Goal: Communication & Community: Answer question/provide support

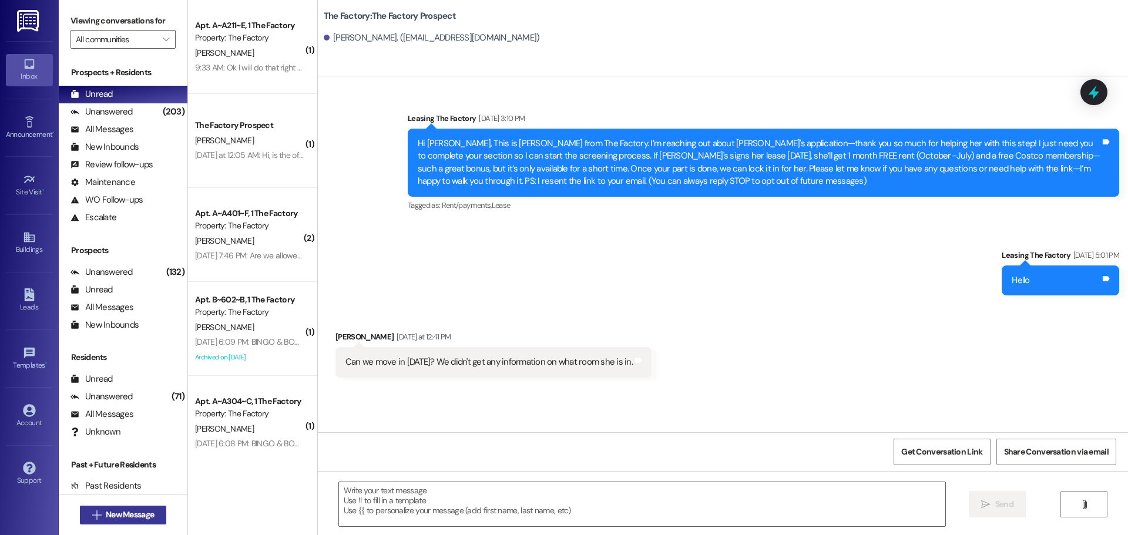
scroll to position [118, 0]
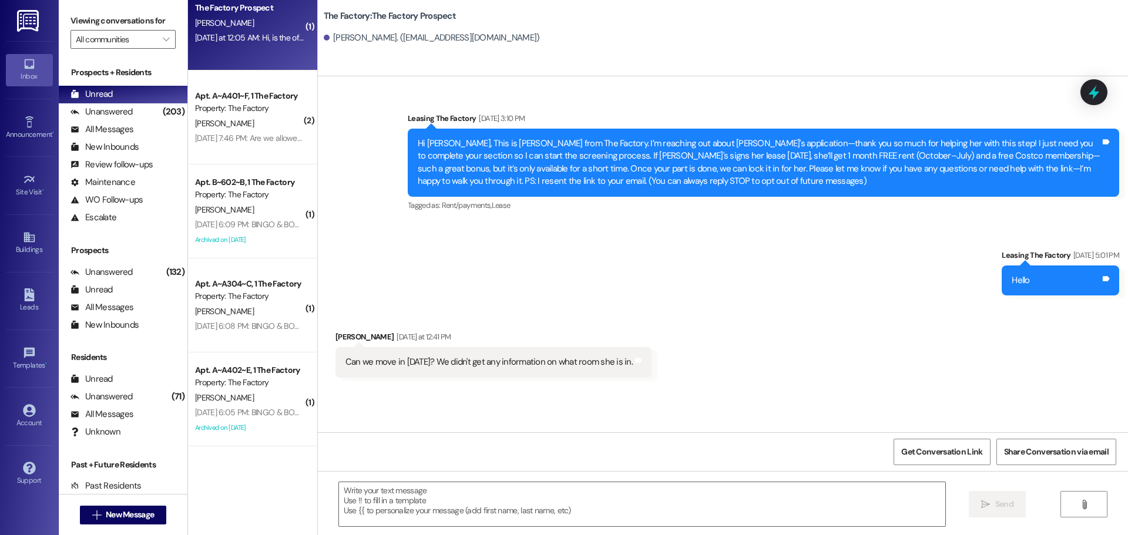
click at [267, 49] on div "The Factory Prospect O. Dafalla Yesterday at 12:05 AM: Hi, is the office open o…" at bounding box center [252, 23] width 129 height 94
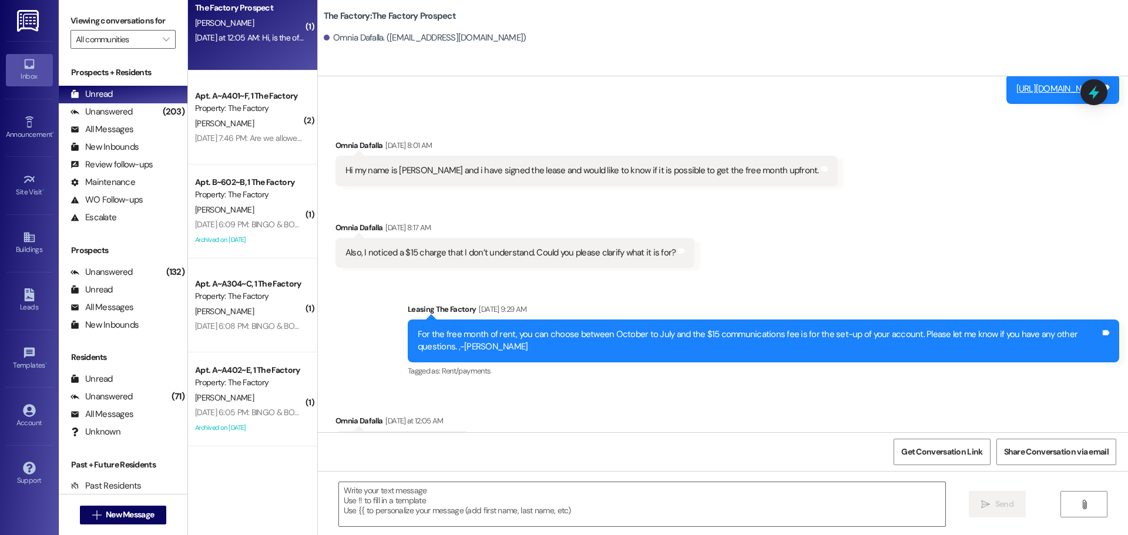
scroll to position [2817, 0]
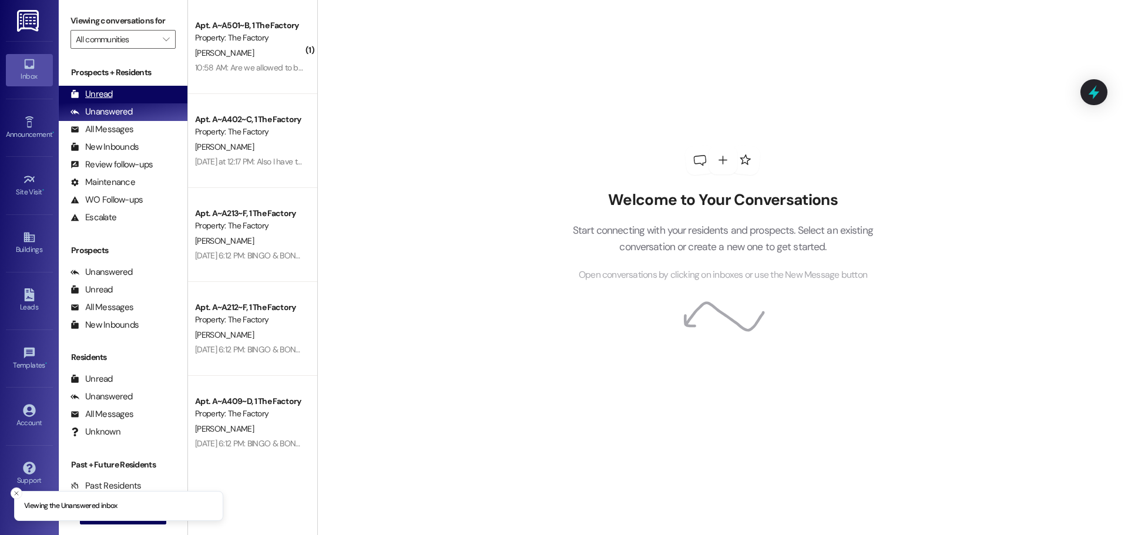
click at [96, 89] on div "Unread" at bounding box center [92, 94] width 42 height 12
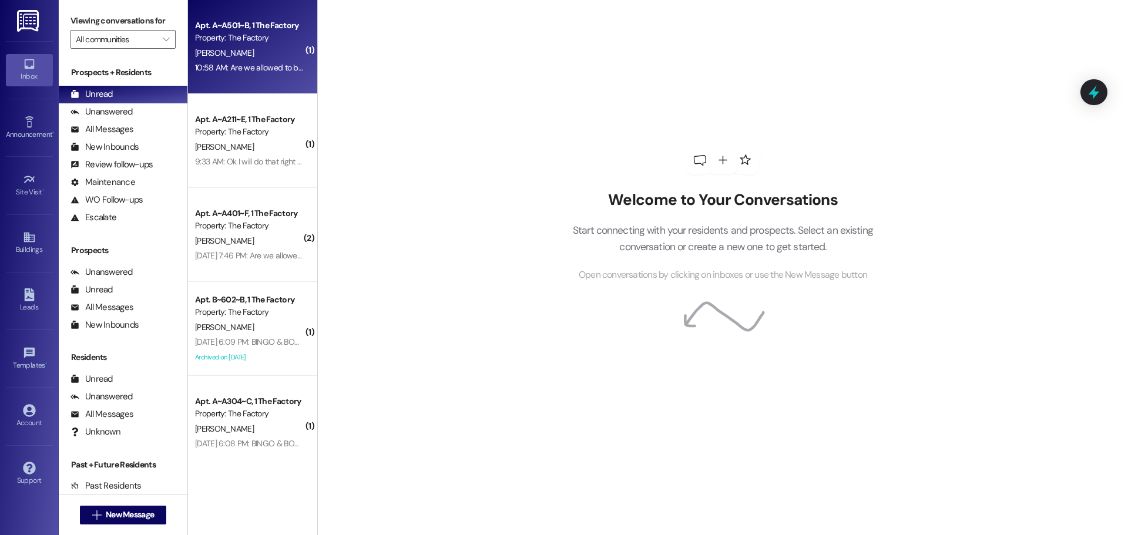
click at [263, 59] on div "[PERSON_NAME]" at bounding box center [249, 53] width 111 height 15
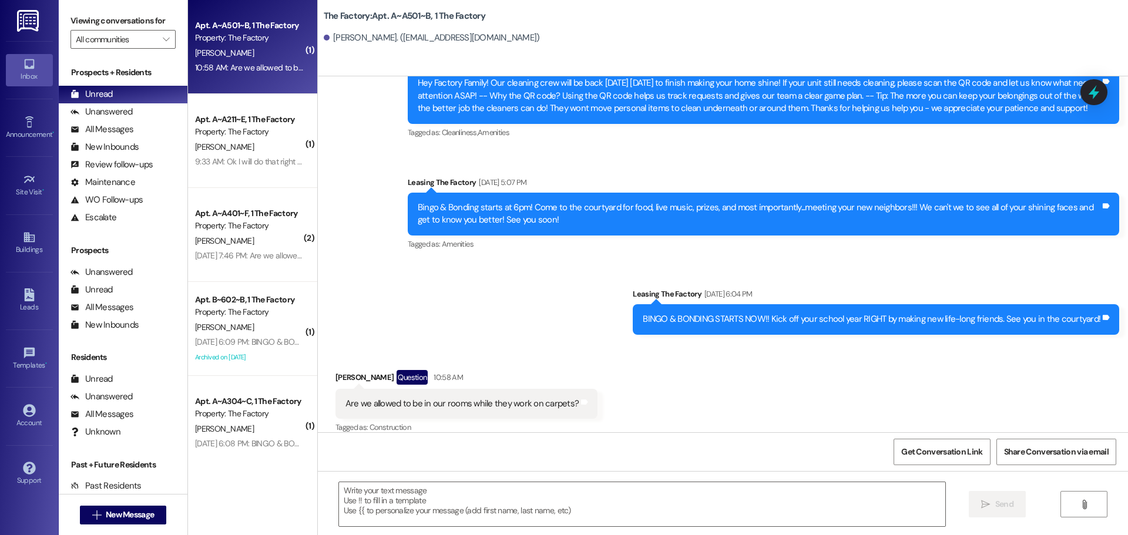
scroll to position [5759, 0]
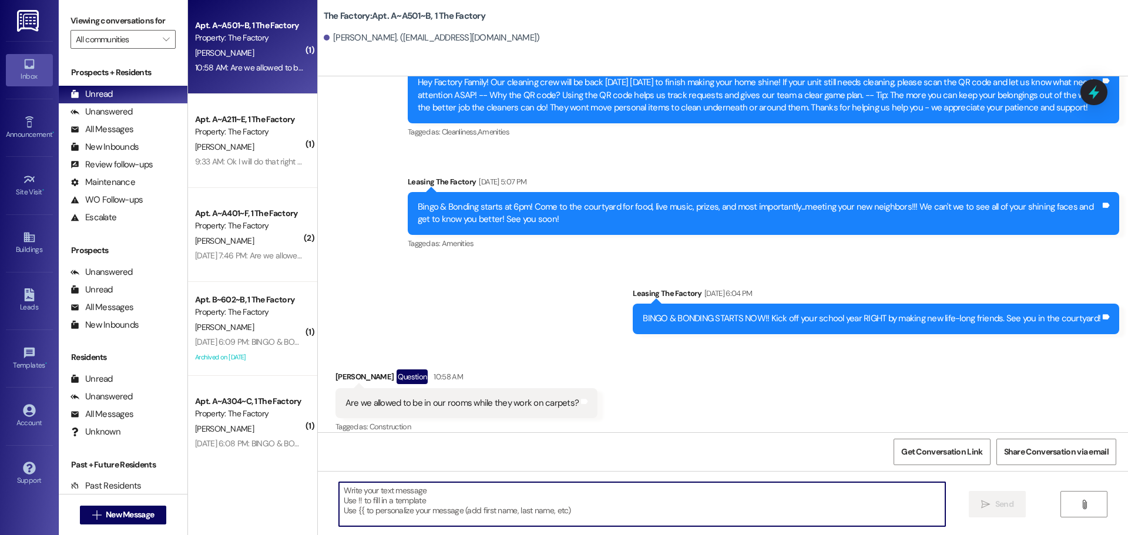
click at [355, 498] on textarea at bounding box center [642, 504] width 606 height 44
click at [358, 492] on textarea "No, the need access to the" at bounding box center [642, 504] width 606 height 44
click at [437, 491] on textarea "No, they need access to the" at bounding box center [642, 504] width 606 height 44
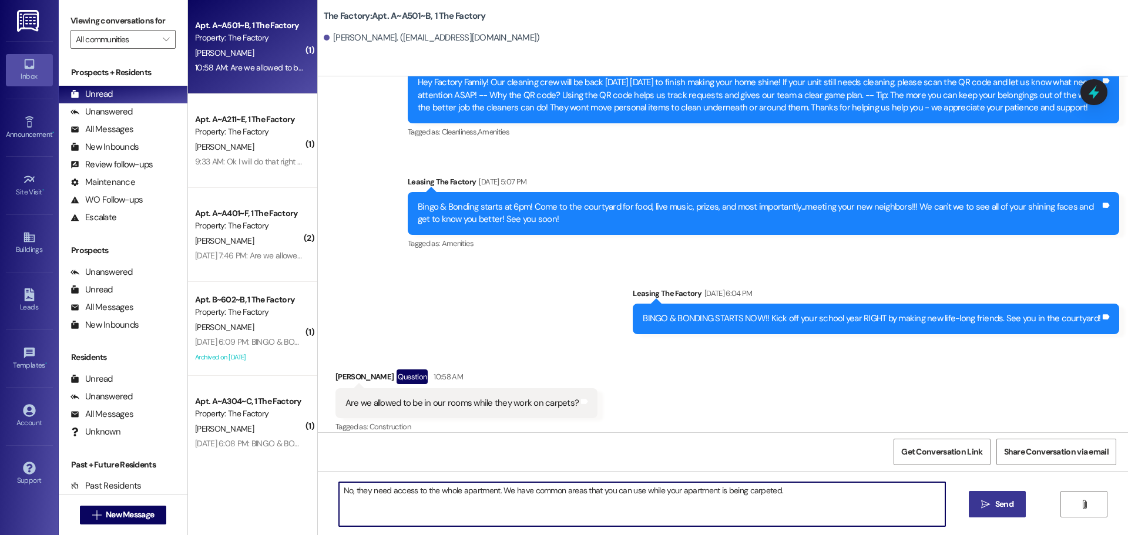
type textarea "No, they need access to the whole apartment. We have common areas that you can …"
click at [1001, 498] on span "Send" at bounding box center [1004, 504] width 18 height 12
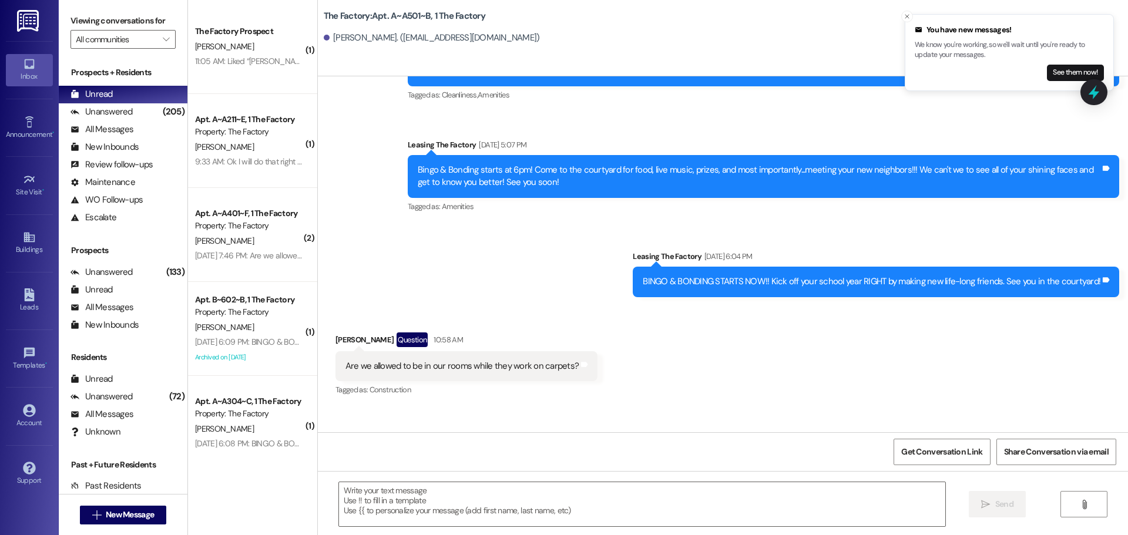
scroll to position [5841, 0]
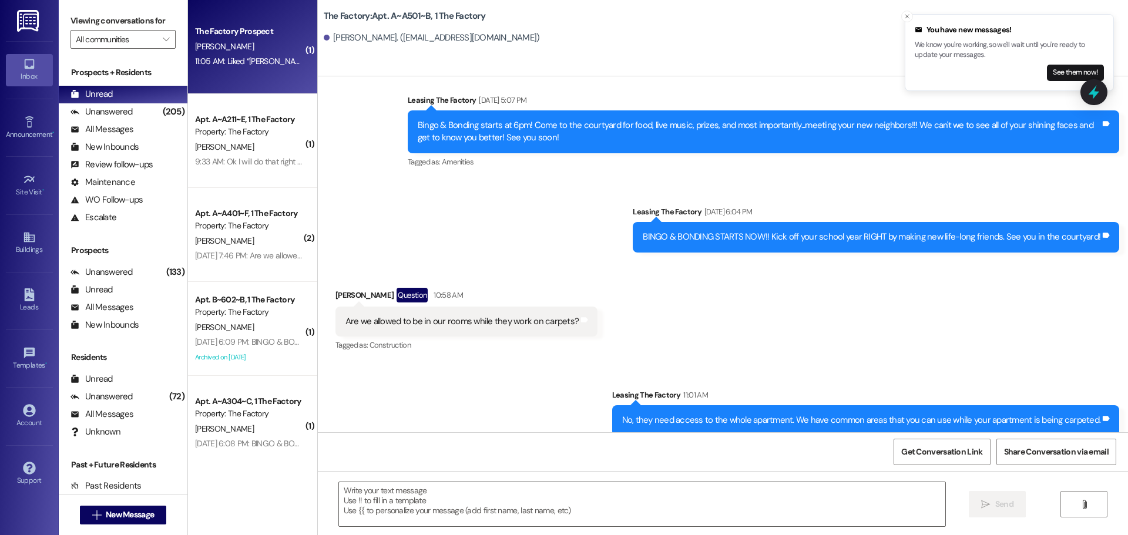
click at [236, 67] on div "11:05 AM: Liked “Joey Garza (The Factory): I am so sorry! I now see…” 11:05 AM:…" at bounding box center [249, 61] width 111 height 15
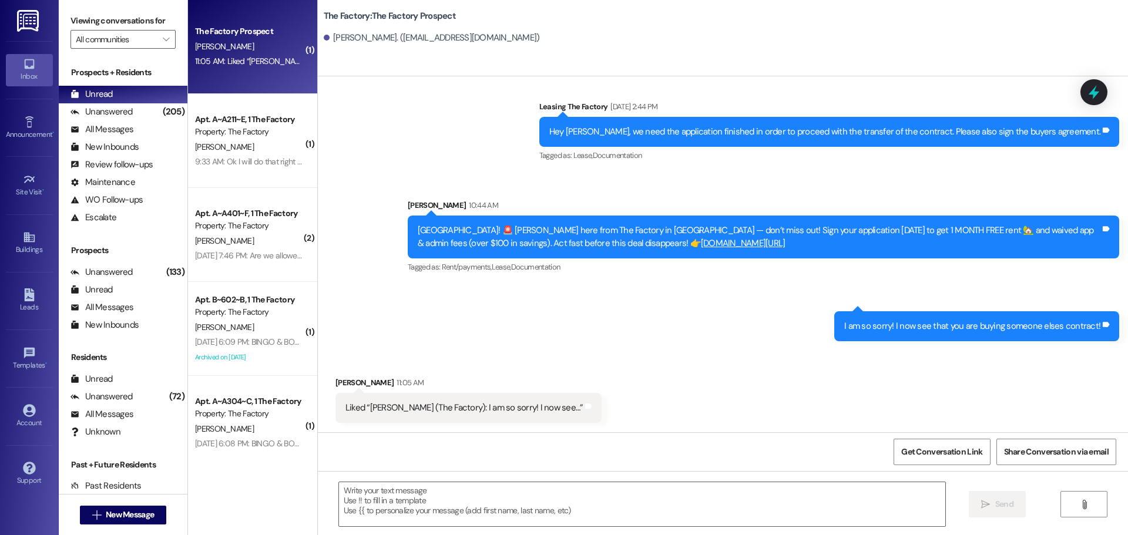
scroll to position [422, 0]
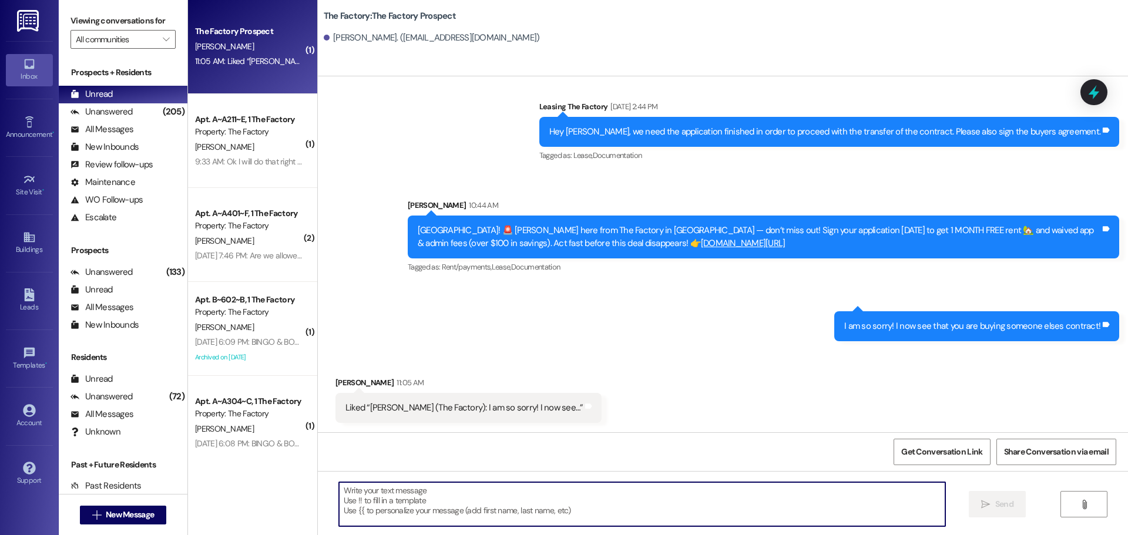
click at [348, 495] on textarea at bounding box center [642, 504] width 606 height 44
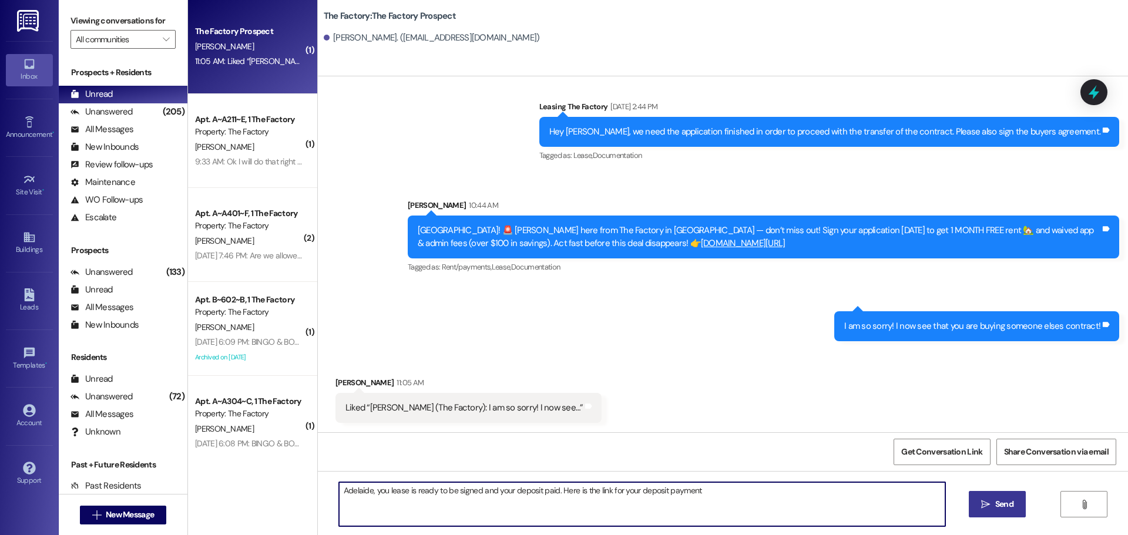
click at [380, 494] on textarea "Adelaide, you lease is ready to be signed and your deposit paid. Here is the li…" at bounding box center [642, 504] width 606 height 44
click at [555, 490] on textarea "Adelaide, your lease is ready to be signed and your deposit paid. Here is the l…" at bounding box center [642, 504] width 606 height 44
click at [877, 494] on textarea "Adelaide, your lease is ready to be signed and your deposit paid. A link has be…" at bounding box center [642, 504] width 606 height 44
paste textarea "[URL][DOMAIN_NAME]"
click at [508, 507] on textarea "Adelaide, your lease is ready to be signed and your deposit paid. A link has be…" at bounding box center [642, 504] width 606 height 44
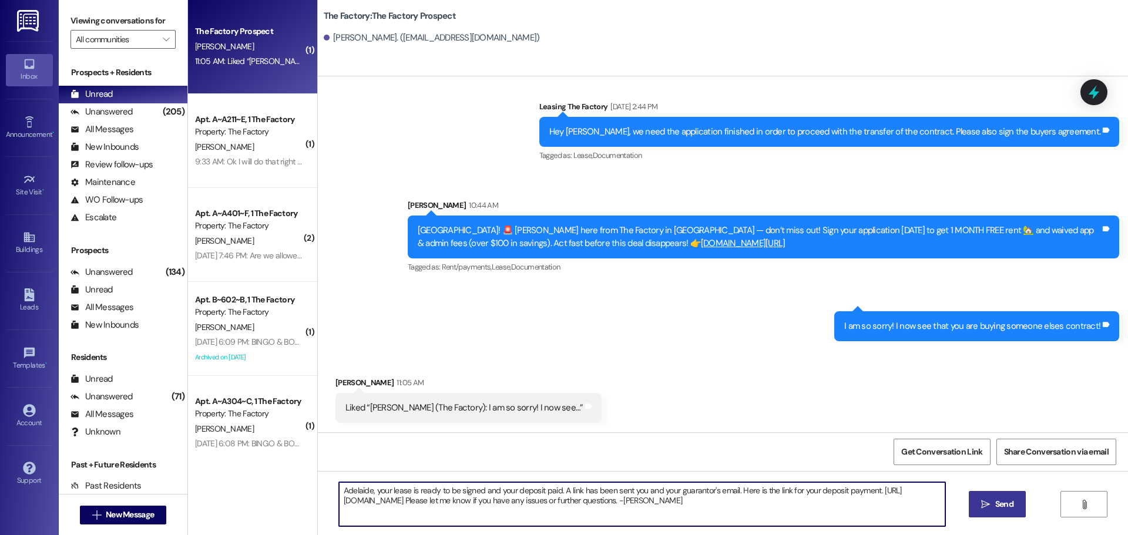
drag, startPoint x: 335, startPoint y: 489, endPoint x: 800, endPoint y: 498, distance: 464.9
click at [800, 498] on textarea "Adelaide, your lease is ready to be signed and your deposit paid. A link has be…" at bounding box center [642, 504] width 606 height 44
type textarea "Adelaide, your lease is ready to be signed and your deposit paid. A link has be…"
click at [1010, 506] on span "Send" at bounding box center [1004, 504] width 18 height 12
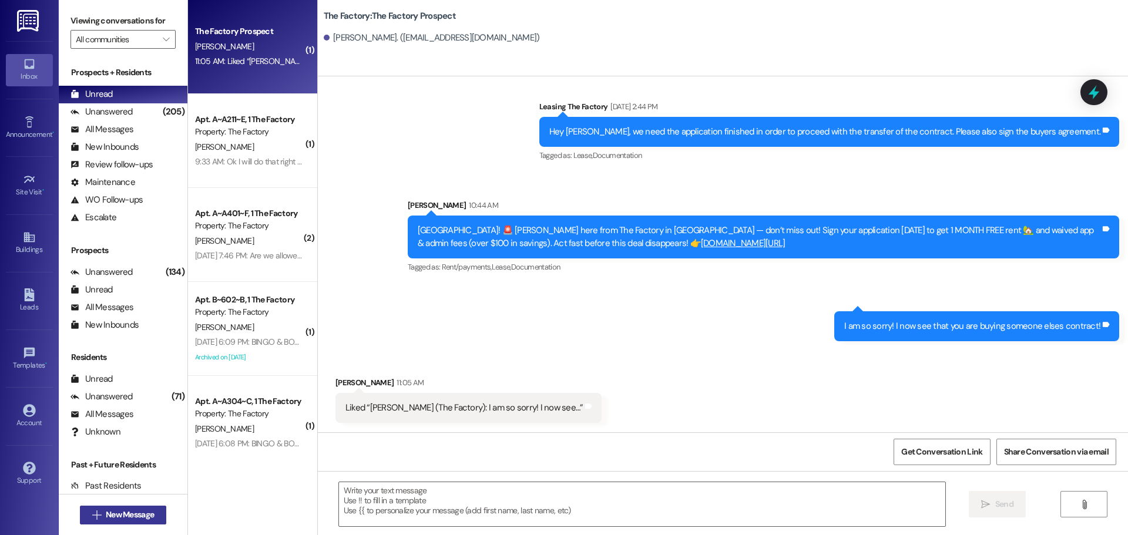
click at [132, 507] on button " New Message" at bounding box center [123, 515] width 87 height 19
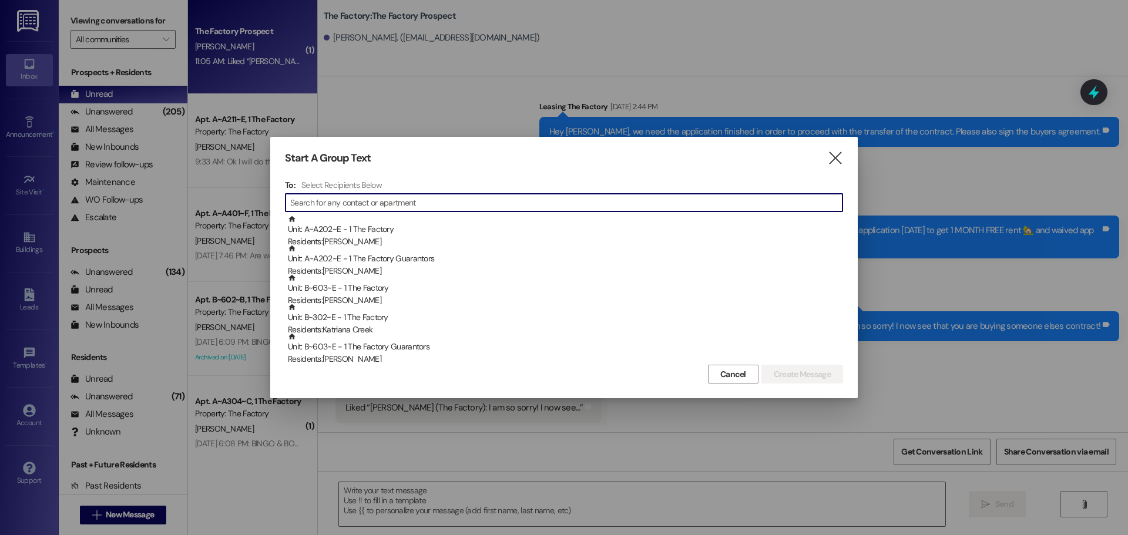
click at [311, 207] on input at bounding box center [566, 203] width 552 height 16
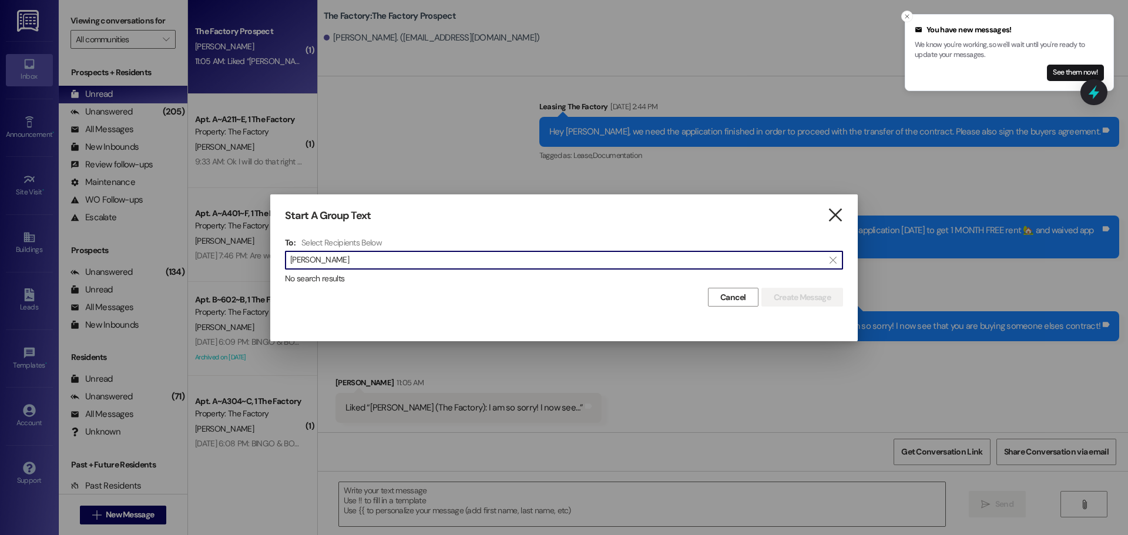
type input "Shawn Iverson"
click at [839, 219] on icon "" at bounding box center [835, 215] width 16 height 12
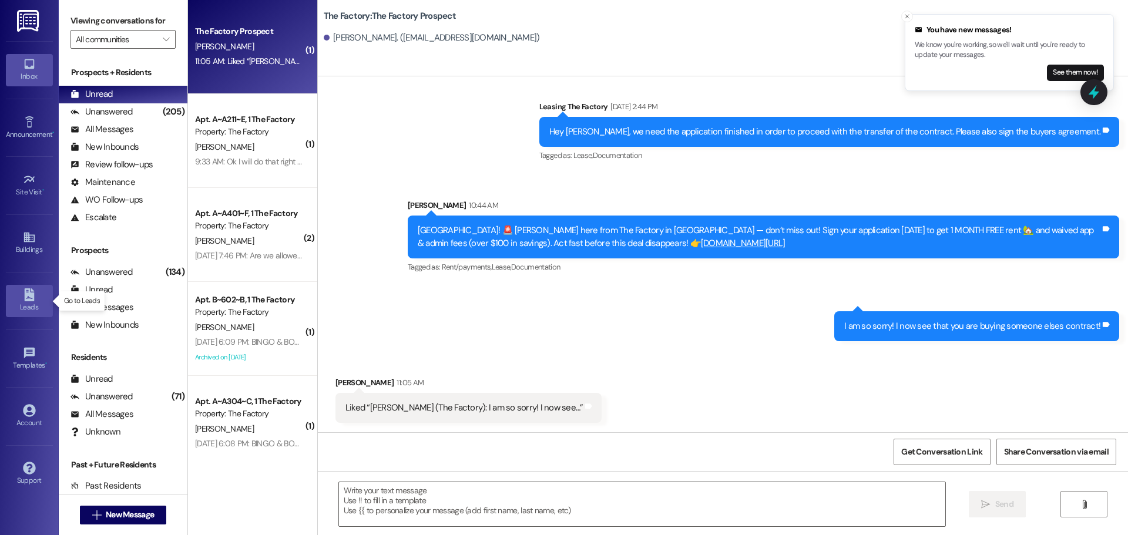
click at [36, 301] on link "Leads" at bounding box center [29, 301] width 47 height 32
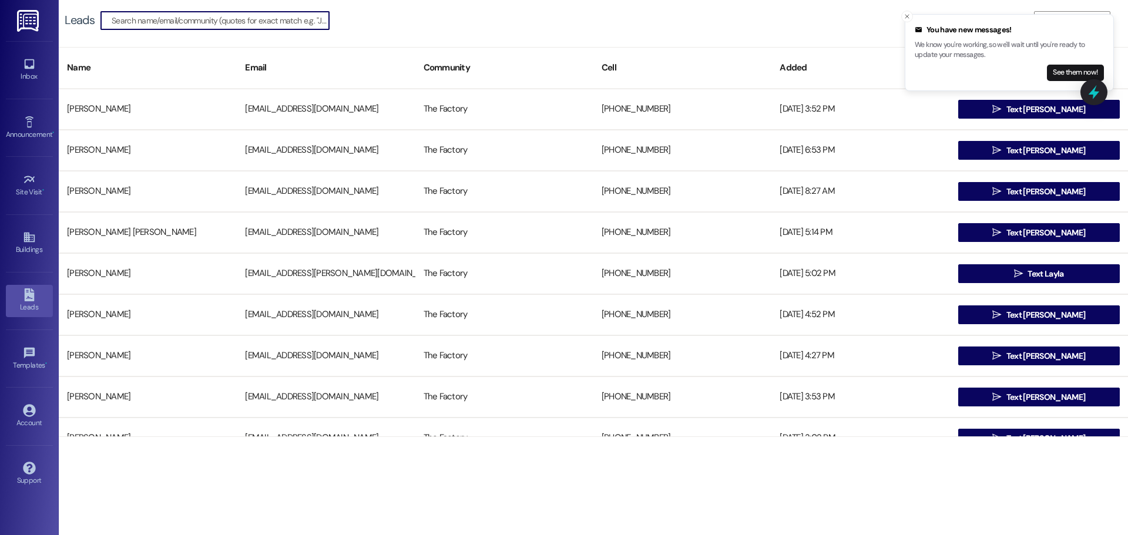
click at [207, 17] on input at bounding box center [220, 20] width 217 height 16
type input "[PERSON_NAME]"
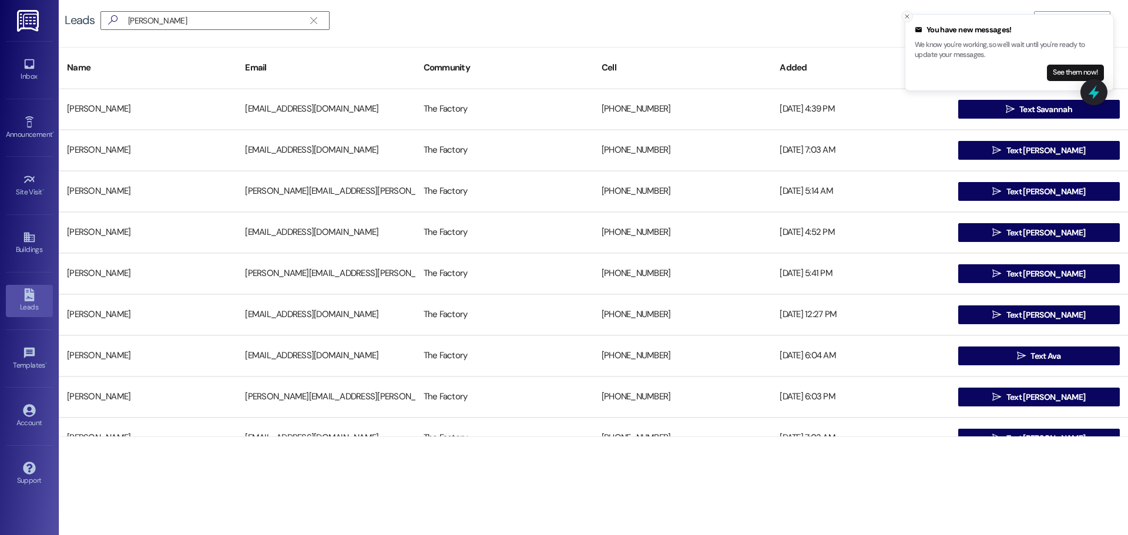
click at [907, 14] on icon "Close toast" at bounding box center [907, 16] width 7 height 7
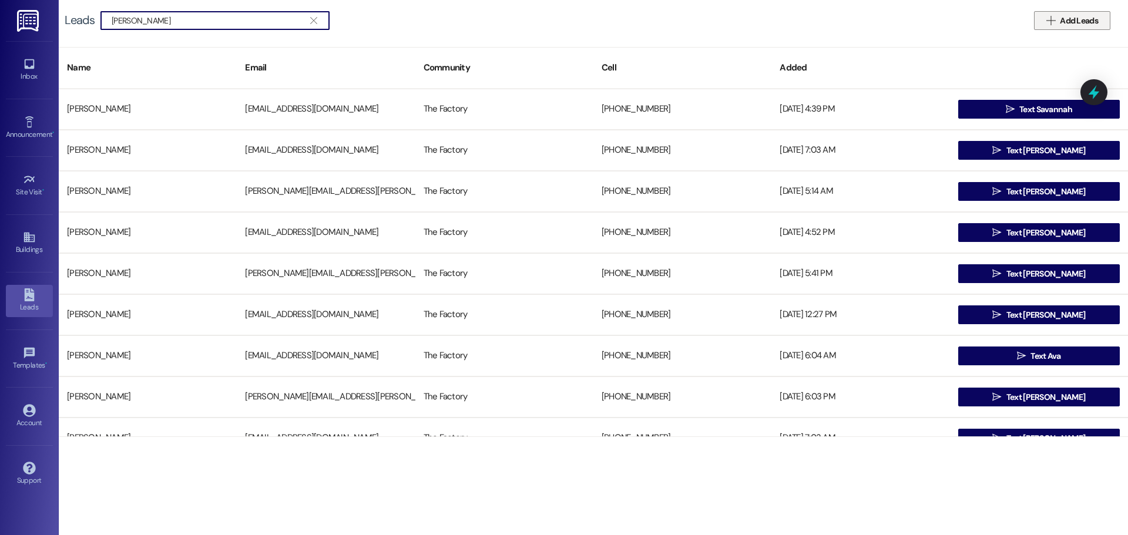
click at [1065, 20] on span "Add Leads" at bounding box center [1079, 21] width 38 height 12
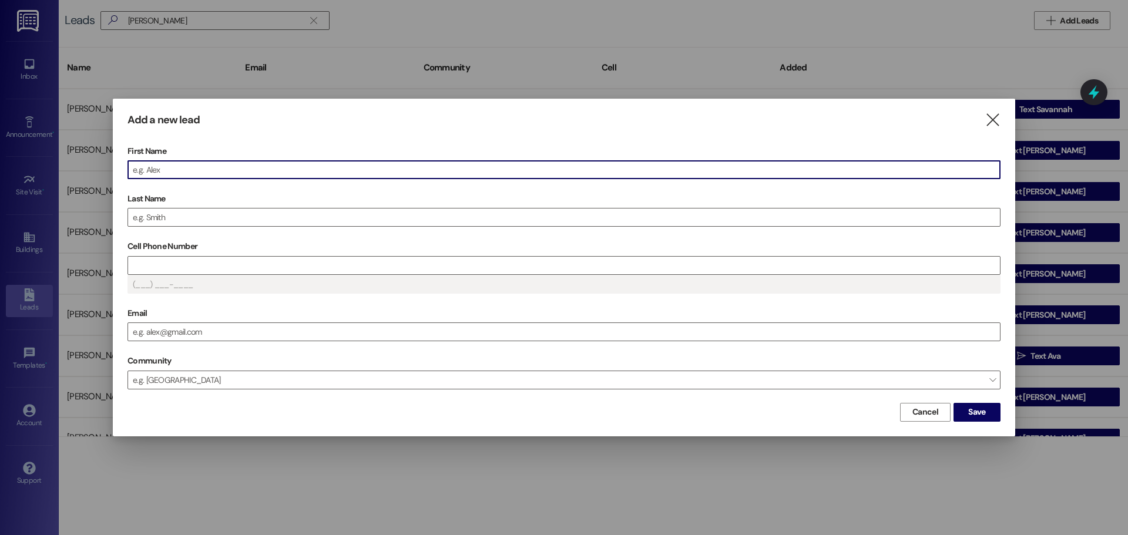
click at [170, 175] on input "First Name" at bounding box center [564, 170] width 872 height 18
click at [147, 259] on input "Cell Phone Number" at bounding box center [564, 266] width 872 height 18
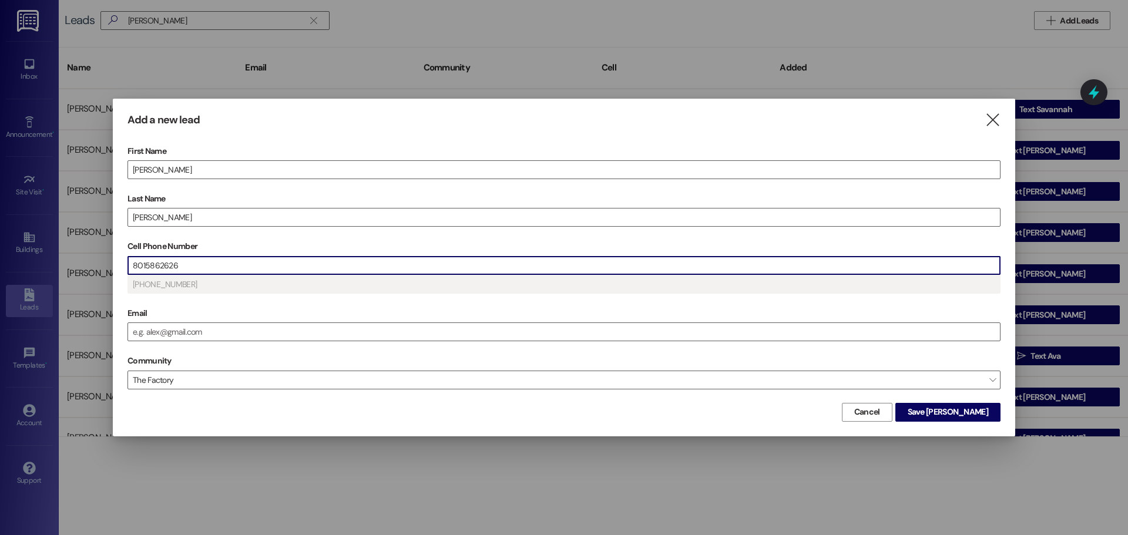
click at [160, 264] on input "8015862626" at bounding box center [564, 266] width 872 height 18
drag, startPoint x: 188, startPoint y: 264, endPoint x: 146, endPoint y: 264, distance: 41.7
click at [146, 264] on input "8015826269" at bounding box center [564, 266] width 872 height 18
type input "(801) 589-262_"
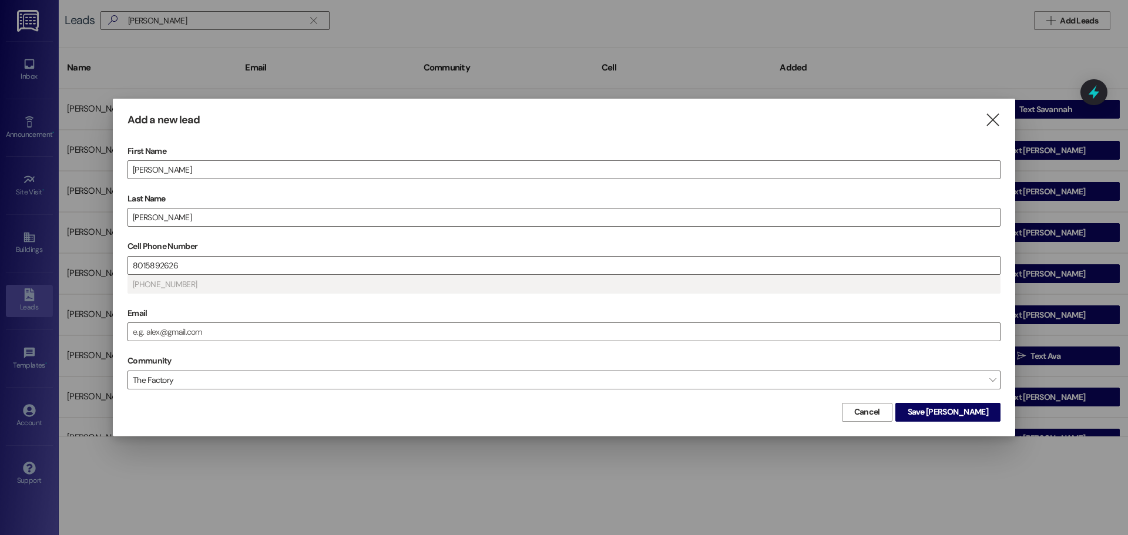
click at [264, 294] on div "First Name Shawn Last Name Iverson Cell Phone Number 8015892626 (801) 589-2626 …" at bounding box center [564, 271] width 873 height 258
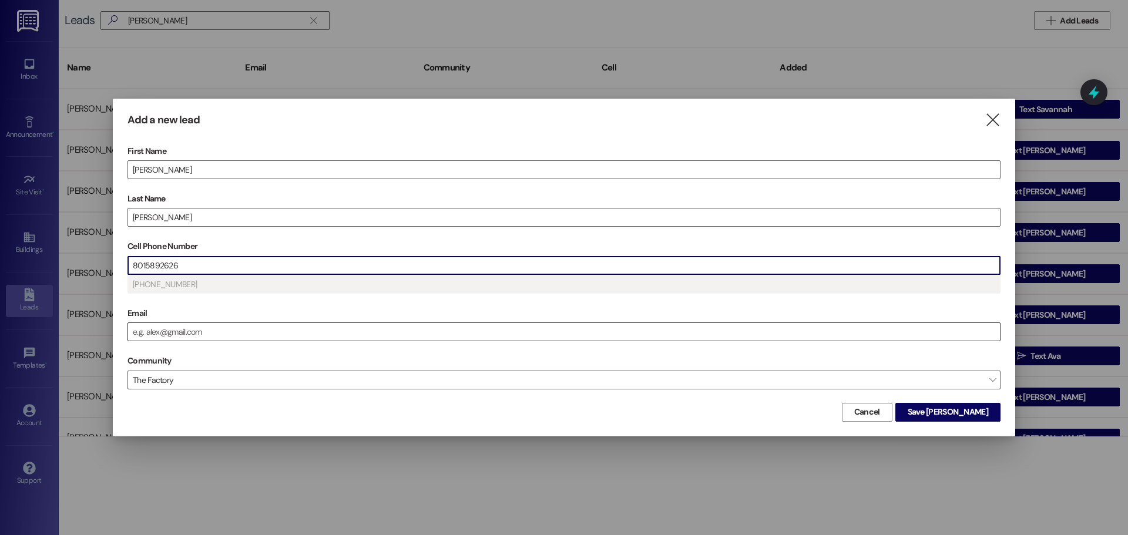
click at [206, 336] on input "Email" at bounding box center [564, 332] width 872 height 18
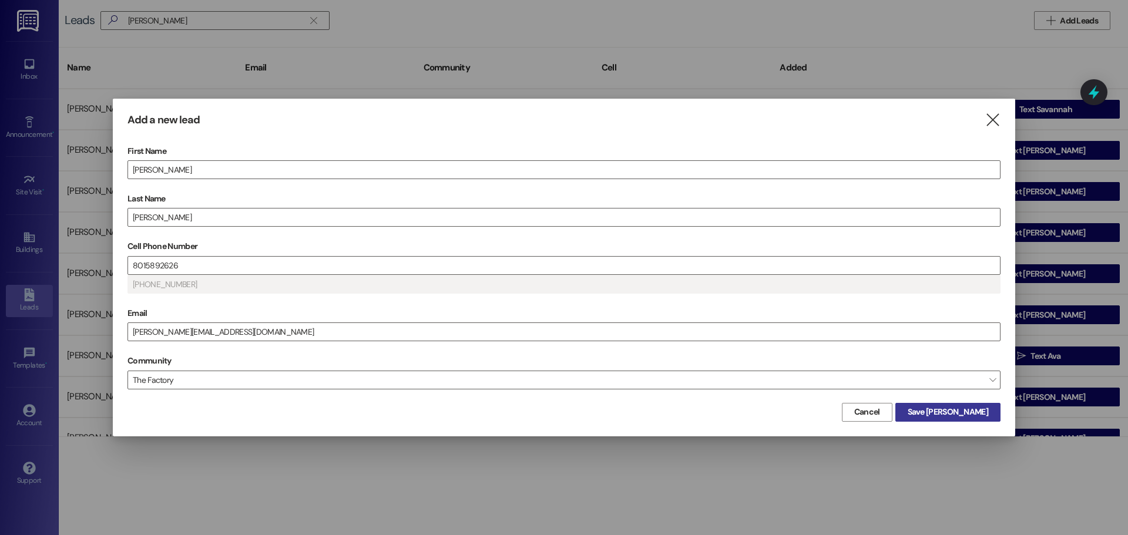
click at [973, 411] on span "Save Shawn" at bounding box center [948, 412] width 81 height 12
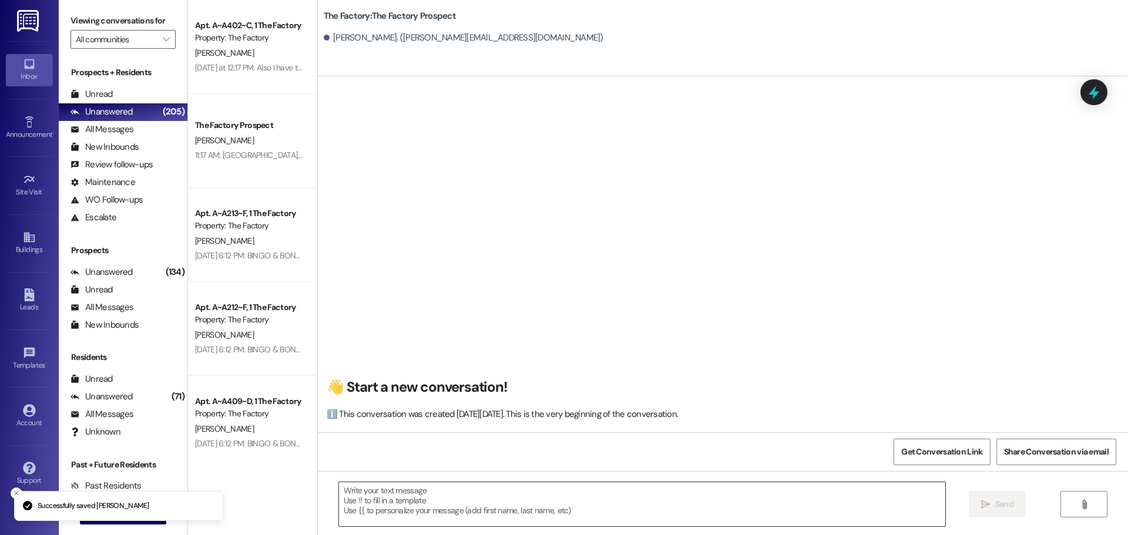
click at [361, 487] on textarea at bounding box center [642, 504] width 606 height 44
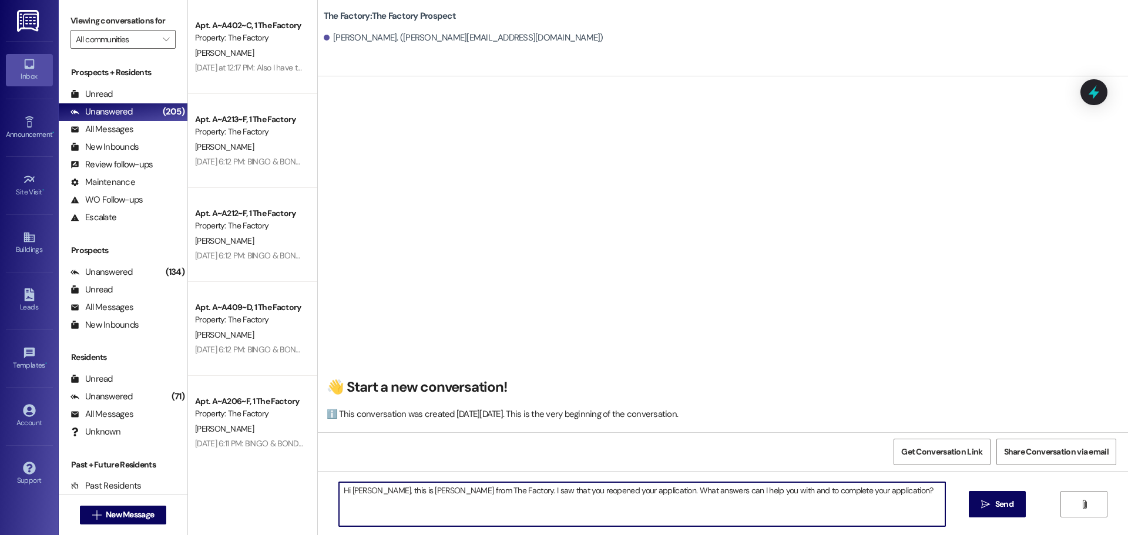
click at [873, 489] on textarea "Hi Shawn, this is Tawnya from The Factory. I saw that you reopened your applica…" at bounding box center [642, 504] width 606 height 44
click at [397, 498] on textarea "Hi Shawn, this is Tawnya from The Factory. I saw that you reopened your applica…" at bounding box center [642, 504] width 606 height 44
paste textarea "✅ 1 MONTH FREE Rent 🏡 ✅ Waived Application & Admin Fees (over $100 saved!)"
click at [500, 497] on textarea "Hi Shawn, this is Tawnya from The Factory. I saw that you reopened your applica…" at bounding box center [642, 504] width 606 height 44
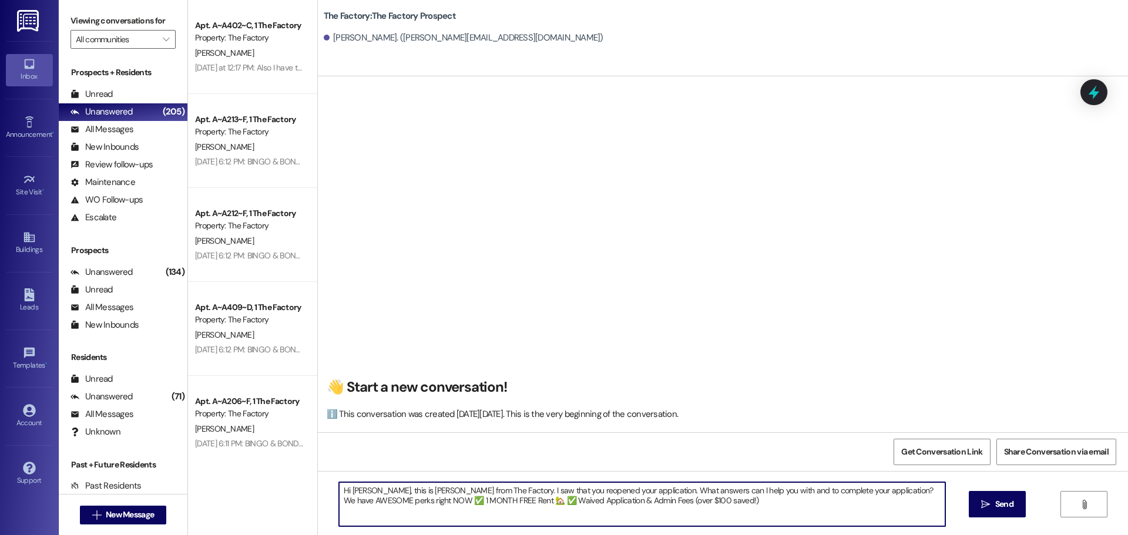
click at [692, 502] on textarea "Hi Shawn, this is Tawnya from The Factory. I saw that you reopened your applica…" at bounding box center [642, 504] width 606 height 44
click at [871, 501] on textarea "Hi Shawn, this is Tawnya from The Factory. I saw that you reopened your applica…" at bounding box center [642, 504] width 606 height 44
drag, startPoint x: 335, startPoint y: 491, endPoint x: 400, endPoint y: 518, distance: 70.1
click at [400, 518] on textarea "Hi Shawn, this is Tawnya from The Factory. I saw that you reopened your applica…" at bounding box center [642, 504] width 606 height 44
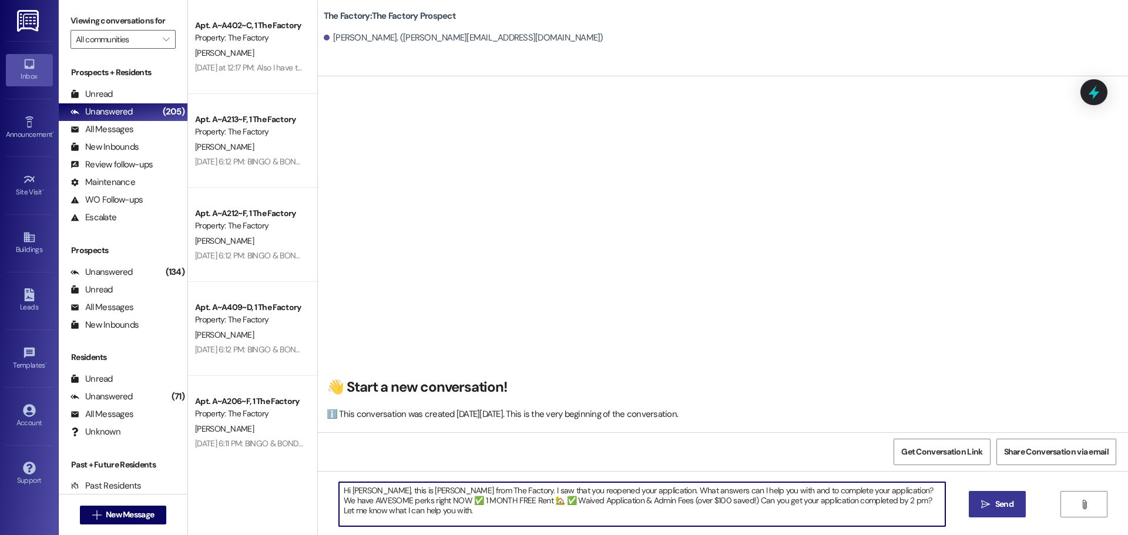
type textarea "Hi Shawn, this is Tawnya from The Factory. I saw that you reopened your applica…"
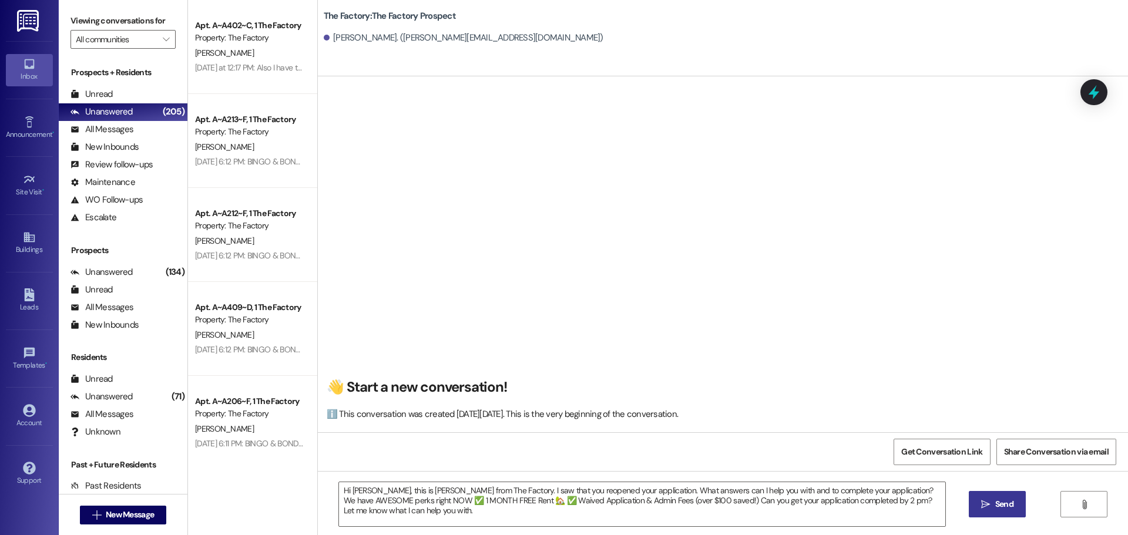
click at [988, 502] on icon "" at bounding box center [985, 504] width 9 height 9
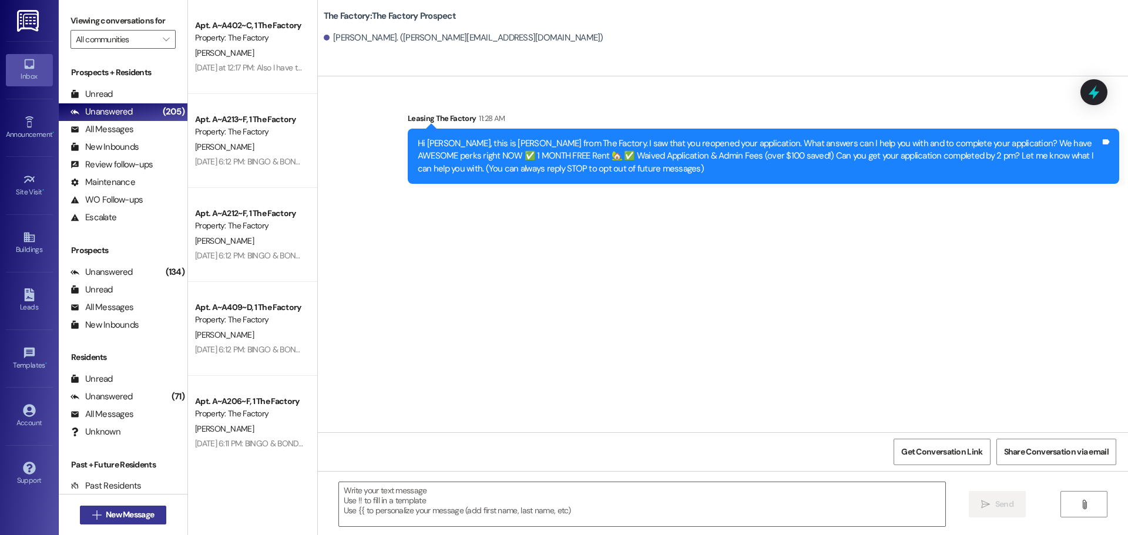
click at [138, 515] on span "New Message" at bounding box center [130, 515] width 48 height 12
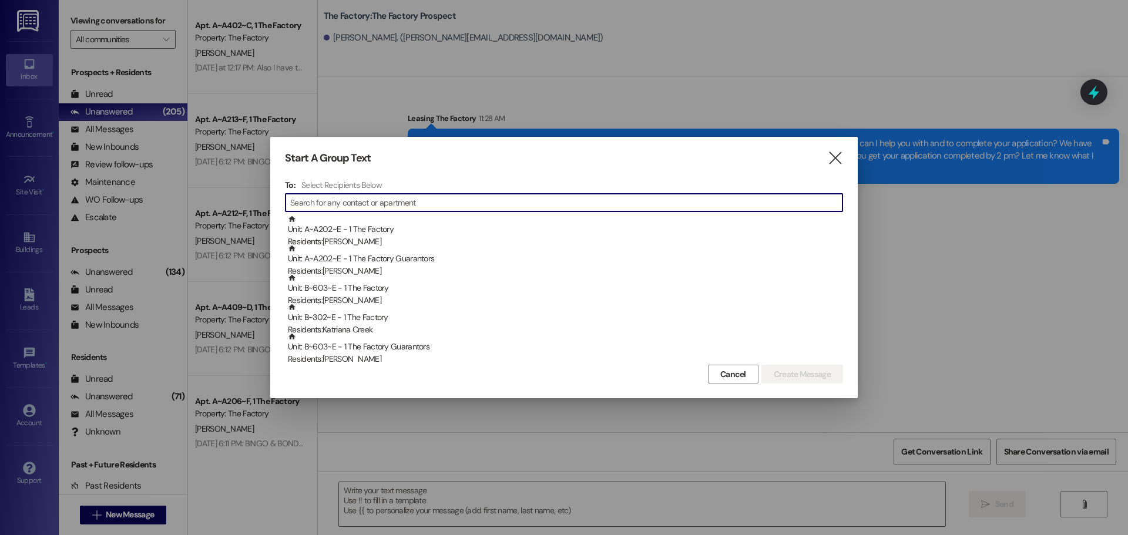
click at [394, 202] on input at bounding box center [566, 203] width 552 height 16
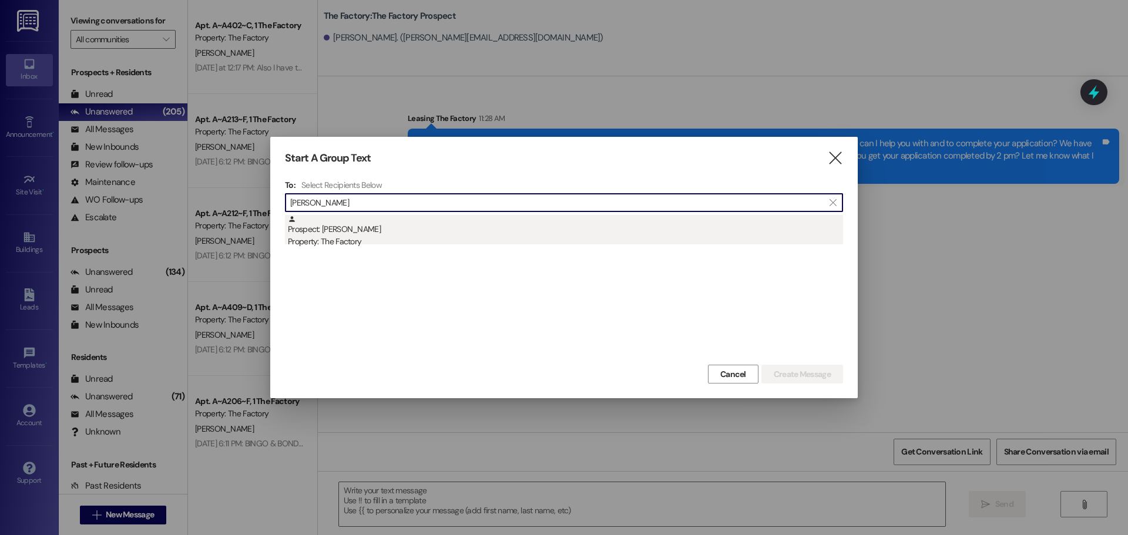
type input "john eller"
click at [321, 230] on div "Prospect: John Ellerbe Property: The Factory" at bounding box center [565, 231] width 555 height 33
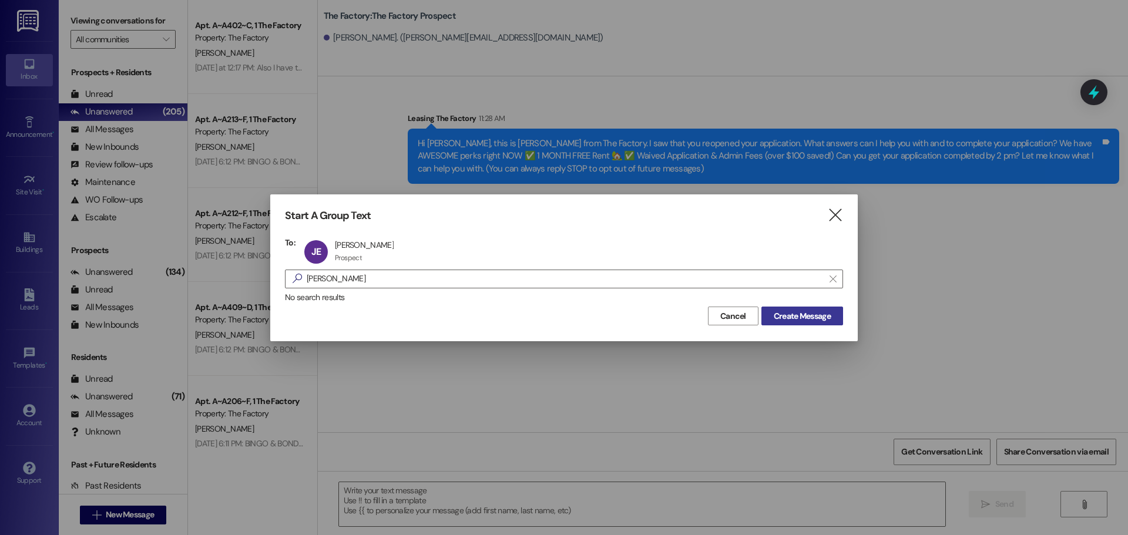
click at [804, 307] on button "Create Message" at bounding box center [803, 316] width 82 height 19
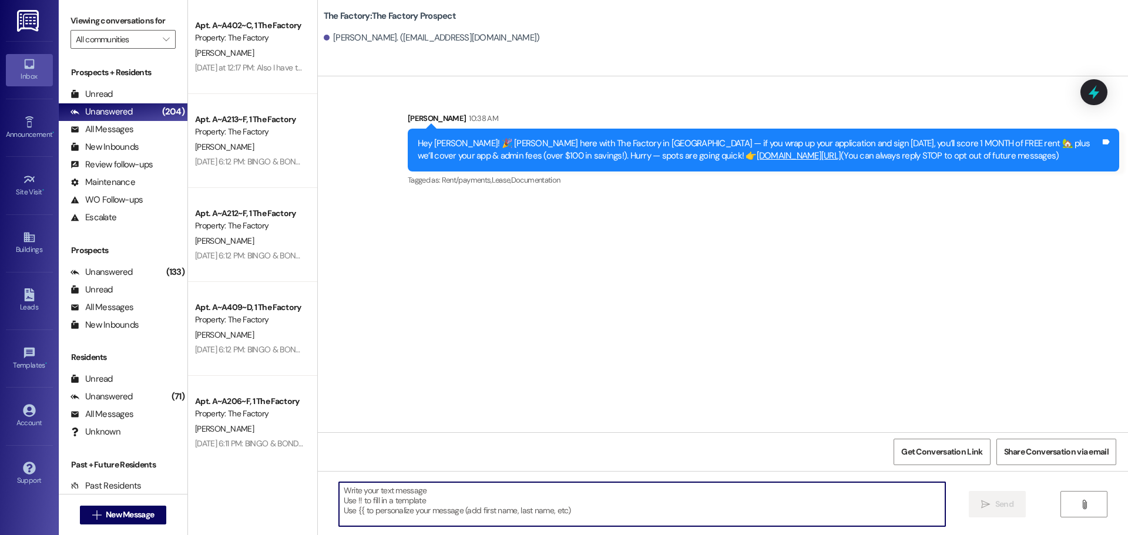
click at [339, 494] on textarea at bounding box center [642, 504] width 606 height 44
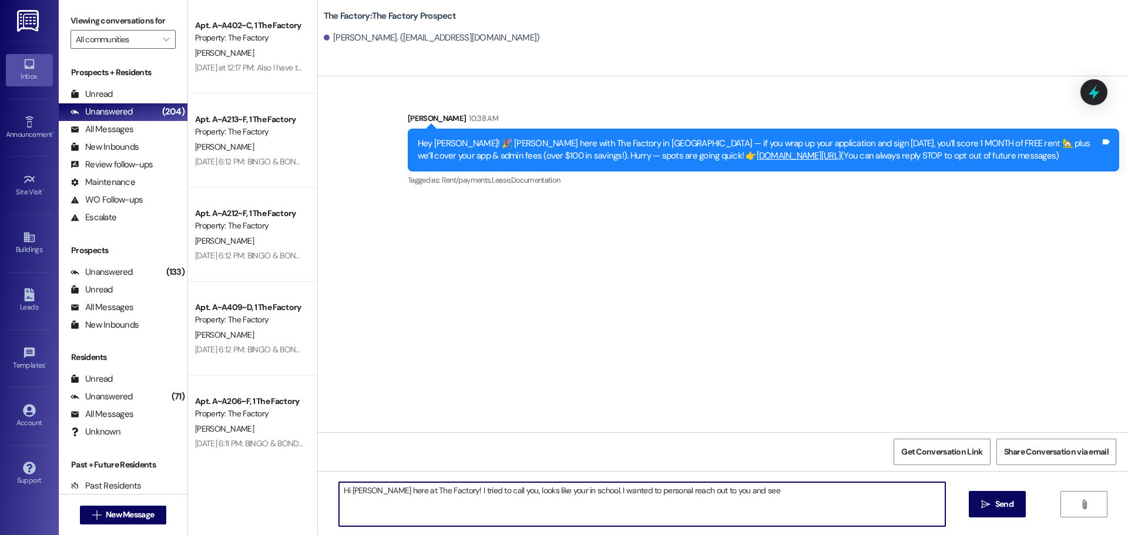
paste textarea "Hi Shawn, this is Tawnya from The Factory. I saw that you reopened your applica…"
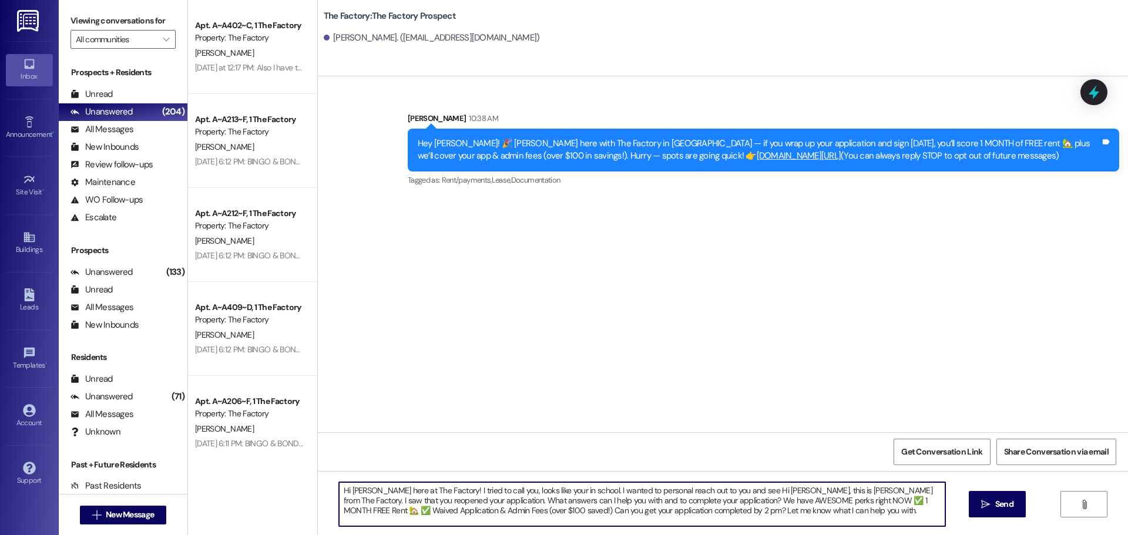
click at [759, 490] on textarea "Hi John, Tawnya here at The Factory! I tried to call you, looks like your in sc…" at bounding box center [642, 504] width 606 height 44
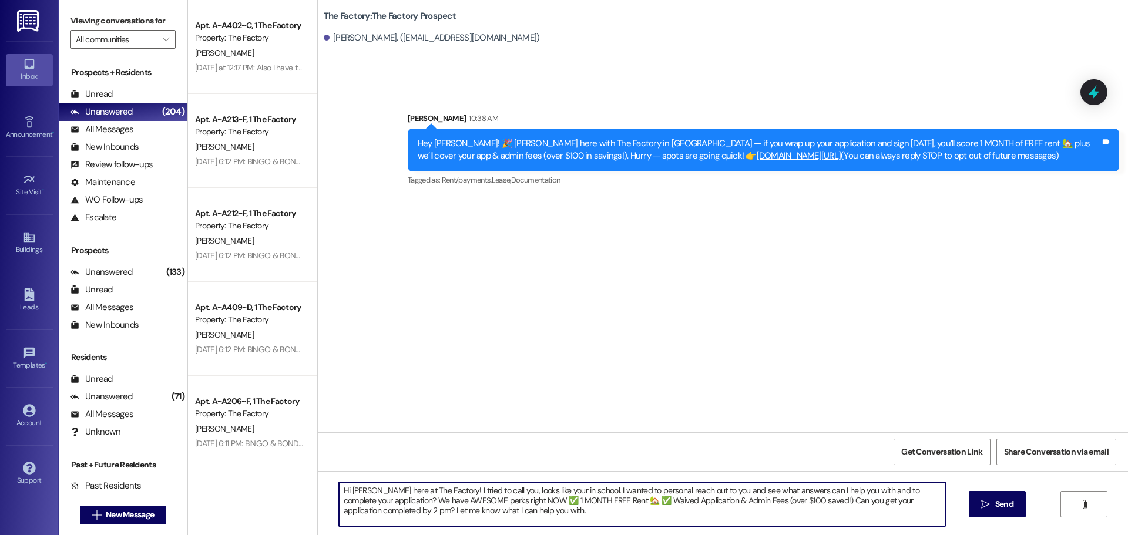
drag, startPoint x: 599, startPoint y: 490, endPoint x: 639, endPoint y: 511, distance: 44.4
click at [639, 511] on textarea "Hi John, Tawnya here at The Factory! I tried to call you, looks like your in sc…" at bounding box center [642, 504] width 606 height 44
type textarea "Hi John, Tawnya here at The Factory! I tried to call you, looks like your in sc…"
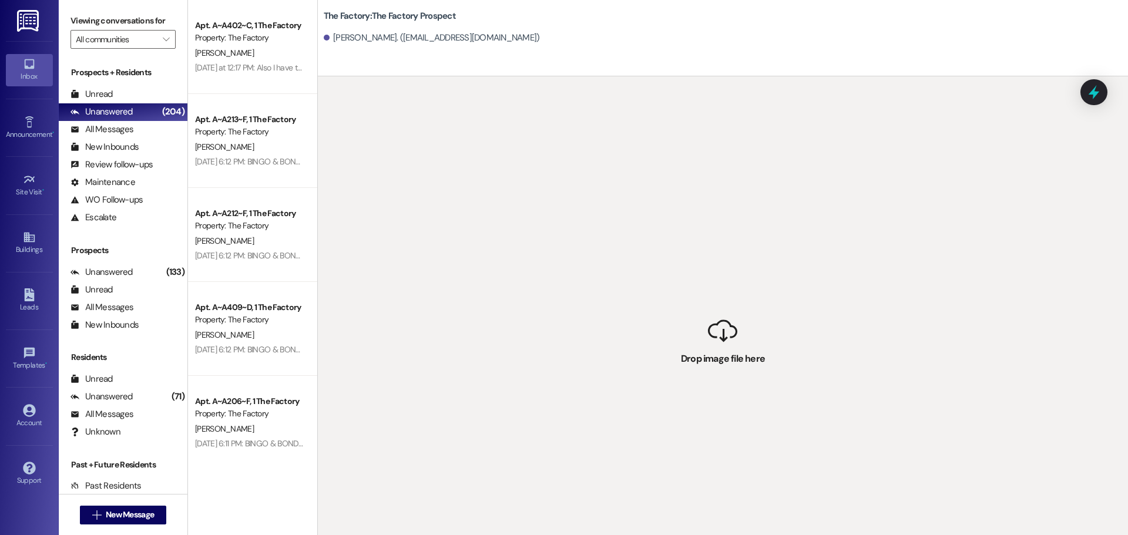
click at [357, 39] on div "John Ellerbe. (concretecowboy92@gmail.com)" at bounding box center [432, 38] width 216 height 12
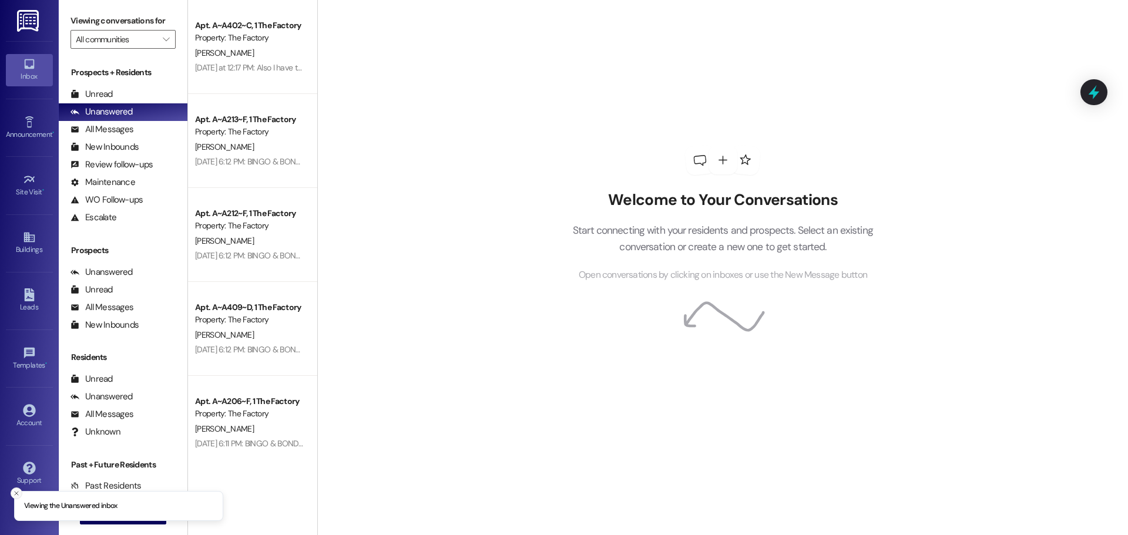
click at [18, 491] on icon "Close toast" at bounding box center [16, 493] width 7 height 7
click at [119, 514] on span "New Message" at bounding box center [130, 515] width 48 height 12
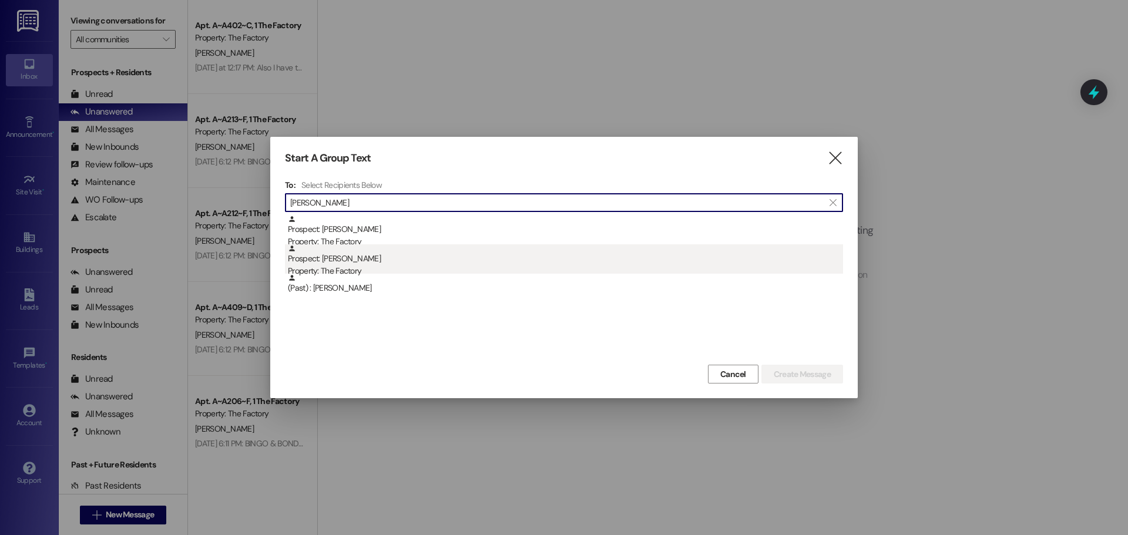
type input "[PERSON_NAME]"
click at [348, 264] on div "Prospect: [PERSON_NAME] Property: The Factory" at bounding box center [565, 260] width 555 height 33
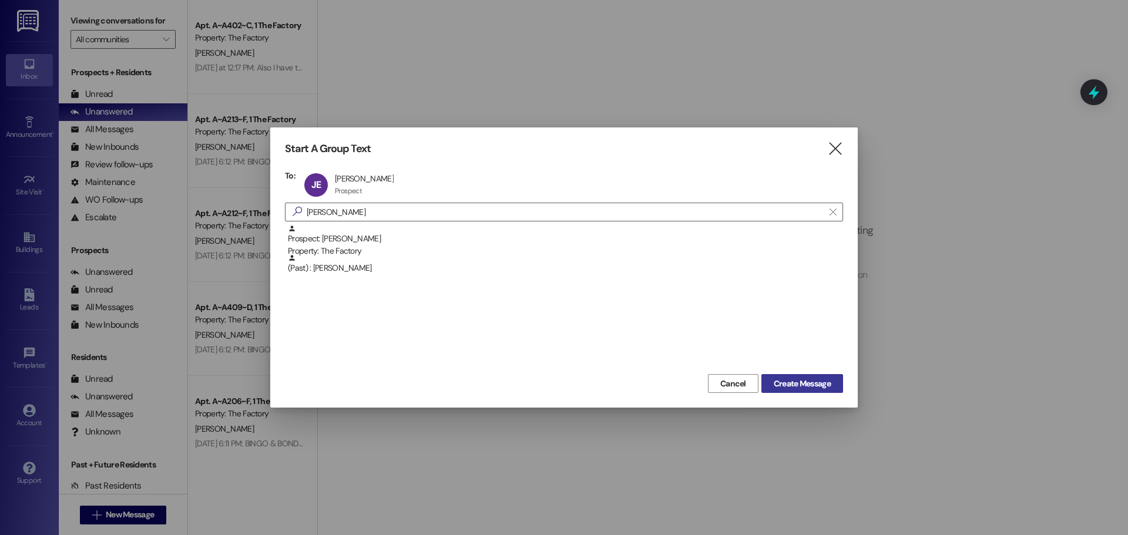
click at [793, 381] on span "Create Message" at bounding box center [802, 384] width 57 height 12
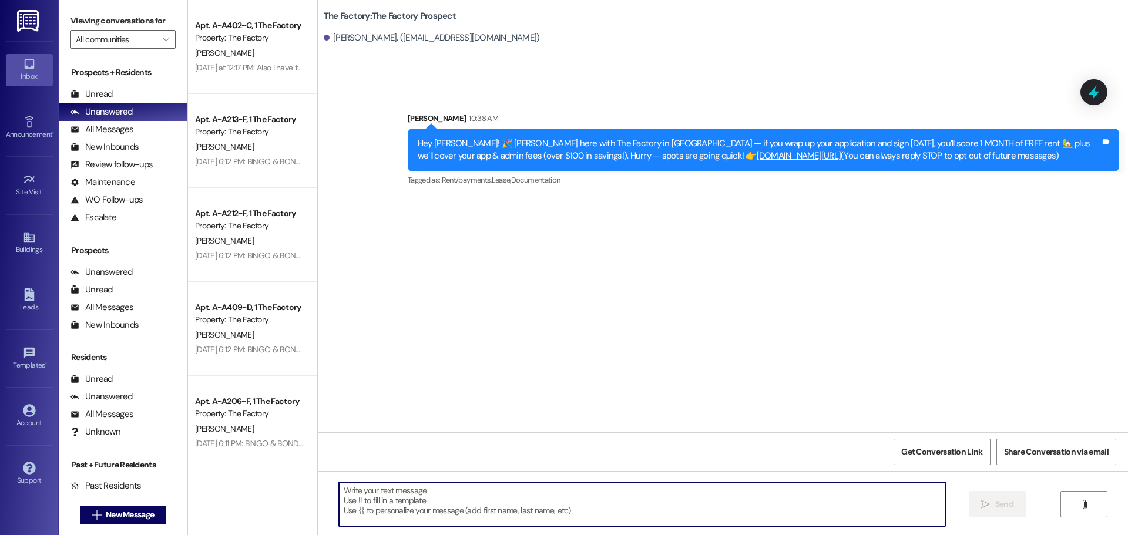
click at [339, 492] on textarea at bounding box center [642, 504] width 606 height 44
paste textarea "Hi [Name], I wanted to personally reach out and see what questions I can answer…"
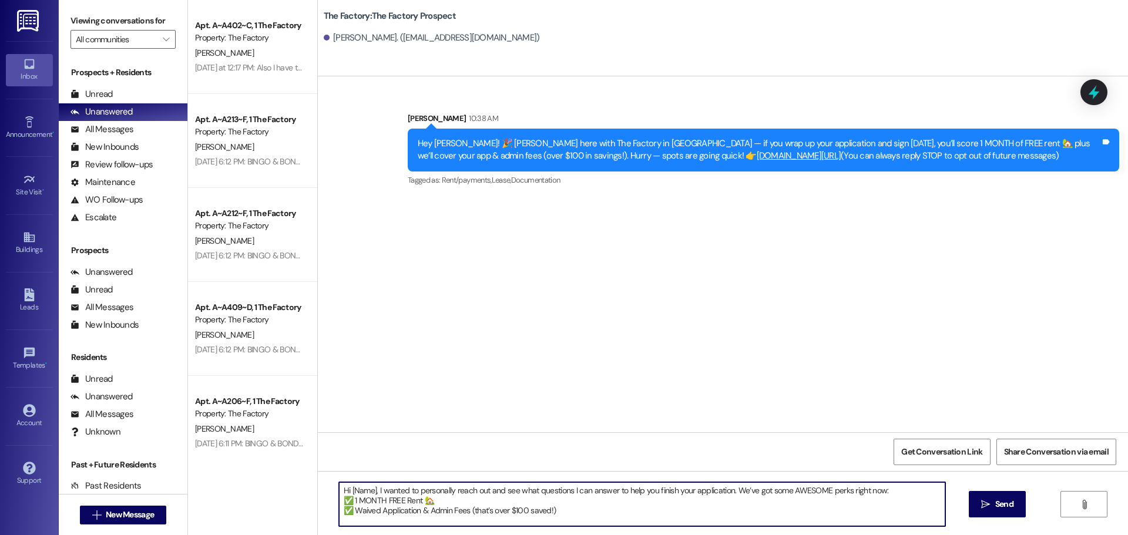
click at [368, 490] on textarea "Hi [Name], I wanted to personally reach out and see what questions I can answer…" at bounding box center [642, 504] width 606 height 44
click at [455, 500] on textarea "Hi, {{first_name}}, it's Tawnya from The Factory! I wanted to personally reach …" at bounding box center [642, 504] width 606 height 44
click at [538, 497] on textarea "Hi, {{first_name}}, it's Tawnya from The Factory! I wanted to personally reach …" at bounding box center [642, 504] width 606 height 44
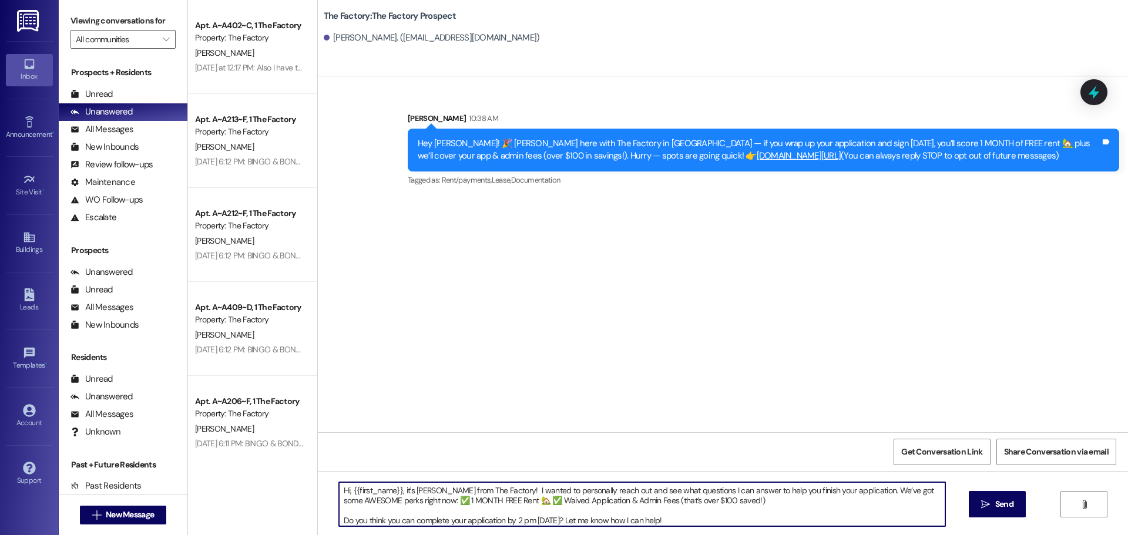
click at [760, 502] on textarea "Hi, {{first_name}}, it's Tawnya from The Factory! I wanted to personally reach …" at bounding box center [642, 504] width 606 height 44
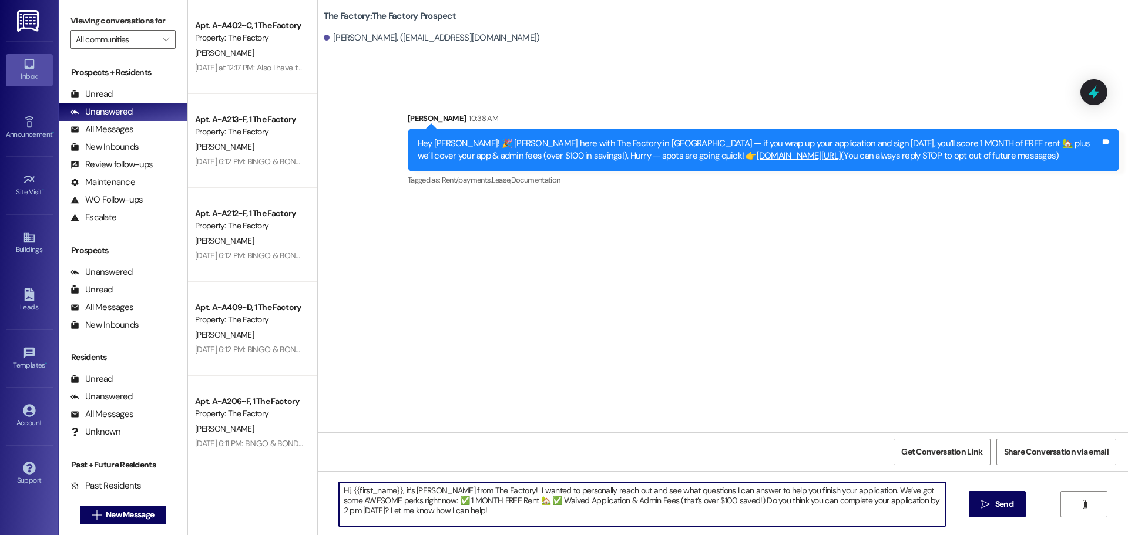
drag, startPoint x: 335, startPoint y: 492, endPoint x: 469, endPoint y: 519, distance: 136.8
click at [469, 519] on textarea "Hi, {{first_name}}, it's Tawnya from The Factory! I wanted to personally reach …" at bounding box center [642, 504] width 606 height 44
type textarea "Hi, {{first_name}}, it's Tawnya from The Factory! I wanted to personally reach …"
click at [1022, 503] on button " Send" at bounding box center [997, 504] width 57 height 26
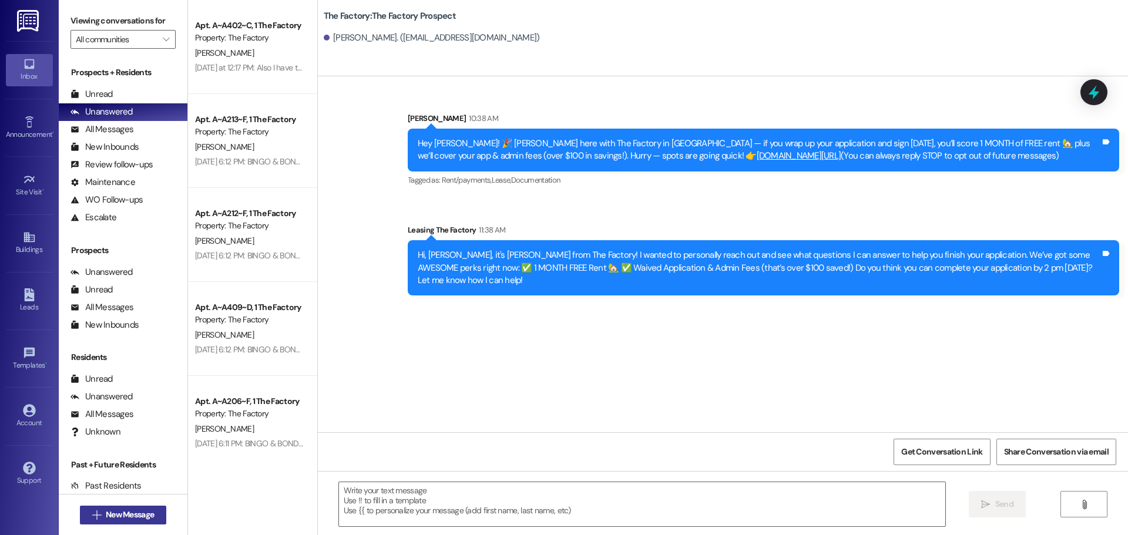
click at [138, 511] on span "New Message" at bounding box center [130, 515] width 48 height 12
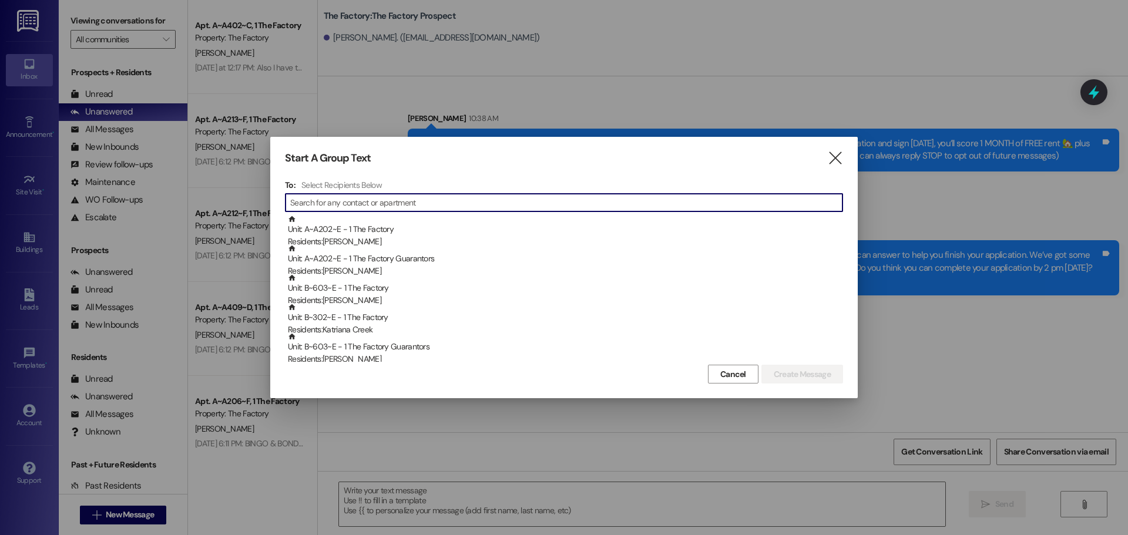
click at [367, 203] on input at bounding box center [566, 203] width 552 height 16
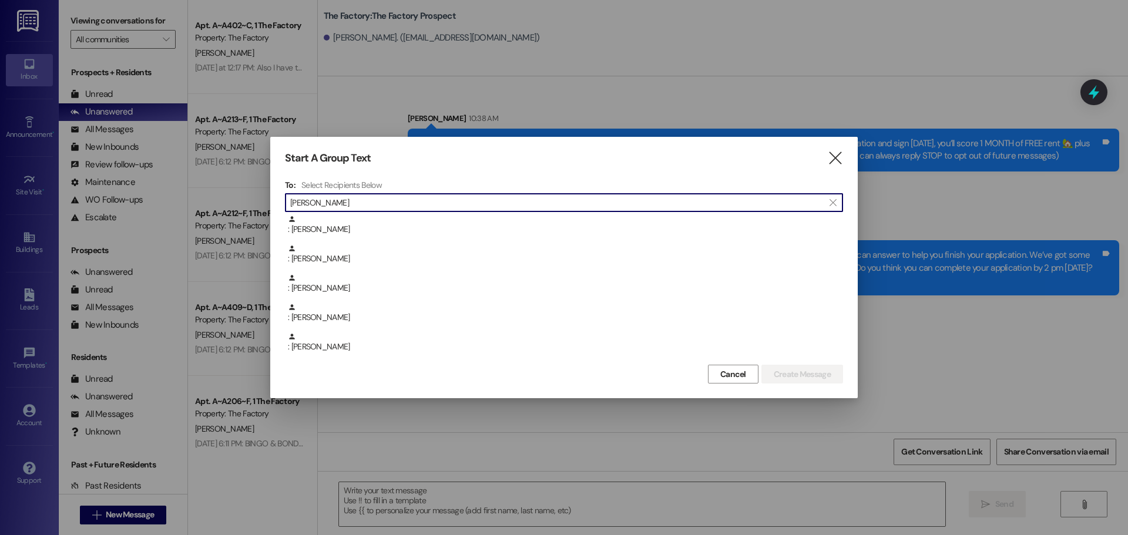
drag, startPoint x: 374, startPoint y: 201, endPoint x: 269, endPoint y: 205, distance: 105.3
click at [269, 205] on div "Start A Group Text  To: Select Recipients Below  ethan mai  : Ethan Young : …" at bounding box center [564, 267] width 1128 height 535
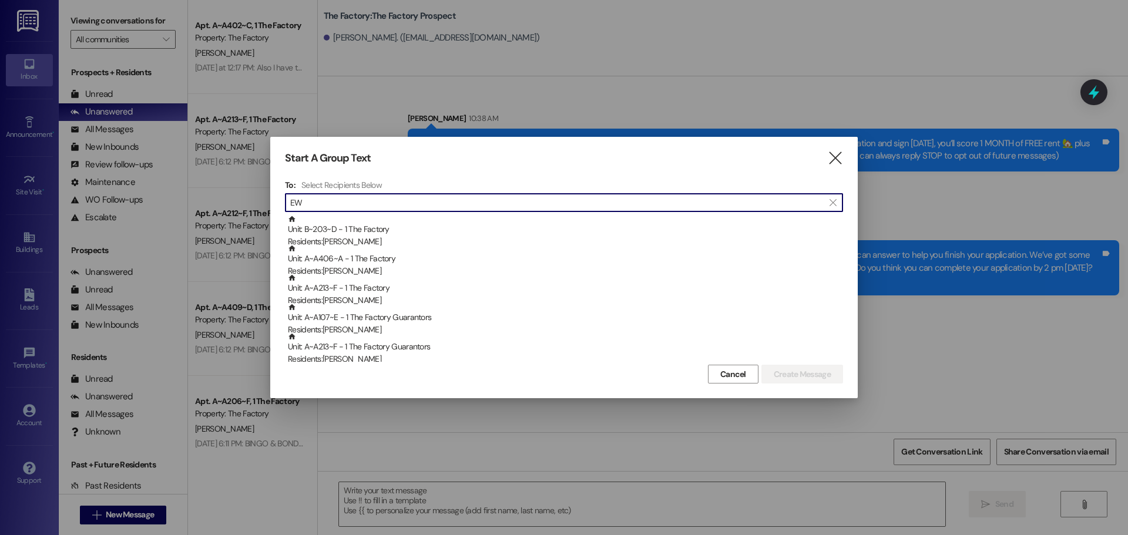
type input "E"
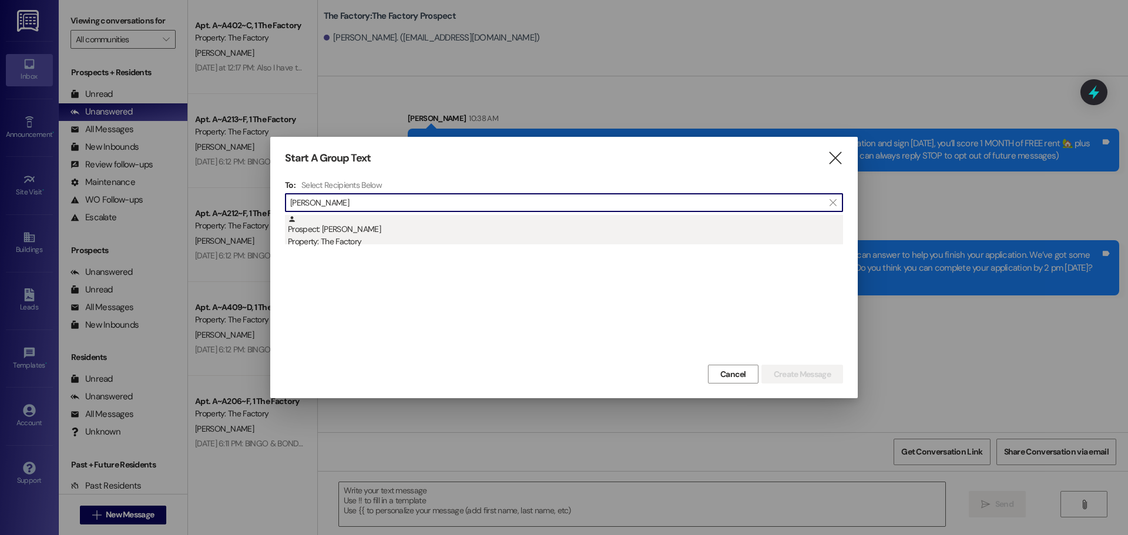
type input "Ethan Maik"
click at [327, 230] on div "Prospect: Ethan Maikranz Property: The Factory" at bounding box center [565, 231] width 555 height 33
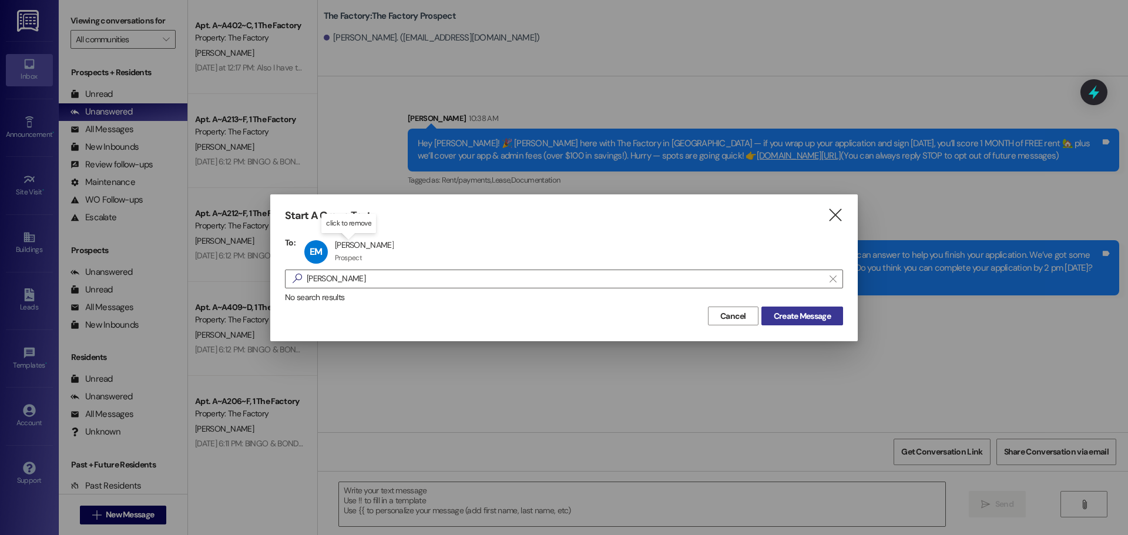
click at [799, 318] on span "Create Message" at bounding box center [802, 316] width 57 height 12
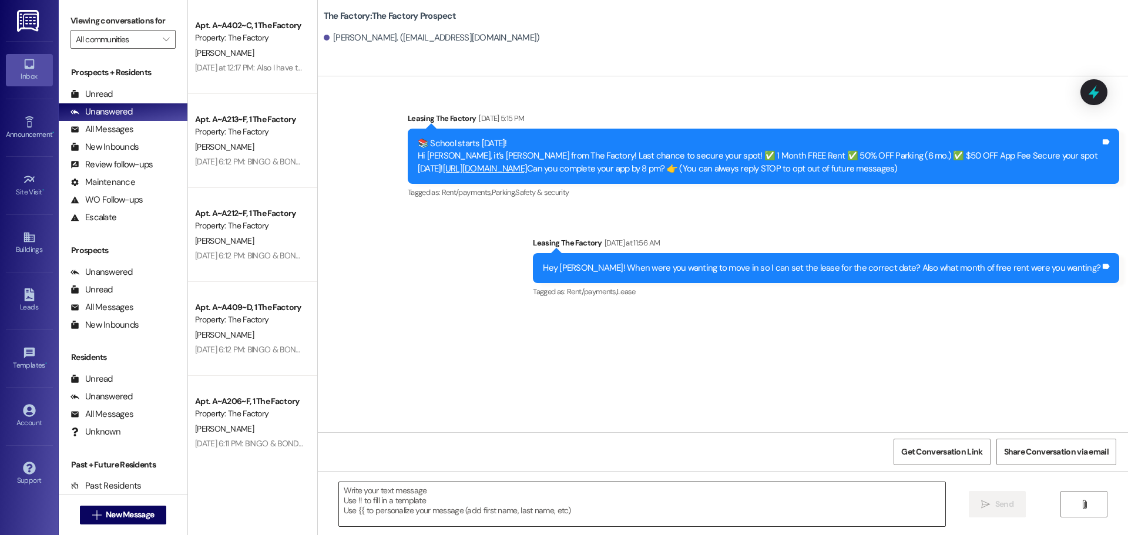
click at [339, 493] on textarea at bounding box center [642, 504] width 606 height 44
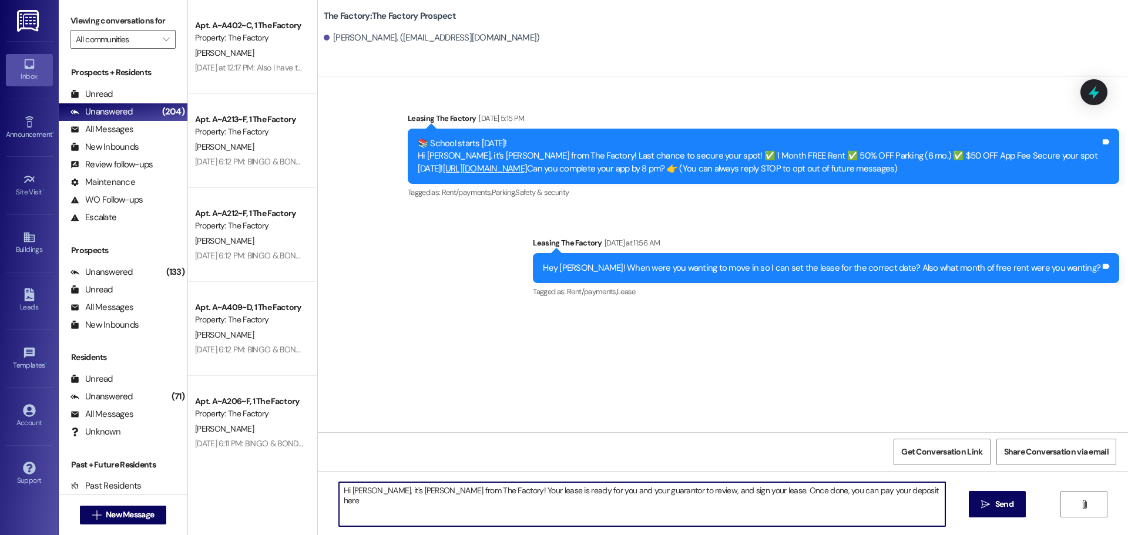
click at [877, 492] on textarea "Hi Ethan, it's Tawnya from The Factory! Your lease is ready for you and your gu…" at bounding box center [642, 504] width 606 height 44
paste textarea "[URL][DOMAIN_NAME]"
drag, startPoint x: 337, startPoint y: 489, endPoint x: 516, endPoint y: 511, distance: 180.5
click at [516, 511] on textarea "Hi Ethan, it's Tawnya from The Factory! Your lease is ready for you and your gu…" at bounding box center [642, 504] width 606 height 44
type textarea "Hi Ethan, it's Tawnya from The Factory! Your lease is ready for you and your gu…"
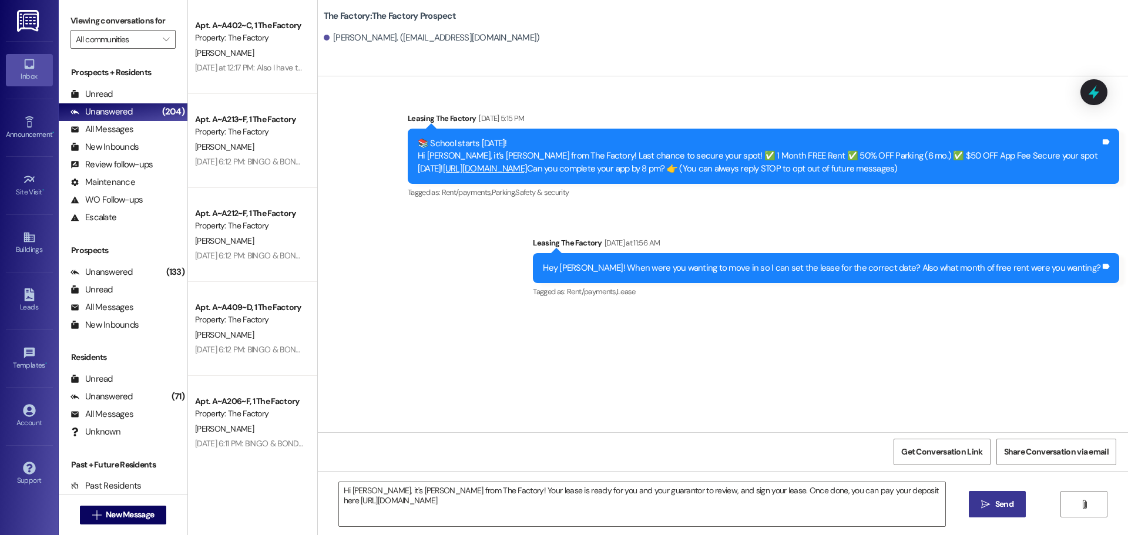
click at [1001, 504] on span "Send" at bounding box center [1004, 504] width 18 height 12
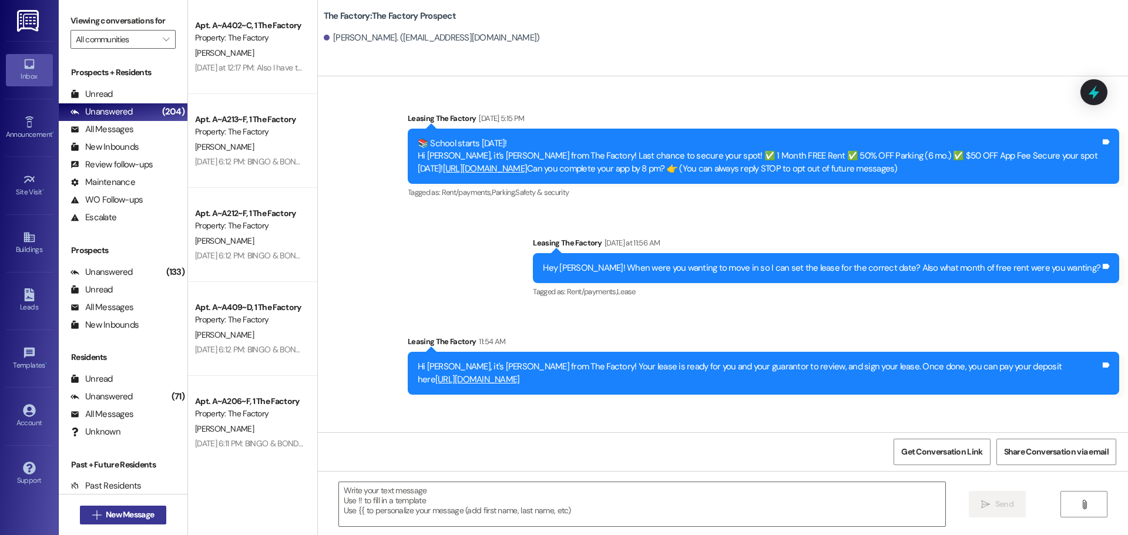
click at [116, 517] on span "New Message" at bounding box center [130, 515] width 48 height 12
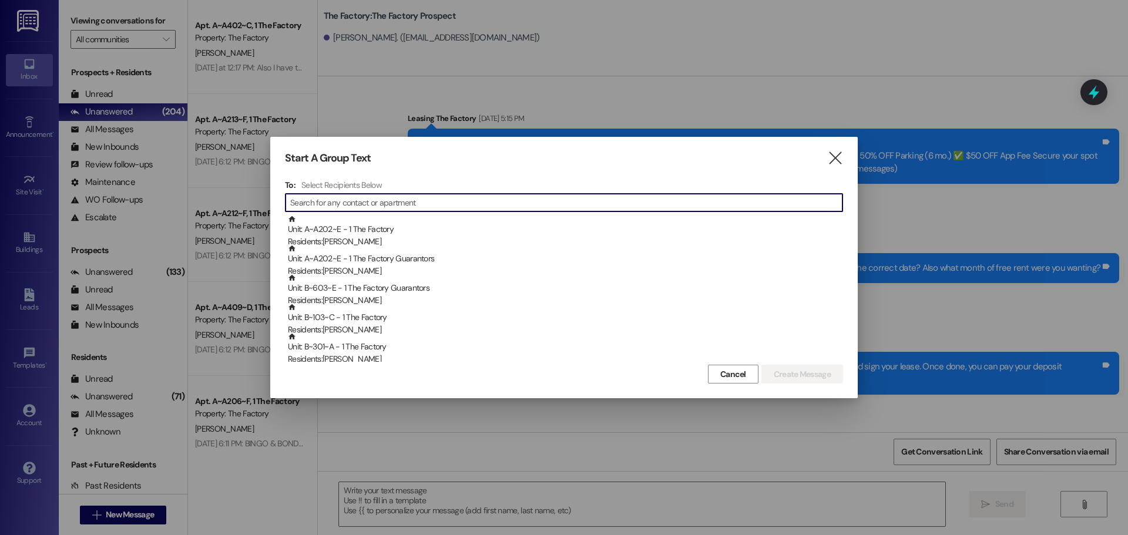
click at [404, 200] on input at bounding box center [566, 203] width 552 height 16
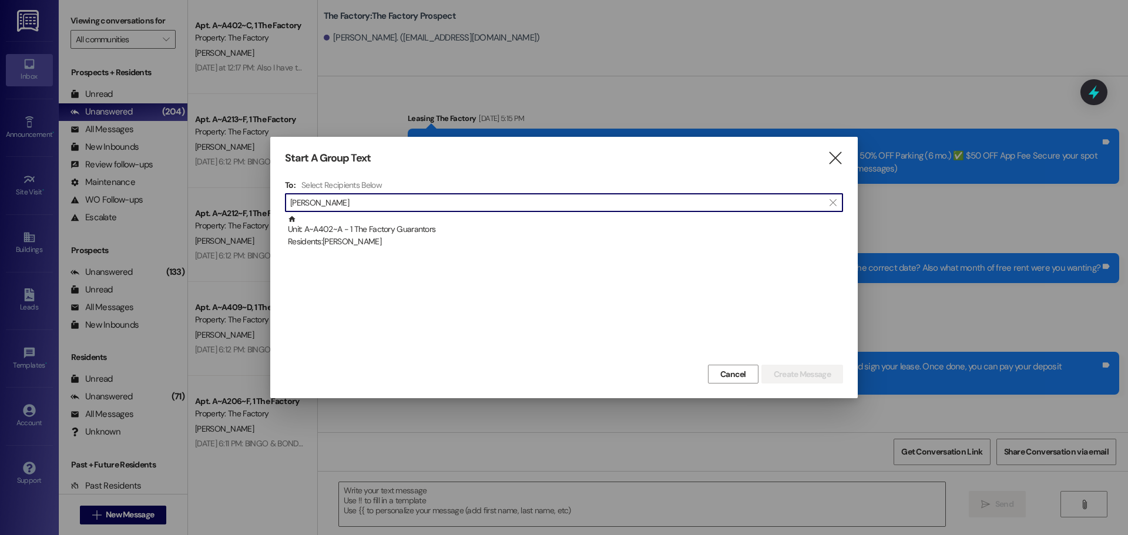
drag, startPoint x: 329, startPoint y: 206, endPoint x: 274, endPoint y: 209, distance: 54.7
click at [274, 209] on div "Start A Group Text  To: Select Recipients Below  nathania  Unit: A~A402~A - …" at bounding box center [564, 267] width 588 height 261
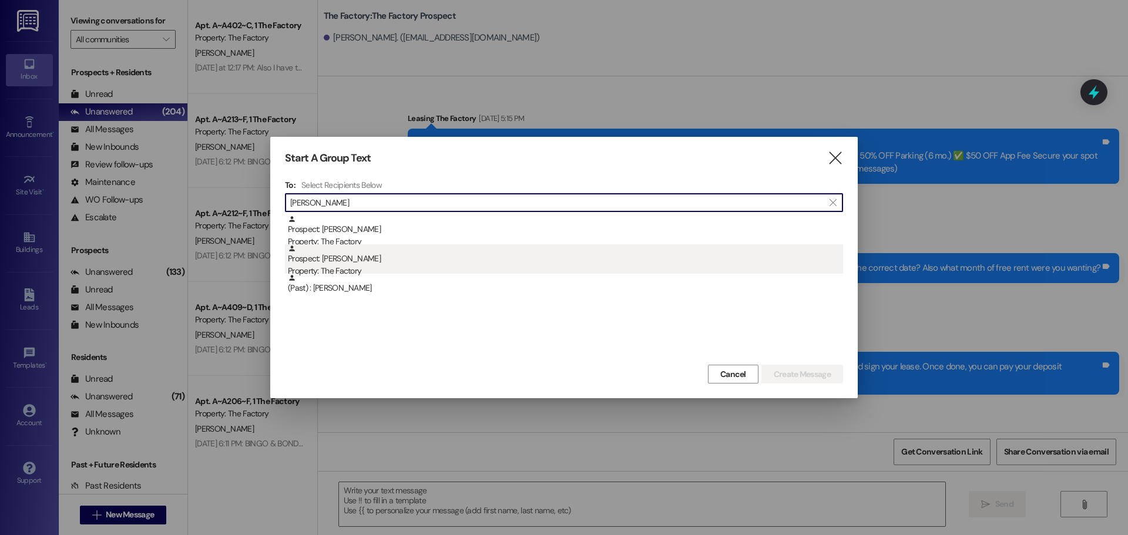
type input "John ell"
click at [330, 259] on div "Prospect: John Ellerbe Property: The Factory" at bounding box center [565, 260] width 555 height 33
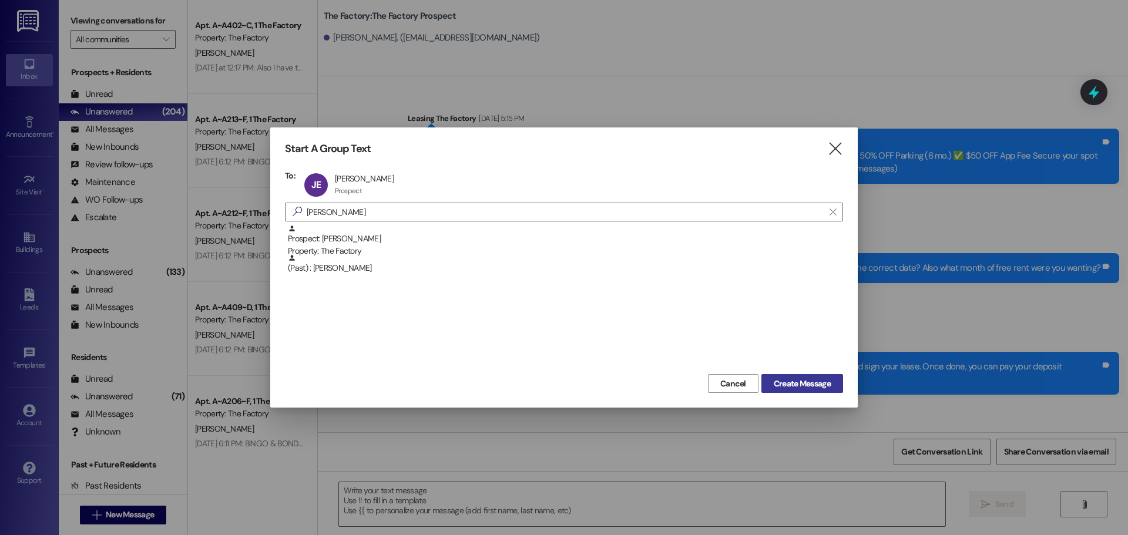
click at [796, 388] on span "Create Message" at bounding box center [802, 384] width 57 height 12
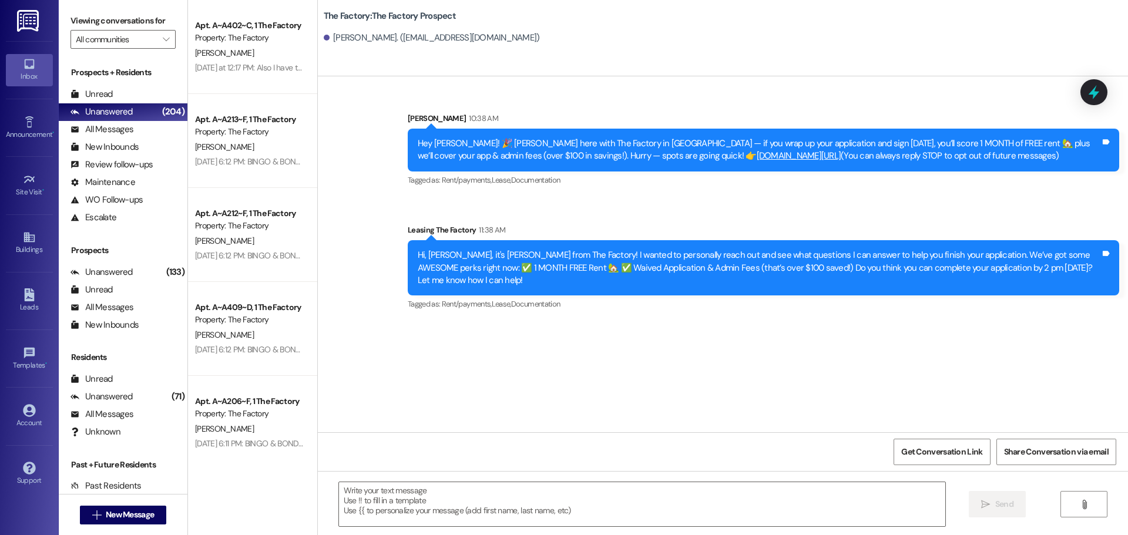
click at [549, 253] on div "Hi, John, it's Tawnya from The Factory! I wanted to personally reach out and se…" at bounding box center [759, 268] width 683 height 38
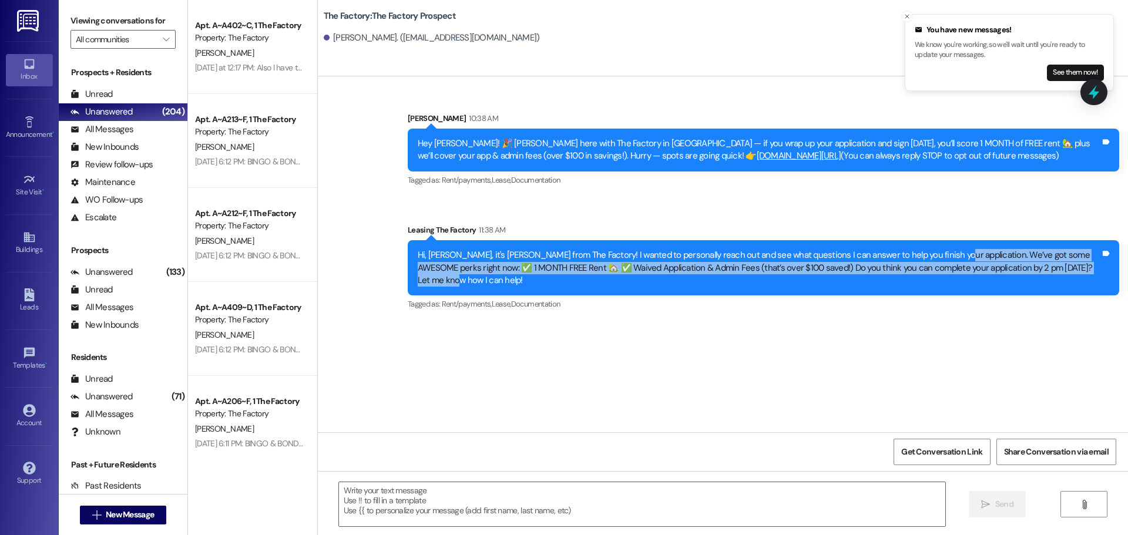
drag, startPoint x: 928, startPoint y: 251, endPoint x: 1089, endPoint y: 270, distance: 161.6
click at [1089, 270] on div "Hi, John, it's Tawnya from The Factory! I wanted to personally reach out and se…" at bounding box center [759, 268] width 683 height 38
copy div "We’ve got some AWESOME perks right now: ✅ 1 MONTH FREE Rent 🏡 ✅ Waived Applicat…"
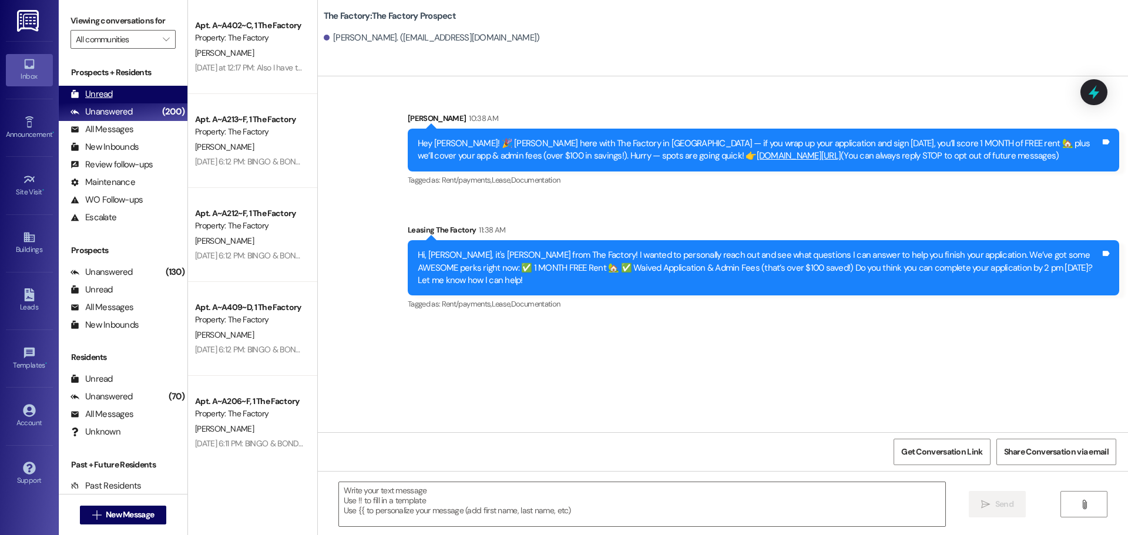
click at [108, 90] on div "Unread" at bounding box center [92, 94] width 42 height 12
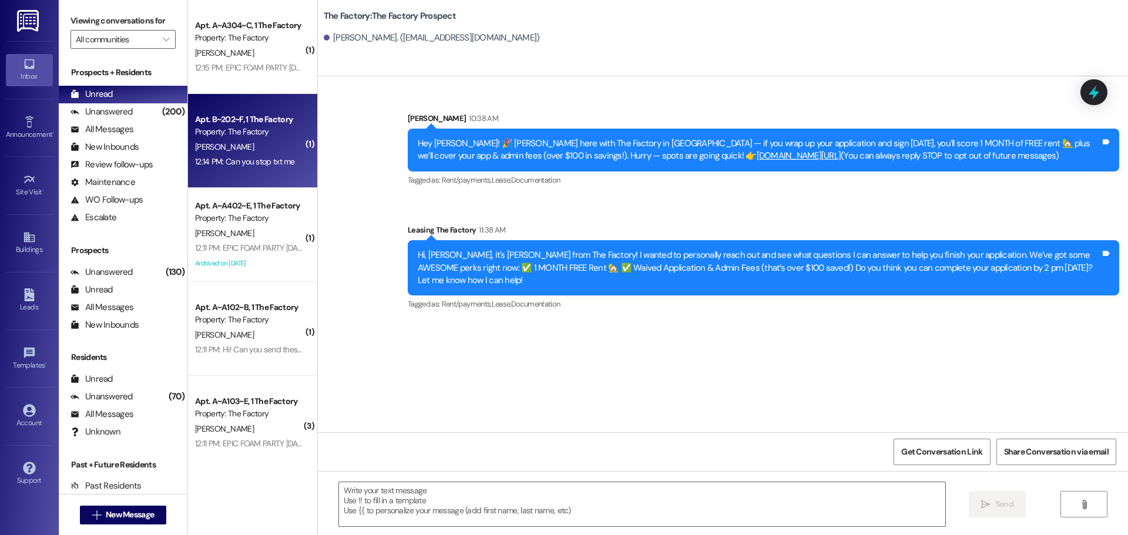
click at [273, 152] on div "M. Souza-Thoene" at bounding box center [249, 147] width 111 height 15
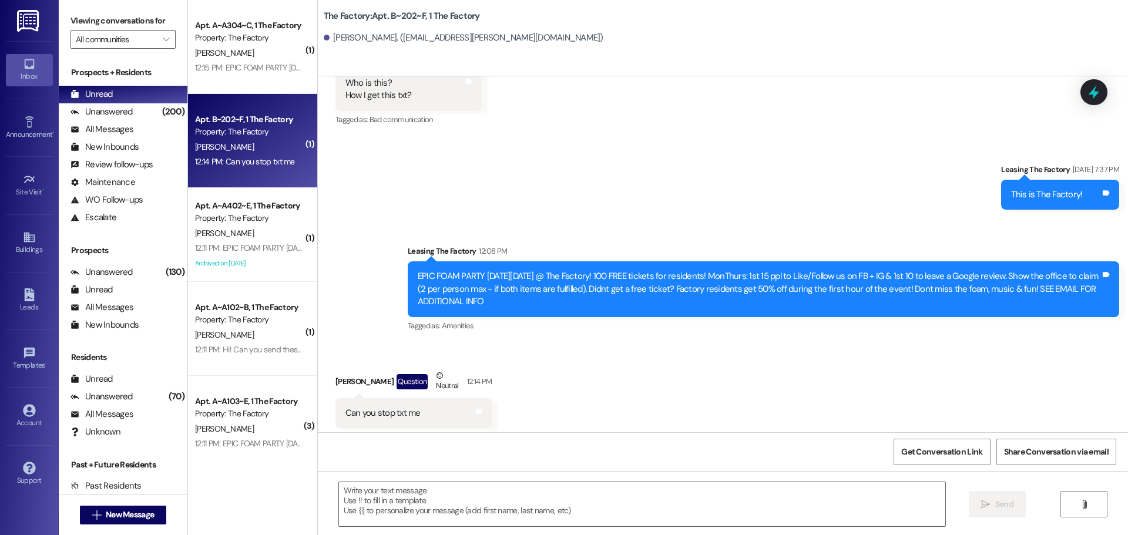
scroll to position [903, 0]
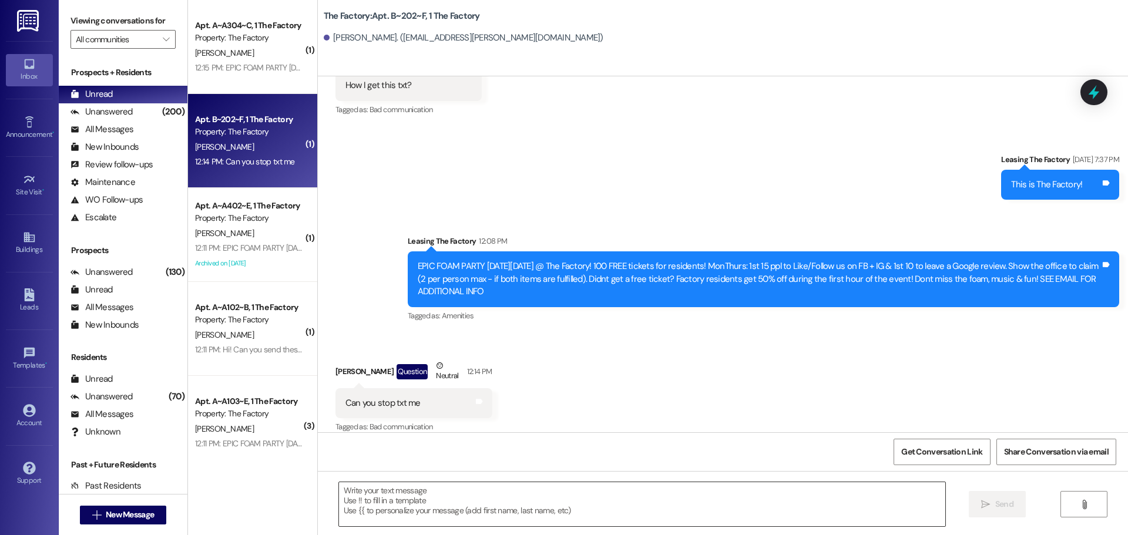
click at [348, 500] on textarea at bounding box center [642, 504] width 606 height 44
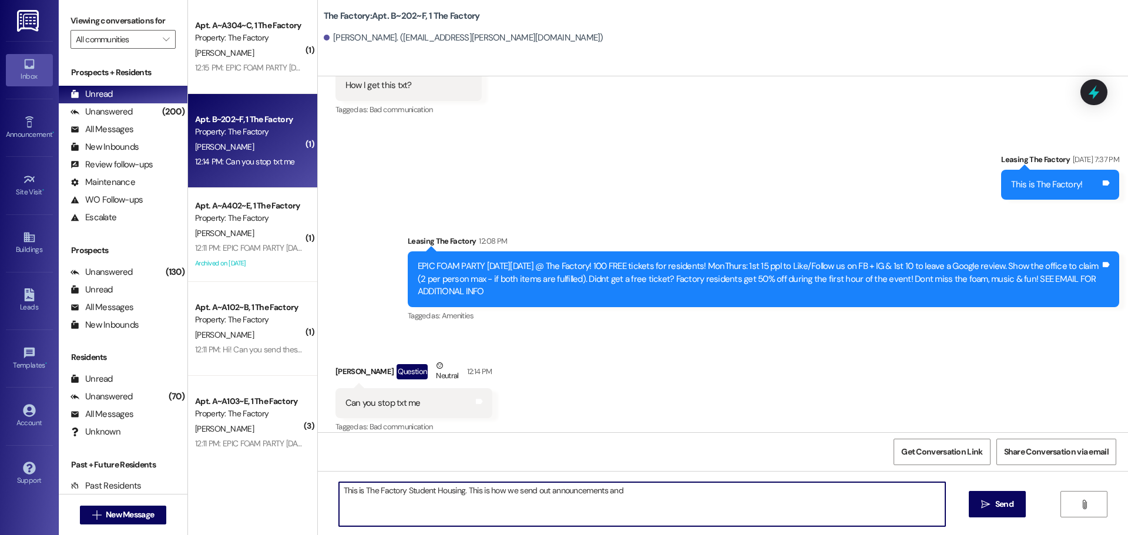
click at [638, 496] on textarea "This is The Factory Student Housing. This is how we send out announcements and" at bounding box center [642, 504] width 606 height 44
click at [740, 494] on textarea "This is The Factory Student Housing. We use text messaging to send out announce…" at bounding box center [642, 504] width 606 height 44
type textarea "This is The Factory Student Housing. We use text messaging to send out announce…"
click at [997, 508] on span "Send" at bounding box center [1004, 504] width 18 height 12
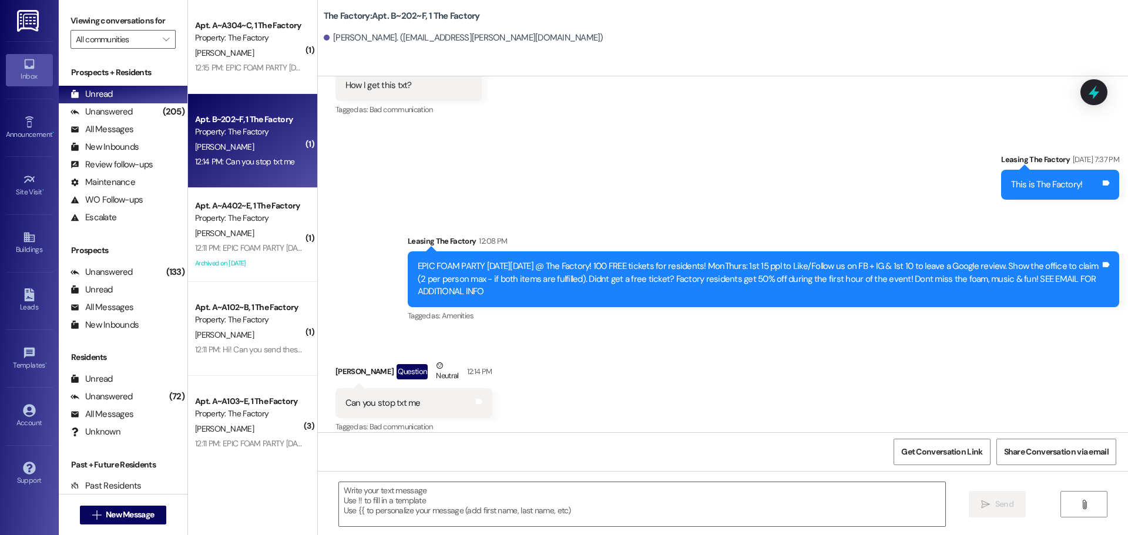
scroll to position [902, 0]
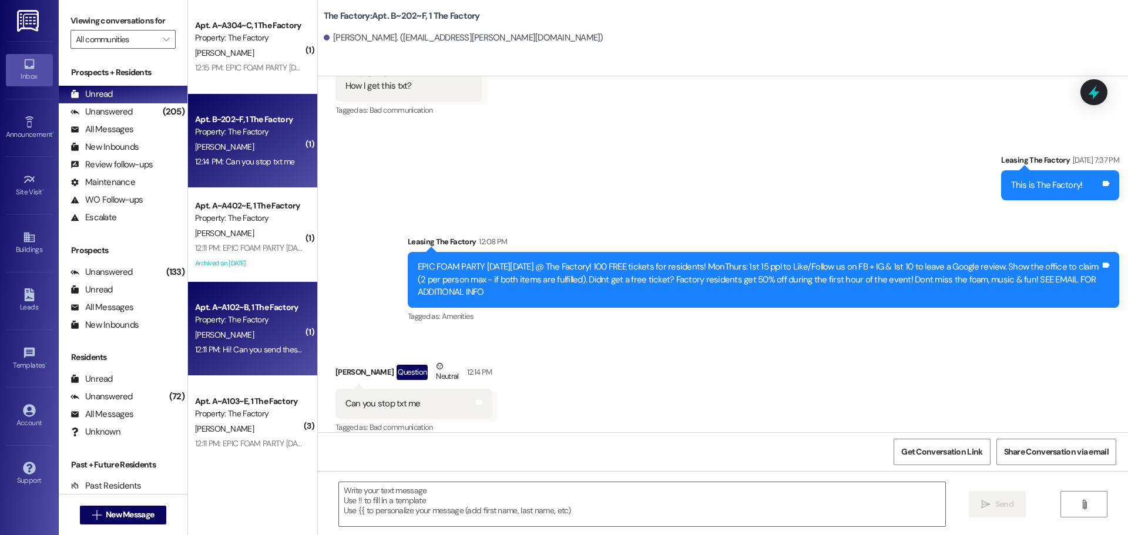
click at [270, 323] on div "Property: The Factory" at bounding box center [249, 320] width 109 height 12
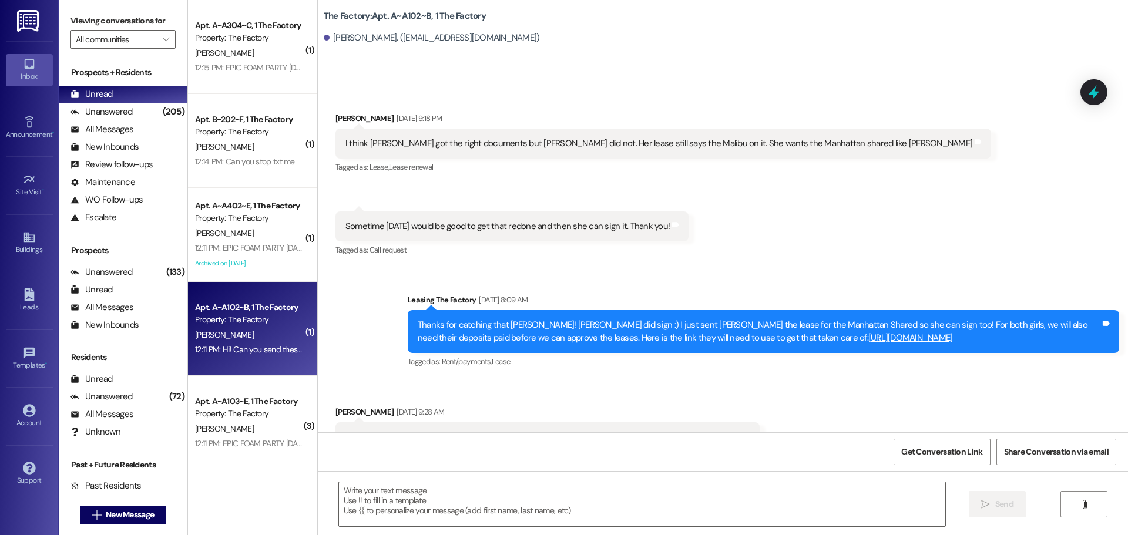
scroll to position [3731, 0]
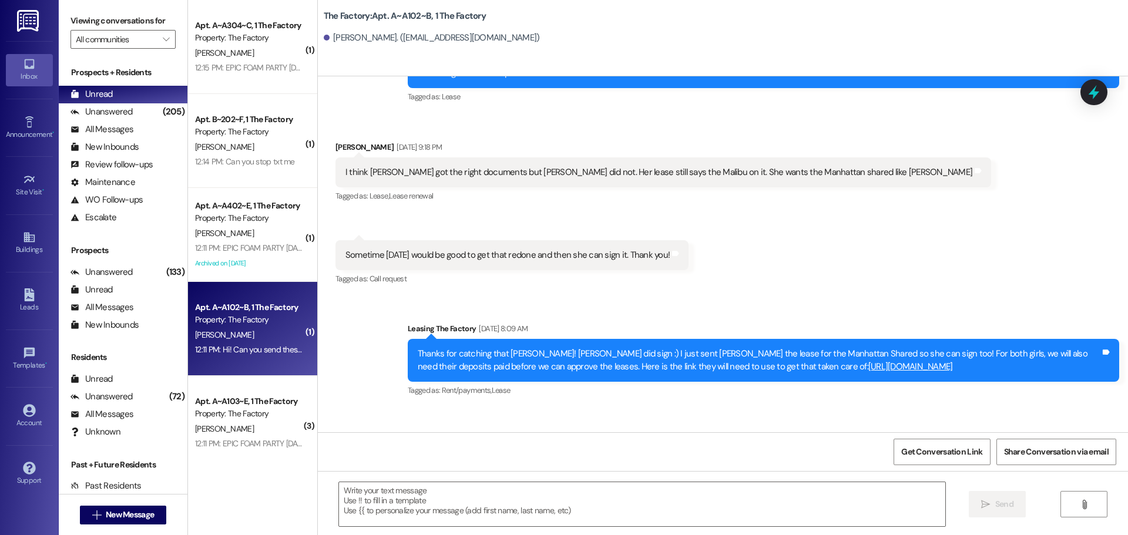
click at [388, 44] on div "Macie Lund. (macielund@gmail.com)" at bounding box center [432, 38] width 216 height 12
click at [389, 37] on div "Macie Lund. (macielund@gmail.com)" at bounding box center [432, 38] width 216 height 12
click at [485, 32] on div "Macie Lund. (macielund@gmail.com)" at bounding box center [726, 38] width 804 height 24
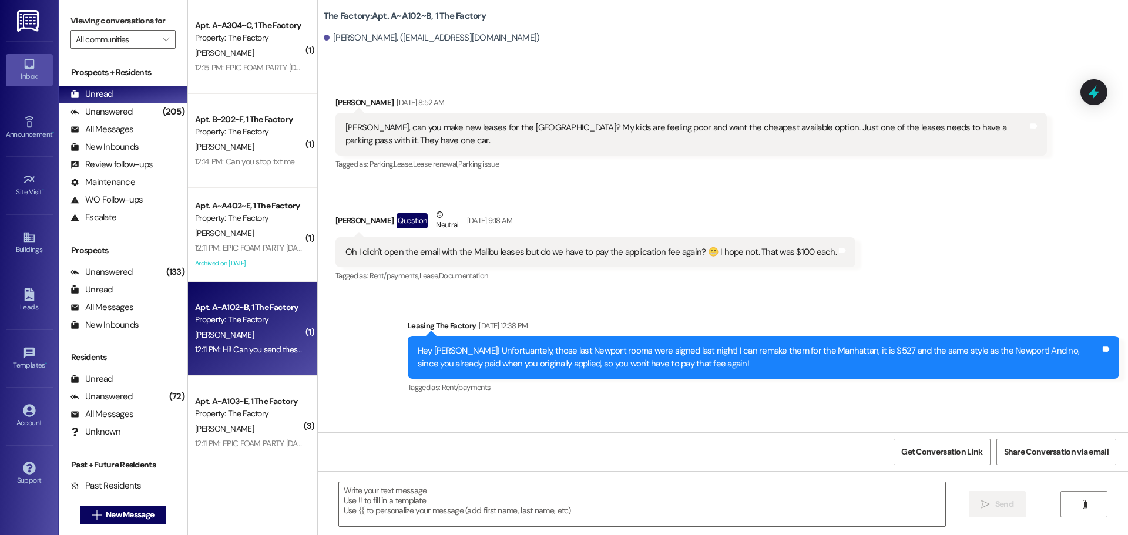
scroll to position [2791, 0]
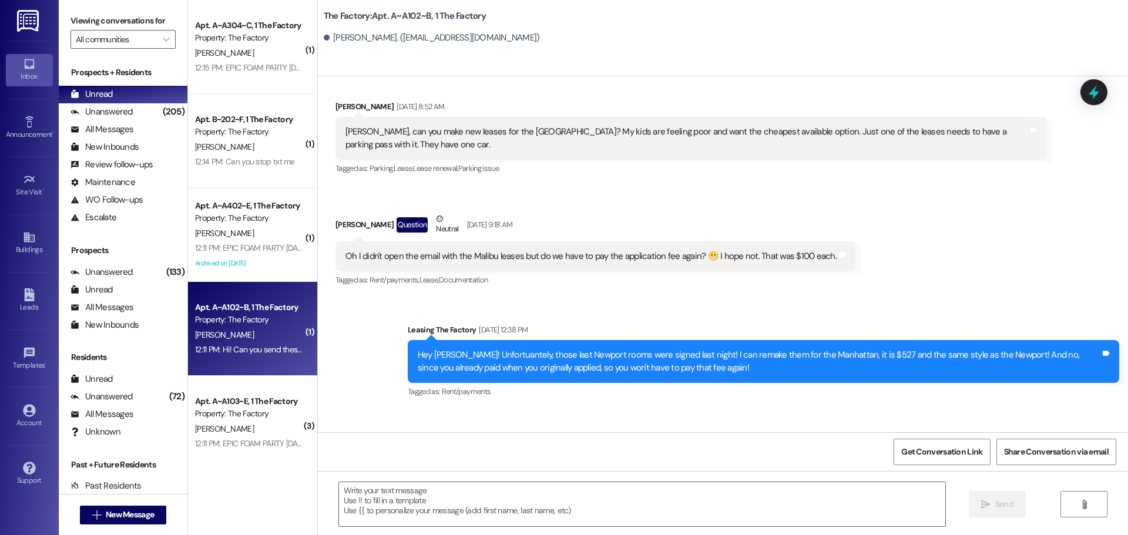
click at [455, 11] on b "The Factory: Apt. A~A102~B, 1 The Factory" at bounding box center [405, 16] width 162 height 12
click at [471, 15] on b "The Factory: Apt. A~A102~B, 1 The Factory" at bounding box center [405, 16] width 162 height 12
click at [1094, 92] on icon at bounding box center [1094, 92] width 14 height 18
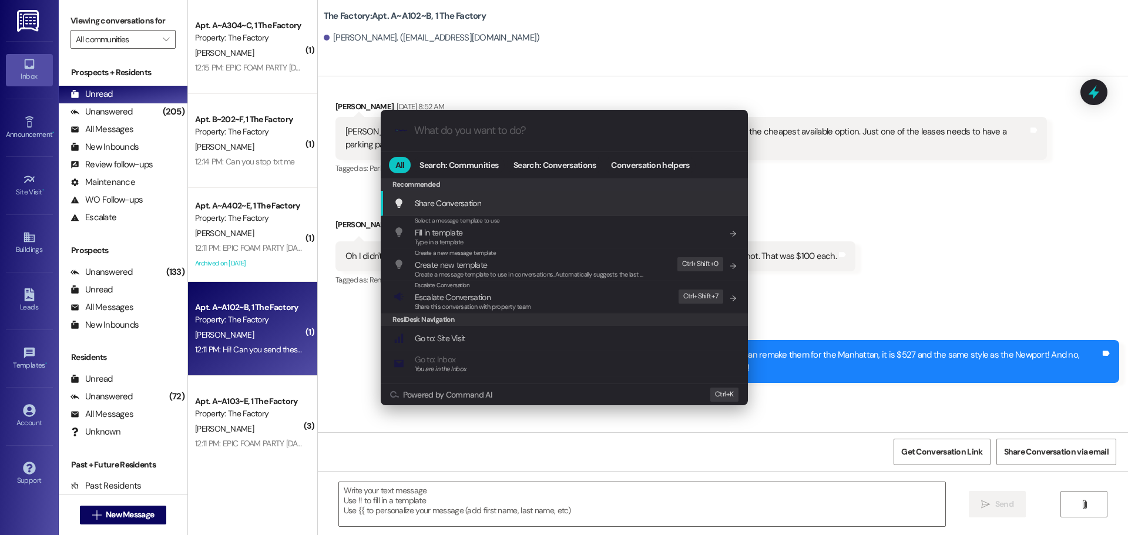
click at [1028, 150] on div ".cls-1{fill:#0a055f;}.cls-2{fill:#0cc4c4;} resideskLogoBlueOrange All Search: C…" at bounding box center [564, 267] width 1128 height 535
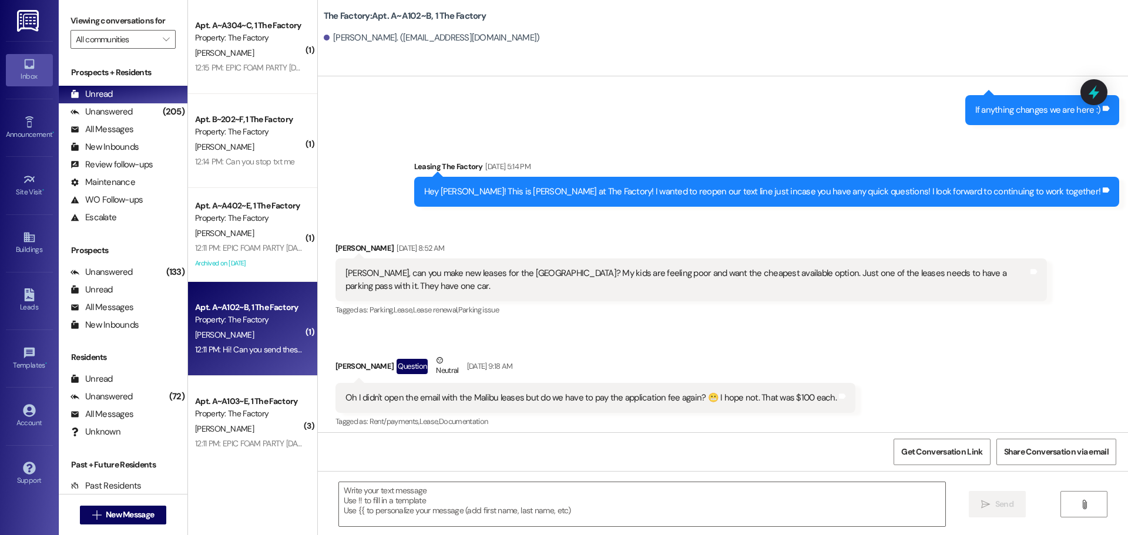
scroll to position [2673, 0]
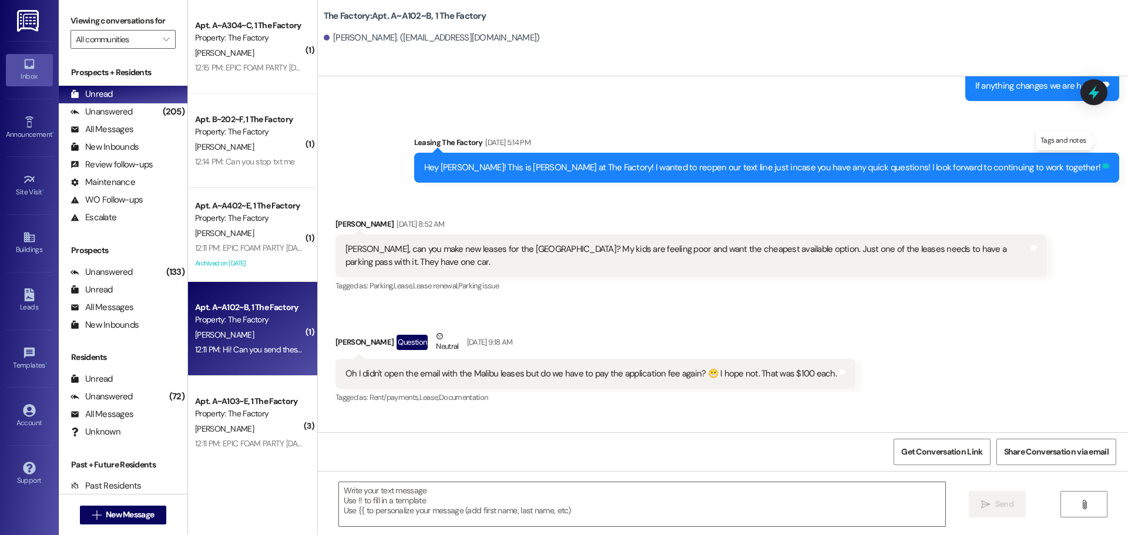
click at [1104, 163] on icon at bounding box center [1106, 165] width 7 height 5
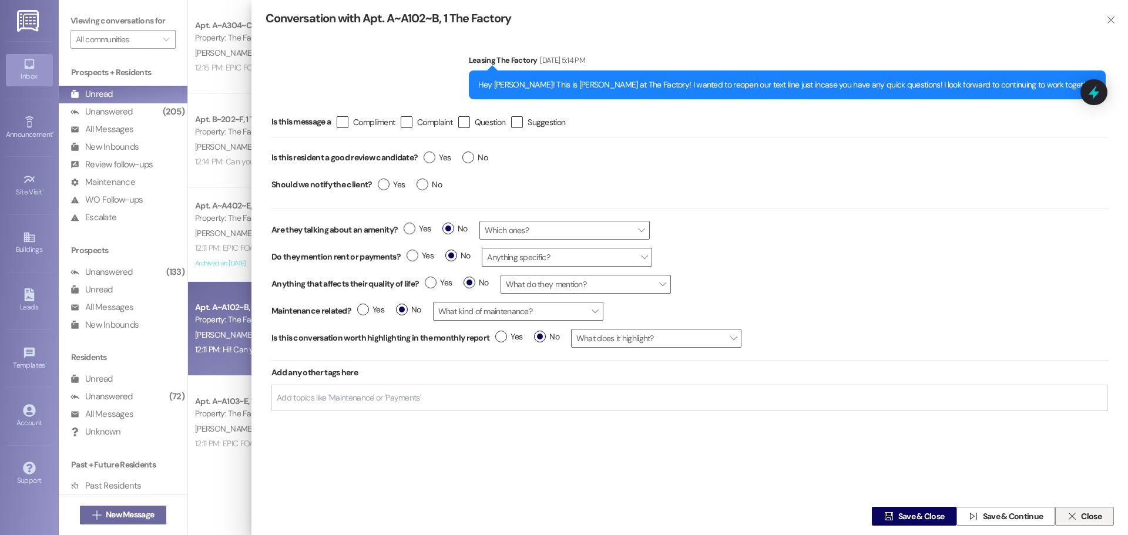
click at [1074, 515] on icon "" at bounding box center [1072, 516] width 9 height 9
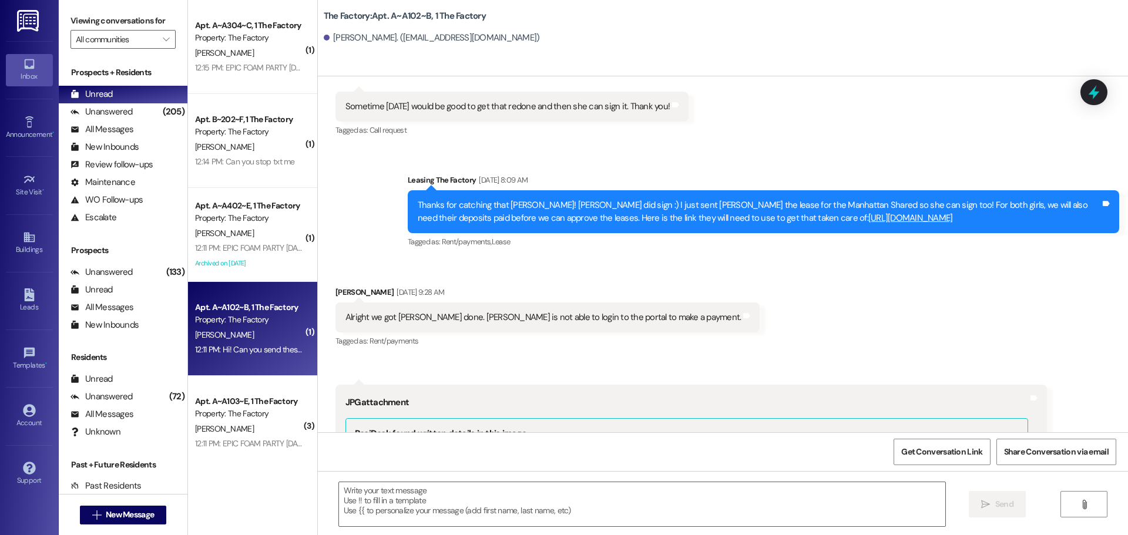
scroll to position [3848, 0]
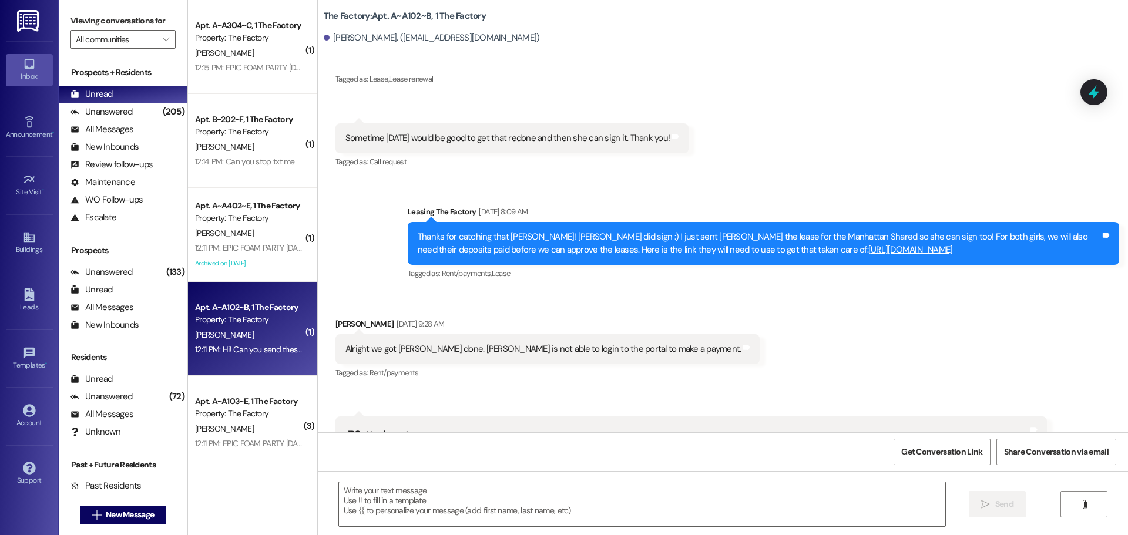
click at [421, 46] on div "Macie Lund. (macielund@gmail.com)" at bounding box center [726, 38] width 804 height 24
click at [25, 133] on div "Announcement •" at bounding box center [29, 135] width 59 height 12
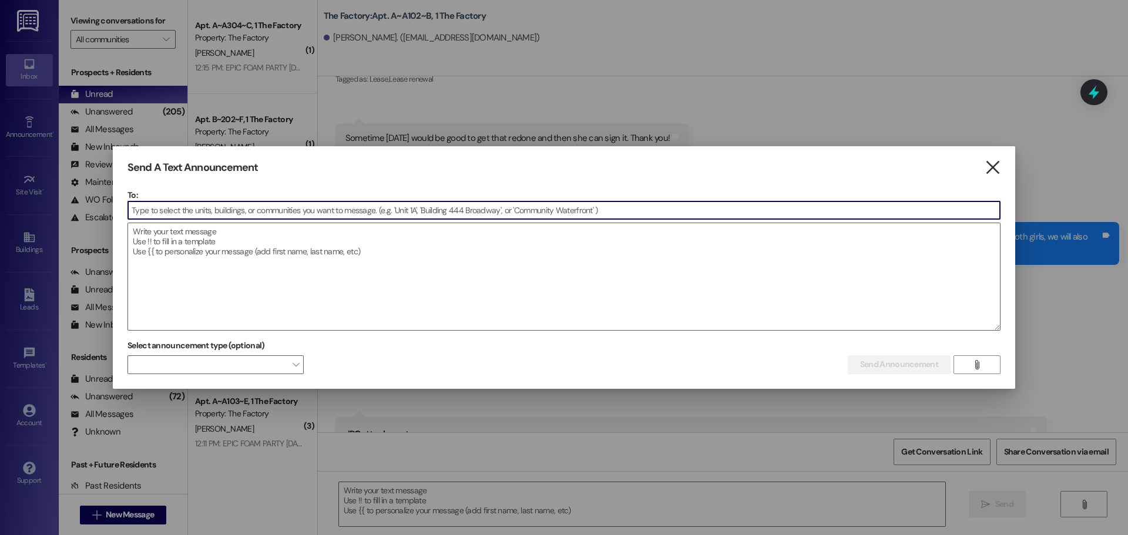
click at [991, 162] on icon "" at bounding box center [993, 168] width 16 height 12
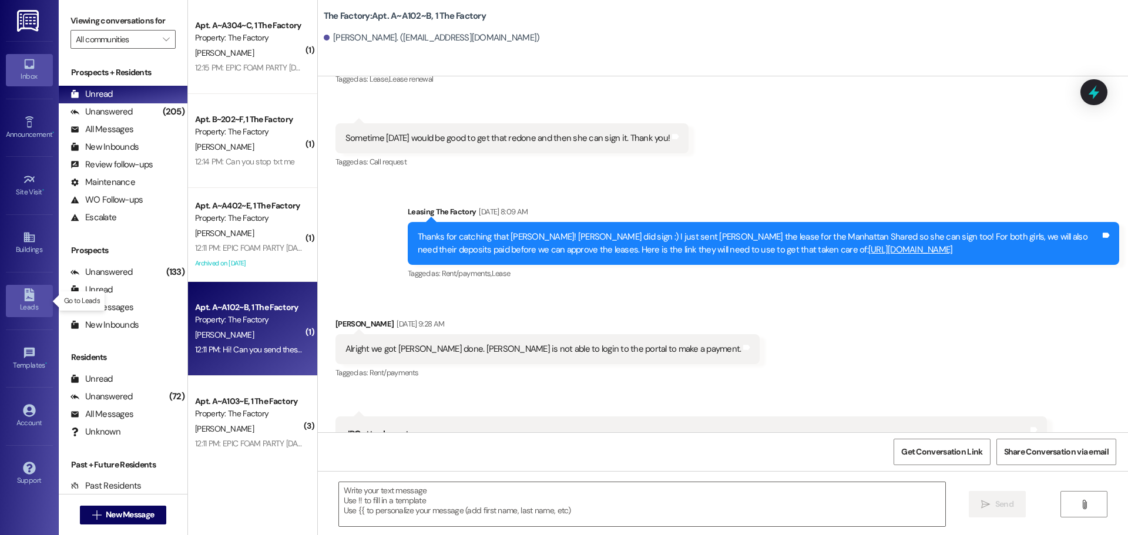
click at [29, 301] on icon at bounding box center [29, 295] width 10 height 13
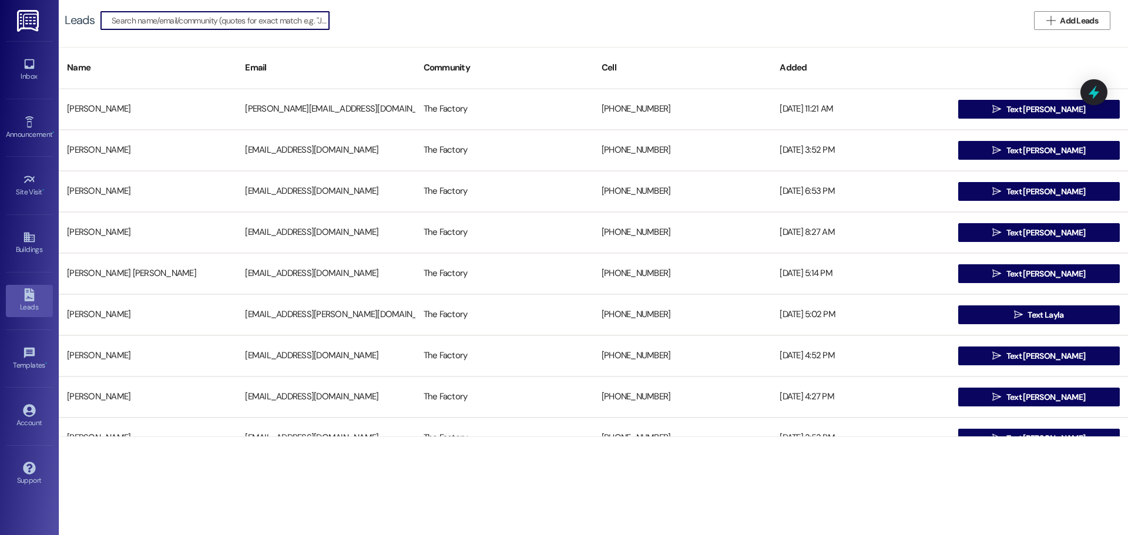
click at [189, 15] on input at bounding box center [220, 20] width 217 height 16
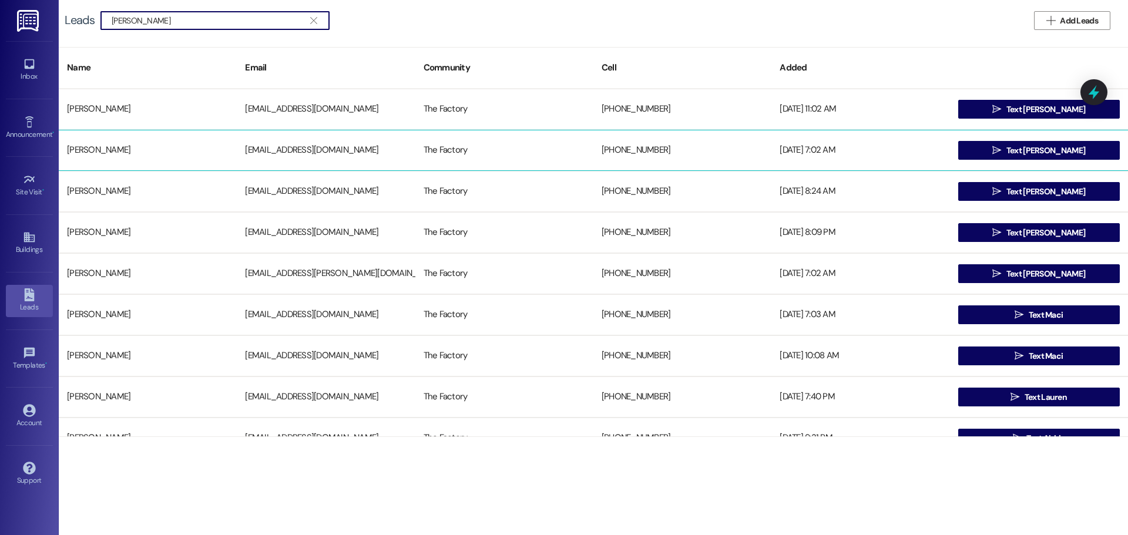
type input "macie"
click at [631, 151] on div "+18018670501" at bounding box center [682, 151] width 178 height 24
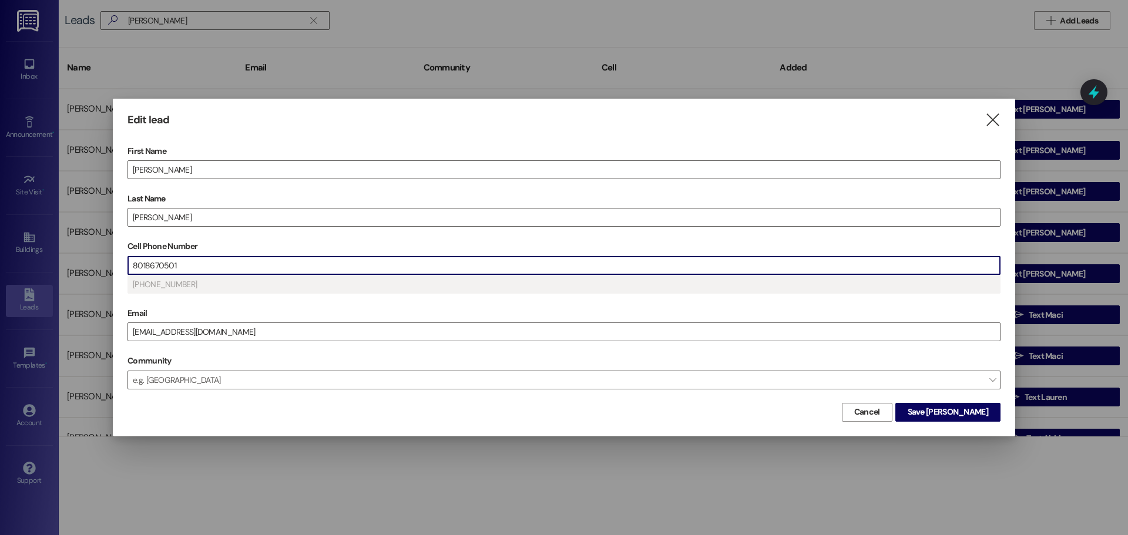
drag, startPoint x: 194, startPoint y: 263, endPoint x: 115, endPoint y: 270, distance: 79.0
click at [115, 270] on div "Edit lead  First Name Macie Last Name Lund Cell Phone Number 8018670501 (801) …" at bounding box center [564, 267] width 903 height 337
drag, startPoint x: 204, startPoint y: 264, endPoint x: 127, endPoint y: 267, distance: 77.1
click at [127, 267] on div "Edit lead  First Name Macie Last Name Lund Cell Phone Number 385 2164357 (385)…" at bounding box center [564, 267] width 903 height 337
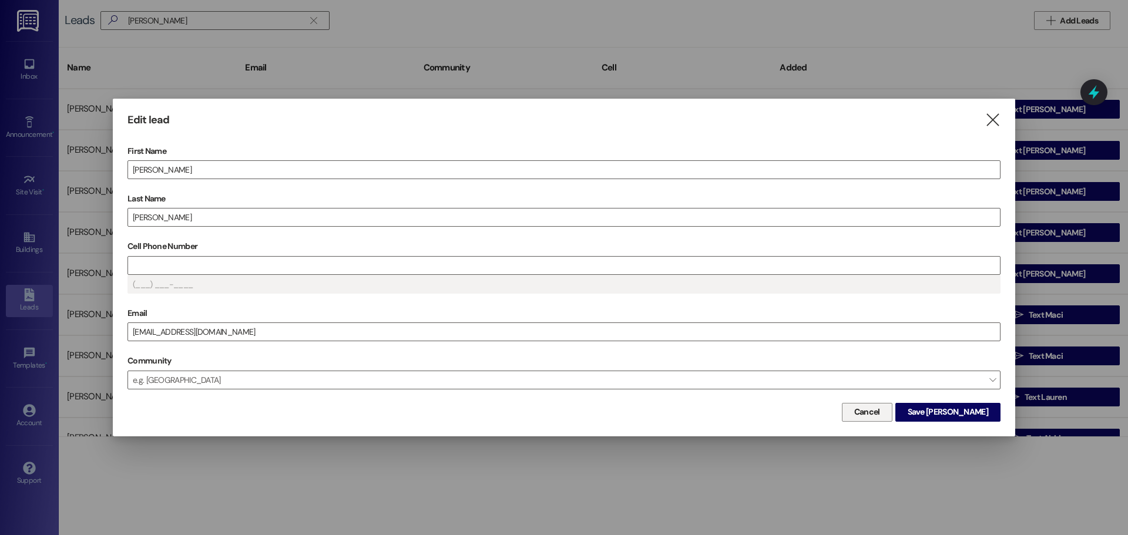
click at [880, 415] on span "Cancel" at bounding box center [867, 412] width 26 height 12
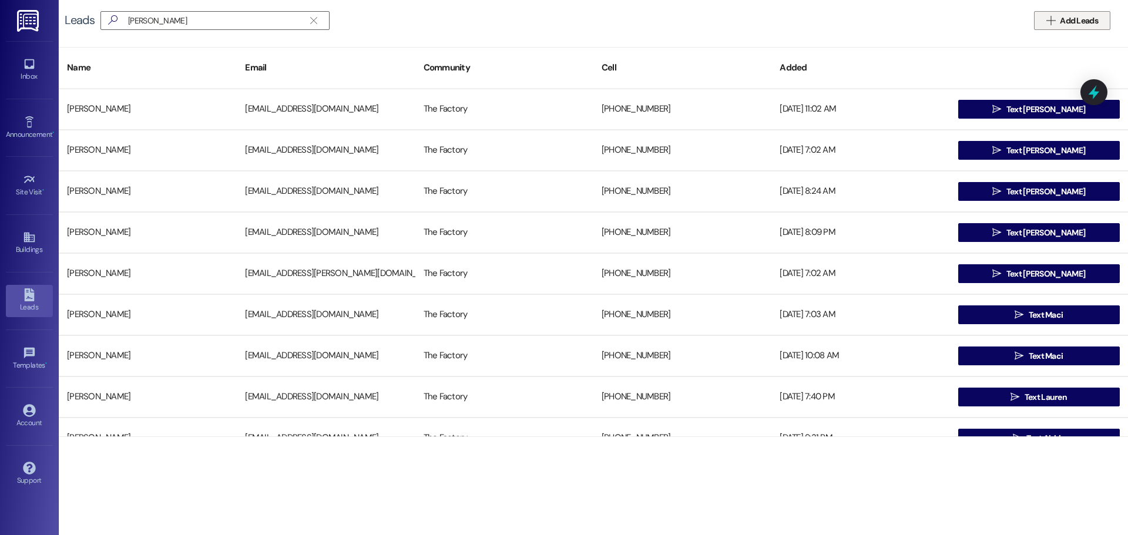
click at [1067, 17] on span "Add Leads" at bounding box center [1079, 21] width 38 height 12
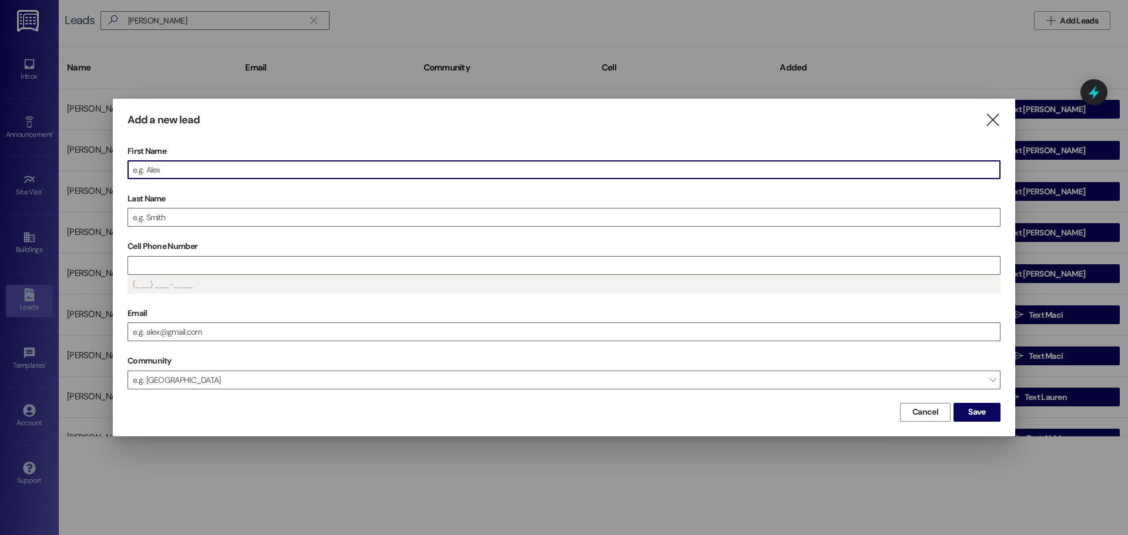
click at [172, 172] on input "First Name" at bounding box center [564, 170] width 872 height 18
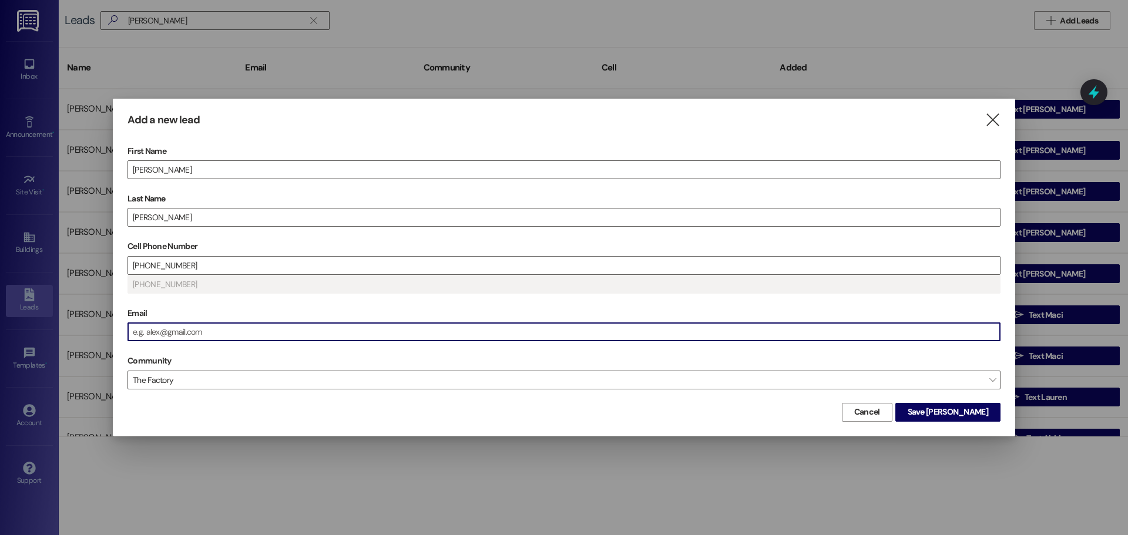
click at [220, 330] on input "Email" at bounding box center [564, 332] width 872 height 18
click at [960, 410] on span "Save Macie" at bounding box center [948, 412] width 81 height 12
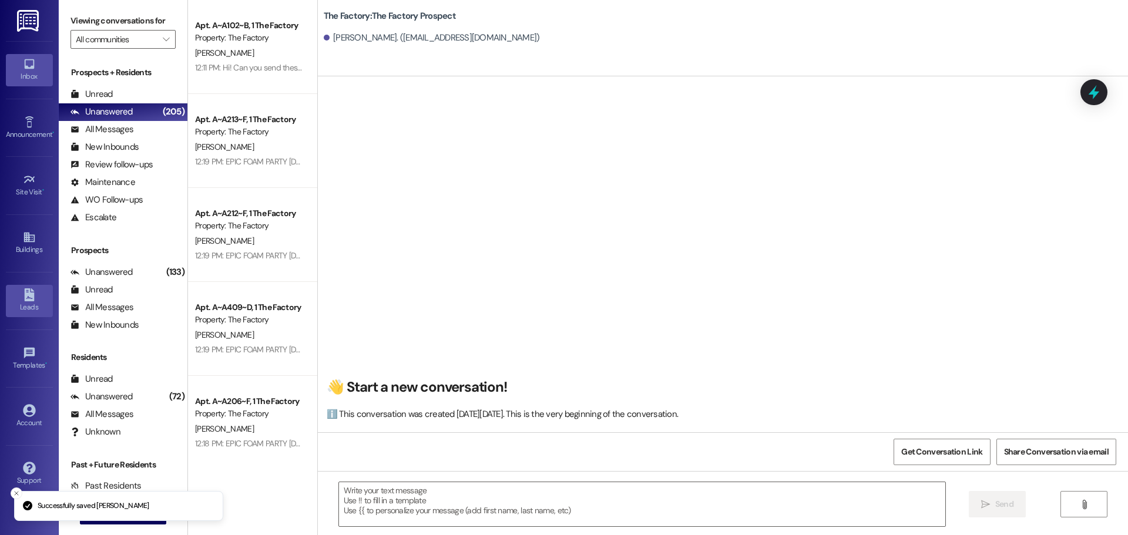
click at [33, 303] on div "Leads" at bounding box center [29, 307] width 59 height 12
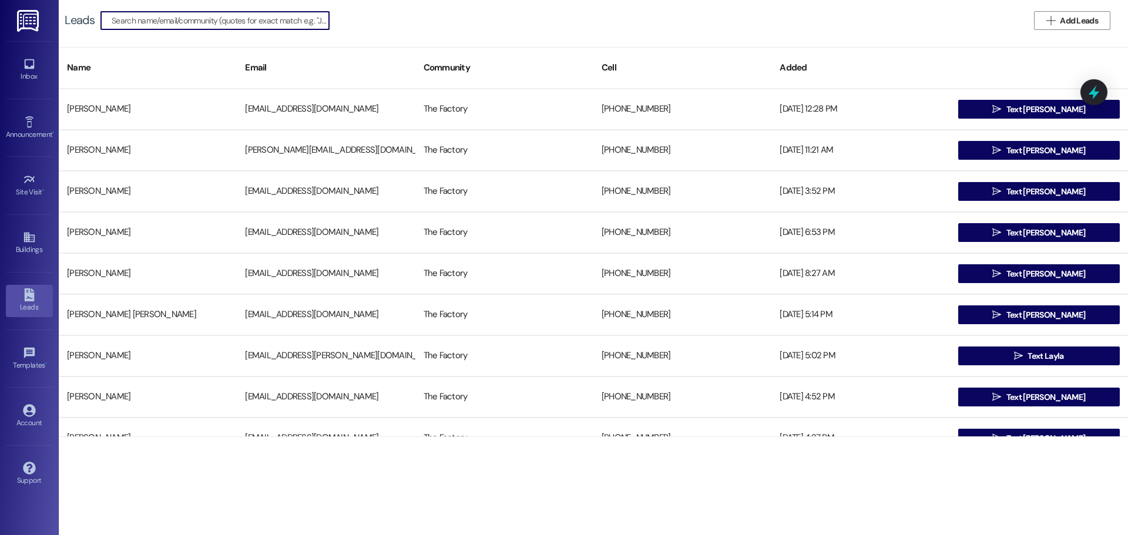
click at [133, 12] on input at bounding box center [220, 20] width 217 height 16
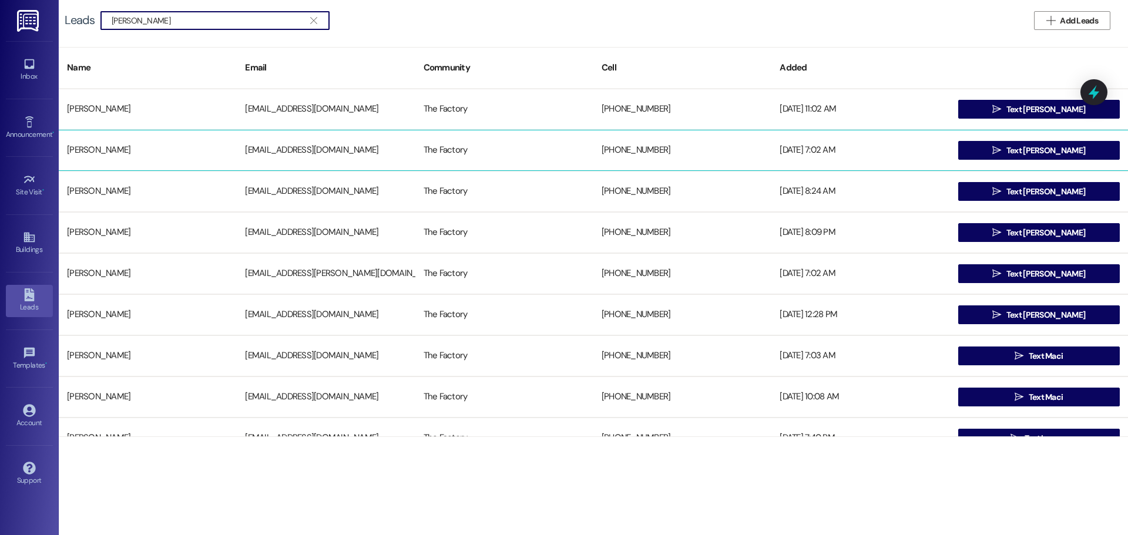
type input "macie"
click at [90, 149] on div "Macie Lund" at bounding box center [148, 151] width 178 height 24
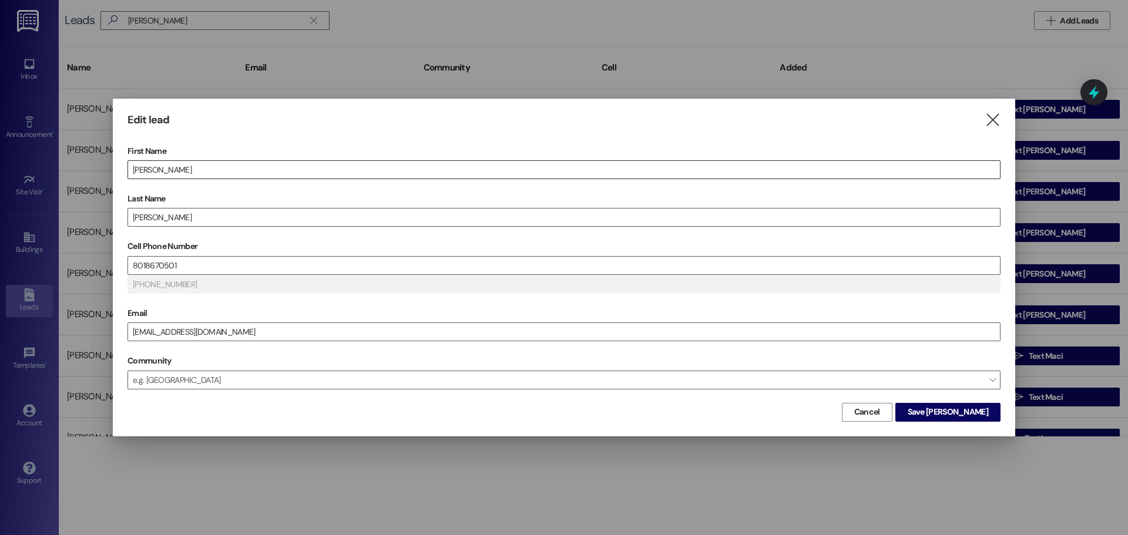
click at [190, 176] on input "Macie" at bounding box center [564, 170] width 872 height 18
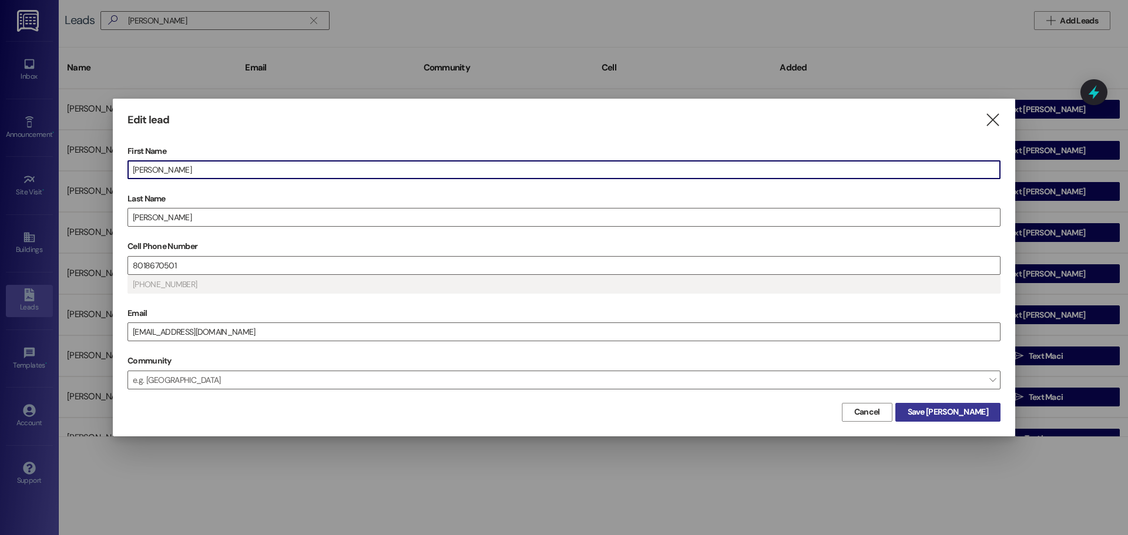
click at [953, 414] on span "Save Macie -Peggy" at bounding box center [948, 412] width 81 height 12
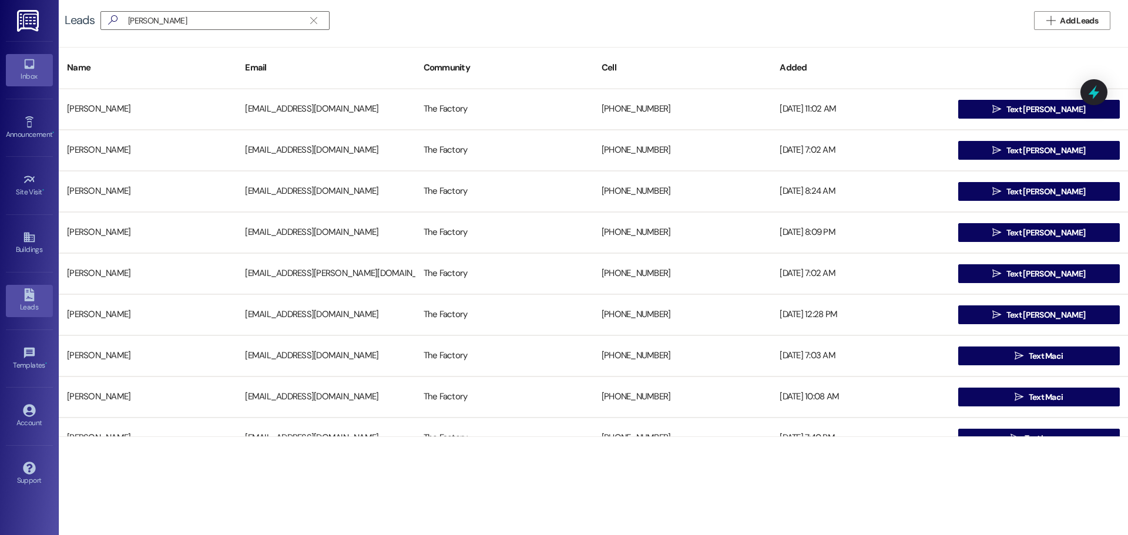
click at [24, 68] on icon at bounding box center [29, 64] width 13 height 13
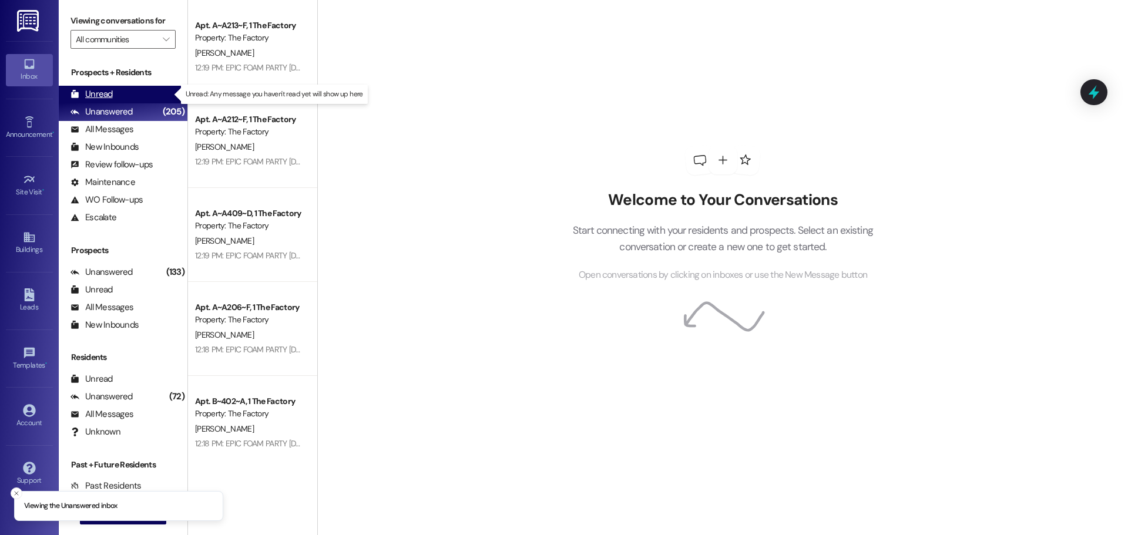
click at [128, 97] on div "Unread (0)" at bounding box center [123, 95] width 129 height 18
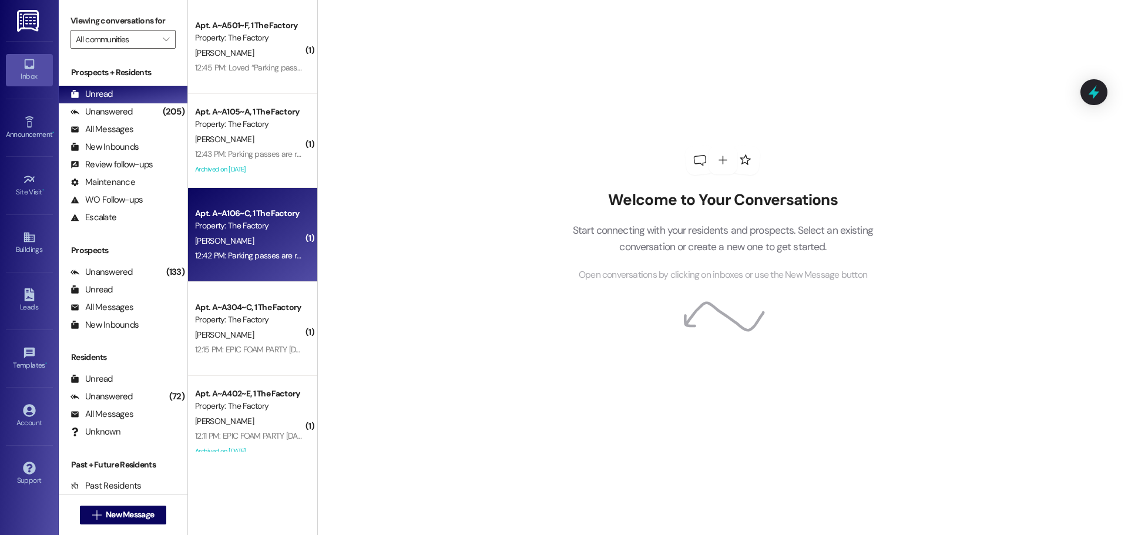
click at [274, 243] on div "I. Parra" at bounding box center [249, 241] width 111 height 15
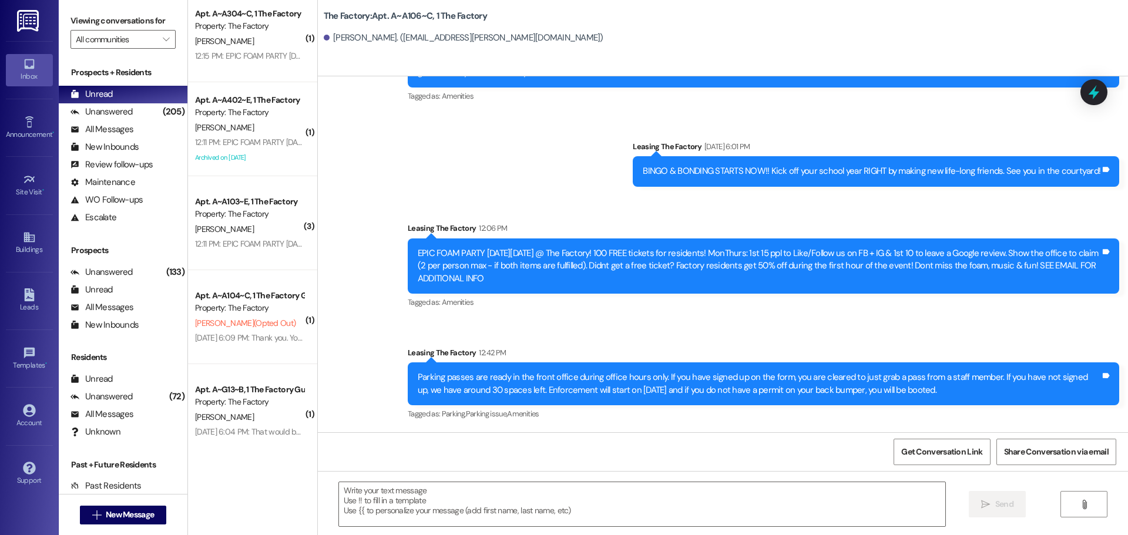
scroll to position [394, 0]
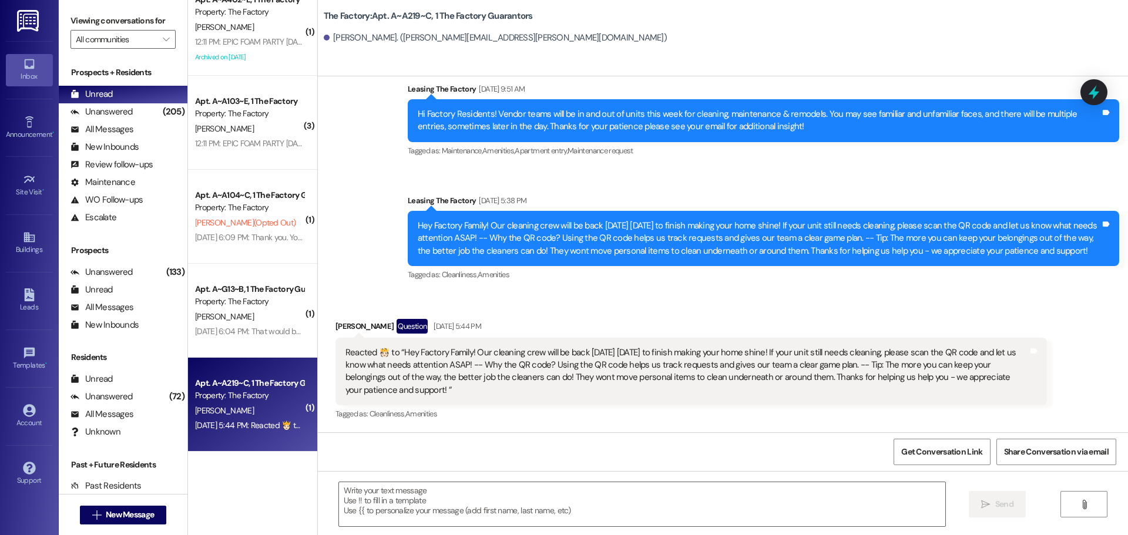
scroll to position [3030, 0]
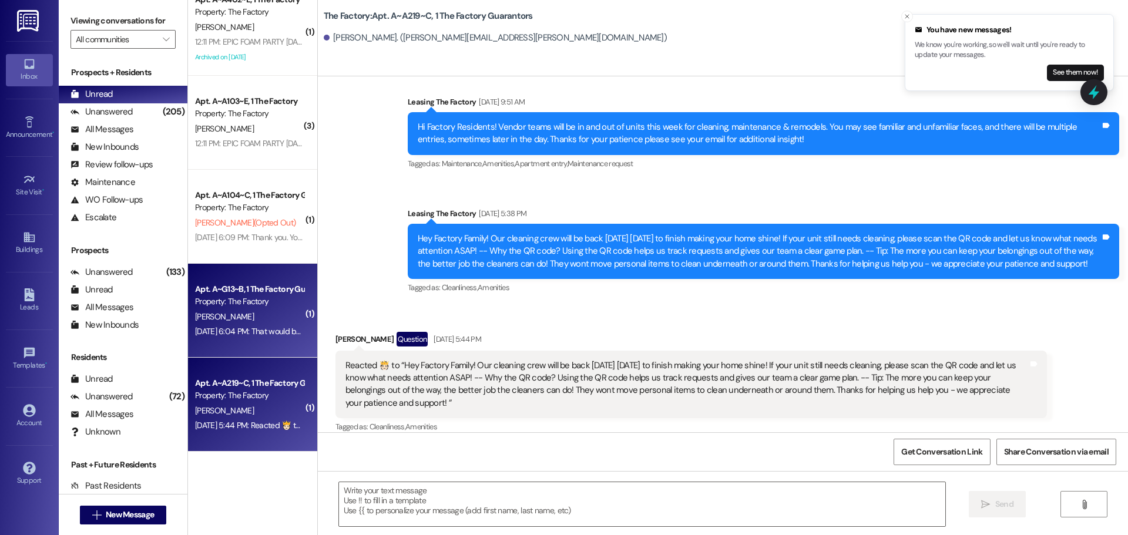
click at [274, 344] on div "Apt. A~G13~B, 1 The Factory Guarantors Property: The Factory W. Epperson Aug 22…" at bounding box center [252, 311] width 129 height 94
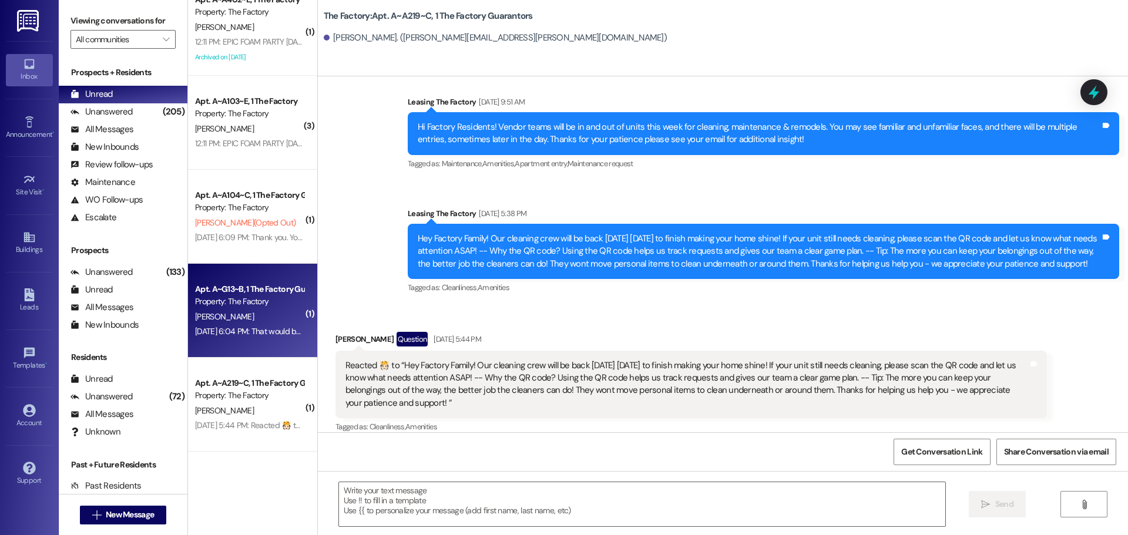
scroll to position [0, 0]
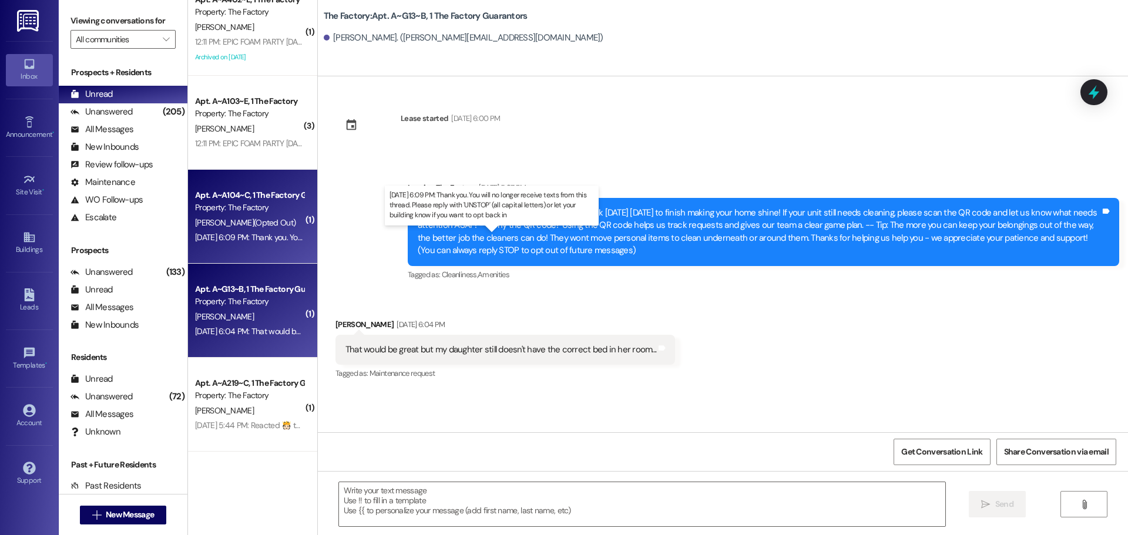
click at [239, 239] on div "Aug 22, 2025 at 6:09 PM: Thank you. You will no longer receive texts from this …" at bounding box center [486, 237] width 582 height 11
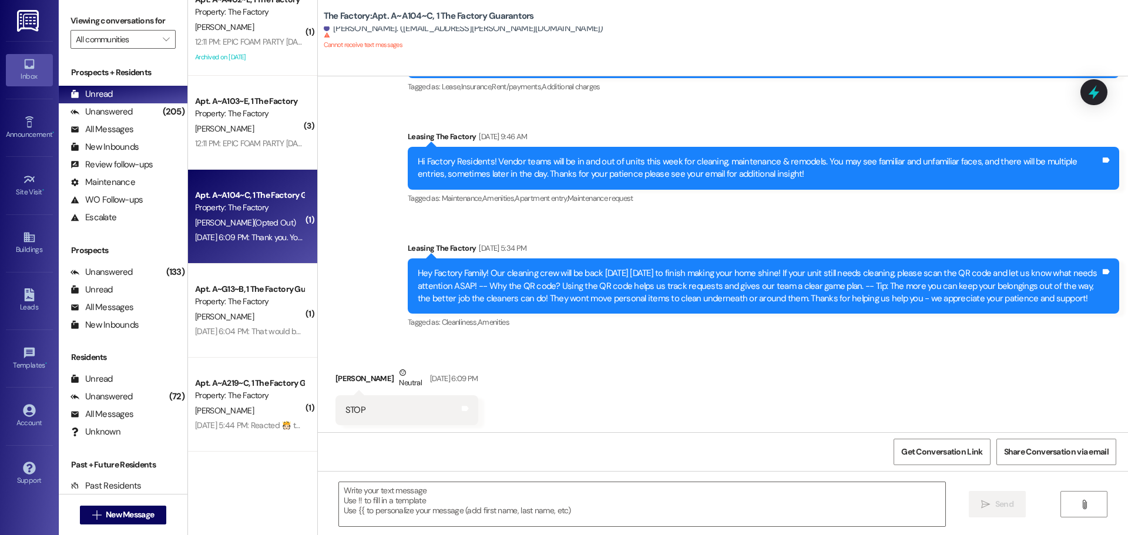
scroll to position [165, 0]
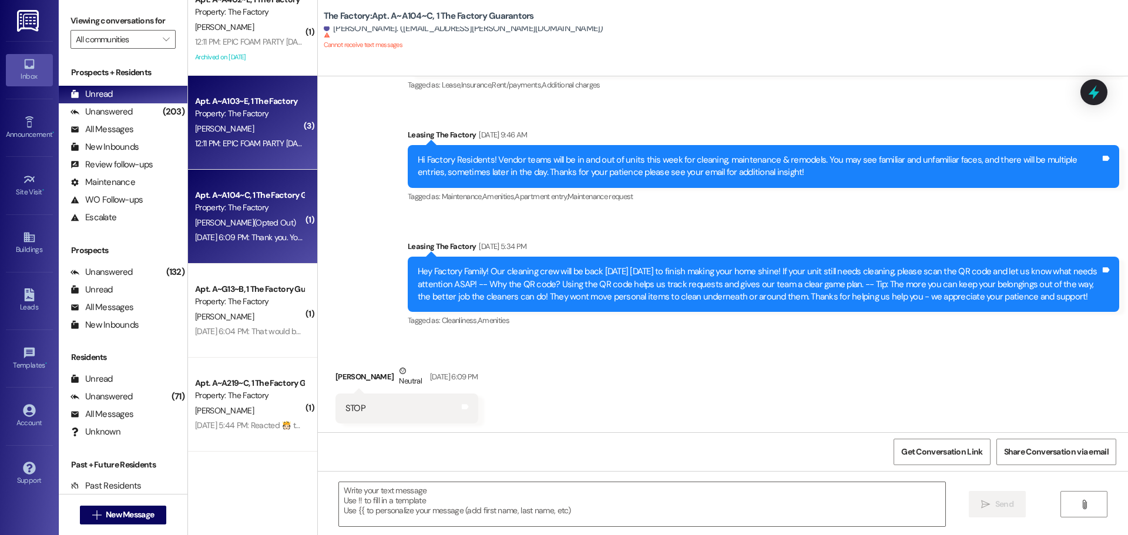
click at [226, 129] on div "Z. Anderson" at bounding box center [249, 129] width 111 height 15
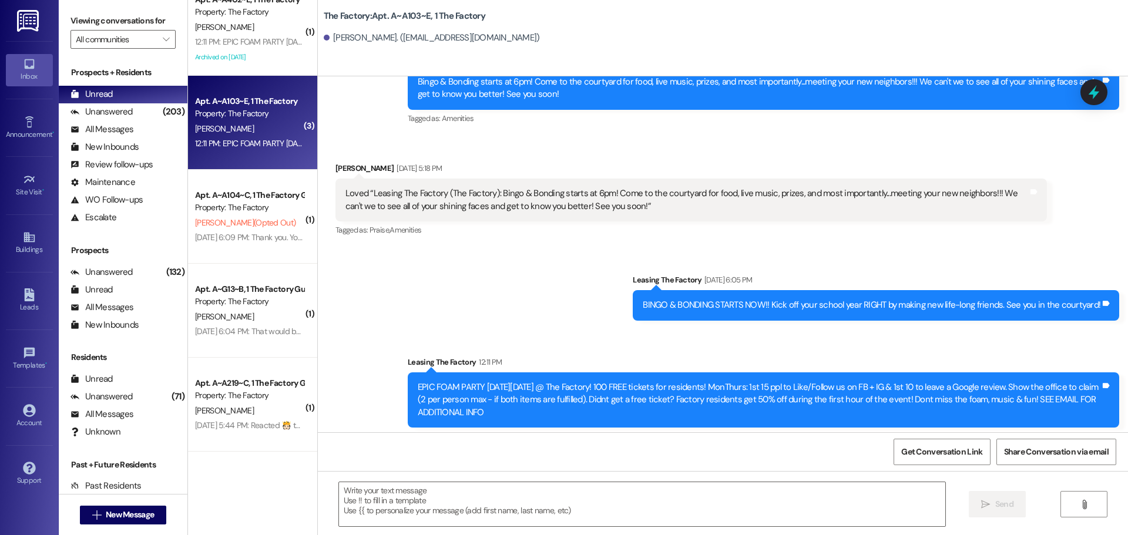
scroll to position [8680, 0]
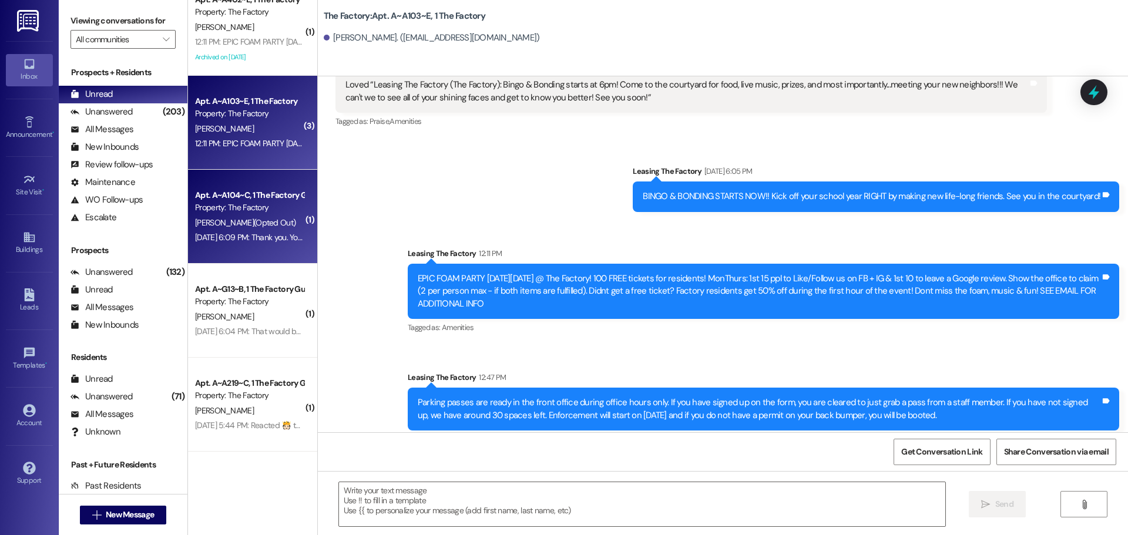
click at [283, 221] on div "M. Oliveira (Opted Out)" at bounding box center [249, 223] width 111 height 15
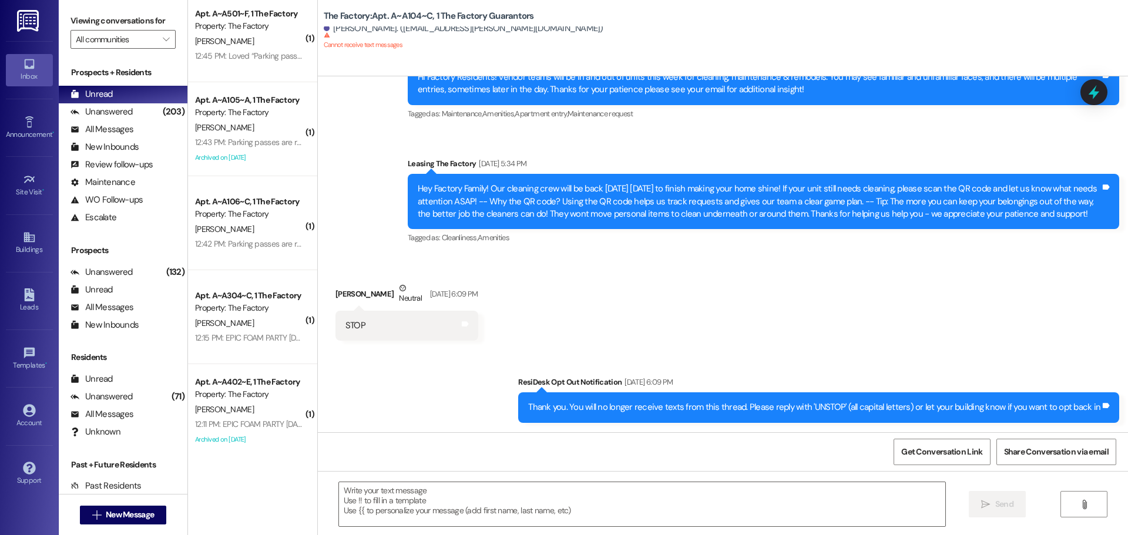
scroll to position [0, 0]
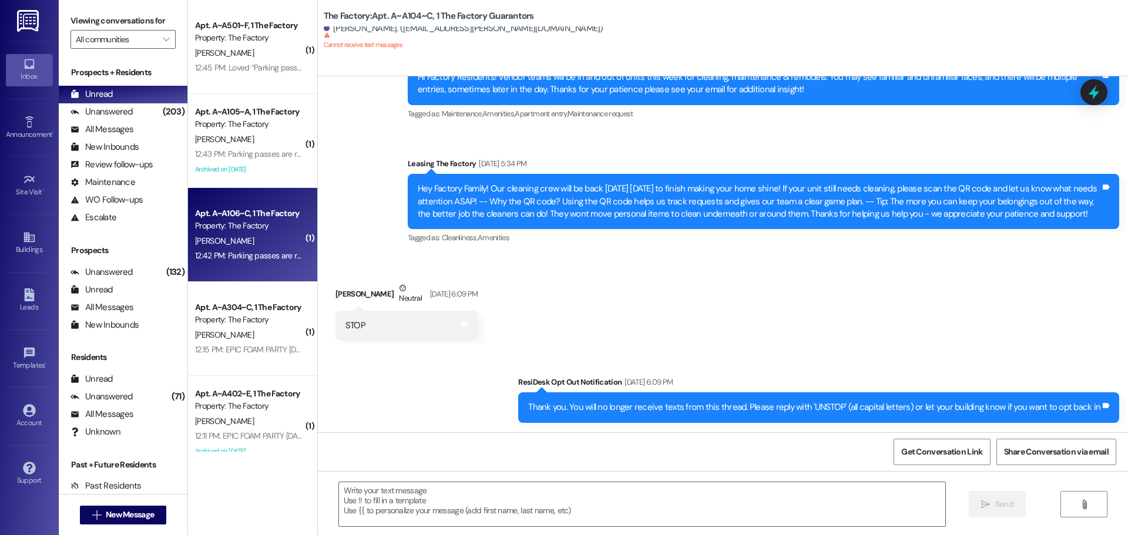
click at [240, 254] on div "12:42 PM: Parking passes are ready in the front office during office hours only…" at bounding box center [762, 255] width 1134 height 11
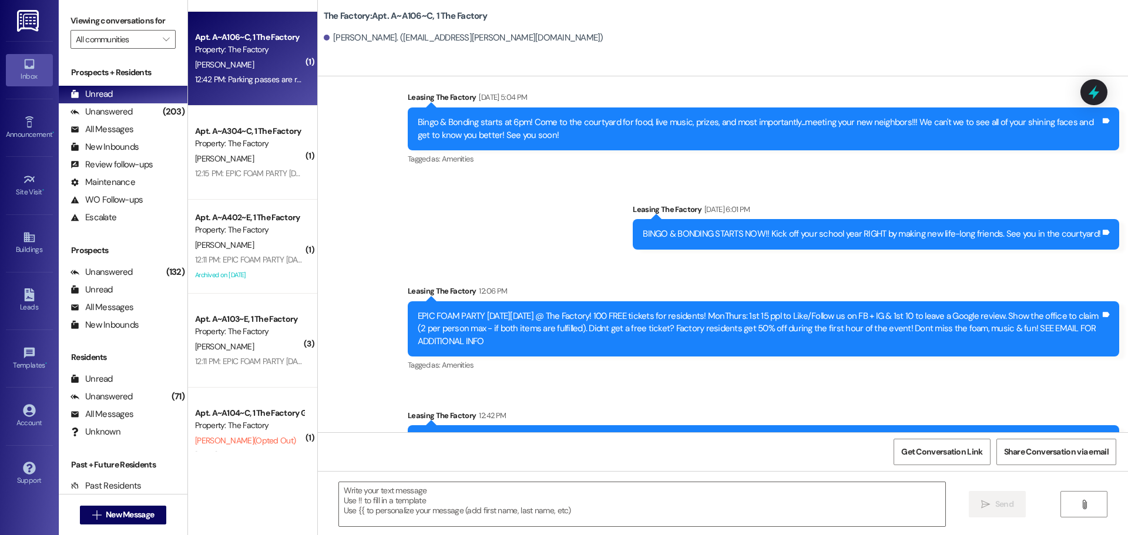
scroll to position [4095, 0]
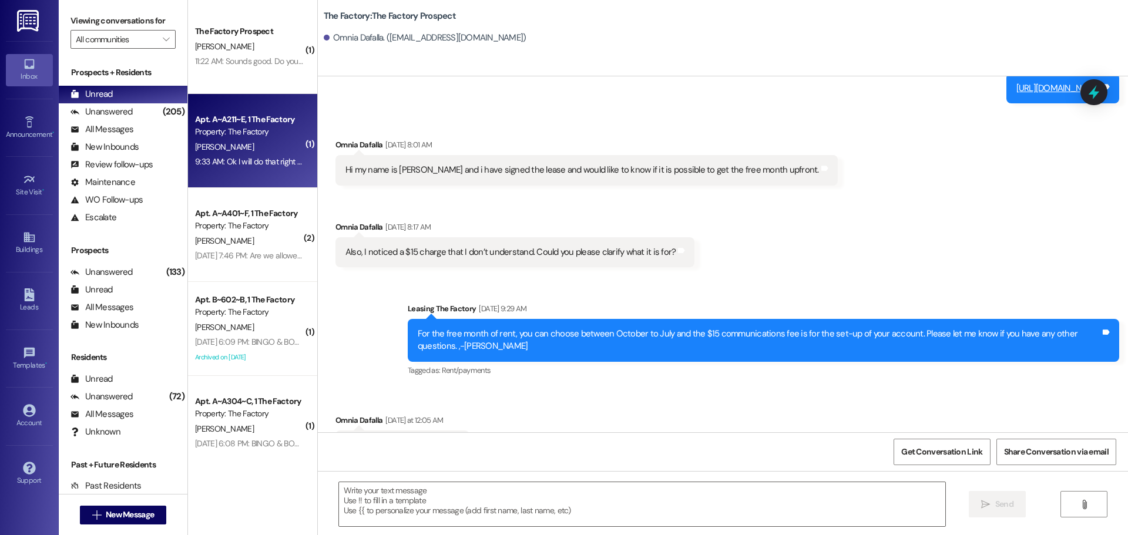
click at [268, 68] on div "11:22 AM: Sounds good. Do you know how soon after I sign I can move in? 11:22 A…" at bounding box center [249, 61] width 111 height 15
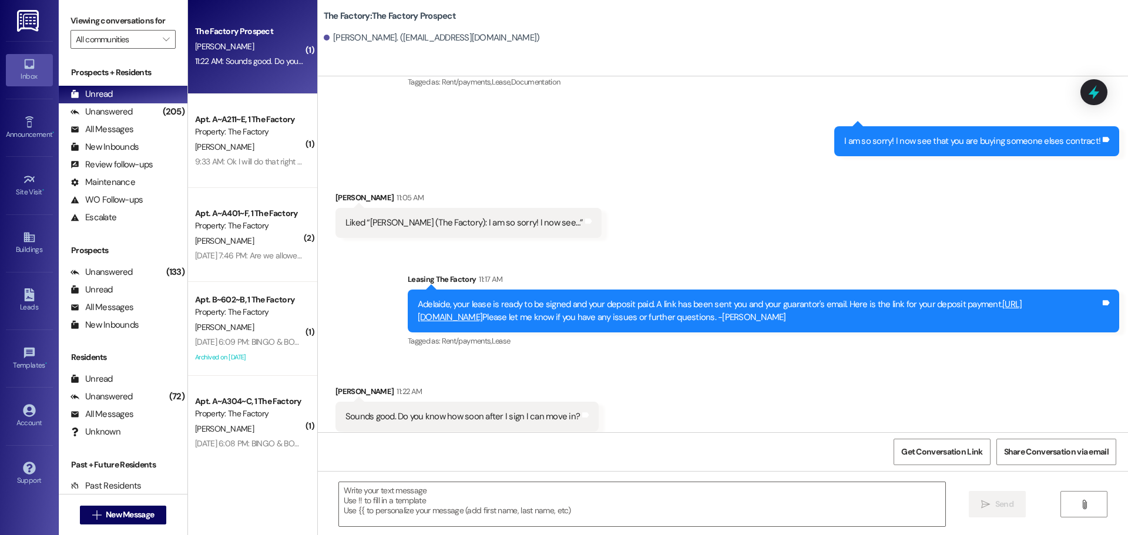
scroll to position [615, 0]
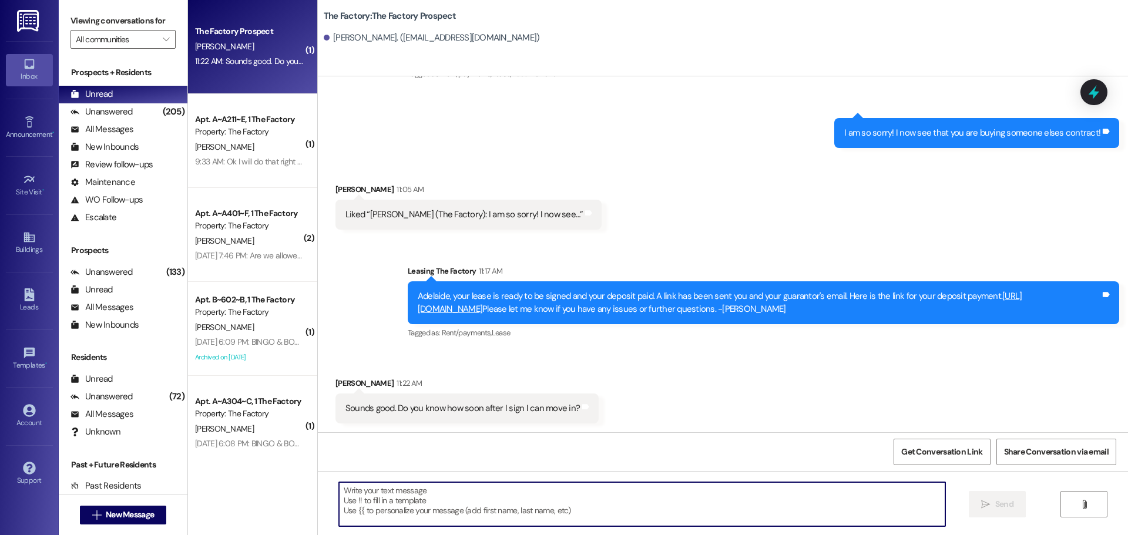
click at [370, 488] on textarea at bounding box center [642, 504] width 606 height 44
type textarea "You will be able to move in tomorrow."
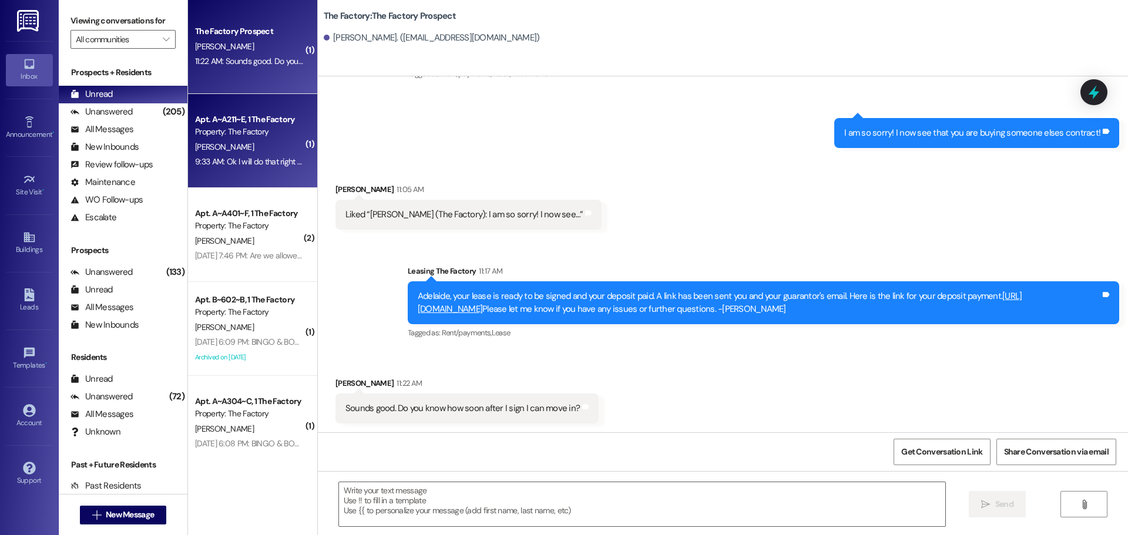
click at [255, 146] on div "[PERSON_NAME]" at bounding box center [249, 147] width 111 height 15
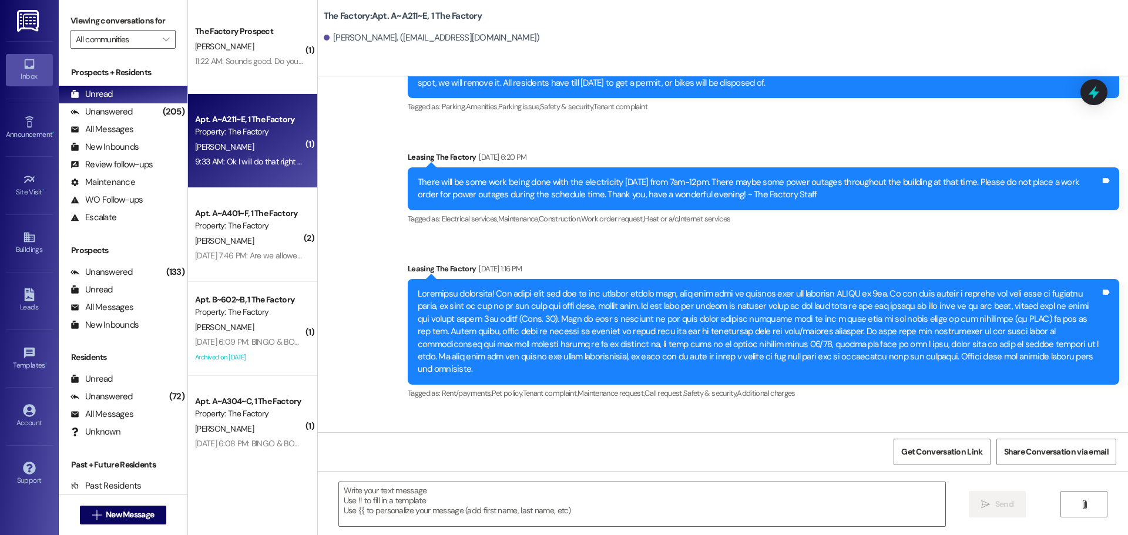
scroll to position [12180, 0]
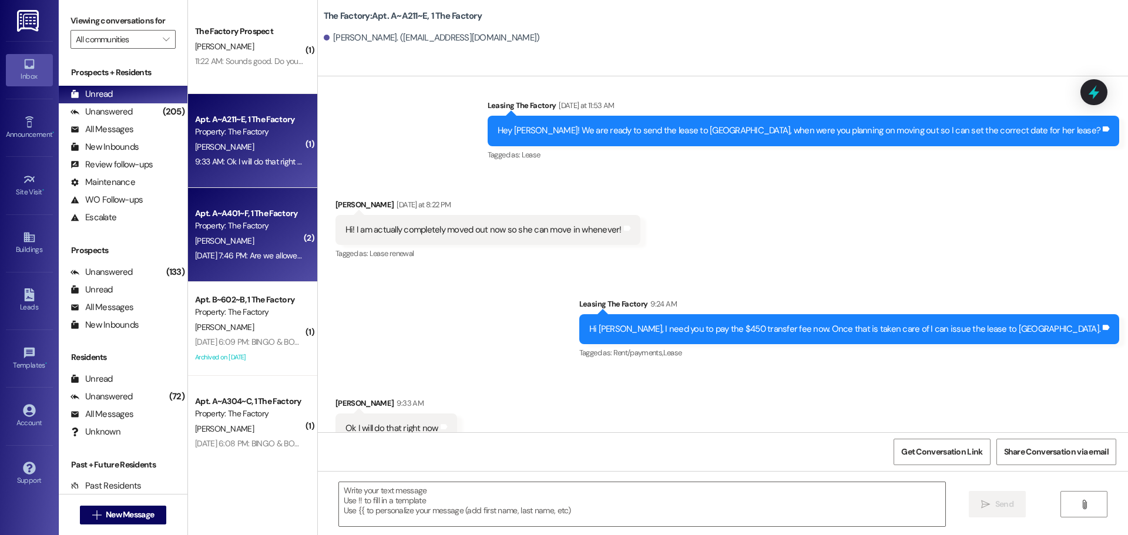
click at [263, 270] on div "Apt. A~A401~F, 1 The Factory Property: The Factory K. McPherson Aug 23, 2025 at…" at bounding box center [252, 235] width 129 height 94
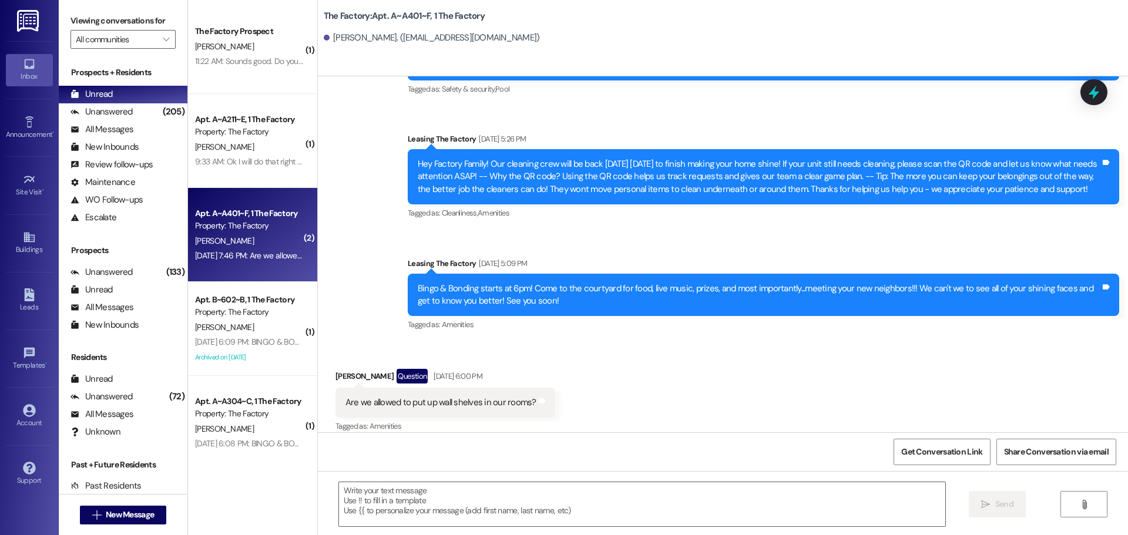
scroll to position [4110, 0]
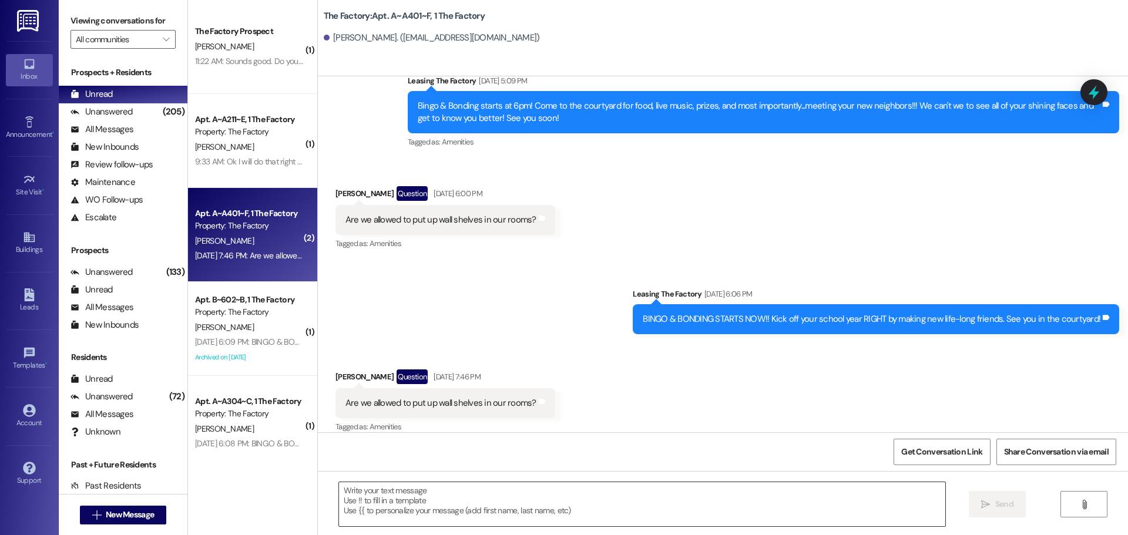
click at [385, 493] on textarea at bounding box center [642, 504] width 606 height 44
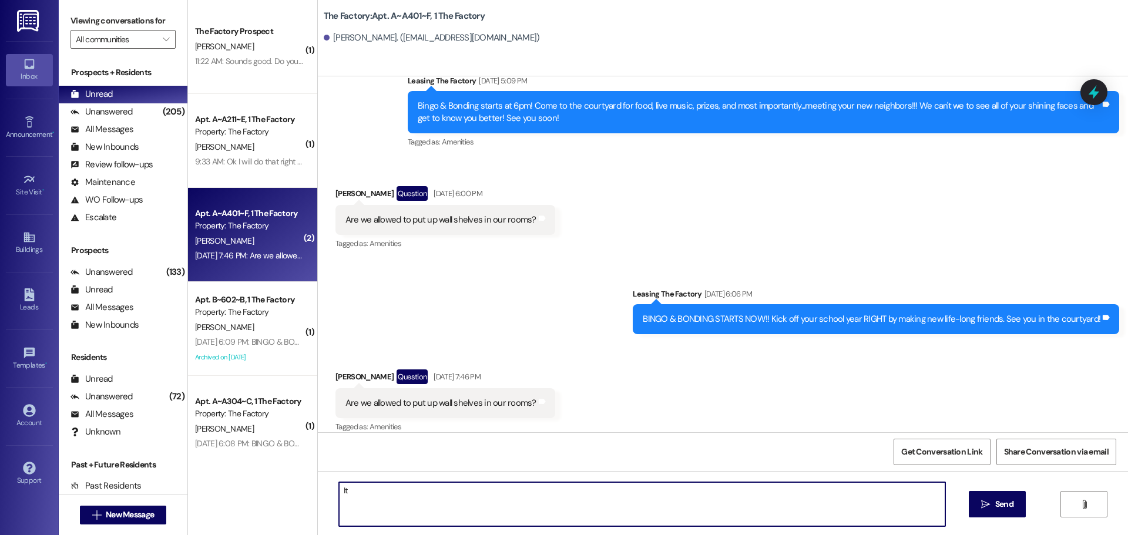
type textarea "I"
click at [411, 489] on textarea "As long as the nail is a tack or small" at bounding box center [642, 504] width 606 height 44
click at [483, 492] on textarea "As long as the nail is a small tack or small" at bounding box center [642, 504] width 606 height 44
type textarea "As long as the nail is a small tack or small nail."
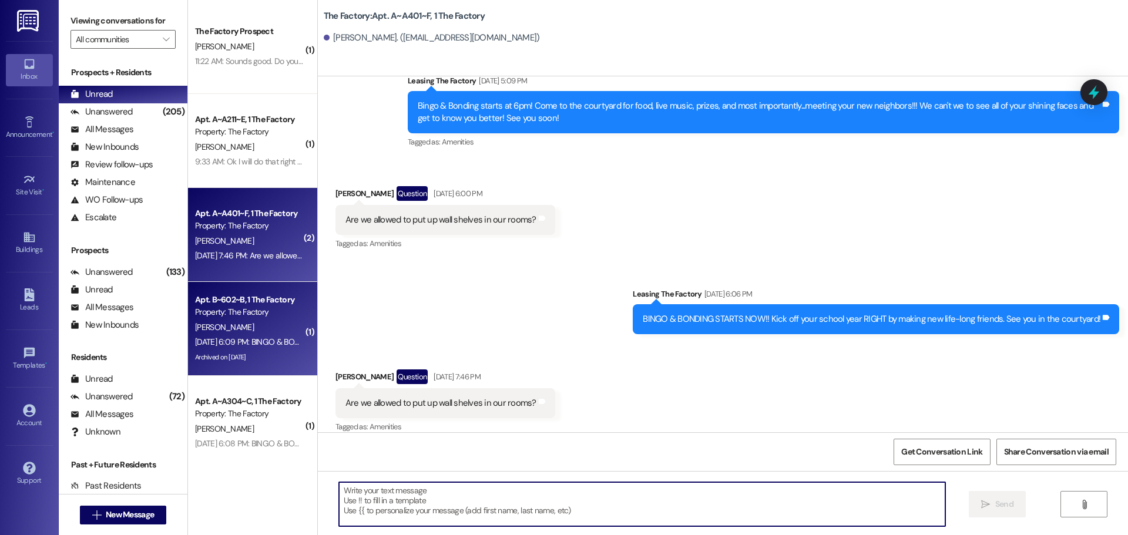
click at [250, 329] on div "[PERSON_NAME]" at bounding box center [249, 327] width 111 height 15
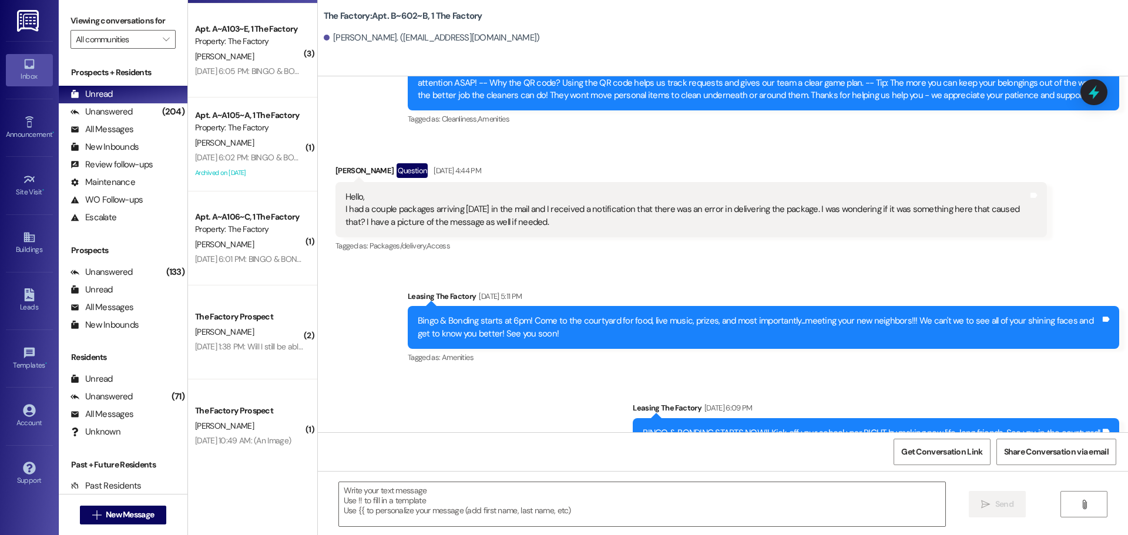
scroll to position [588, 0]
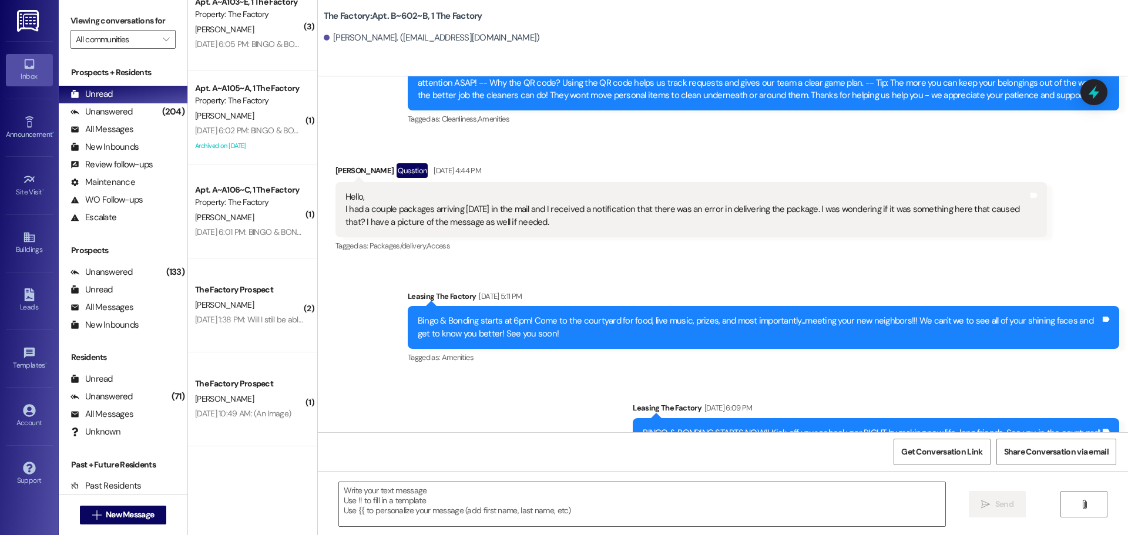
click at [261, 296] on div "The Factory Prospect" at bounding box center [249, 290] width 109 height 12
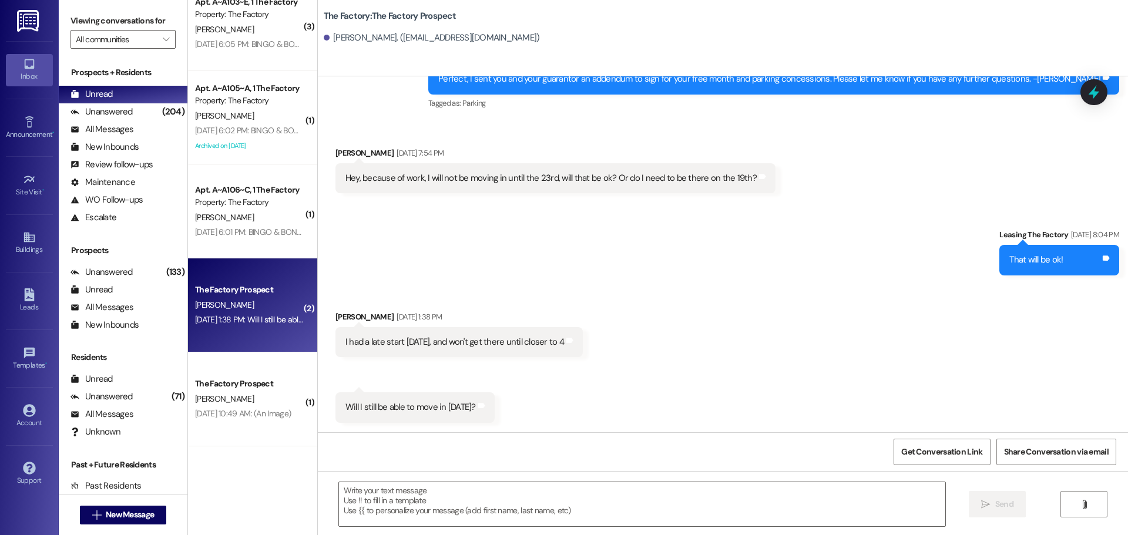
scroll to position [1265, 0]
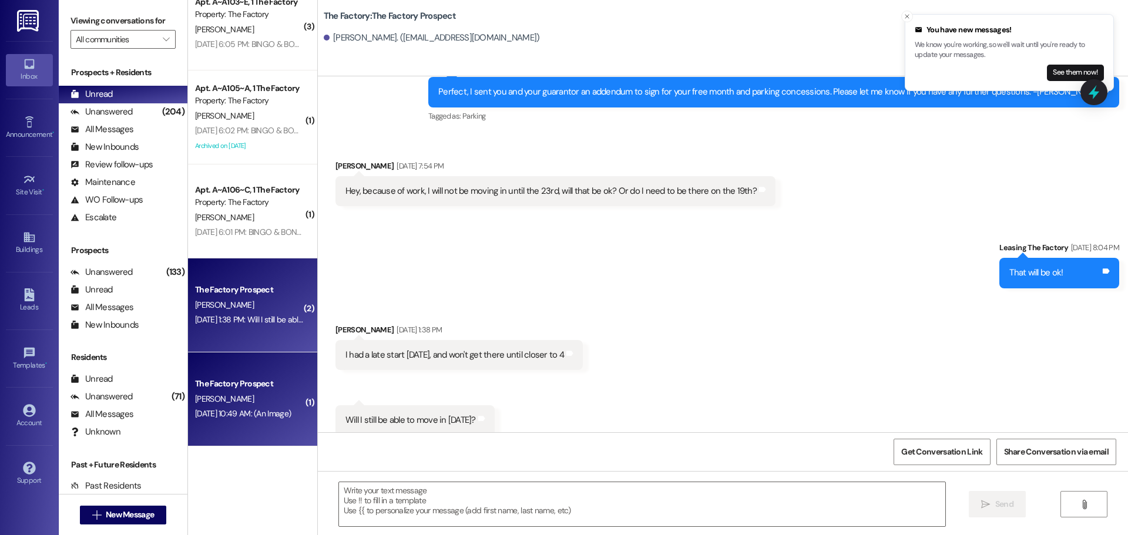
click at [280, 390] on div "The Factory Prospect" at bounding box center [249, 384] width 109 height 12
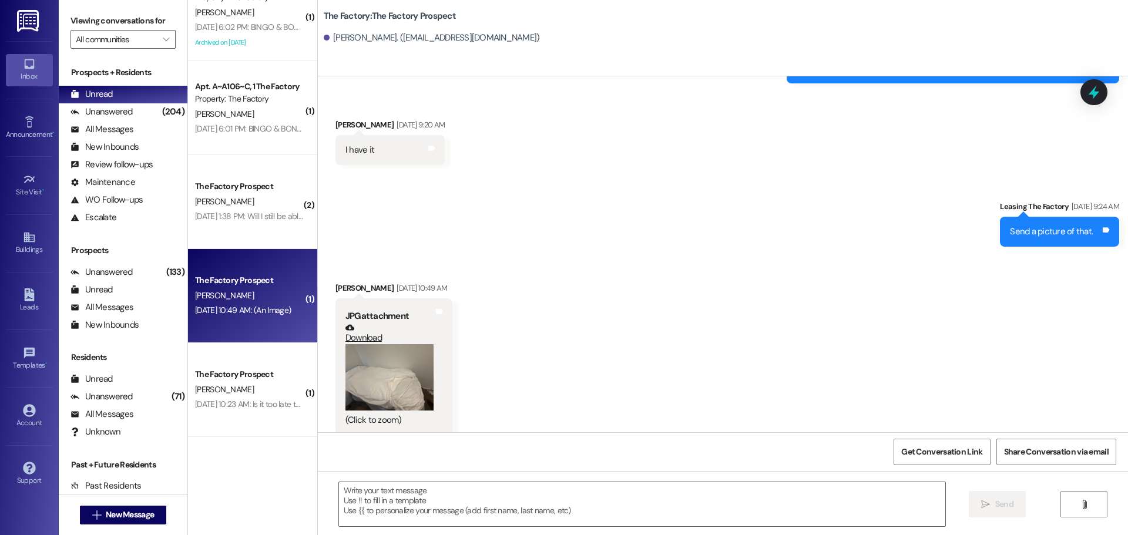
scroll to position [705, 0]
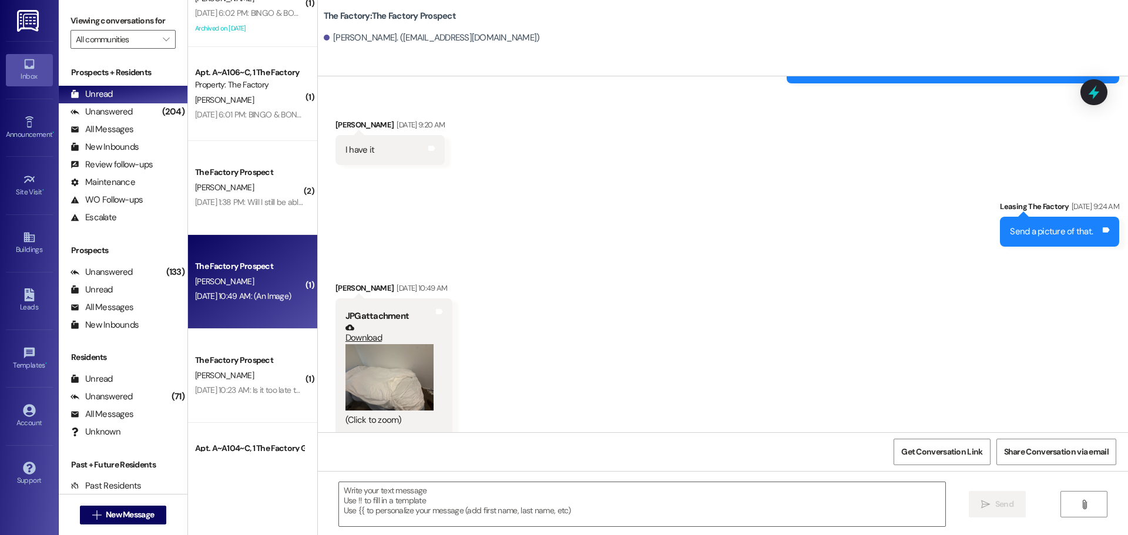
click at [403, 374] on button "Zoom image" at bounding box center [390, 377] width 88 height 66
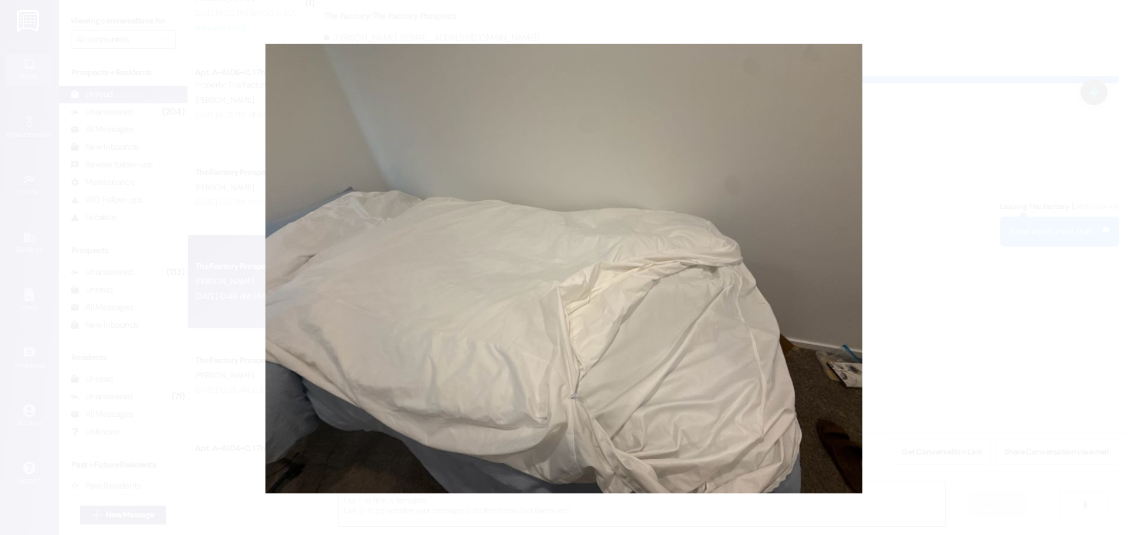
click at [658, 217] on button "Unzoom image" at bounding box center [564, 267] width 1128 height 535
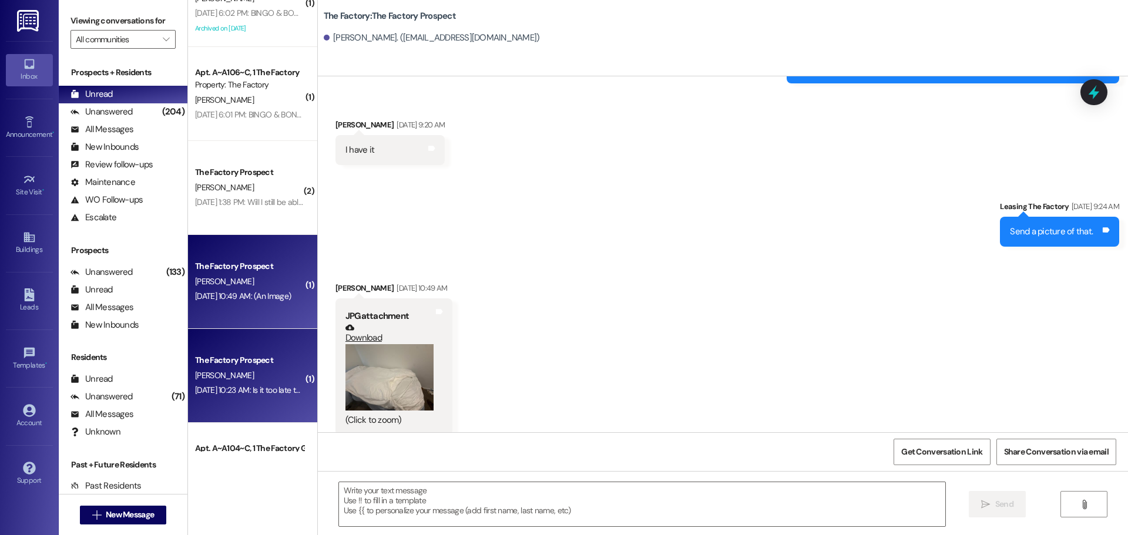
click at [245, 381] on div "J. Guzman" at bounding box center [249, 375] width 111 height 15
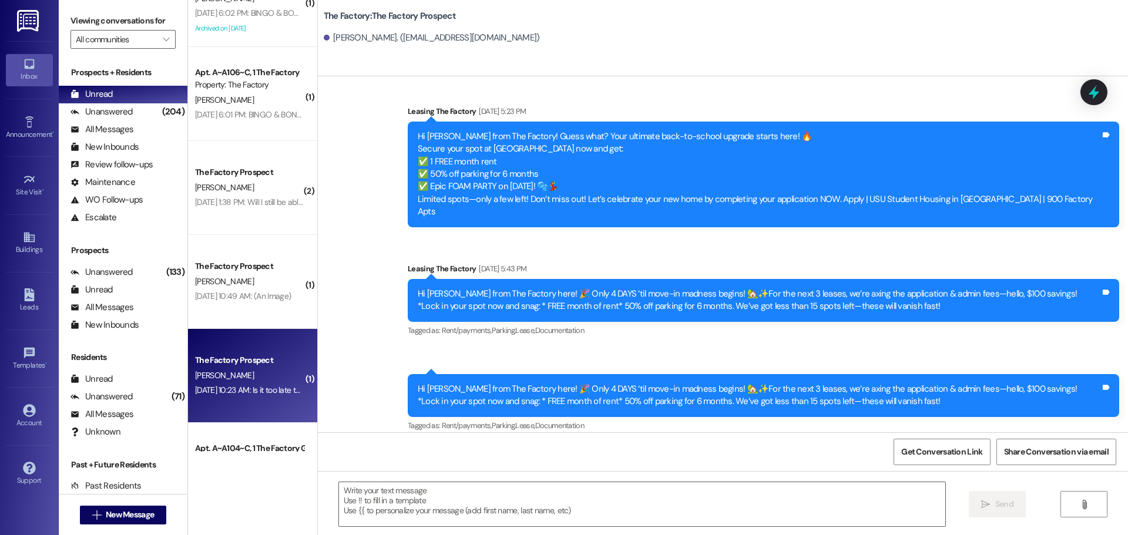
scroll to position [7089, 0]
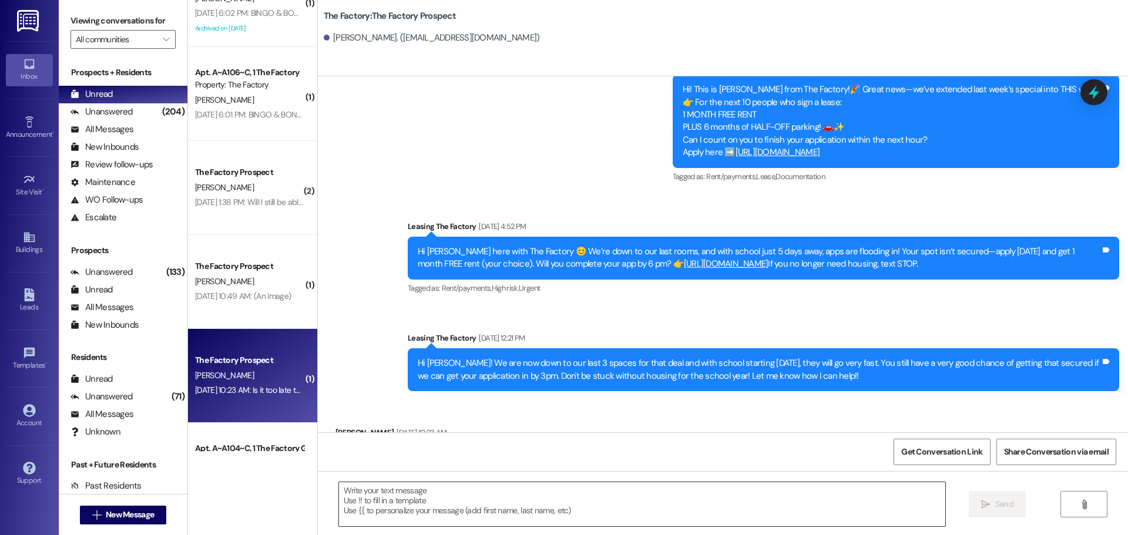
click at [348, 494] on textarea at bounding box center [642, 504] width 606 height 44
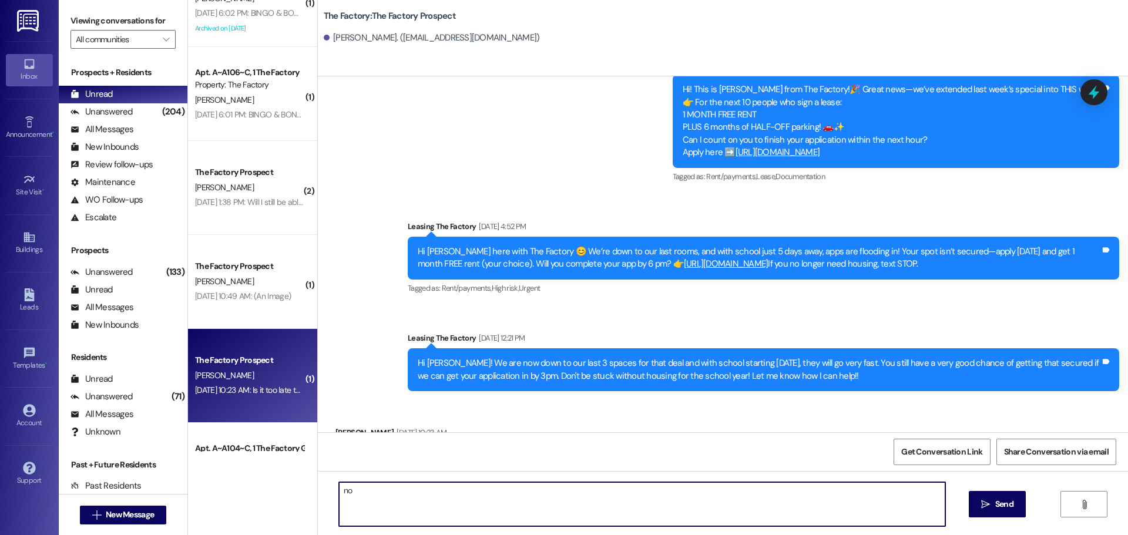
type textarea "n"
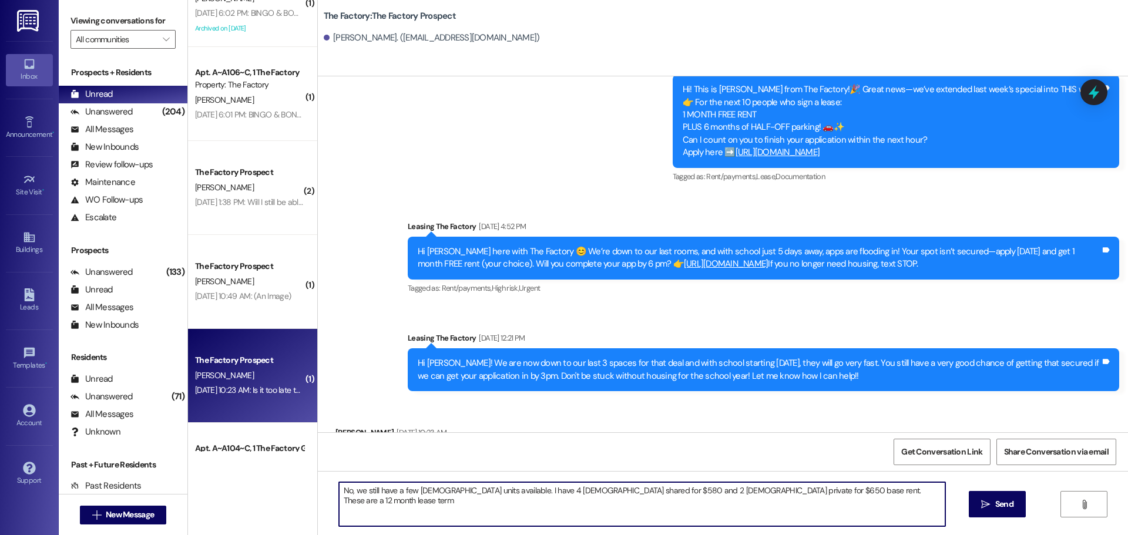
click at [749, 492] on textarea "No, we still have a few male units available. I have 4 male shared for $580 and…" at bounding box center [642, 504] width 606 height 44
click at [750, 491] on textarea "No, we still have a few male units available. I have 4 male shared for $580 and…" at bounding box center [642, 504] width 606 height 44
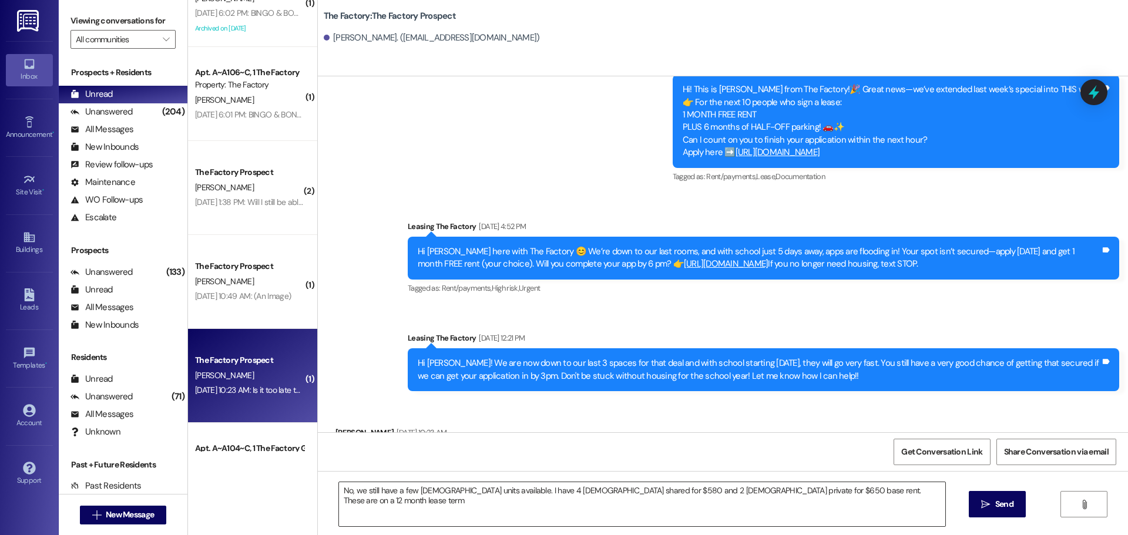
click at [848, 488] on textarea "No, we still have a few male units available. I have 4 male shared for $580 and…" at bounding box center [642, 504] width 606 height 44
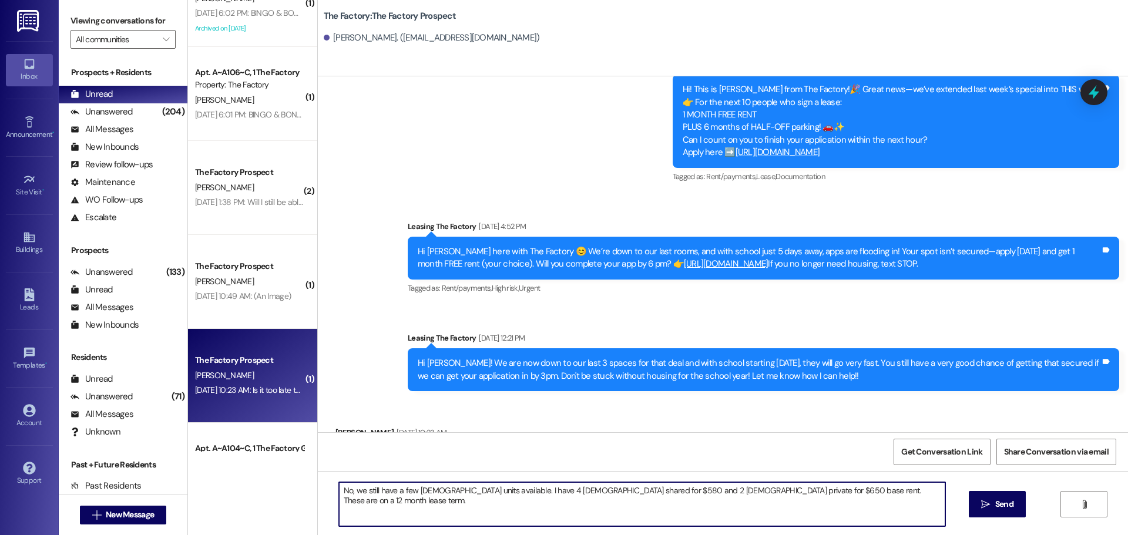
paste textarea "We’ve got some AWESOME perks right now: ✅ 1 MONTH FREE Rent 🏡 ✅ Waived Applicat…"
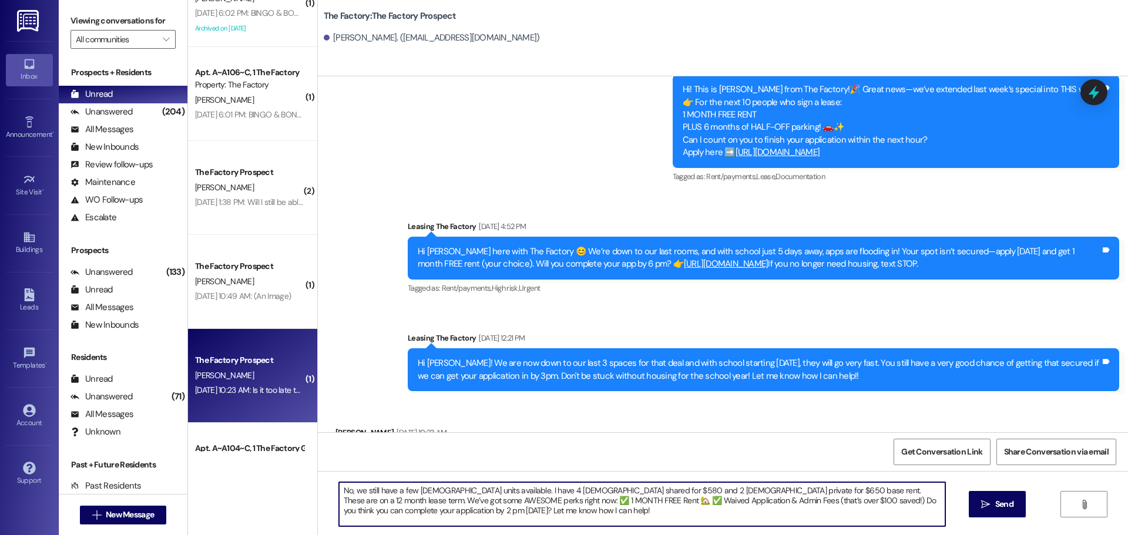
click at [441, 512] on textarea "No, we still have a few male units available. I have 4 male shared for $580 and…" at bounding box center [642, 504] width 606 height 44
drag, startPoint x: 336, startPoint y: 492, endPoint x: 453, endPoint y: 512, distance: 119.2
click at [453, 512] on textarea "No, we still have a few male units available. I have 4 male shared for $580 and…" at bounding box center [642, 504] width 606 height 44
type textarea "No, we still have a few male units available. I have 4 male shared for $580 and…"
drag, startPoint x: 1010, startPoint y: 506, endPoint x: 607, endPoint y: 127, distance: 552.9
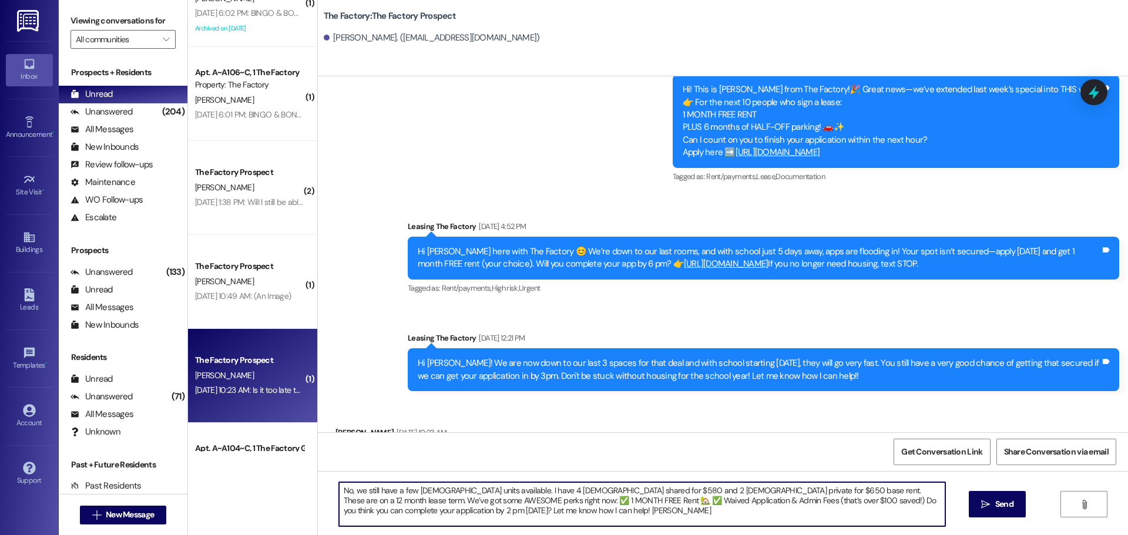
click at [1002, 496] on button " Send" at bounding box center [997, 504] width 57 height 26
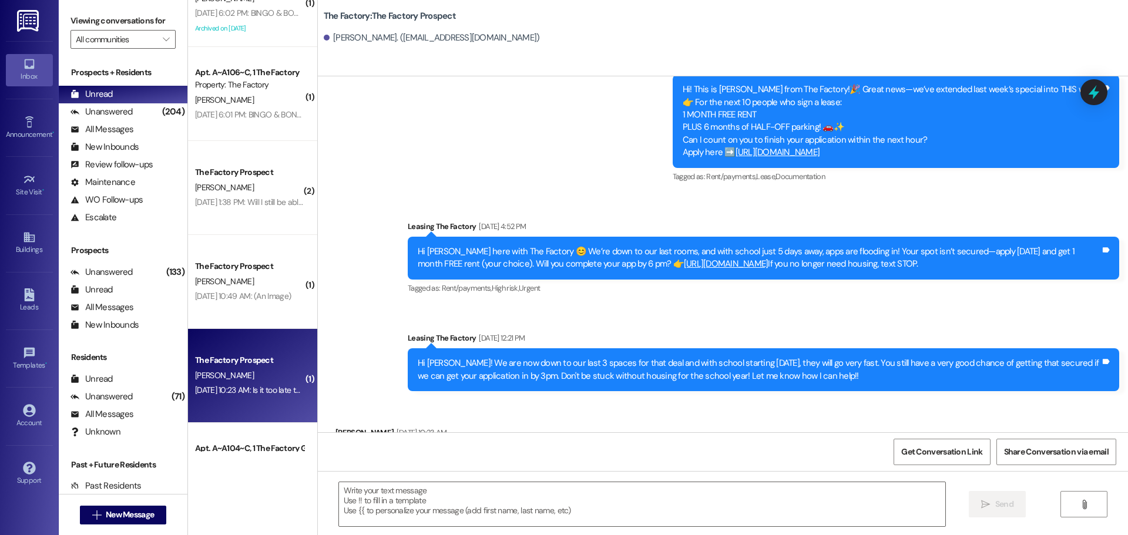
scroll to position [7088, 0]
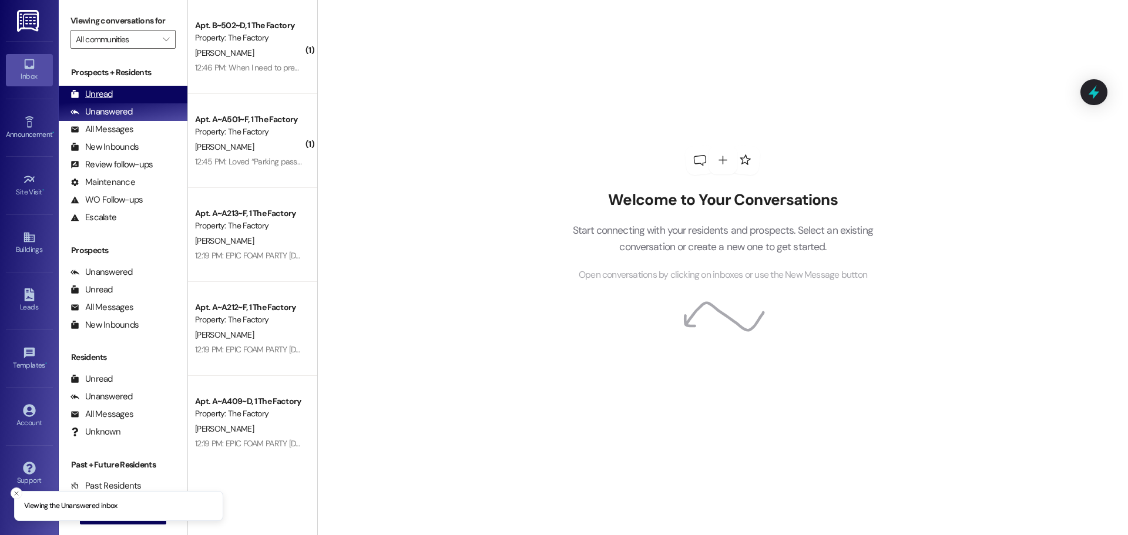
click at [116, 93] on div "Unread (0)" at bounding box center [123, 95] width 129 height 18
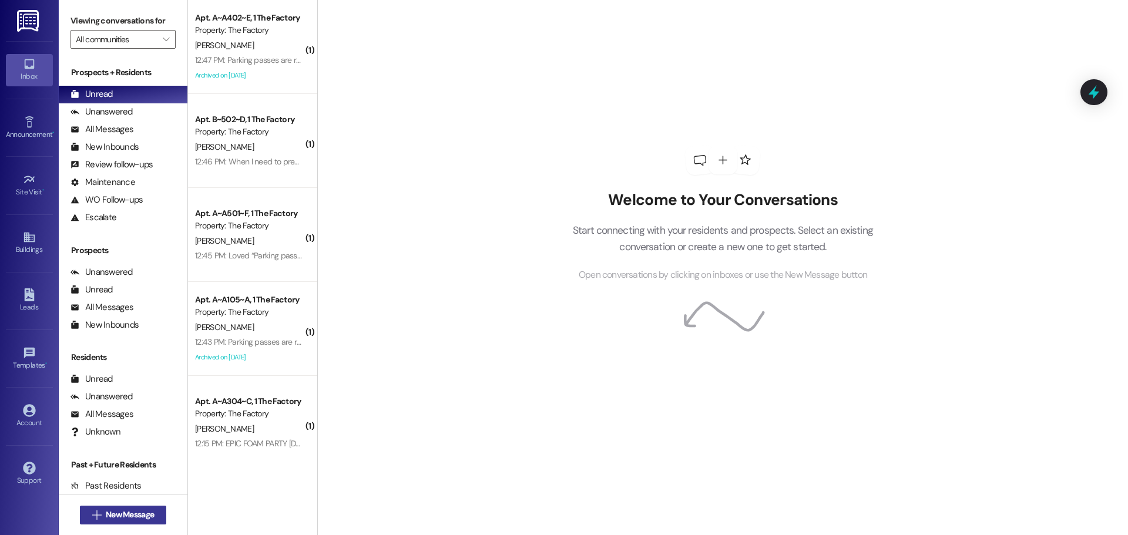
click at [136, 512] on span "New Message" at bounding box center [130, 515] width 48 height 12
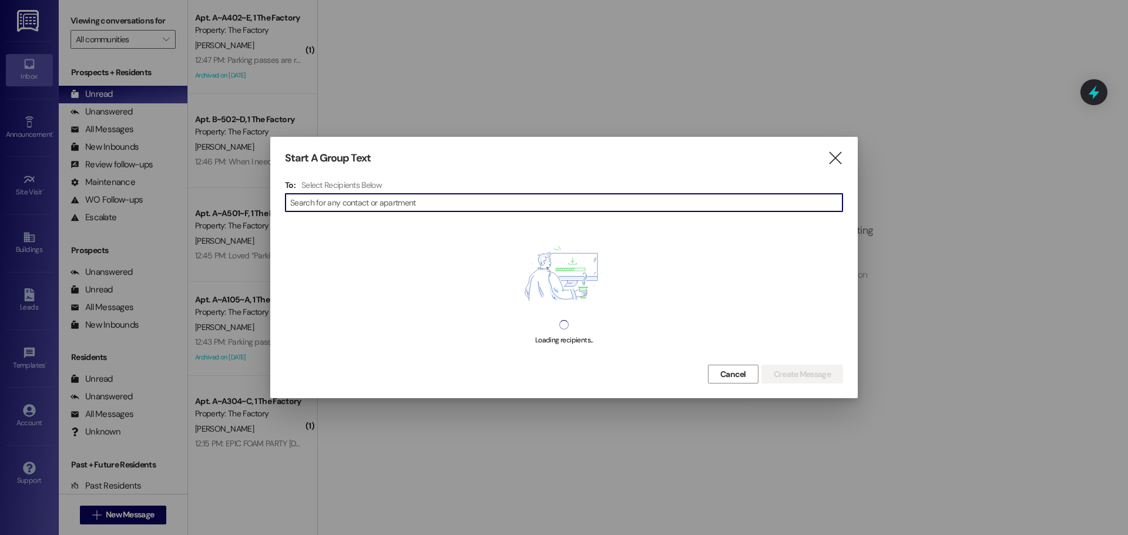
click at [324, 193] on div "To: Select Recipients Below  Loading recipients..." at bounding box center [564, 271] width 558 height 182
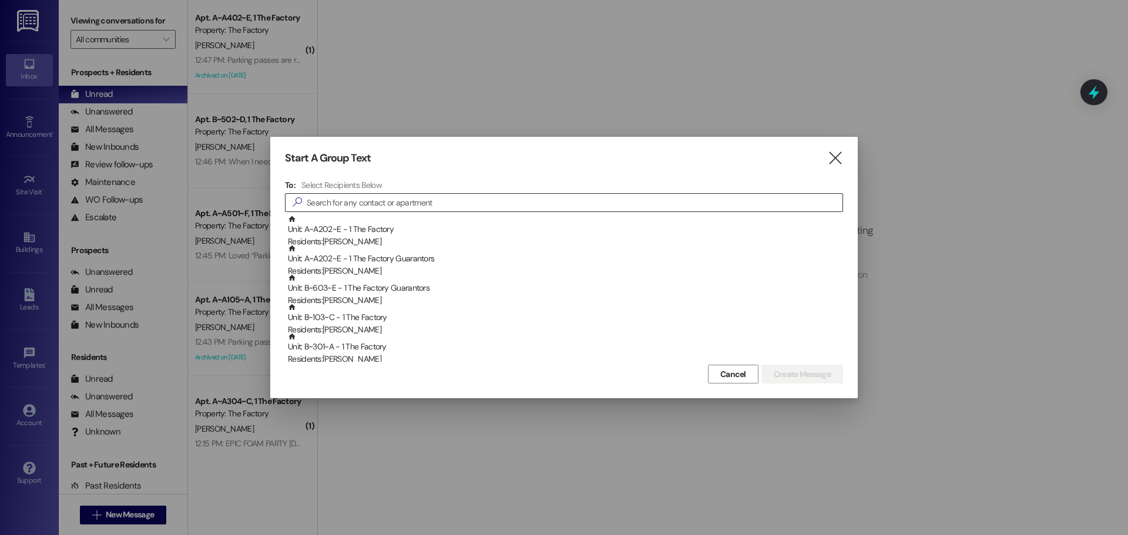
click at [334, 202] on input at bounding box center [575, 203] width 536 height 16
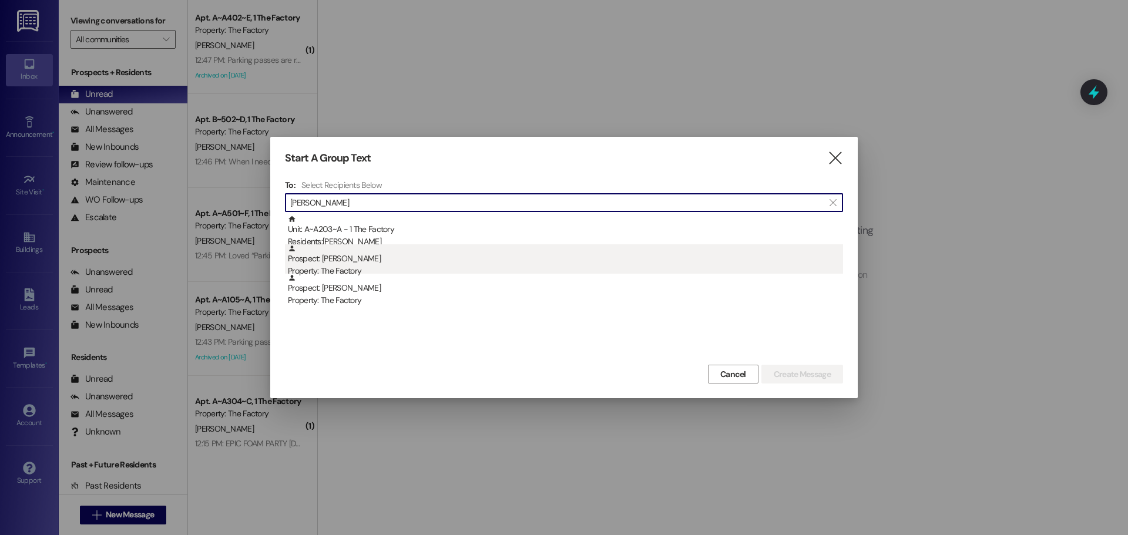
type input "Chase tay"
click at [352, 265] on div "Property: The Factory" at bounding box center [565, 271] width 555 height 12
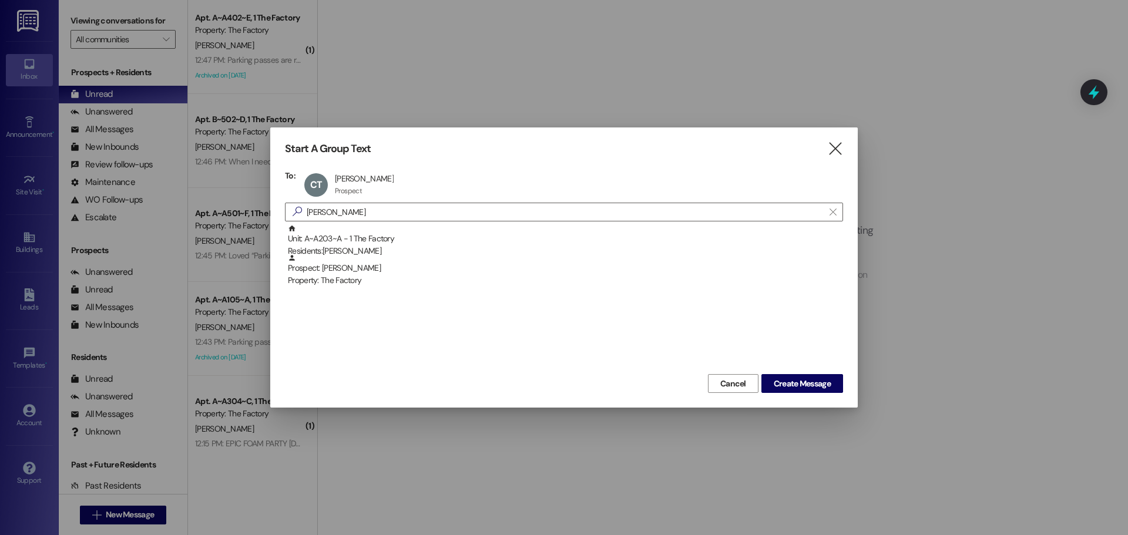
click at [846, 142] on div "Start A Group Text  To: CT Chase Taylor Chase Taylor Prospect Prospect click t…" at bounding box center [564, 268] width 588 height 280
drag, startPoint x: 839, startPoint y: 145, endPoint x: 305, endPoint y: 150, distance: 533.6
click at [838, 145] on icon "" at bounding box center [835, 149] width 16 height 12
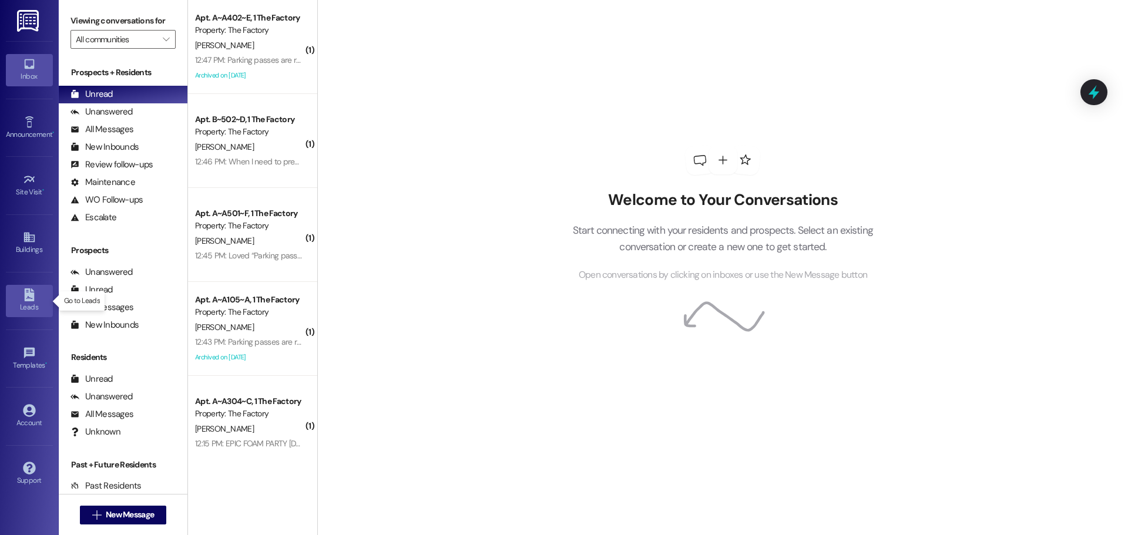
click at [27, 297] on icon at bounding box center [29, 295] width 10 height 13
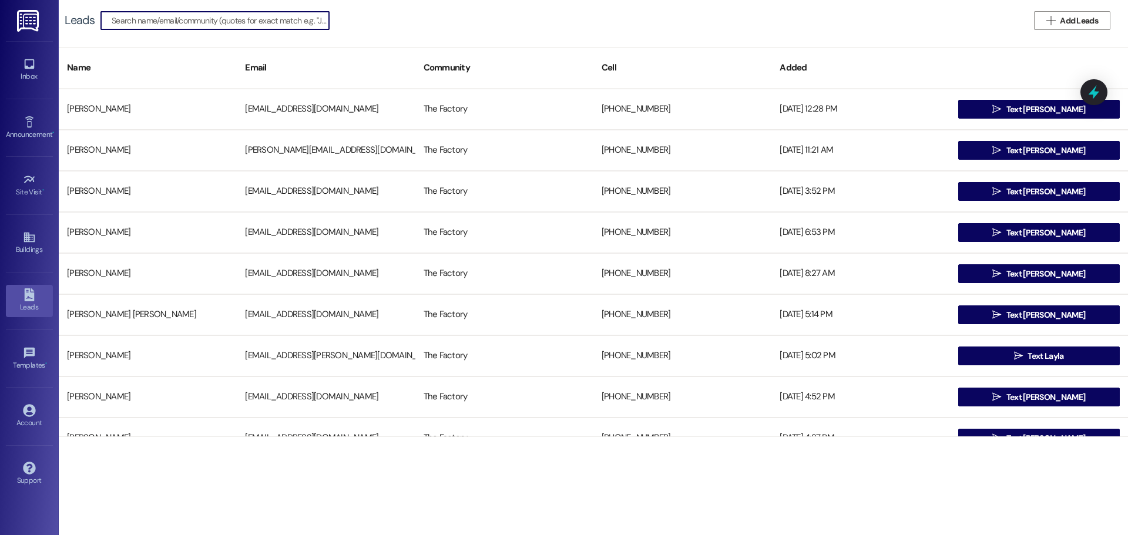
click at [148, 19] on input at bounding box center [220, 20] width 217 height 16
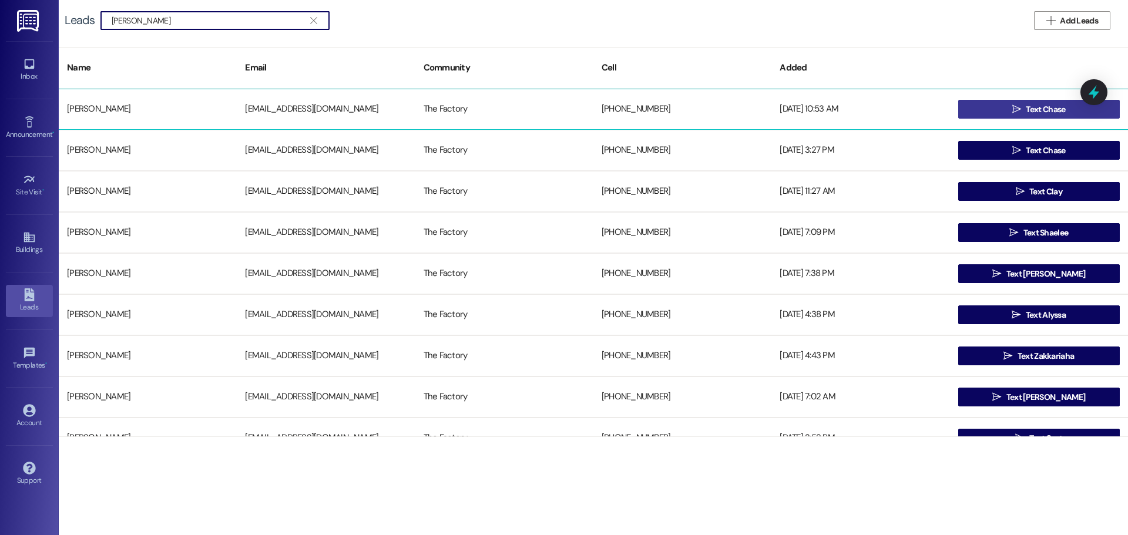
type input "Chase taylor"
click at [1045, 111] on span "Text Chase" at bounding box center [1045, 109] width 39 height 12
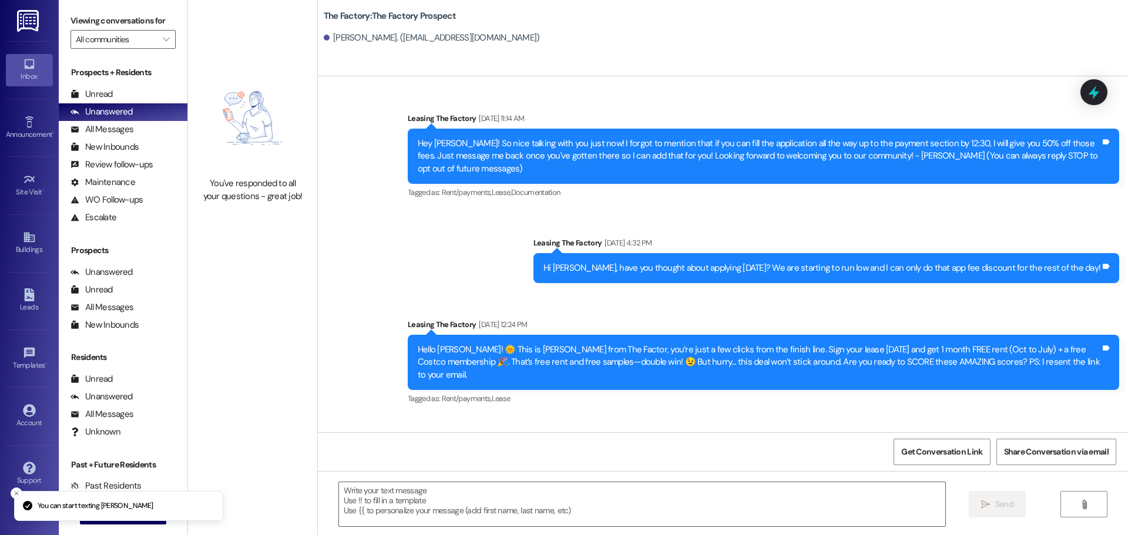
scroll to position [1141, 0]
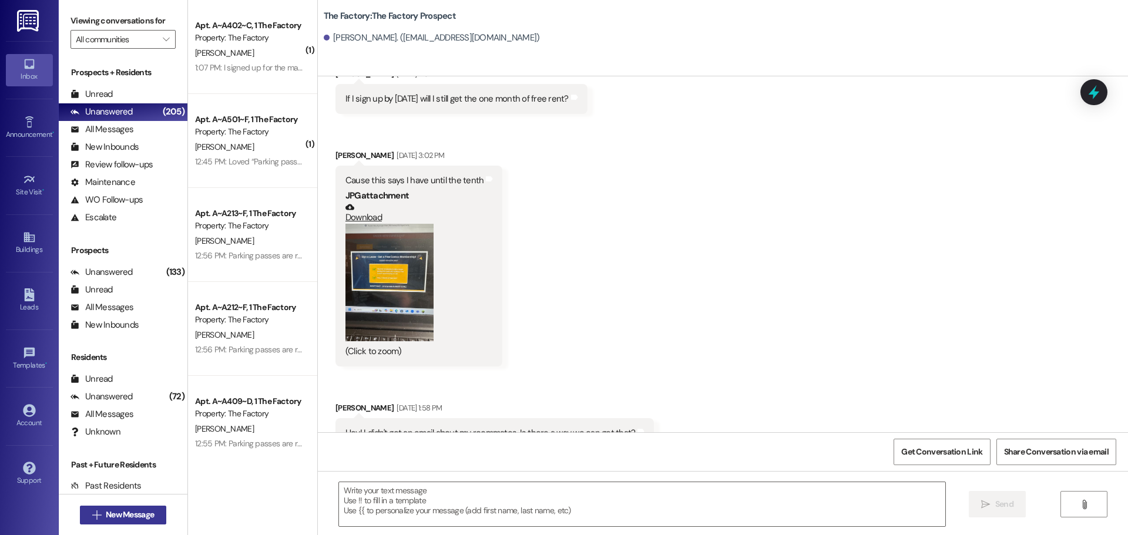
click at [120, 511] on span "New Message" at bounding box center [130, 515] width 48 height 12
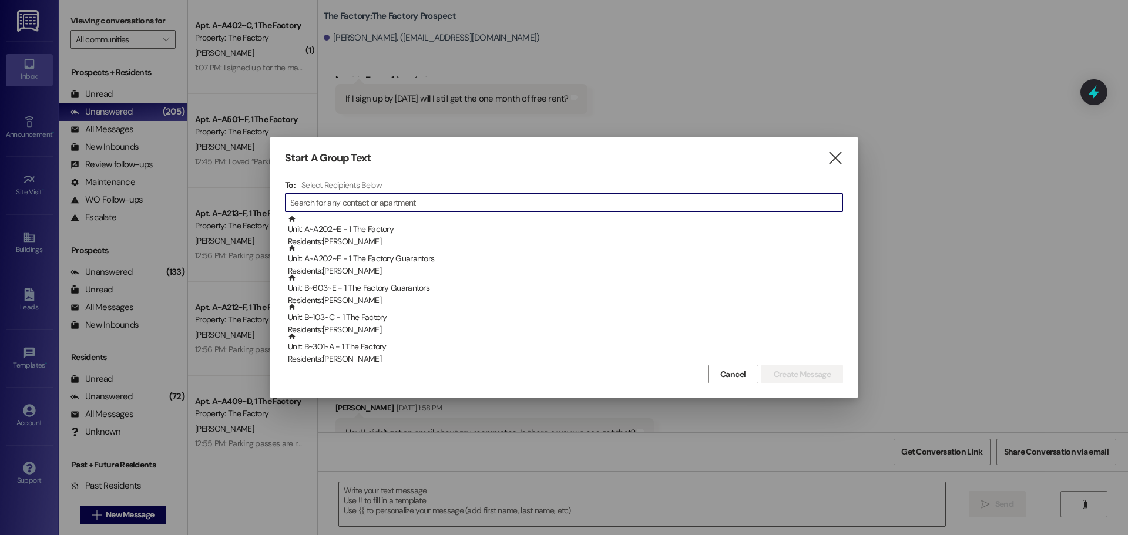
click at [442, 202] on input at bounding box center [566, 203] width 552 height 16
type input "s"
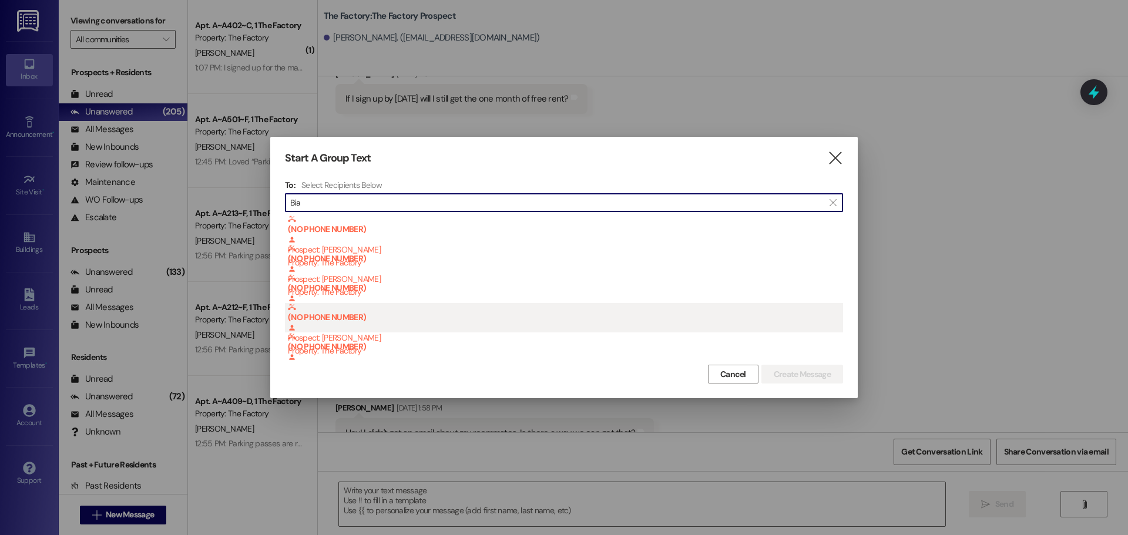
type input "Bia"
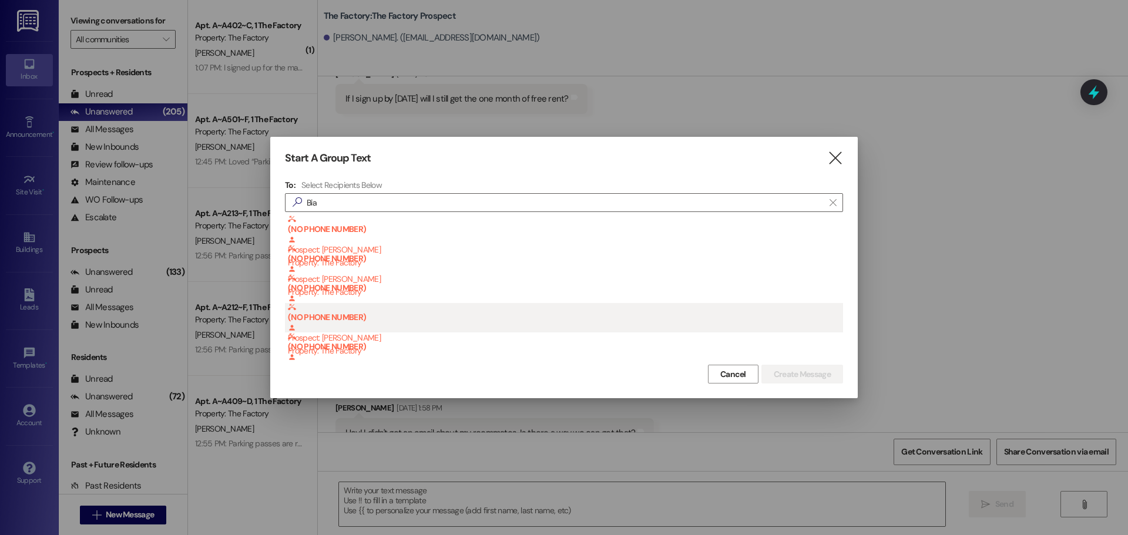
click at [385, 306] on b "(NO PHONE NUMBER)" at bounding box center [565, 312] width 555 height 19
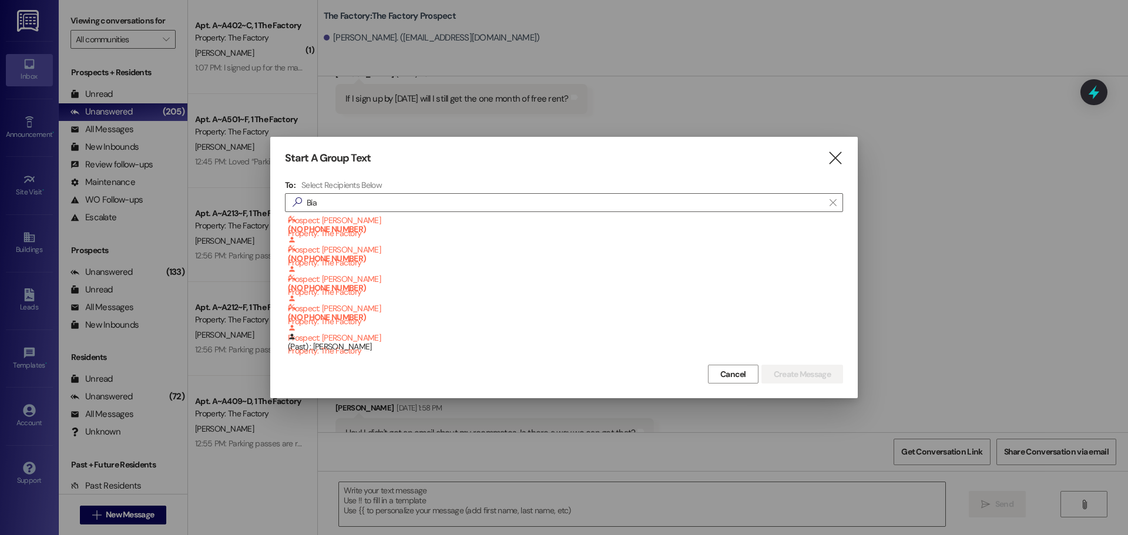
click at [28, 250] on div at bounding box center [564, 267] width 1128 height 535
click at [840, 159] on icon "" at bounding box center [835, 158] width 16 height 12
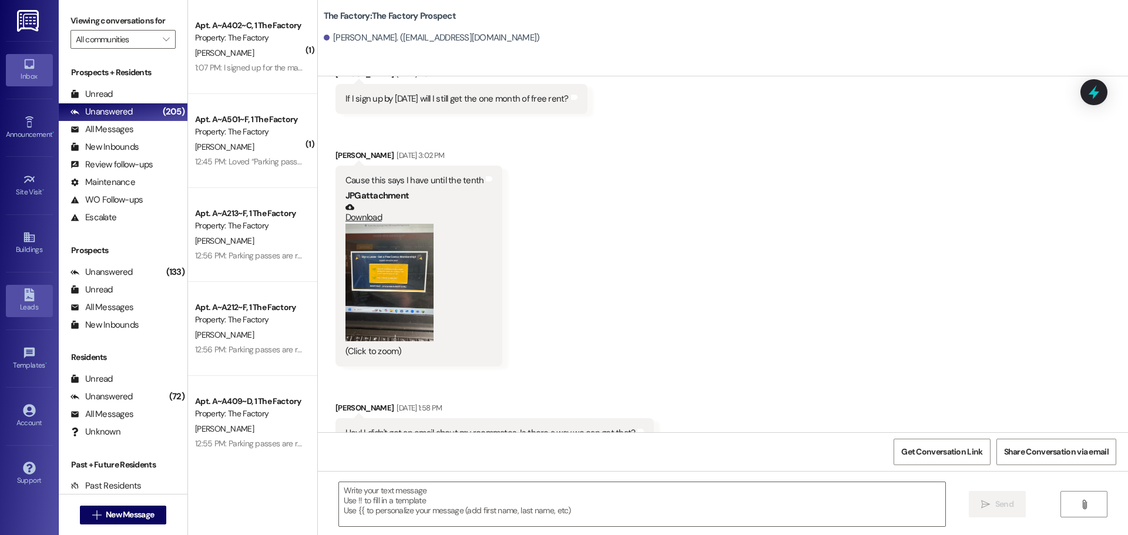
click at [28, 302] on div "Leads" at bounding box center [29, 307] width 59 height 12
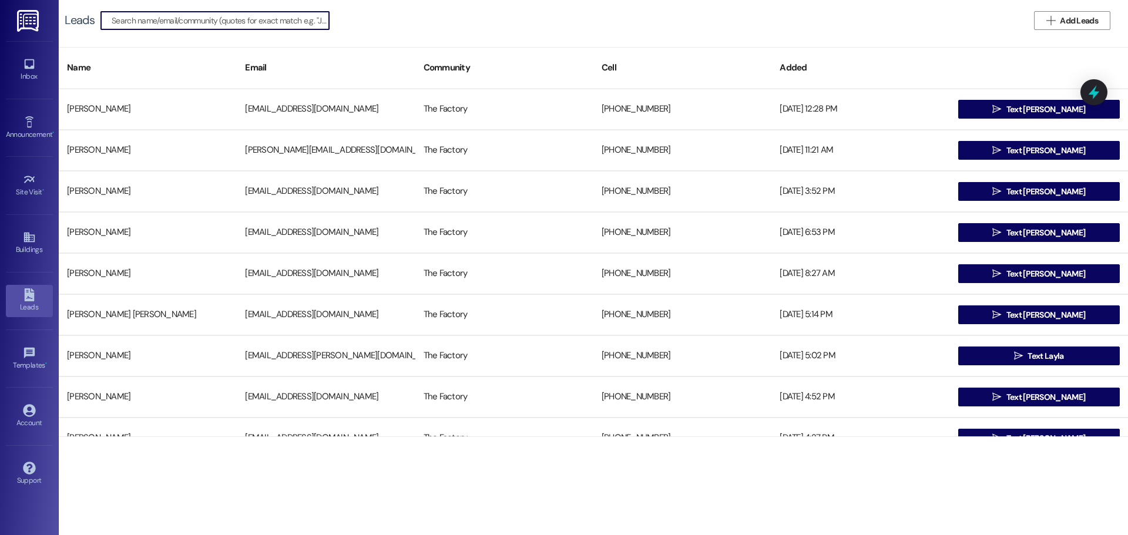
click at [141, 22] on input at bounding box center [220, 20] width 217 height 16
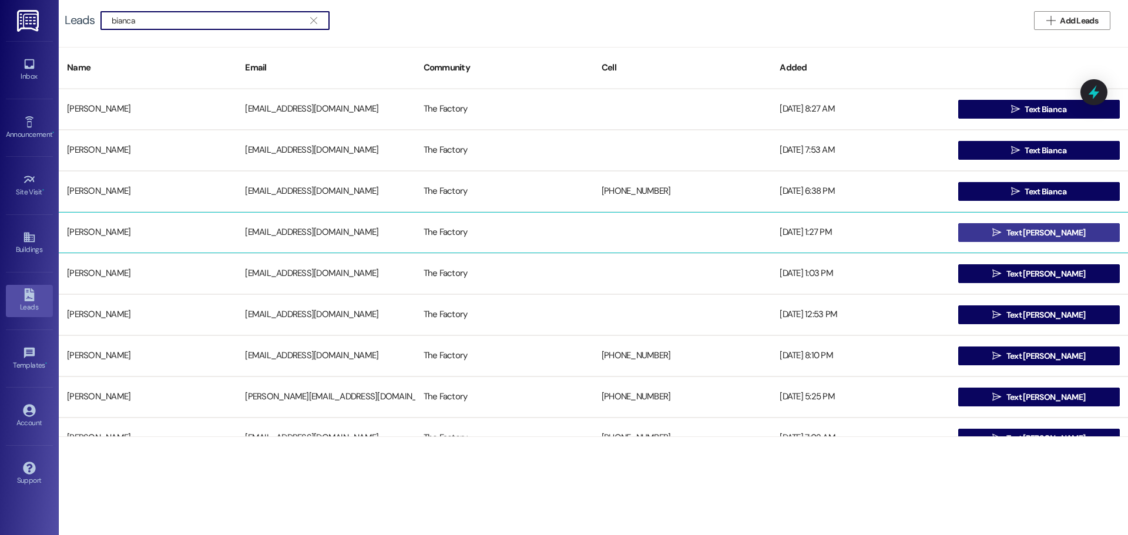
type input "bianca"
click at [1029, 233] on span "Text Bianca Jaqueline" at bounding box center [1046, 233] width 79 height 12
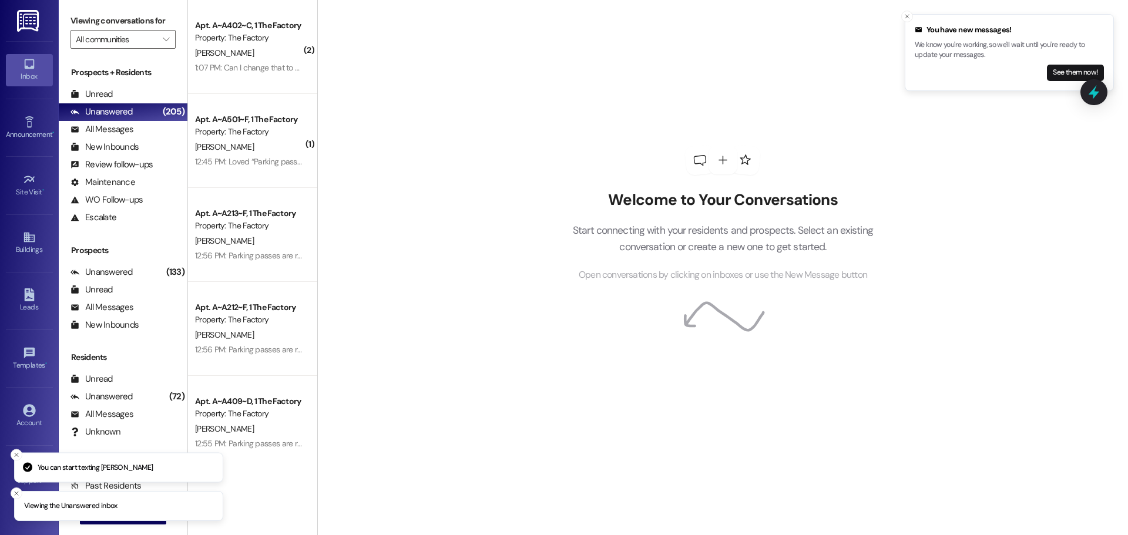
click at [904, 17] on icon "Close toast" at bounding box center [907, 16] width 7 height 7
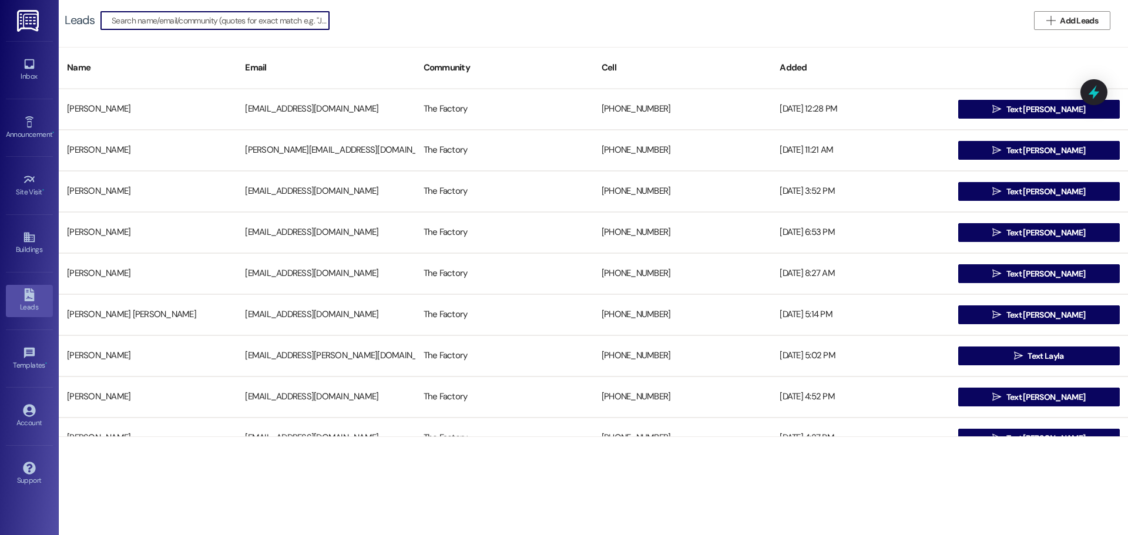
click at [137, 21] on input at bounding box center [220, 20] width 217 height 16
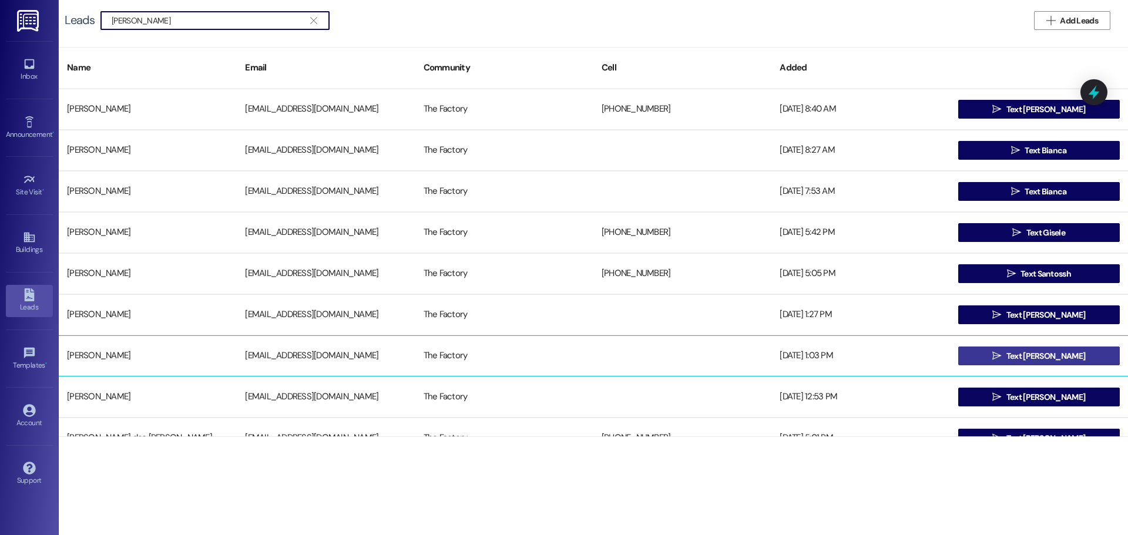
type input "santos"
click at [1032, 360] on span "Text Bianca Jaqueline" at bounding box center [1046, 356] width 79 height 12
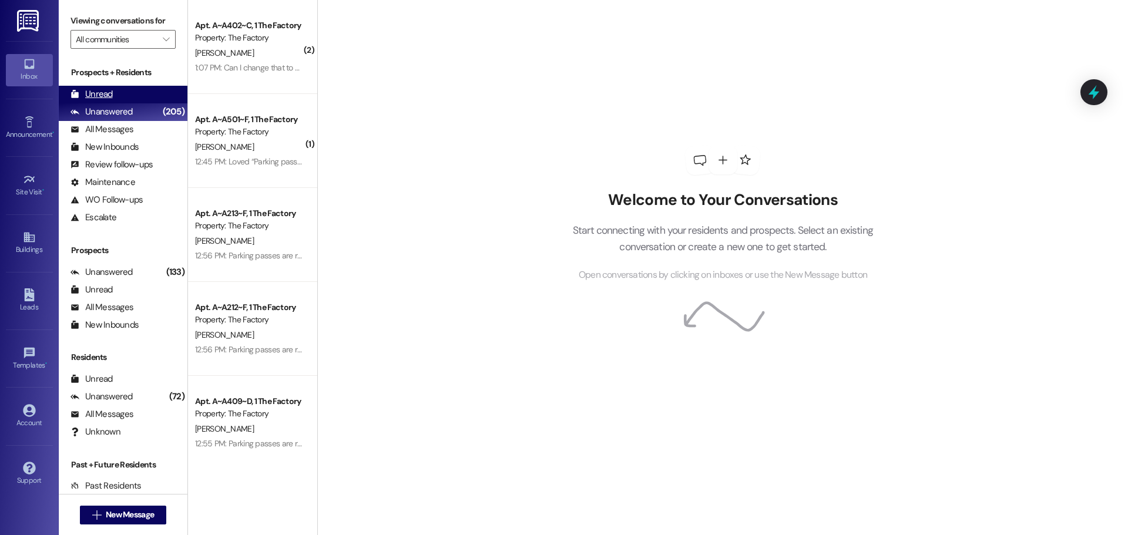
click at [92, 92] on div "Unread" at bounding box center [92, 94] width 42 height 12
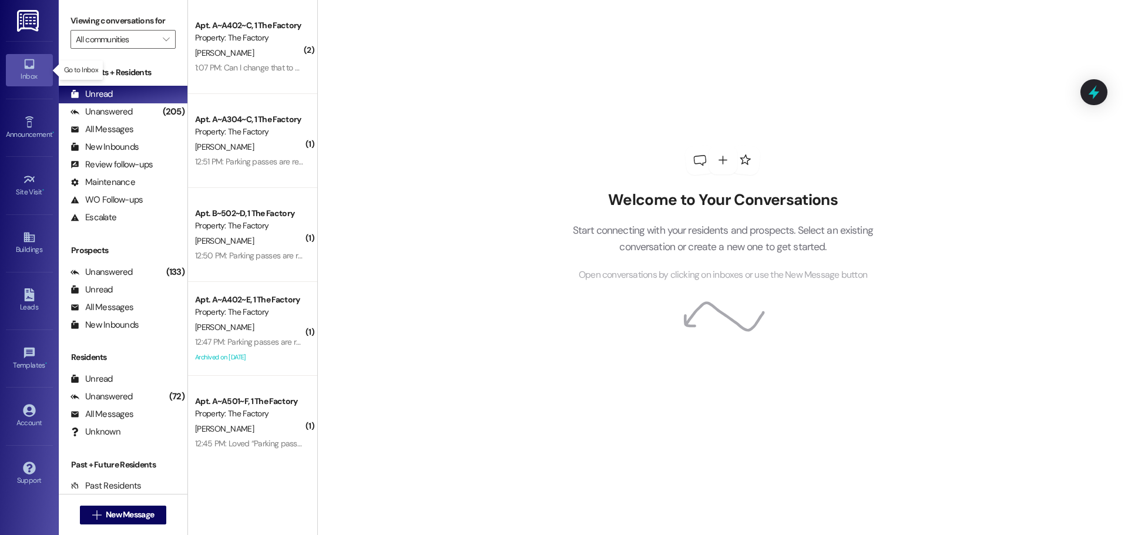
click at [27, 69] on icon at bounding box center [29, 64] width 13 height 13
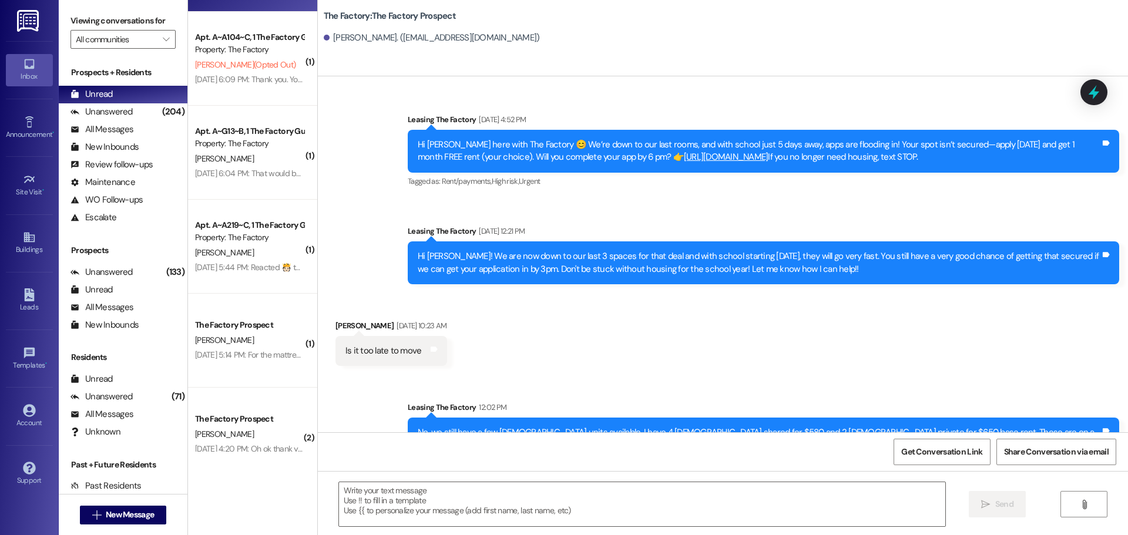
scroll to position [1146, 0]
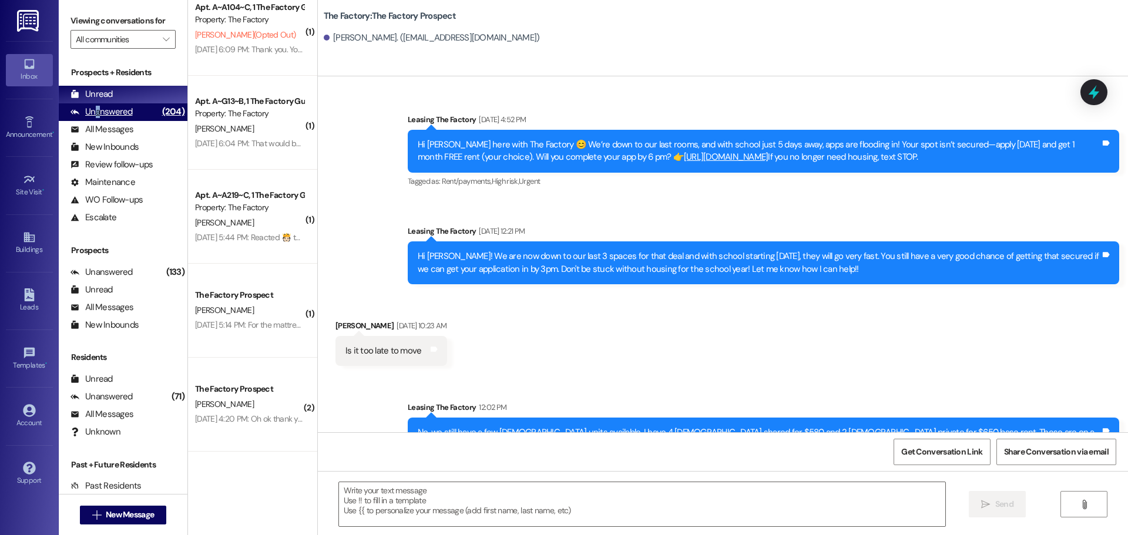
click at [98, 109] on div "Unanswered" at bounding box center [102, 112] width 62 height 12
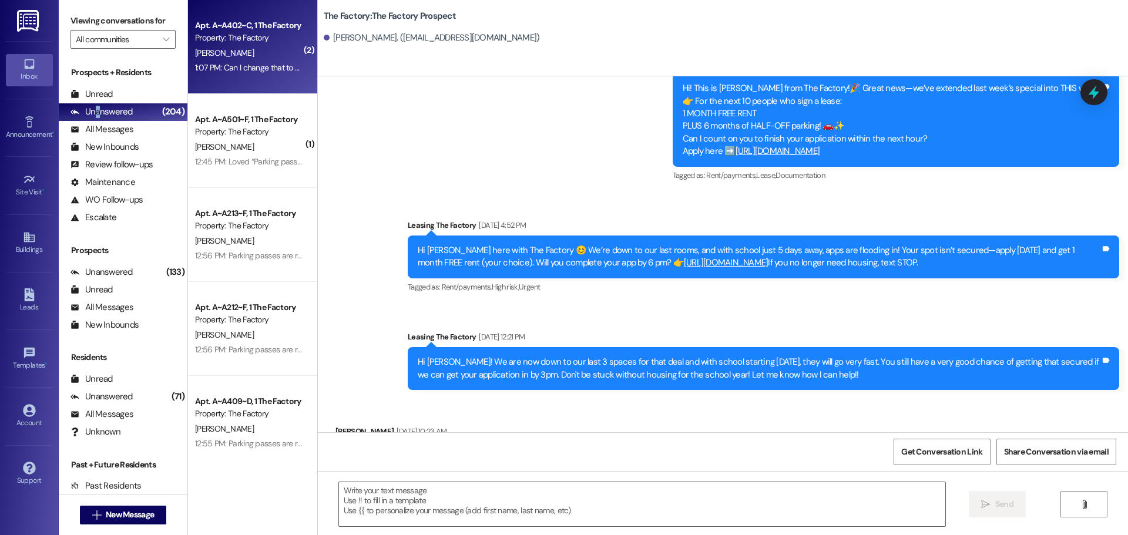
scroll to position [7088, 0]
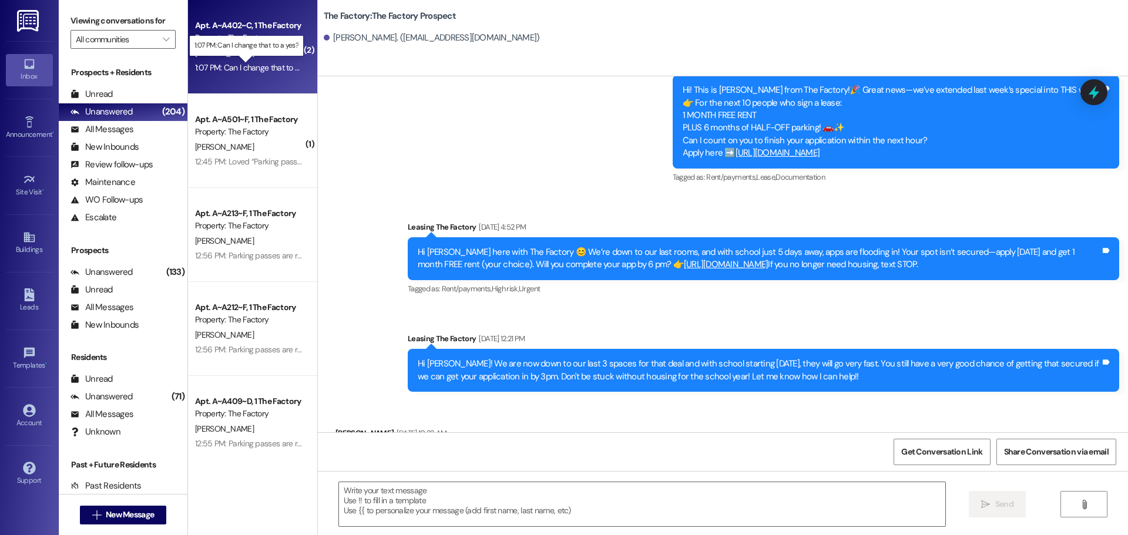
click at [263, 70] on div "1:07 PM: Can I change that to a yes? 1:07 PM: Can I change that to a yes?" at bounding box center [256, 67] width 122 height 11
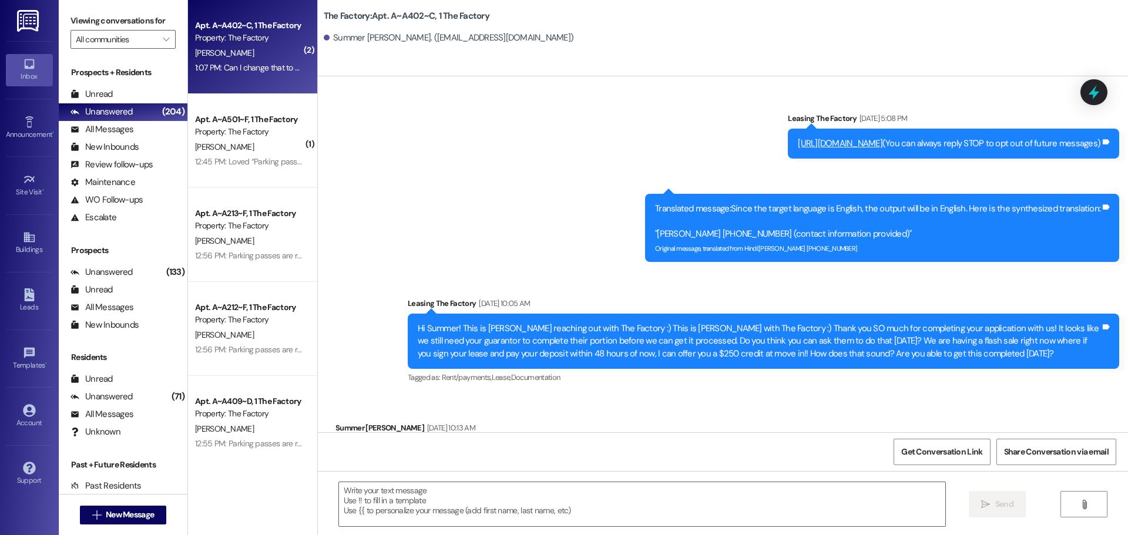
scroll to position [13915, 0]
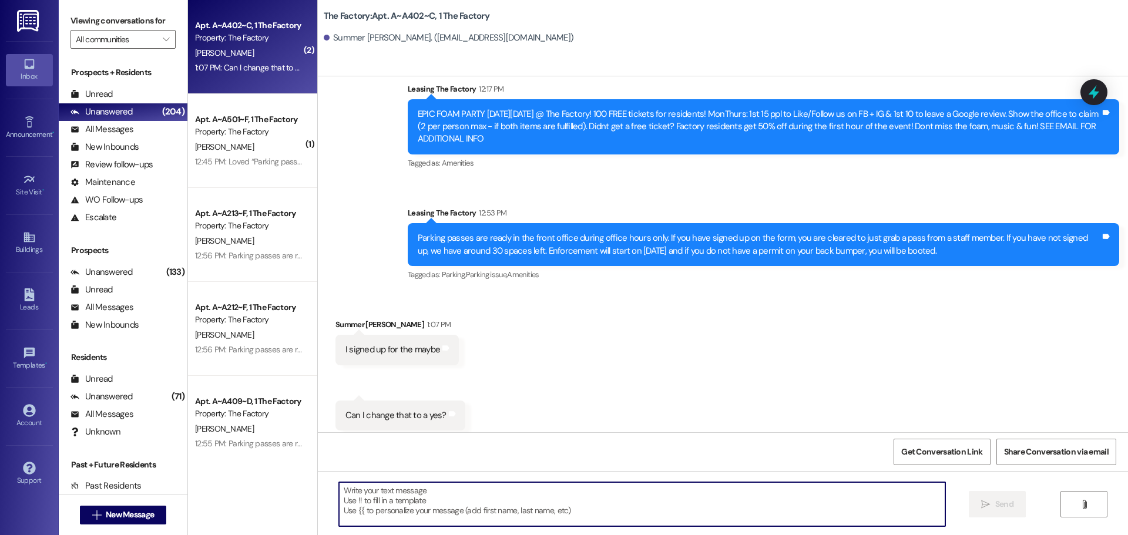
click at [346, 493] on textarea at bounding box center [642, 504] width 606 height 44
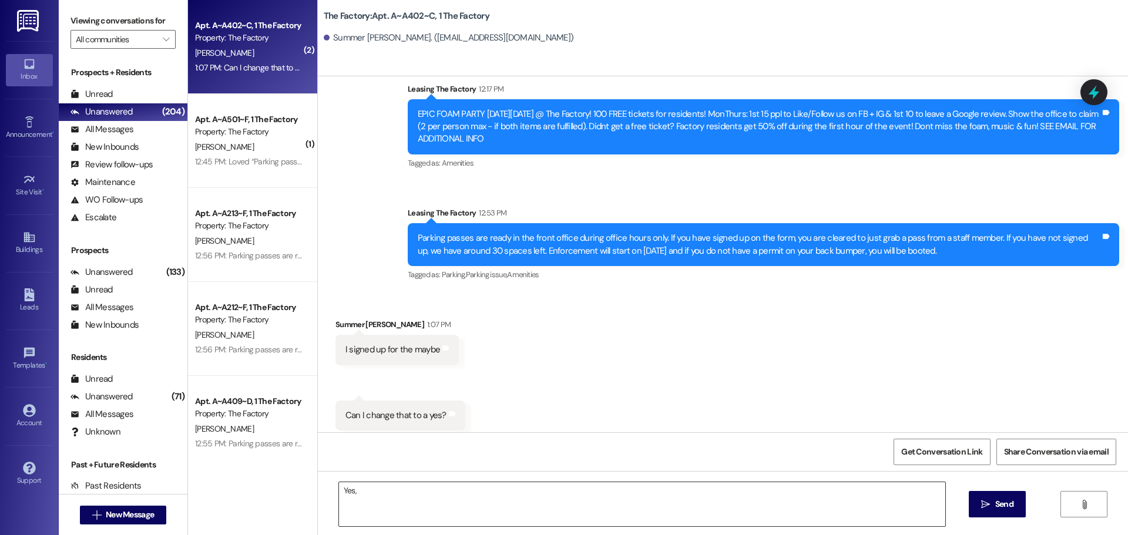
click at [363, 491] on textarea "Yes," at bounding box center [642, 504] width 606 height 44
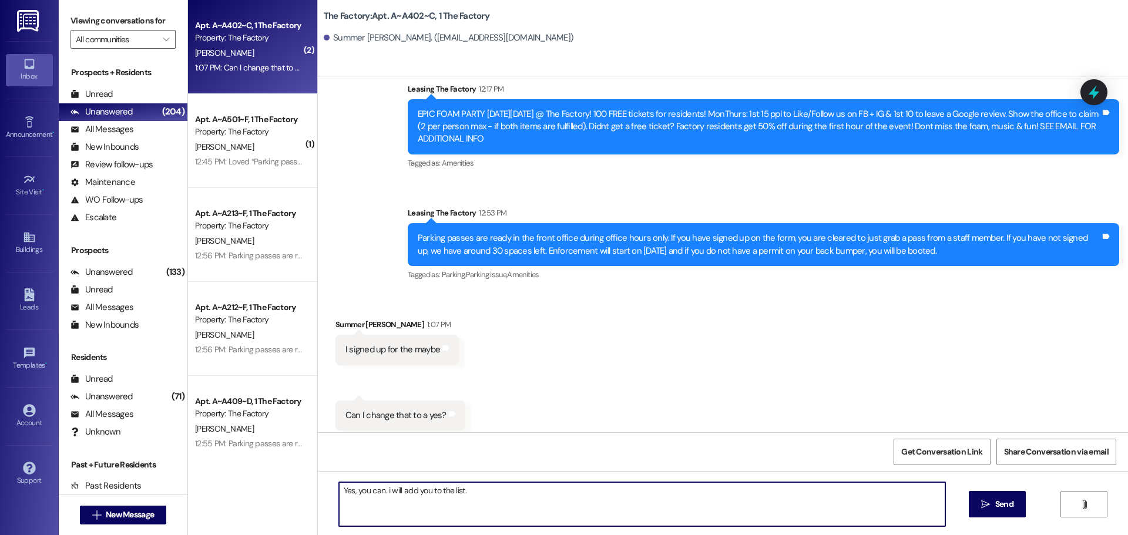
type textarea "Yes, you can. i will add you to the list."
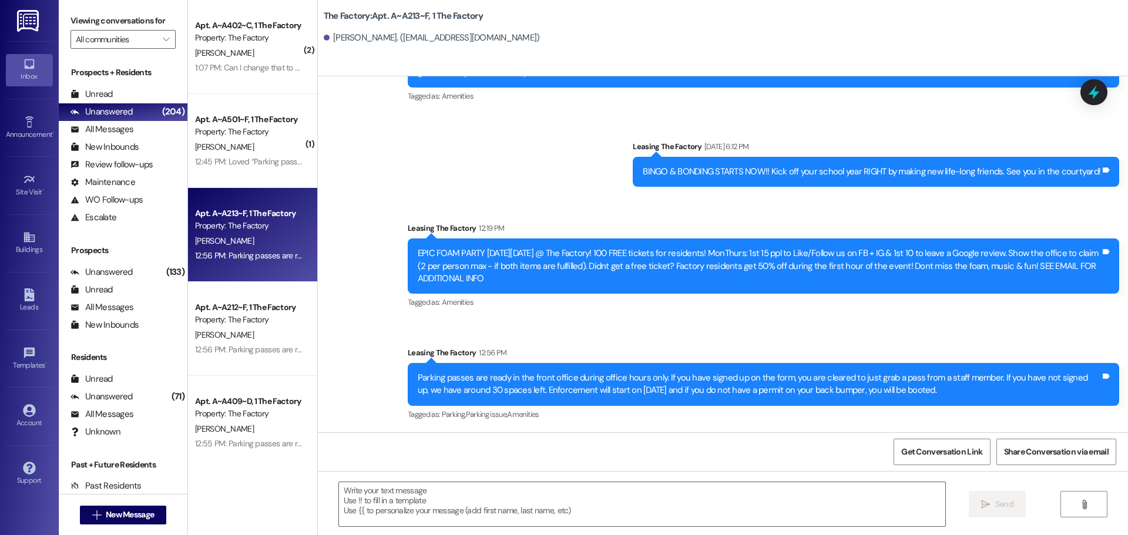
scroll to position [1587, 0]
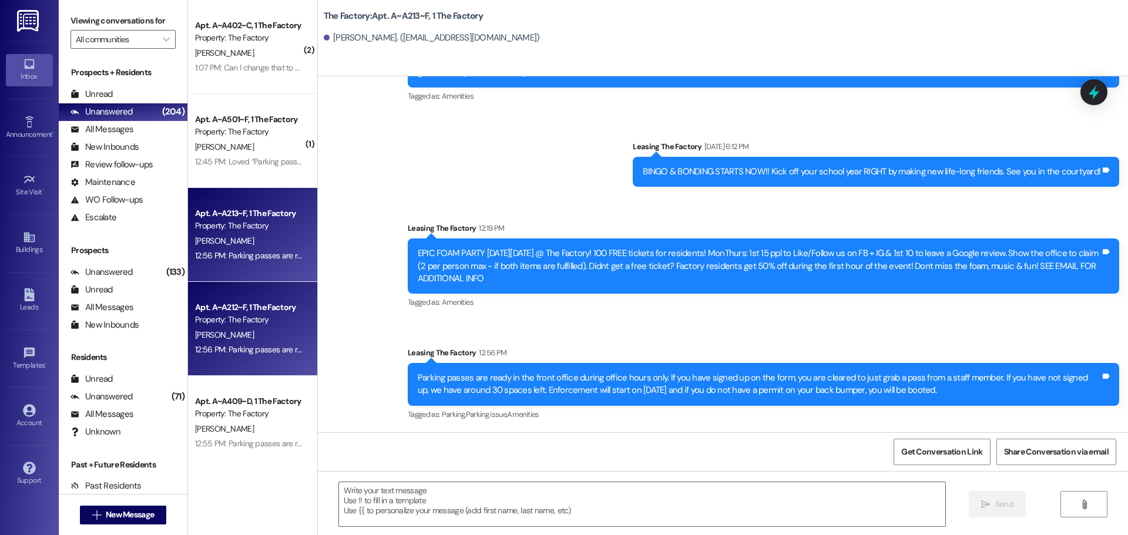
click at [267, 326] on div "Property: The Factory" at bounding box center [249, 320] width 109 height 12
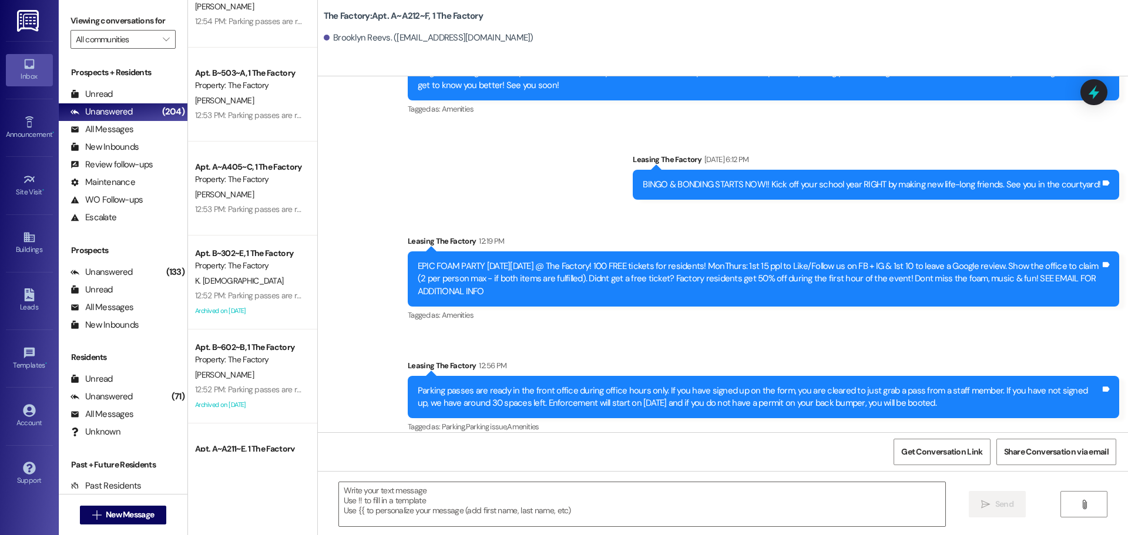
scroll to position [705, 0]
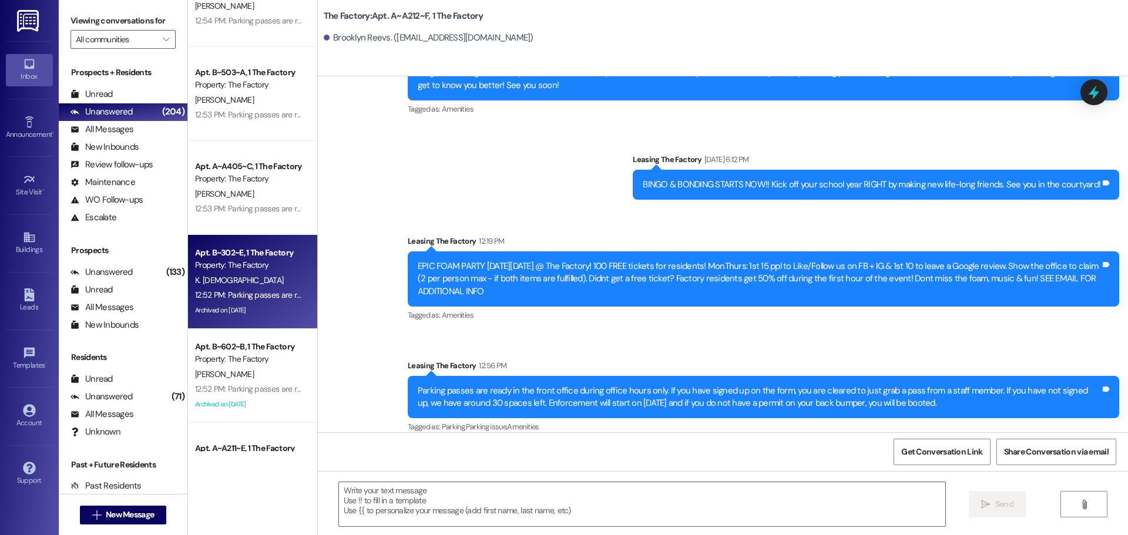
click at [273, 279] on div "K. [DEMOGRAPHIC_DATA]" at bounding box center [249, 280] width 111 height 15
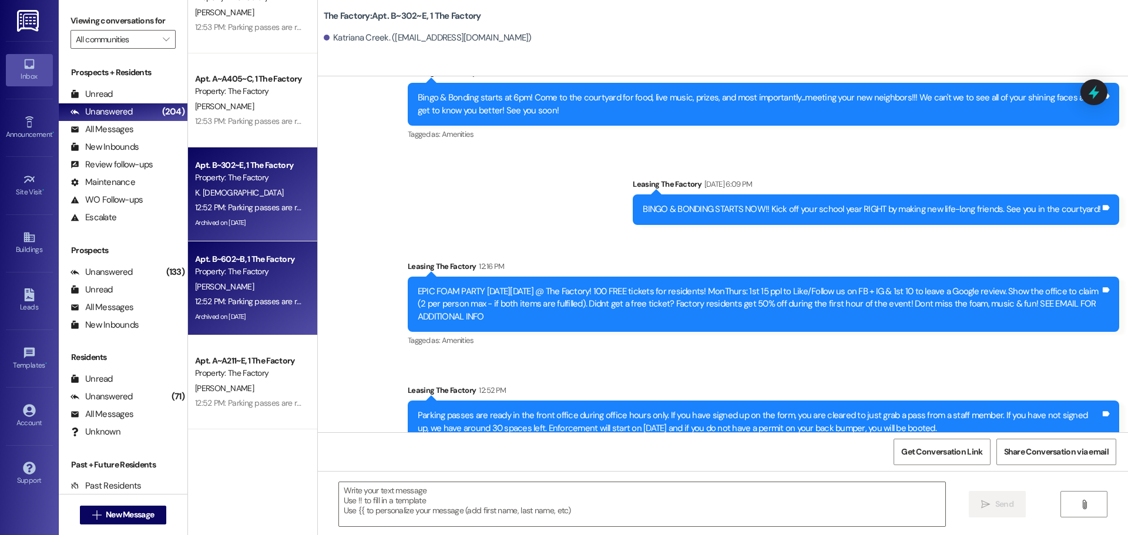
scroll to position [823, 0]
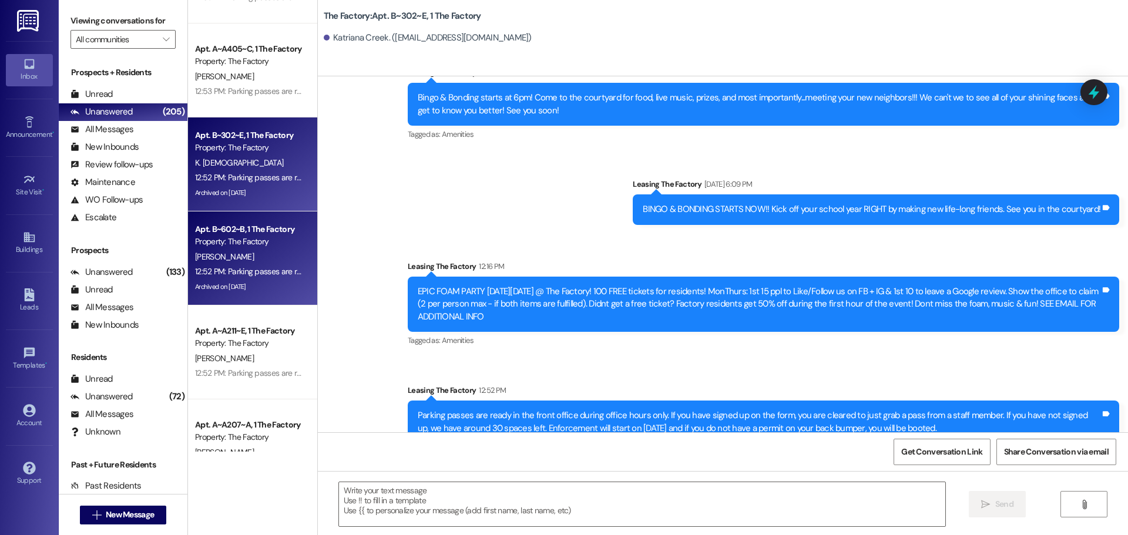
click at [281, 379] on div "12:52 PM: Parking passes are ready in the front office during office hours only…" at bounding box center [249, 373] width 111 height 15
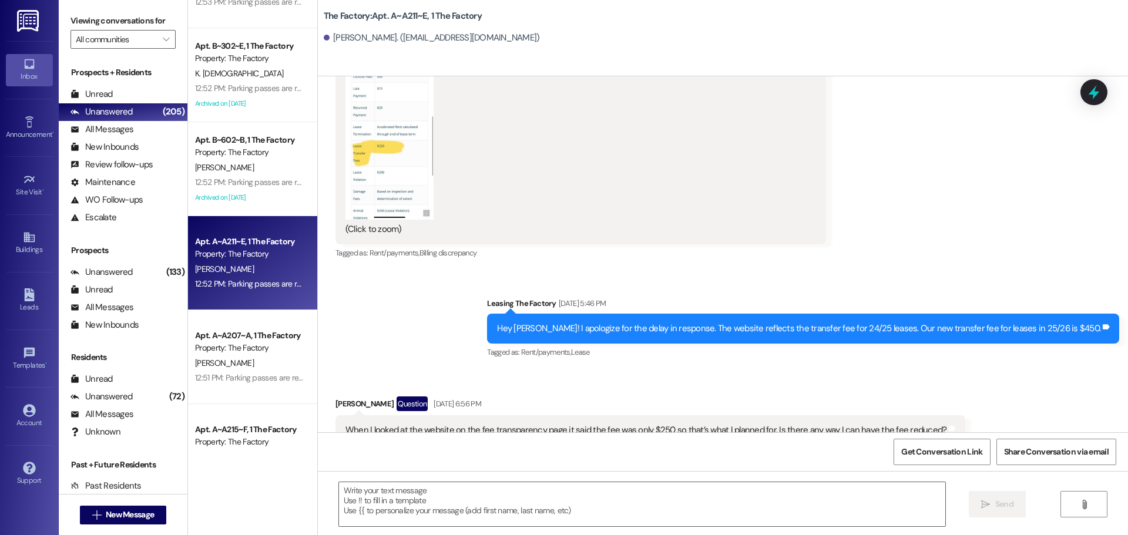
scroll to position [999, 0]
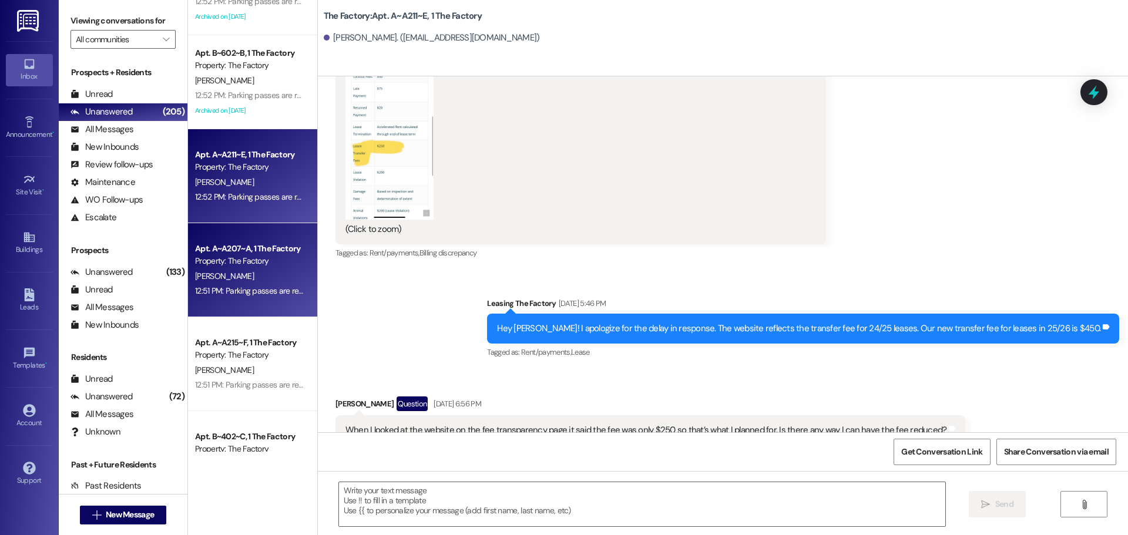
click at [285, 277] on div "[PERSON_NAME]" at bounding box center [249, 276] width 111 height 15
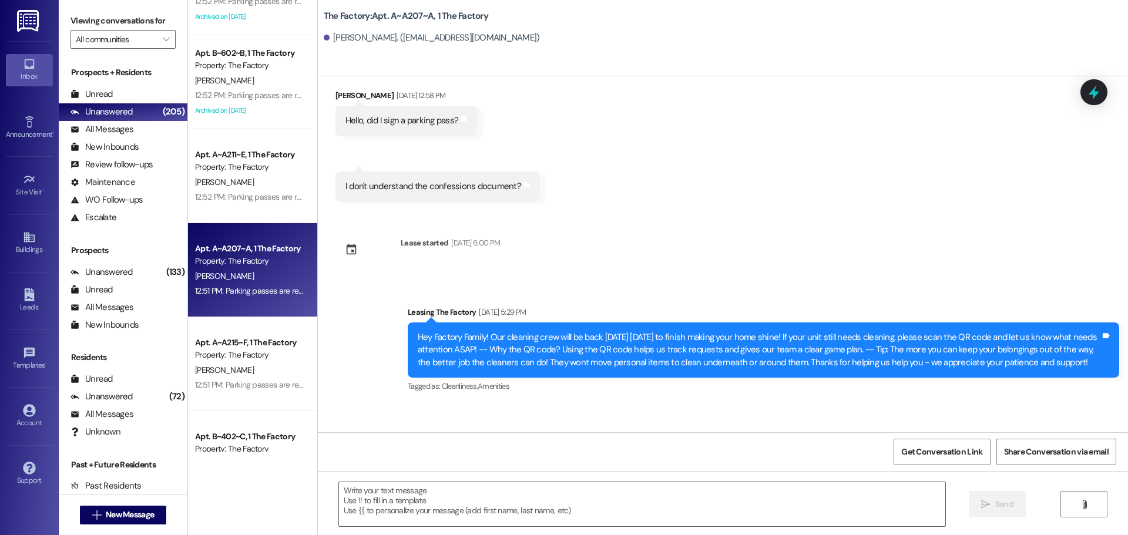
scroll to position [6493, 0]
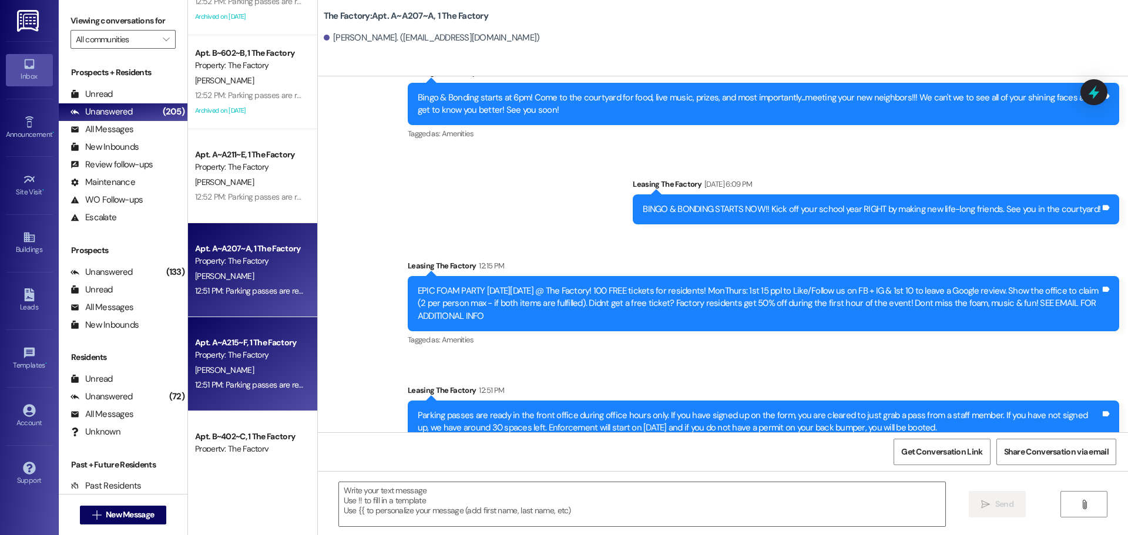
click at [283, 368] on div "[PERSON_NAME]" at bounding box center [249, 370] width 111 height 15
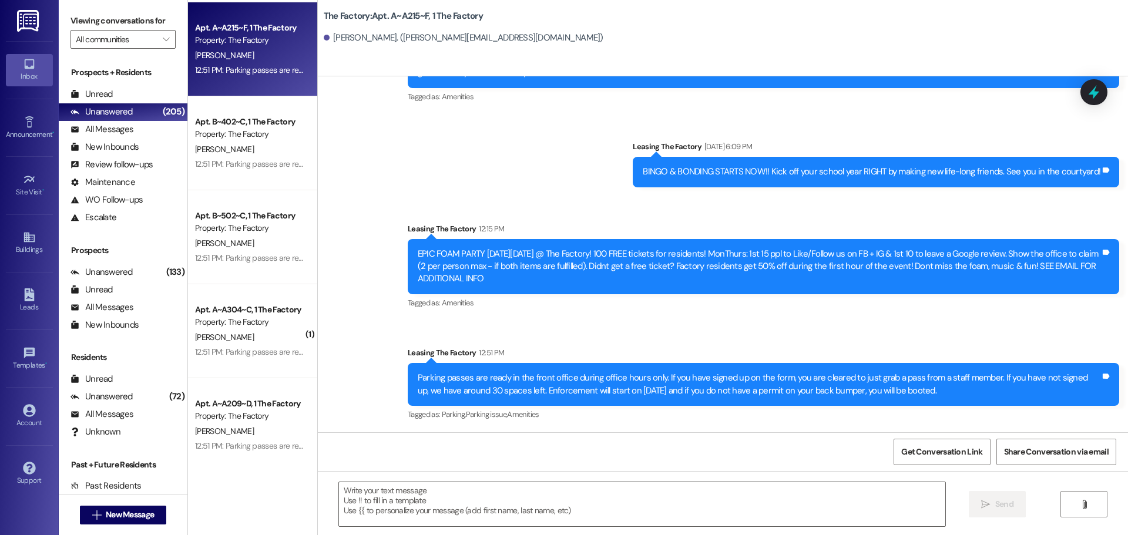
scroll to position [1352, 0]
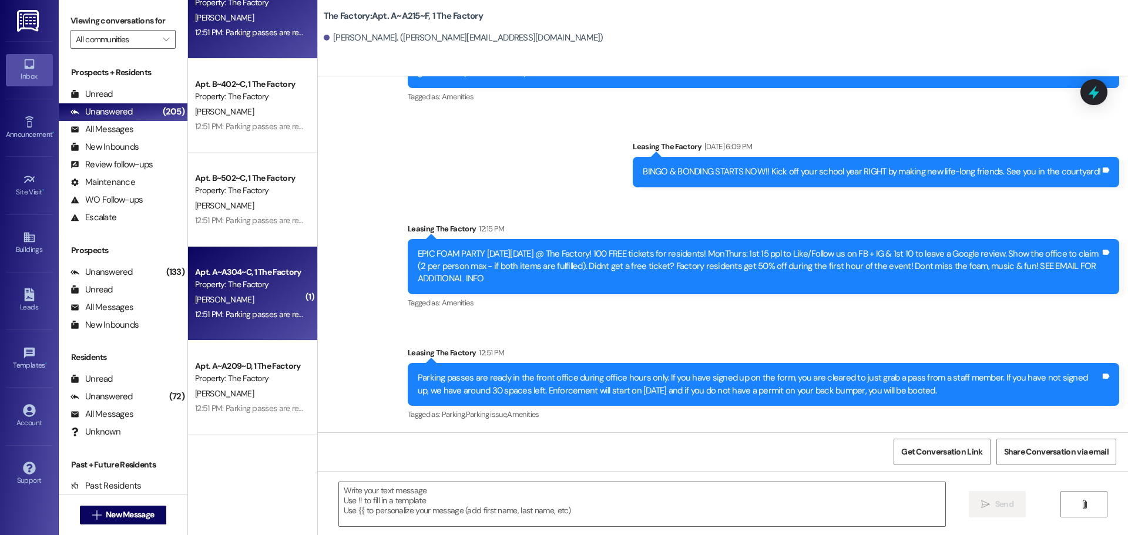
click at [273, 301] on div "[PERSON_NAME]" at bounding box center [249, 300] width 111 height 15
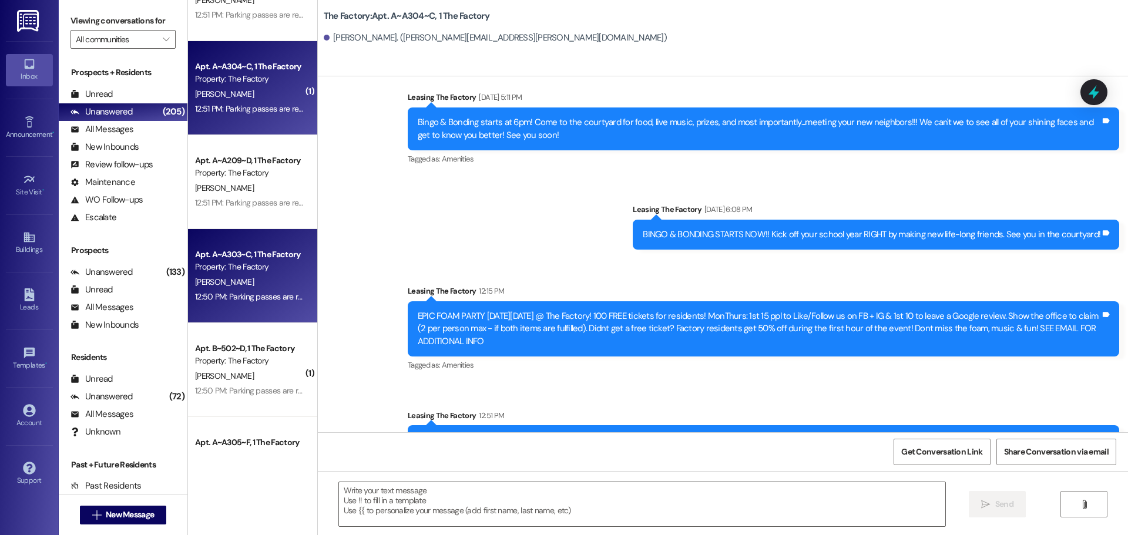
scroll to position [1587, 0]
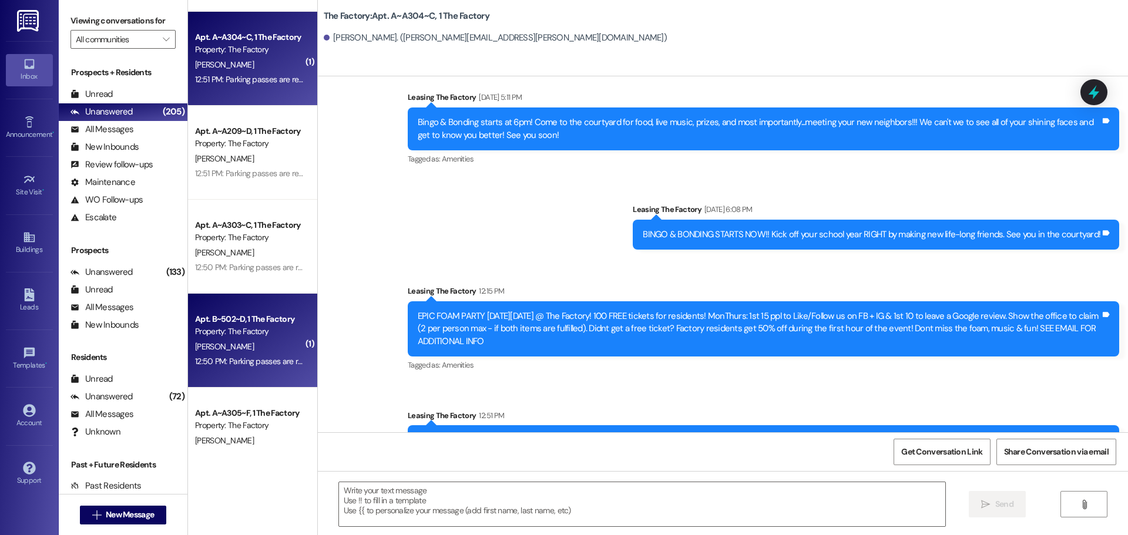
click at [259, 344] on div "[PERSON_NAME]" at bounding box center [249, 347] width 111 height 15
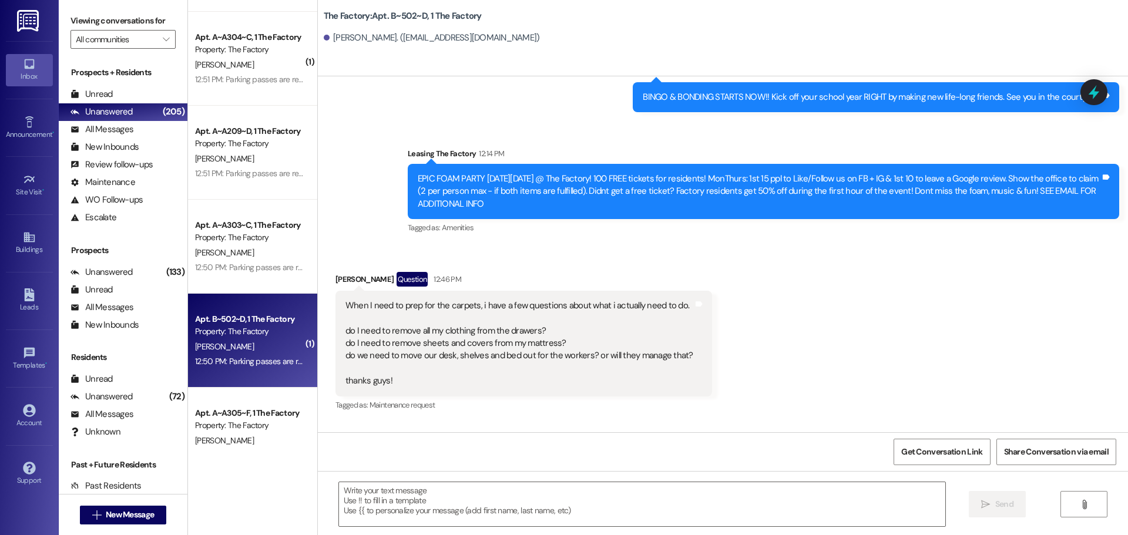
scroll to position [4485, 0]
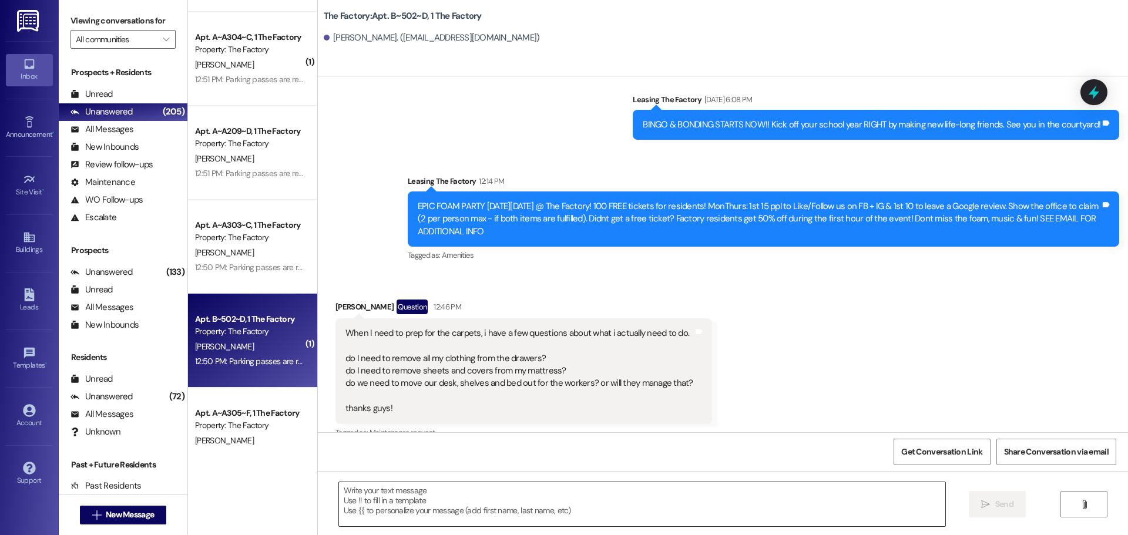
click at [374, 497] on textarea at bounding box center [642, 504] width 606 height 44
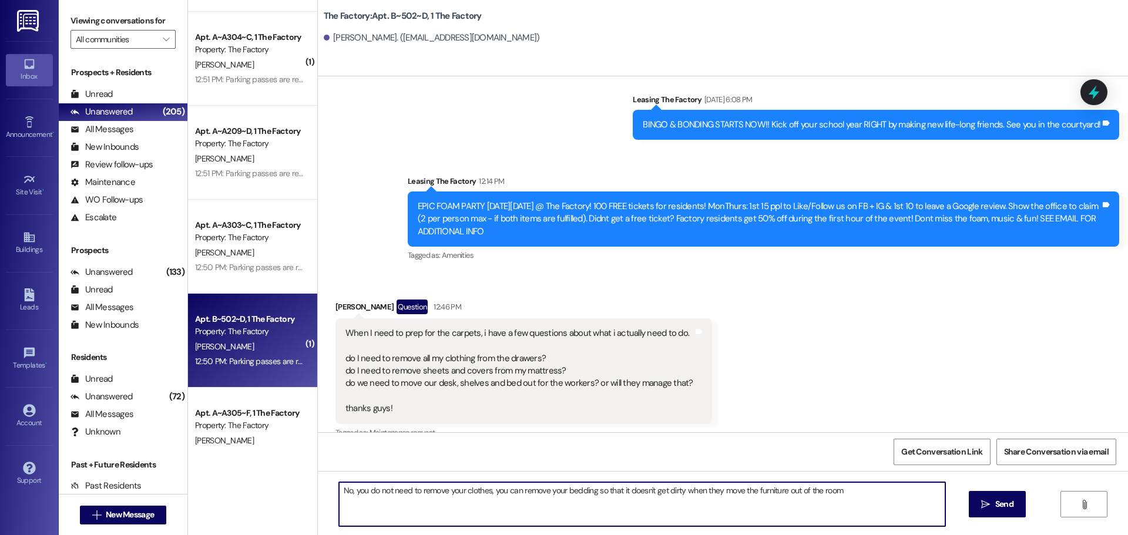
click at [487, 494] on textarea "No, you do not need to remove your clothes, you can remove your bedding so that…" at bounding box center [642, 504] width 606 height 44
click at [835, 493] on textarea "No, you do not need to remove your clothes. You can remove your bedding so that…" at bounding box center [642, 504] width 606 height 44
click at [858, 492] on textarea "No, you do not need to remove your clothes. You can remove your bedding so that…" at bounding box center [642, 504] width 606 height 44
type textarea "No, you do not need to remove your clothes. You can remove your bedding so that…"
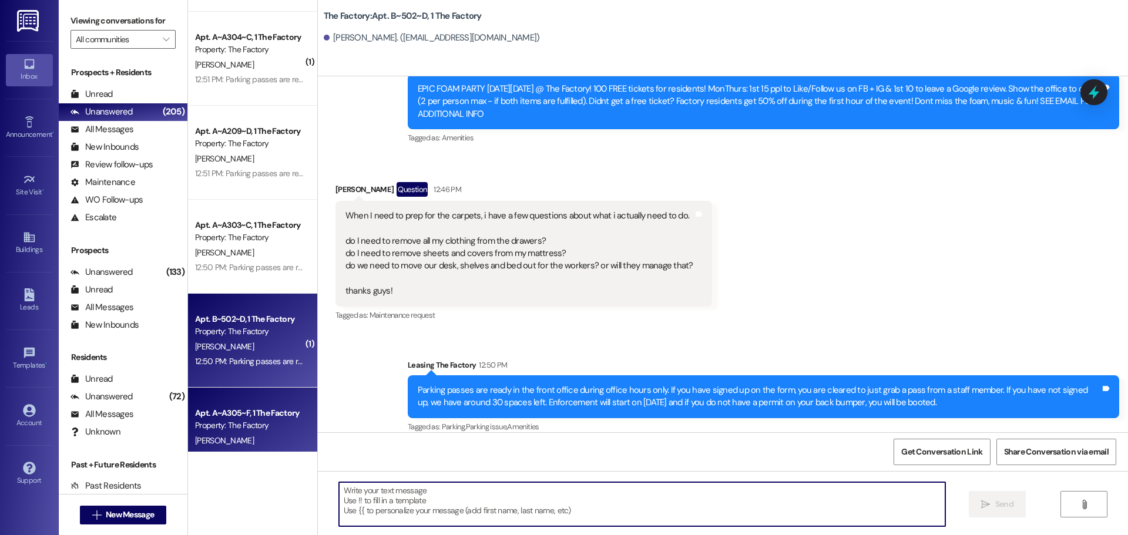
click at [294, 445] on div "Apt. A~A305~F, 1 The Factory Property: The Factory [PERSON_NAME] 12:50 PM: Park…" at bounding box center [252, 435] width 129 height 94
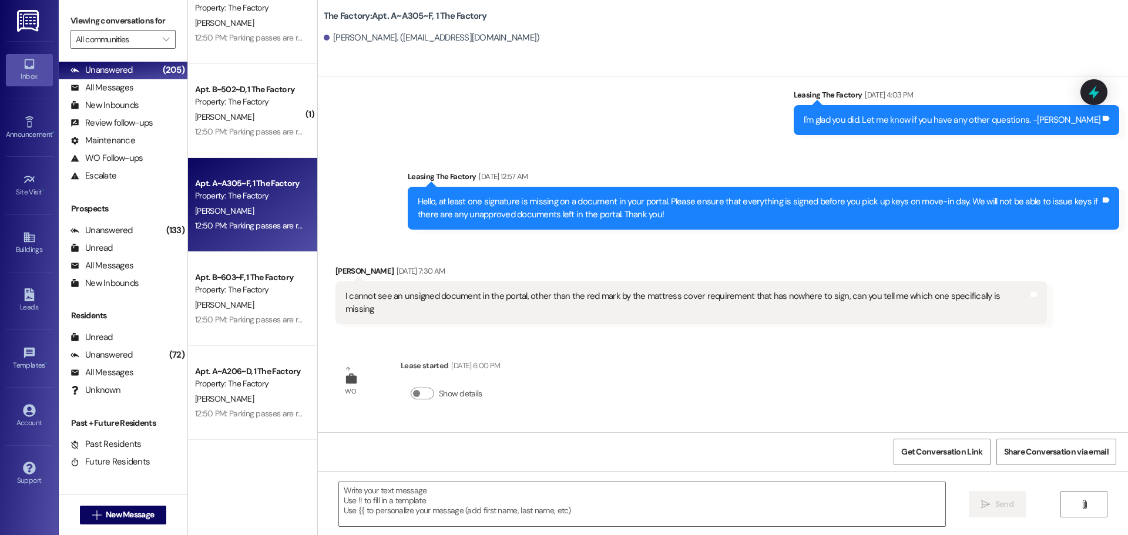
scroll to position [1822, 0]
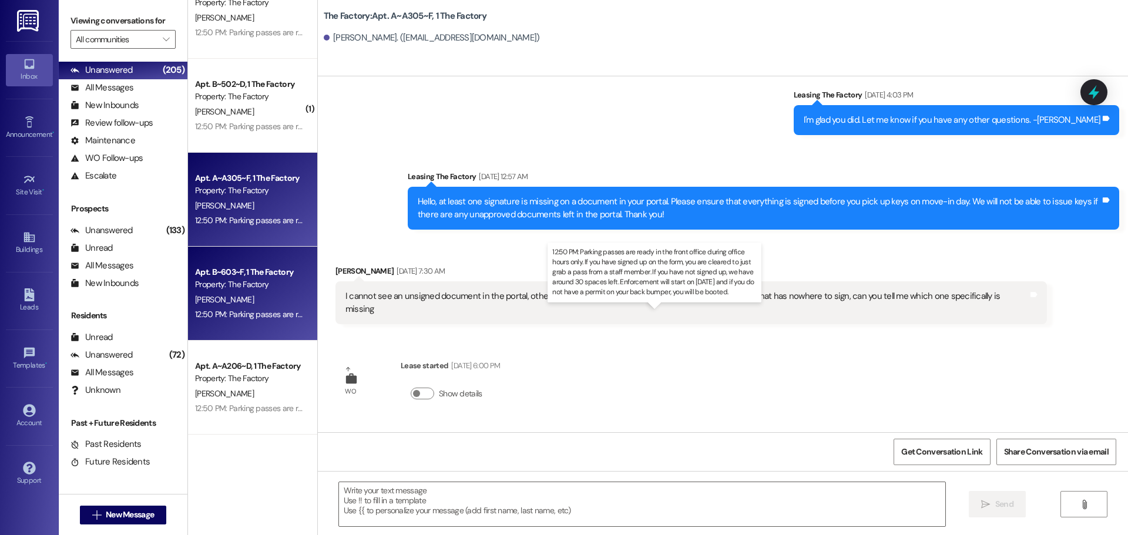
click at [278, 315] on div "12:50 PM: Parking passes are ready in the front office during office hours only…" at bounding box center [762, 314] width 1135 height 11
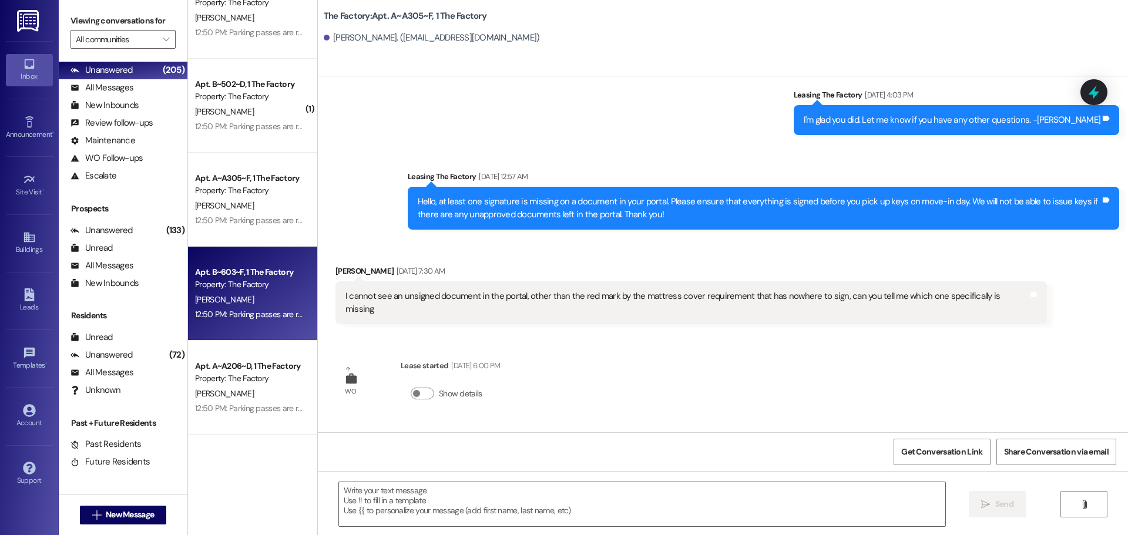
scroll to position [1763, 0]
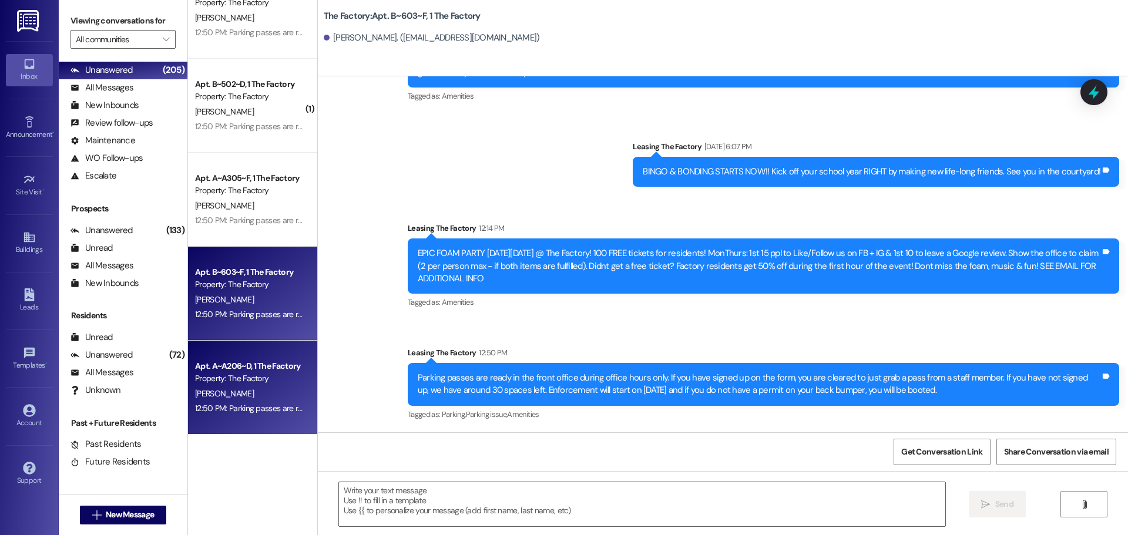
click at [277, 375] on div "Property: The Factory" at bounding box center [249, 379] width 109 height 12
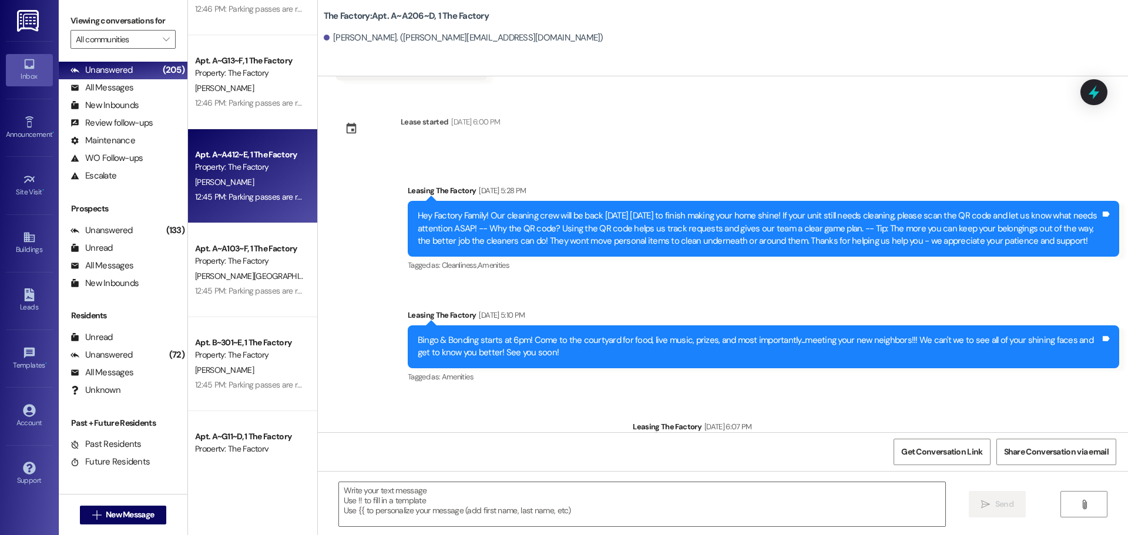
scroll to position [3643, 0]
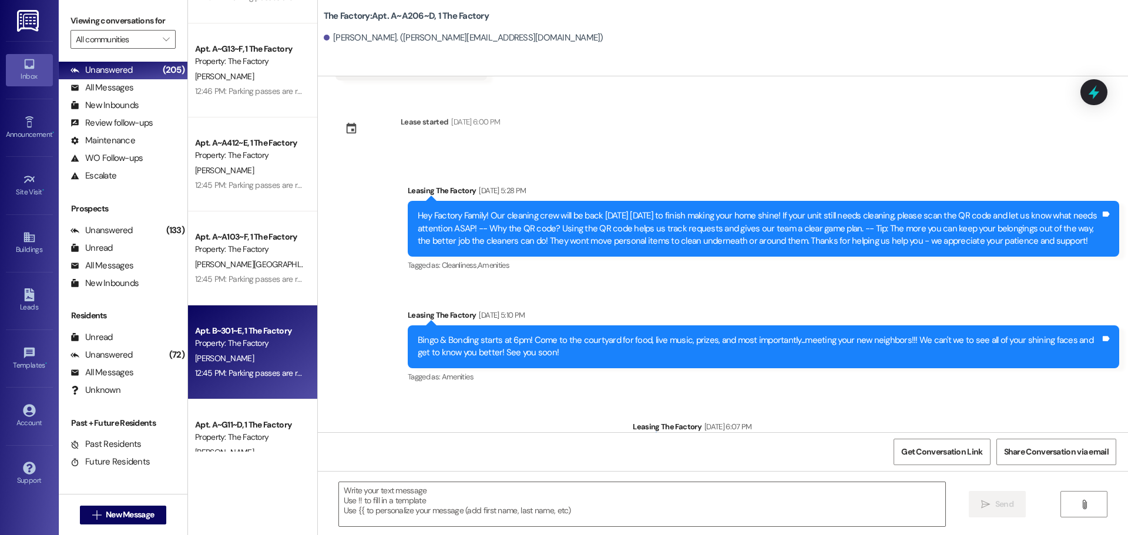
click at [259, 361] on div "[PERSON_NAME]" at bounding box center [249, 358] width 111 height 15
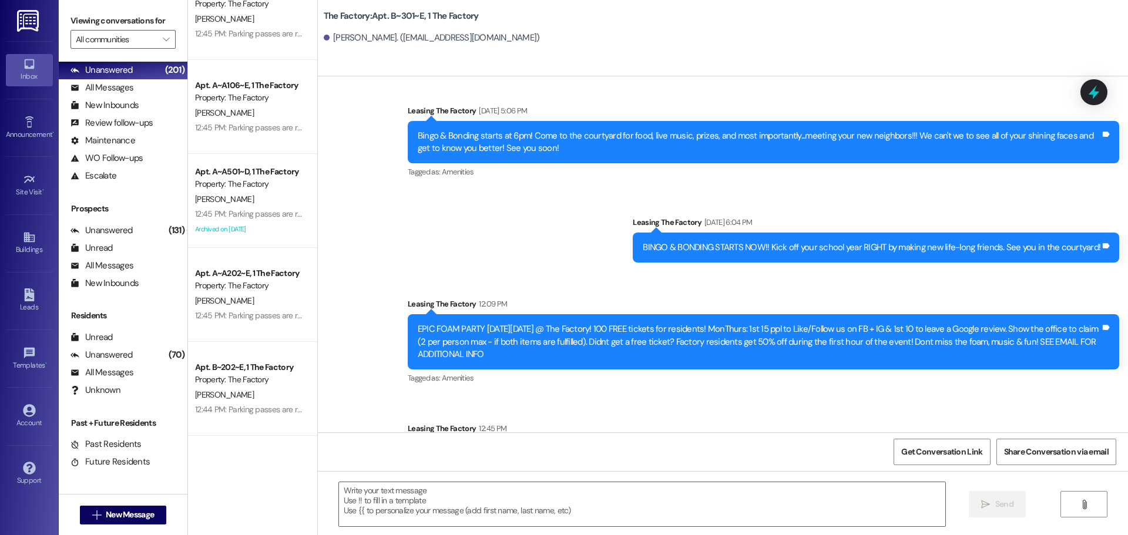
scroll to position [4073, 0]
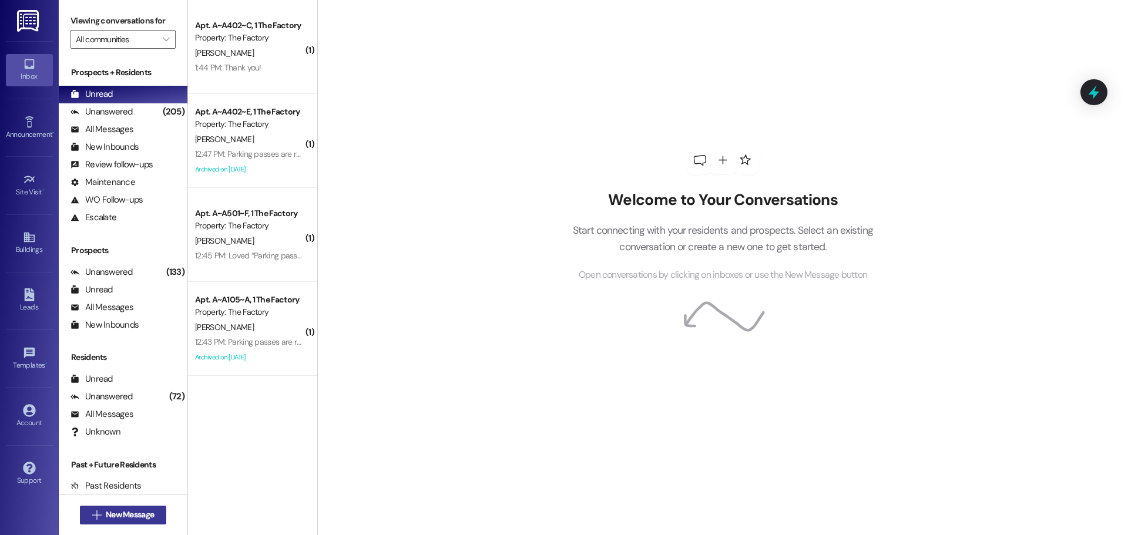
click at [112, 515] on span "New Message" at bounding box center [130, 515] width 48 height 12
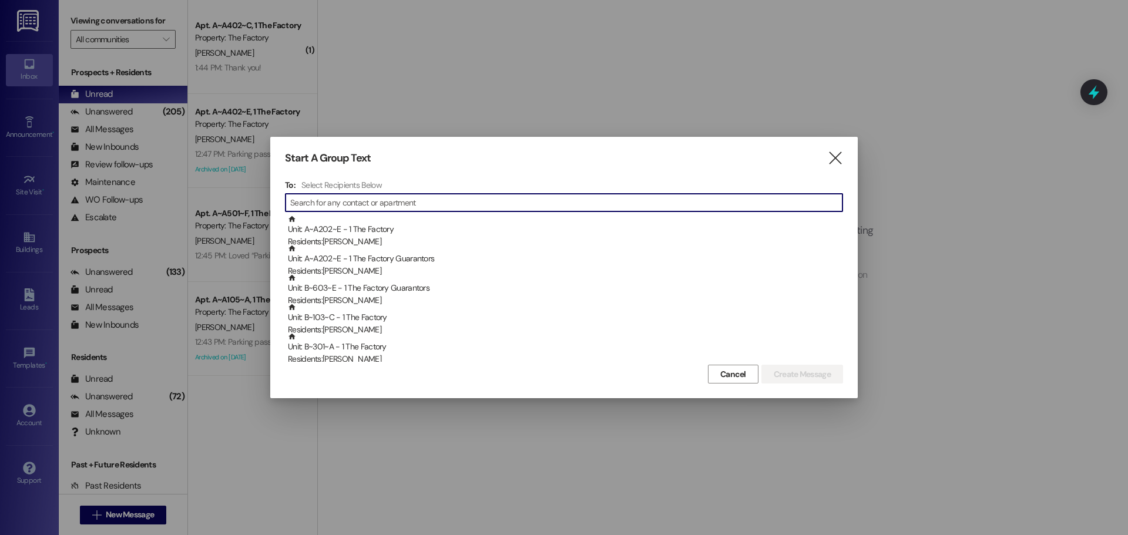
click at [328, 202] on input at bounding box center [566, 203] width 552 height 16
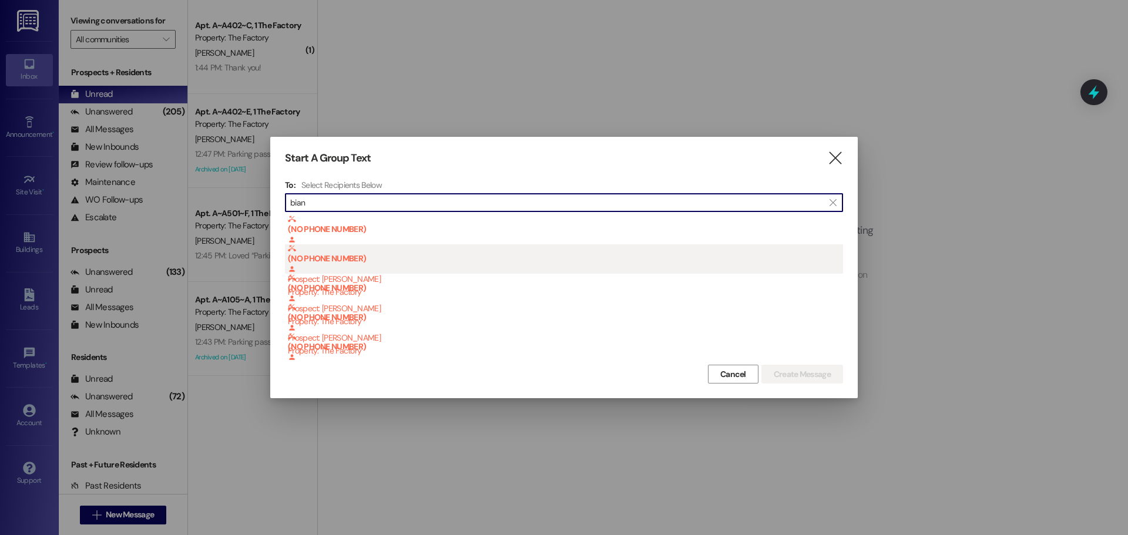
type input "bian"
click at [357, 252] on b "(NO PHONE NUMBER)" at bounding box center [565, 253] width 555 height 19
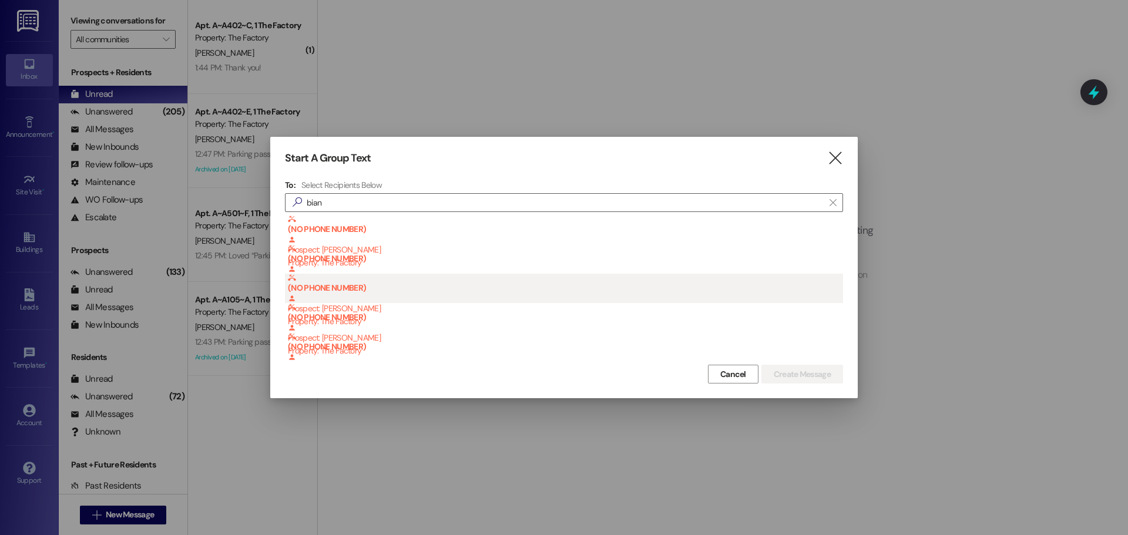
scroll to position [25, 0]
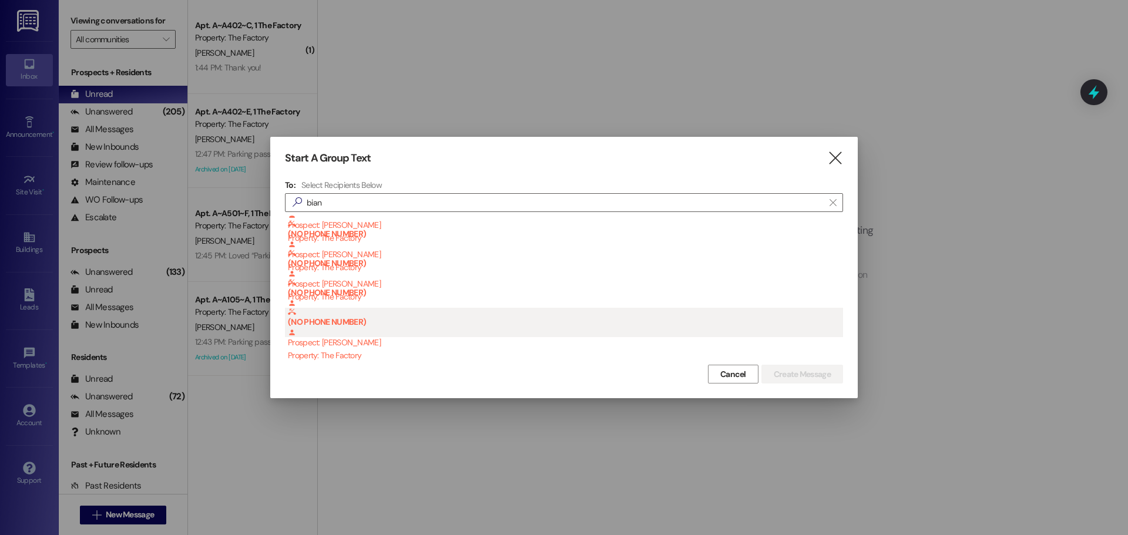
click at [391, 342] on div "(NO PHONE NUMBER) Prospect: [PERSON_NAME] Property: The Factory" at bounding box center [565, 335] width 555 height 54
click at [392, 353] on div "Property: The Factory" at bounding box center [565, 356] width 555 height 12
click at [391, 346] on div "(NO PHONE NUMBER) Prospect: [PERSON_NAME] Property: The Factory" at bounding box center [565, 335] width 555 height 54
click at [348, 347] on div "(NO PHONE NUMBER) Prospect: [PERSON_NAME] Property: The Factory" at bounding box center [565, 335] width 555 height 54
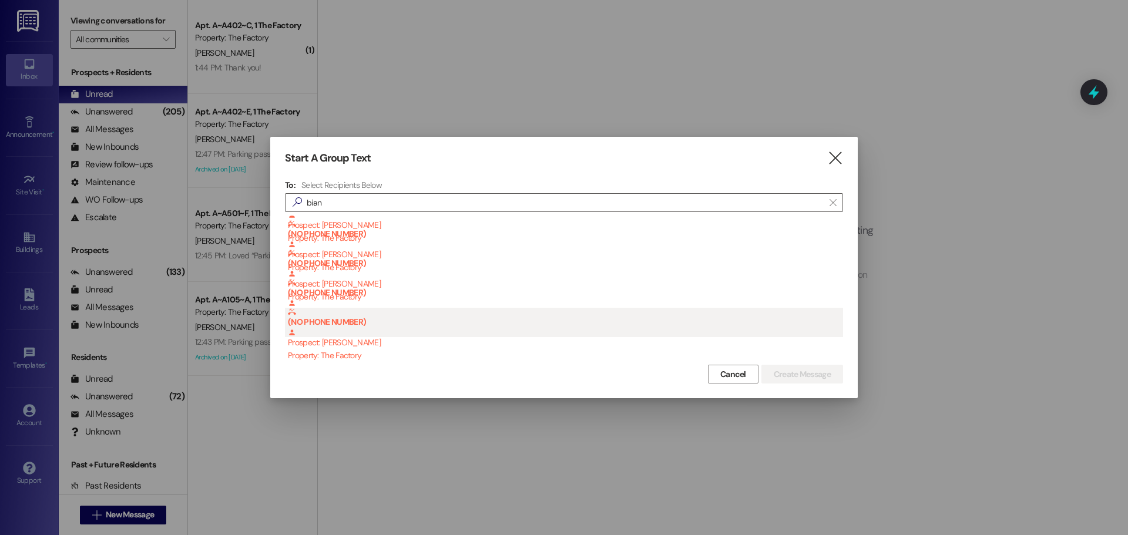
click at [348, 348] on div "(NO PHONE NUMBER) Prospect: [PERSON_NAME] Property: The Factory" at bounding box center [565, 335] width 555 height 54
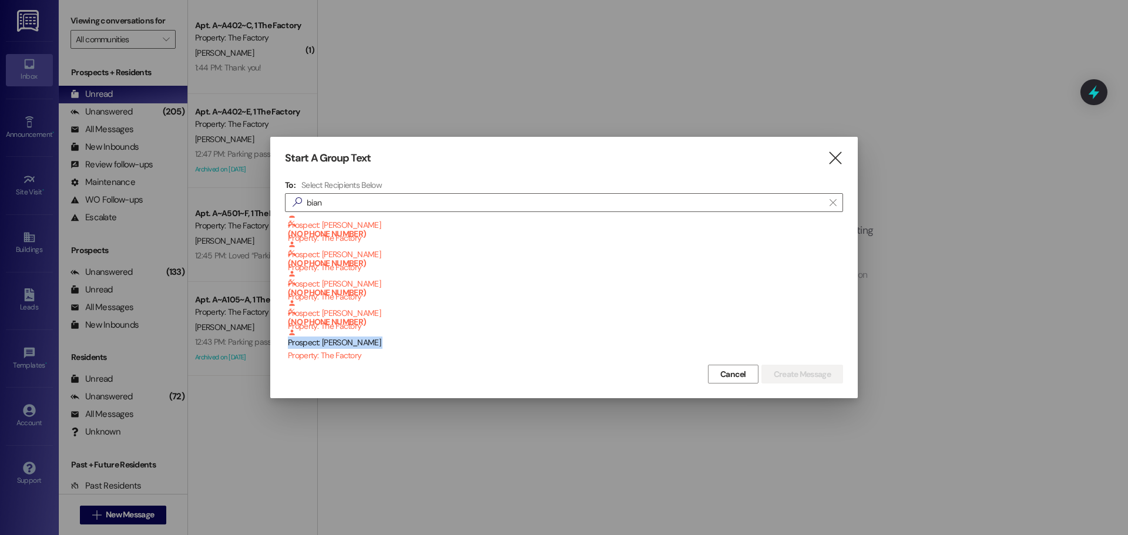
click at [722, 372] on span "Cancel" at bounding box center [733, 374] width 26 height 12
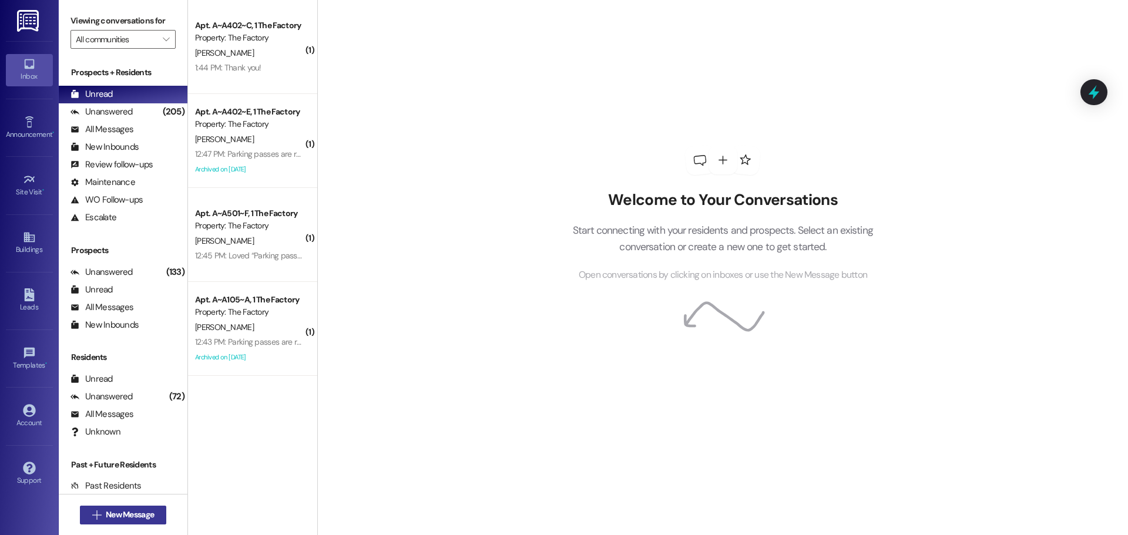
click at [146, 515] on span "New Message" at bounding box center [130, 515] width 48 height 12
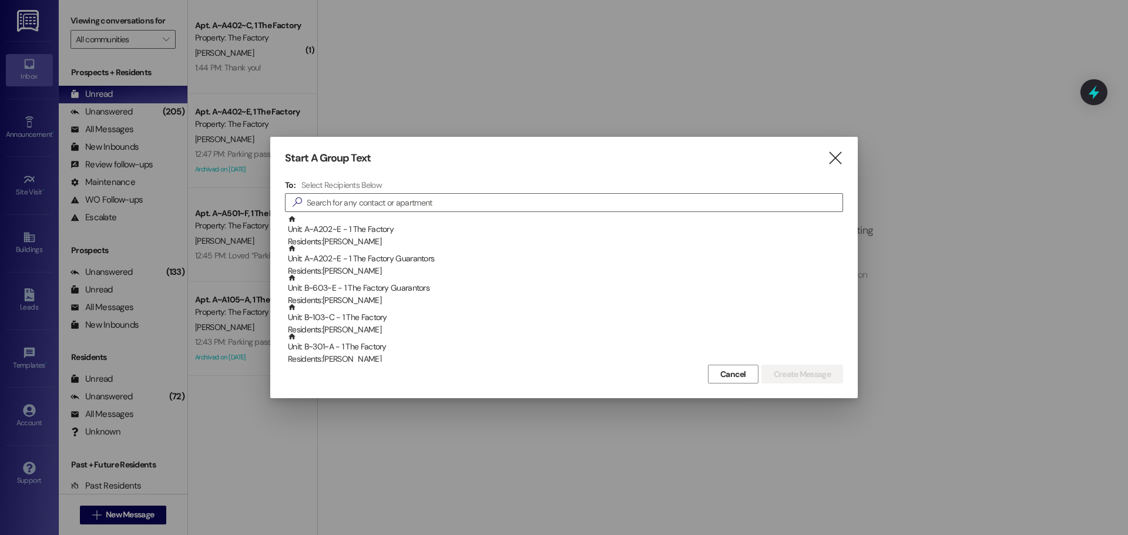
click at [373, 192] on div "To: Select Recipients Below  Unit: A~A202~E - 1 The Factory Residents: [PERSON…" at bounding box center [564, 271] width 558 height 182
click at [372, 193] on div "" at bounding box center [564, 202] width 558 height 19
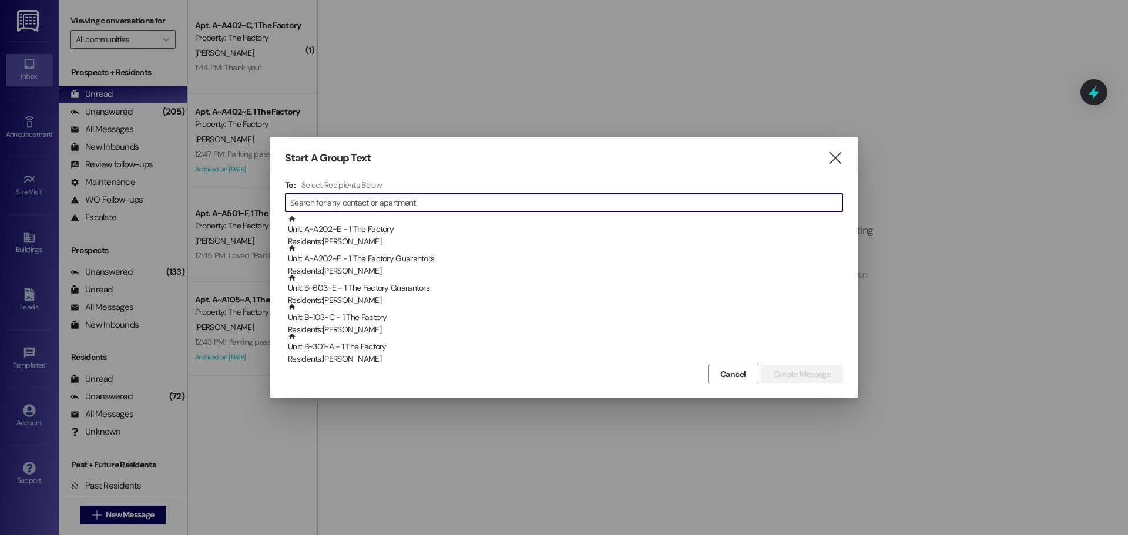
click at [417, 201] on input at bounding box center [566, 203] width 552 height 16
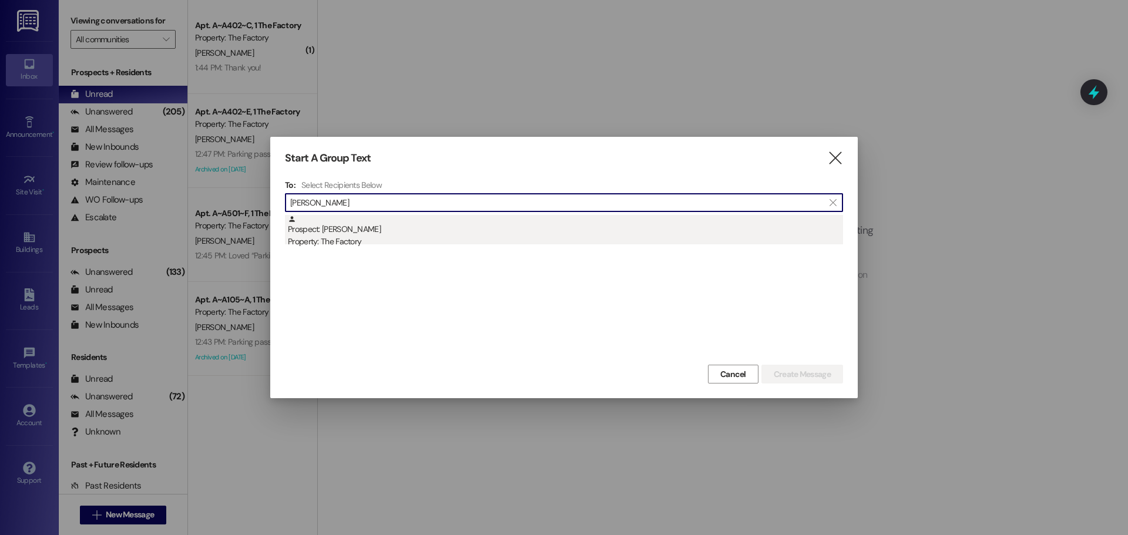
type input "[PERSON_NAME]"
click at [320, 239] on div "Property: The Factory" at bounding box center [565, 242] width 555 height 12
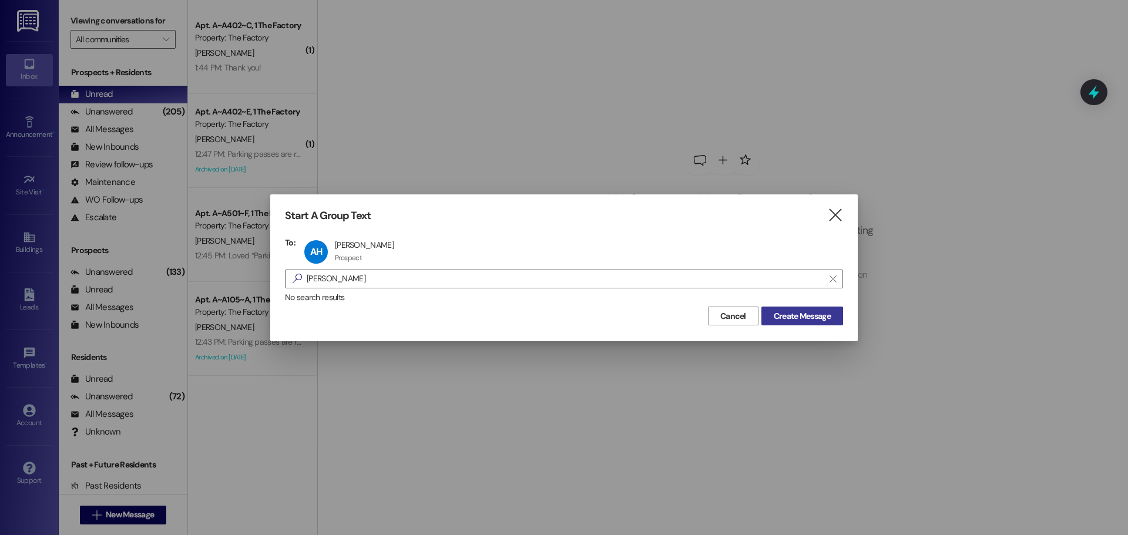
click at [797, 318] on span "Create Message" at bounding box center [802, 316] width 57 height 12
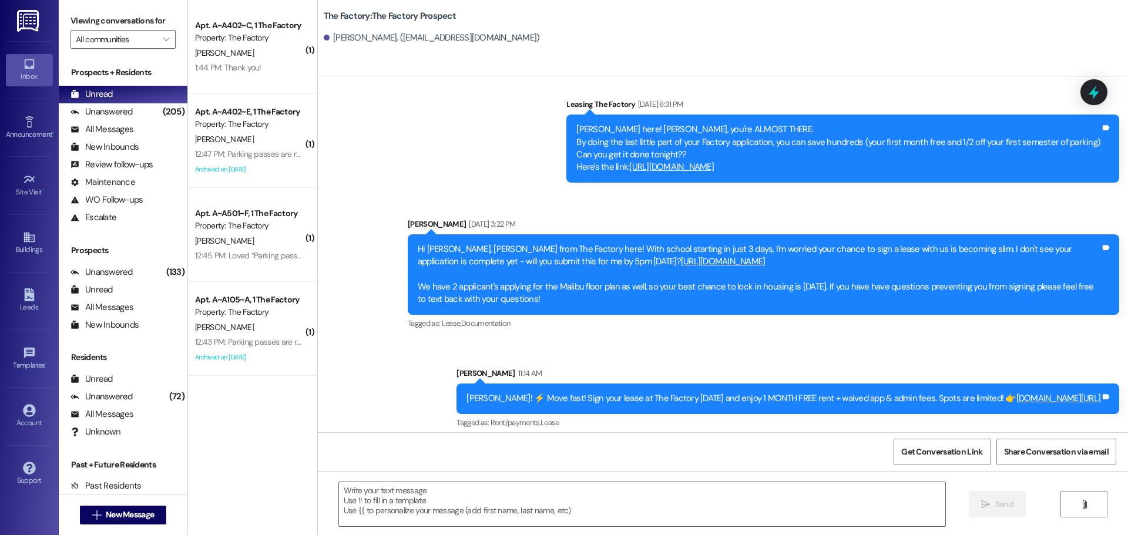
scroll to position [134, 0]
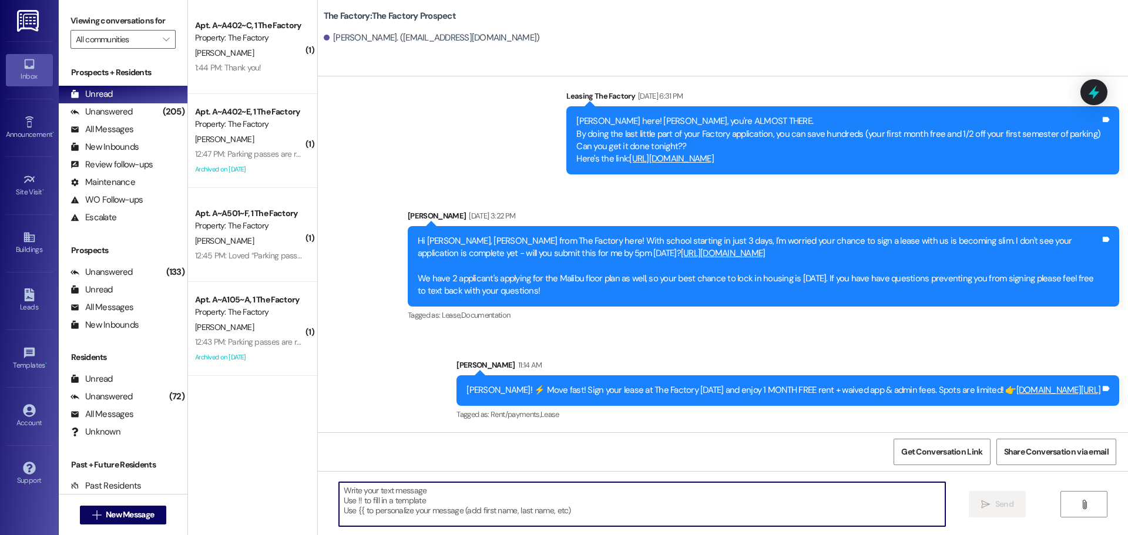
click at [339, 491] on textarea at bounding box center [642, 504] width 606 height 44
paste textarea "Hey! 🚨 We only have a few rooms left at [GEOGRAPHIC_DATA] & they’re going FAST.…"
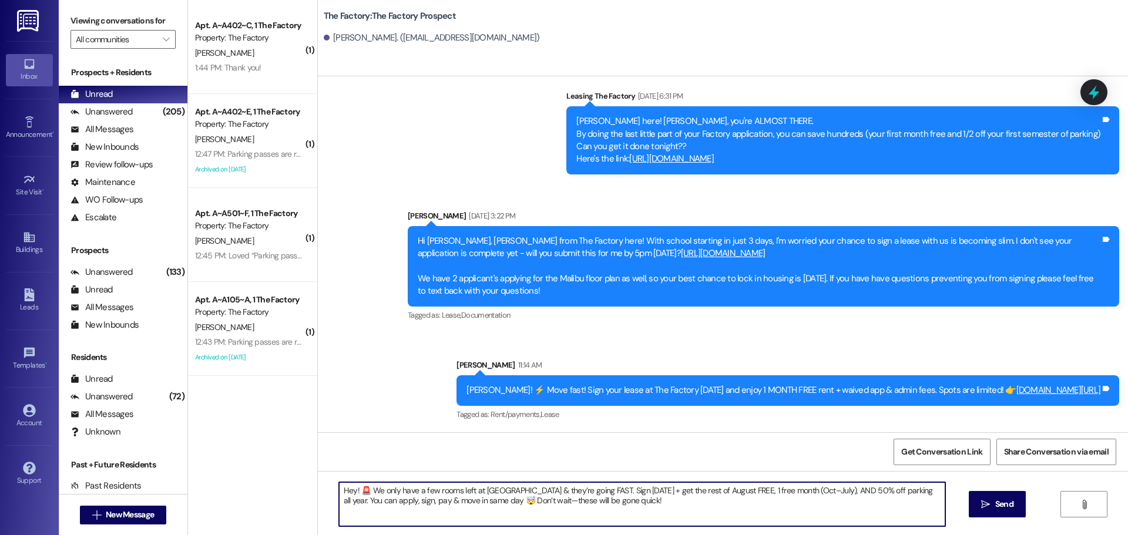
click at [348, 492] on textarea "Hey! 🚨 We only have a few rooms left at [GEOGRAPHIC_DATA] & they’re going FAST.…" at bounding box center [642, 504] width 606 height 44
click at [661, 501] on textarea "{{first_name}}! 🚨 We only have a few rooms left at [GEOGRAPHIC_DATA] & they’re …" at bounding box center [642, 504] width 606 height 44
type textarea "{{first_name}}! 🚨 We only have a few rooms left at [GEOGRAPHIC_DATA] & they’re …"
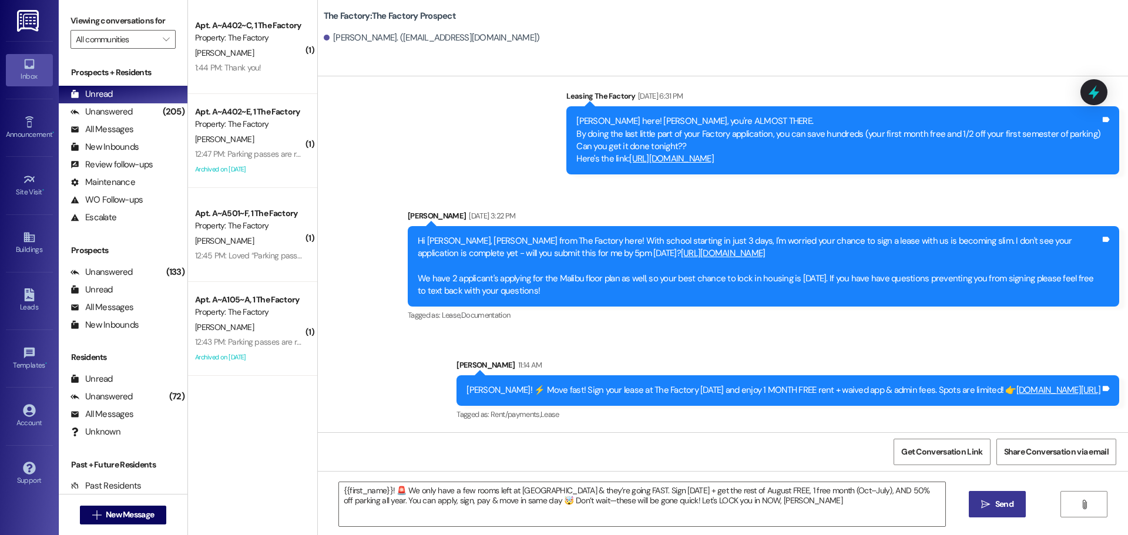
click at [1002, 507] on span "Send" at bounding box center [1004, 504] width 18 height 12
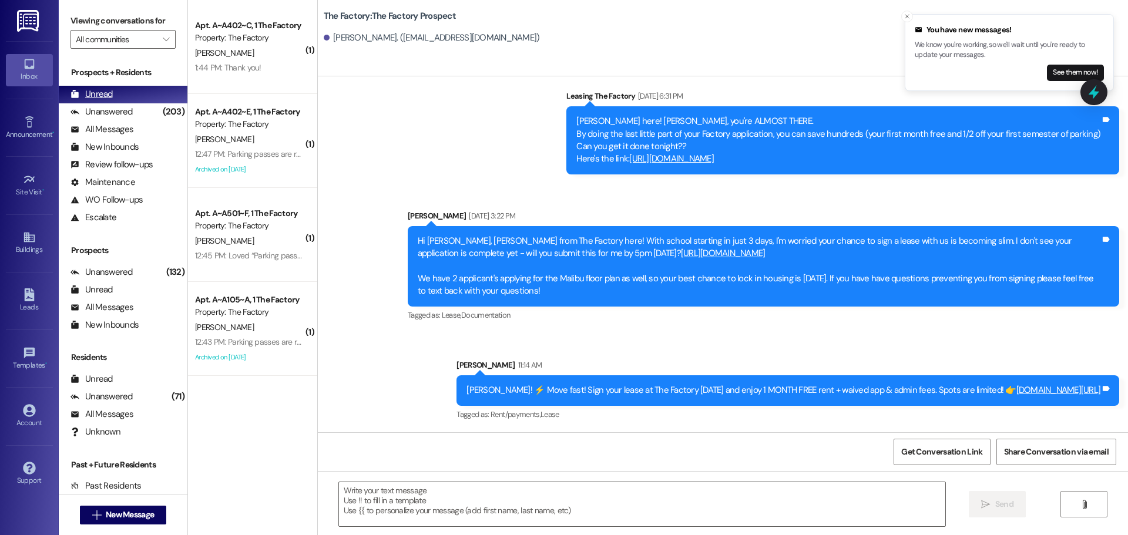
click at [93, 93] on div "Unread" at bounding box center [92, 94] width 42 height 12
click at [115, 520] on span "New Message" at bounding box center [130, 515] width 48 height 12
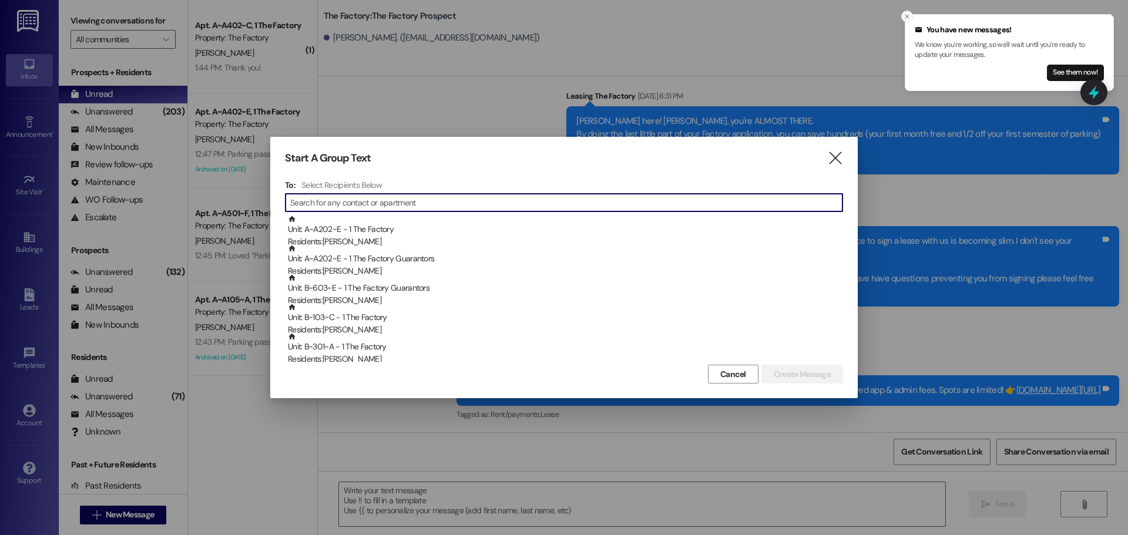
click at [905, 15] on icon "Close toast" at bounding box center [907, 16] width 7 height 7
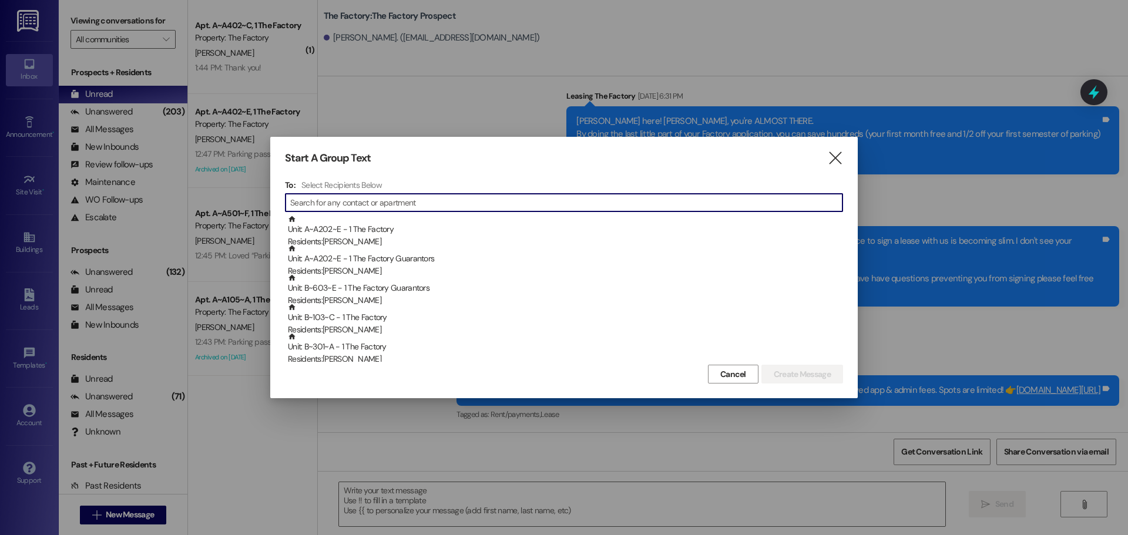
click at [336, 205] on input at bounding box center [566, 203] width 552 height 16
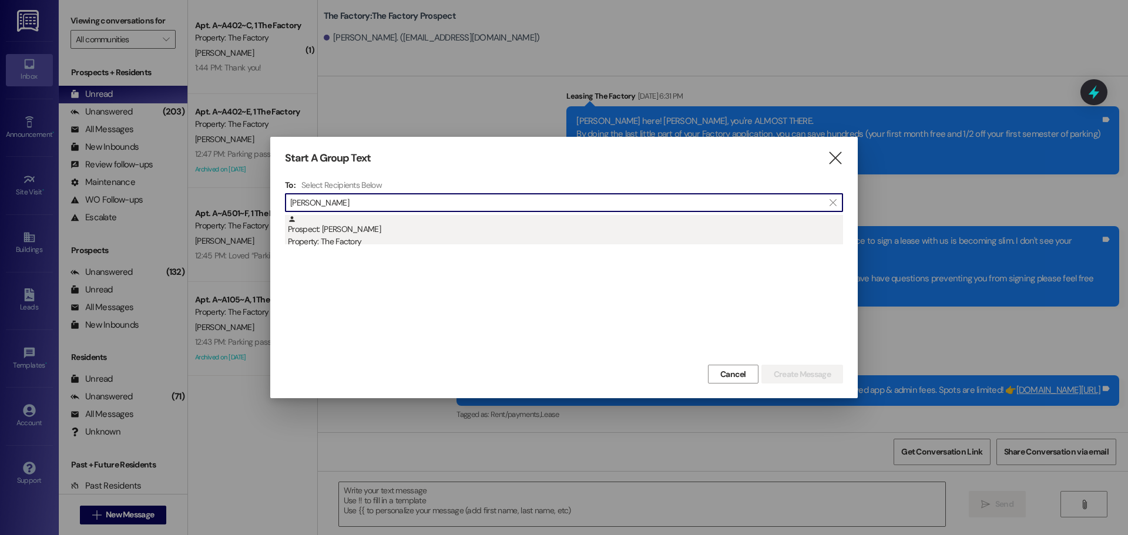
type input "[PERSON_NAME]"
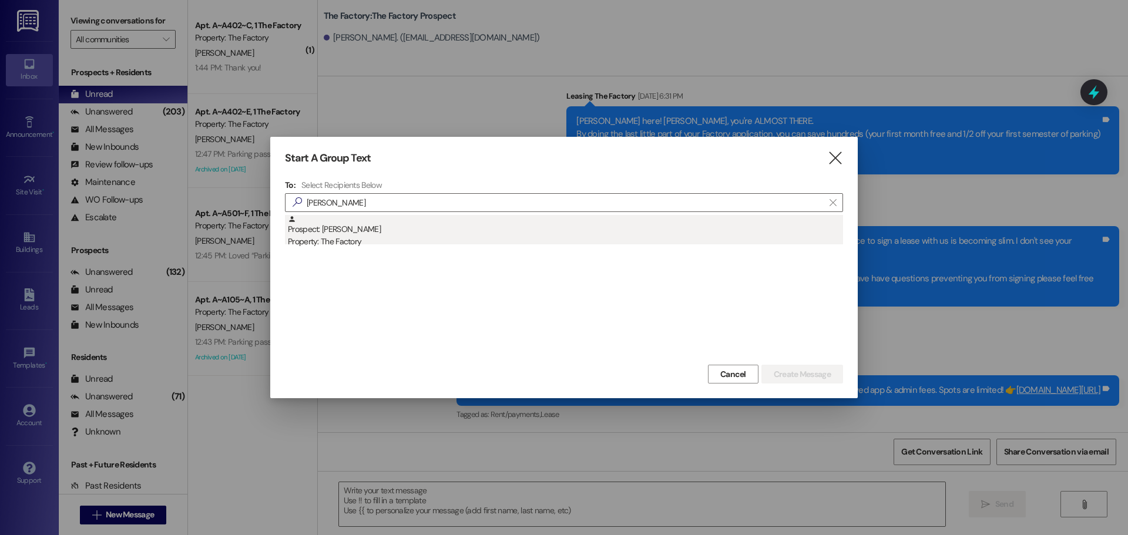
click at [320, 234] on div "Prospect: [PERSON_NAME] Property: The Factory" at bounding box center [565, 231] width 555 height 33
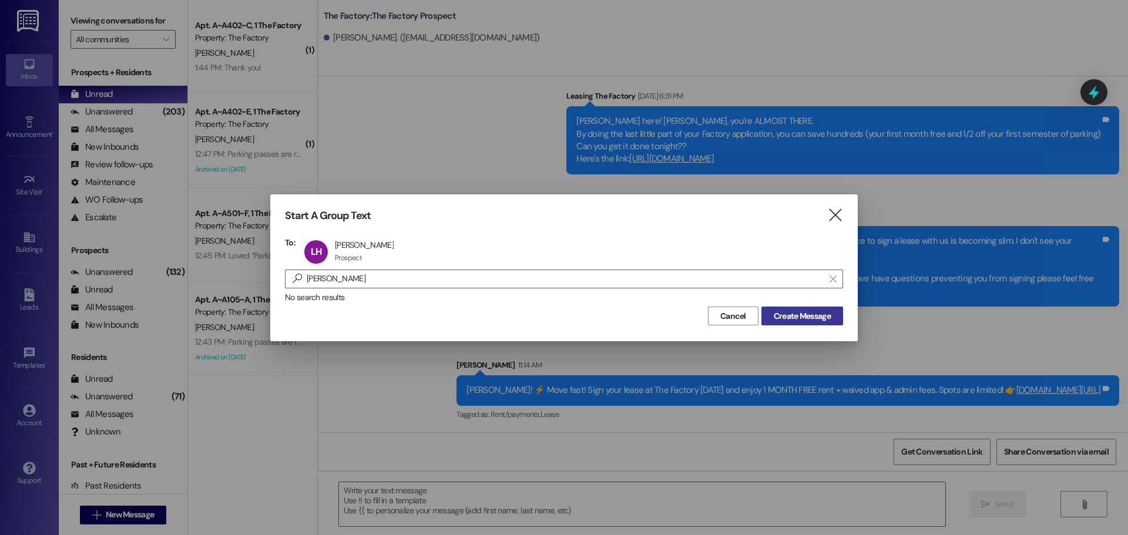
click at [786, 321] on span "Create Message" at bounding box center [802, 316] width 57 height 12
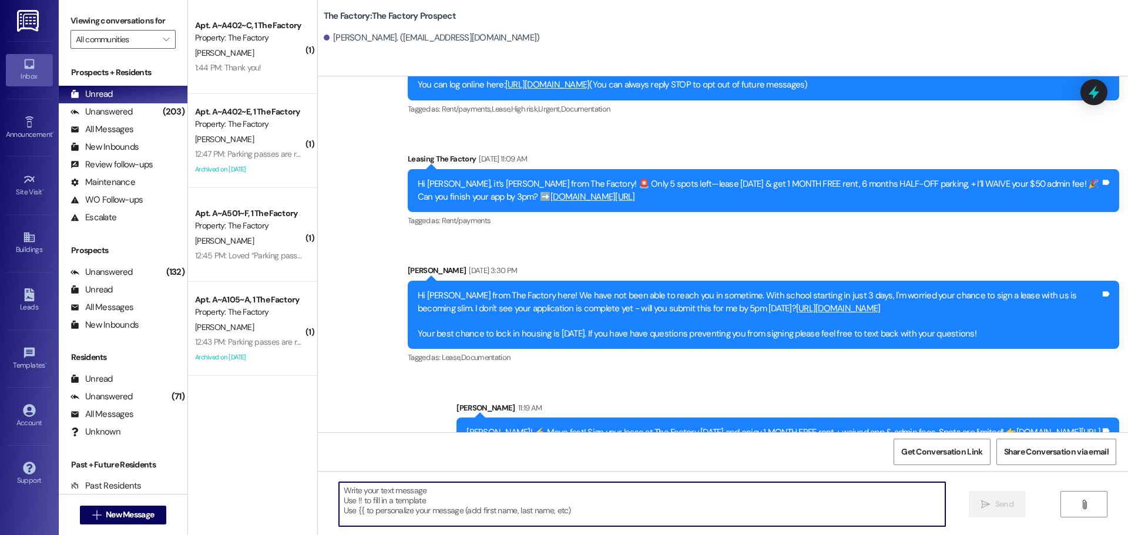
click at [339, 491] on textarea at bounding box center [642, 504] width 606 height 44
paste textarea "Hey! 🚨 We only have a few rooms left at [GEOGRAPHIC_DATA] & they’re going FAST.…"
type textarea "Hey! 🚨 We only have a few rooms left at [GEOGRAPHIC_DATA] & they’re going FAST.…"
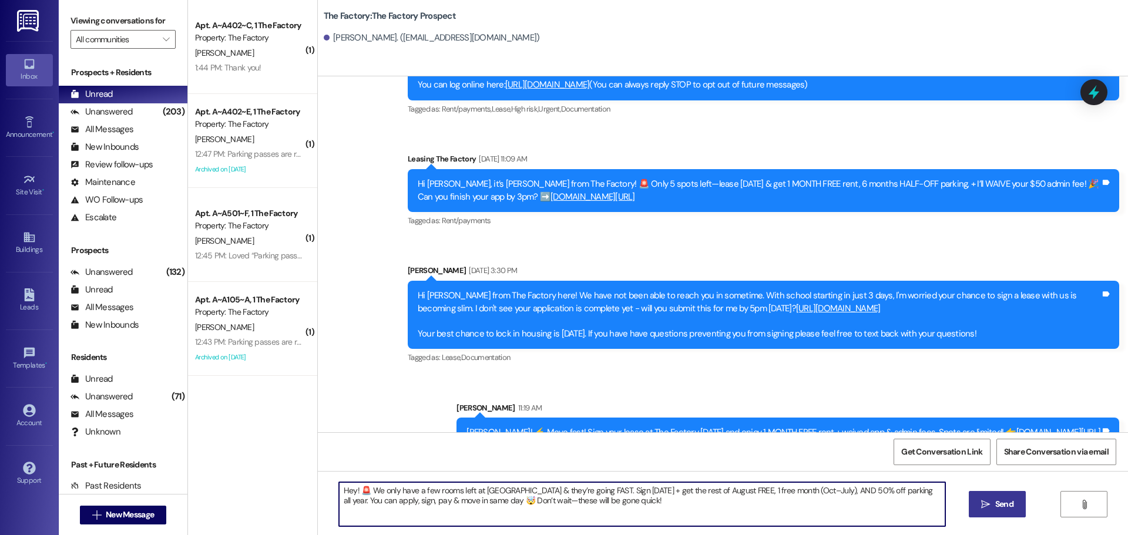
drag, startPoint x: 334, startPoint y: 492, endPoint x: 636, endPoint y: 503, distance: 301.7
click at [636, 503] on textarea "Hey! 🚨 We only have a few rooms left at [GEOGRAPHIC_DATA] & they’re going FAST.…" at bounding box center [642, 504] width 606 height 44
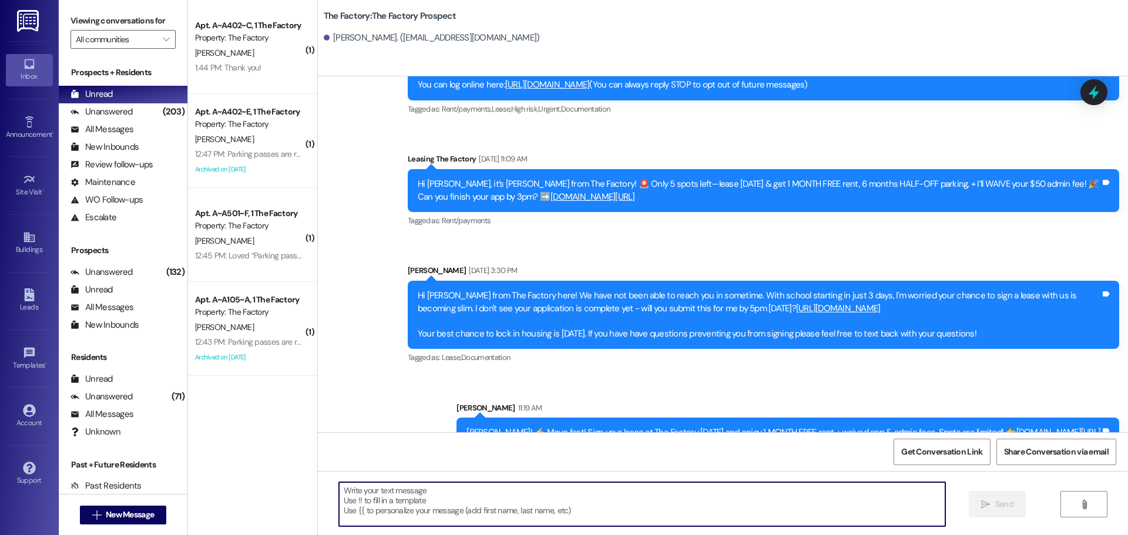
click at [339, 494] on textarea at bounding box center [642, 504] width 606 height 44
paste textarea "[PERSON_NAME]! 🚨 We only have a few rooms left at [GEOGRAPHIC_DATA] & they’re g…"
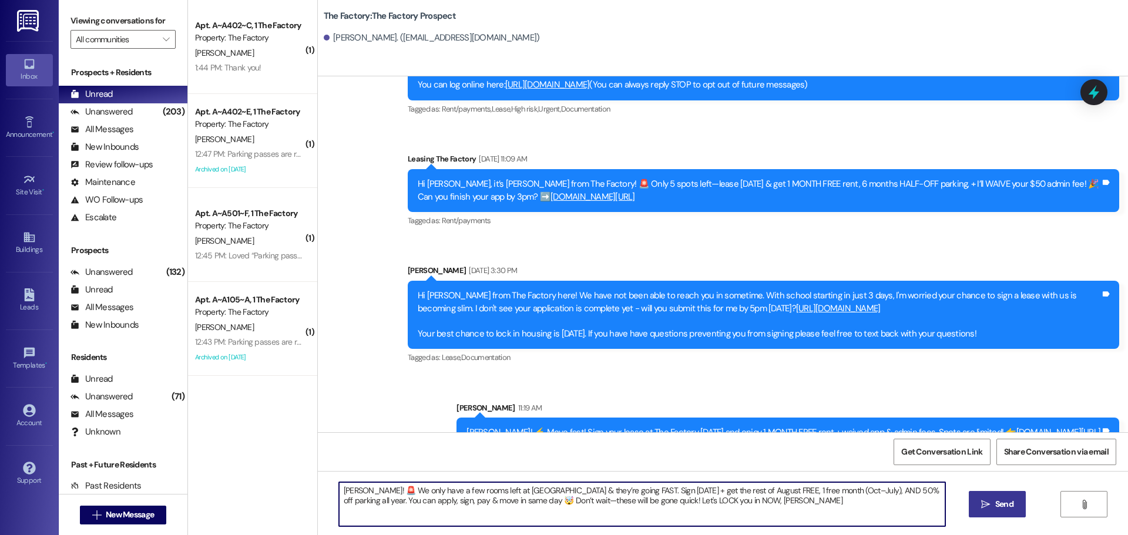
click at [363, 490] on textarea "[PERSON_NAME]! 🚨 We only have a few rooms left at [GEOGRAPHIC_DATA] & they’re g…" at bounding box center [642, 504] width 606 height 44
drag, startPoint x: 333, startPoint y: 490, endPoint x: 764, endPoint y: 511, distance: 432.4
click at [764, 511] on textarea "{{first_name}}!🚨 We only have a few rooms left at [GEOGRAPHIC_DATA] & they’re g…" at bounding box center [642, 504] width 606 height 44
type textarea "{{first_name}}!🚨 We only have a few rooms left at [GEOGRAPHIC_DATA] & they’re g…"
click at [990, 507] on span " Send" at bounding box center [997, 504] width 37 height 12
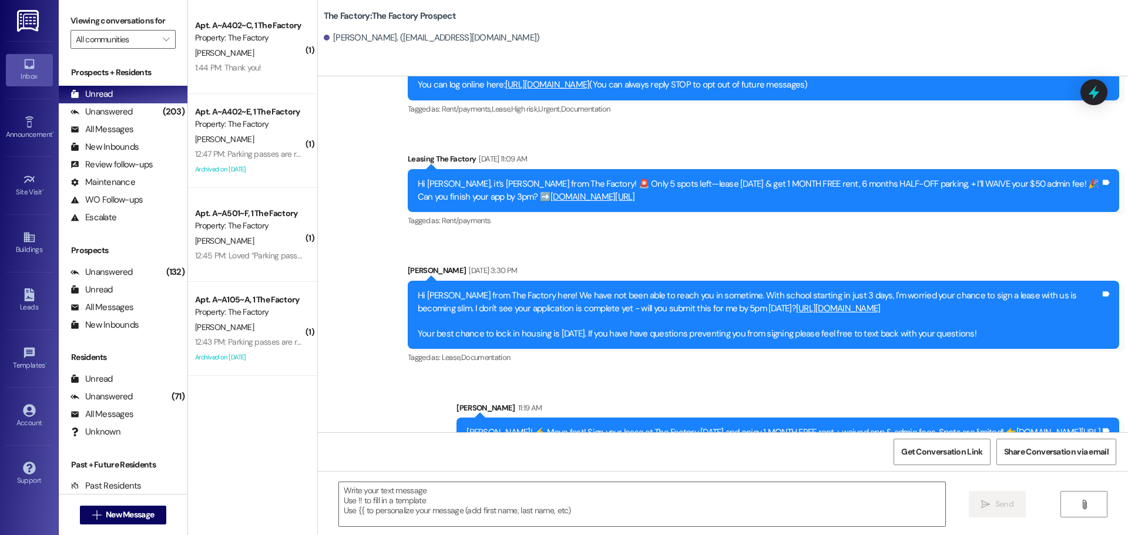
scroll to position [271, 0]
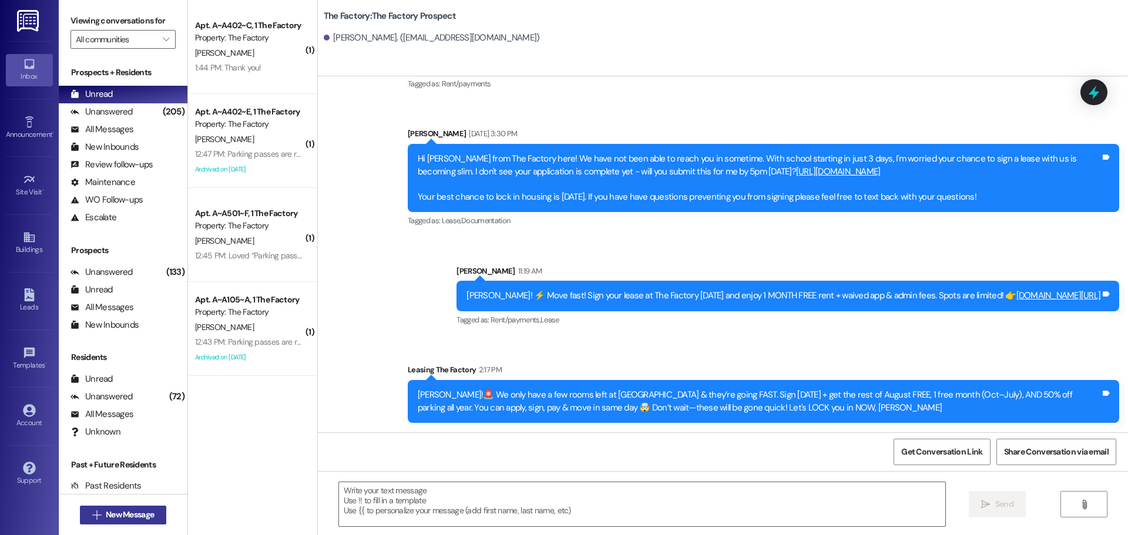
click at [136, 512] on span "New Message" at bounding box center [130, 515] width 48 height 12
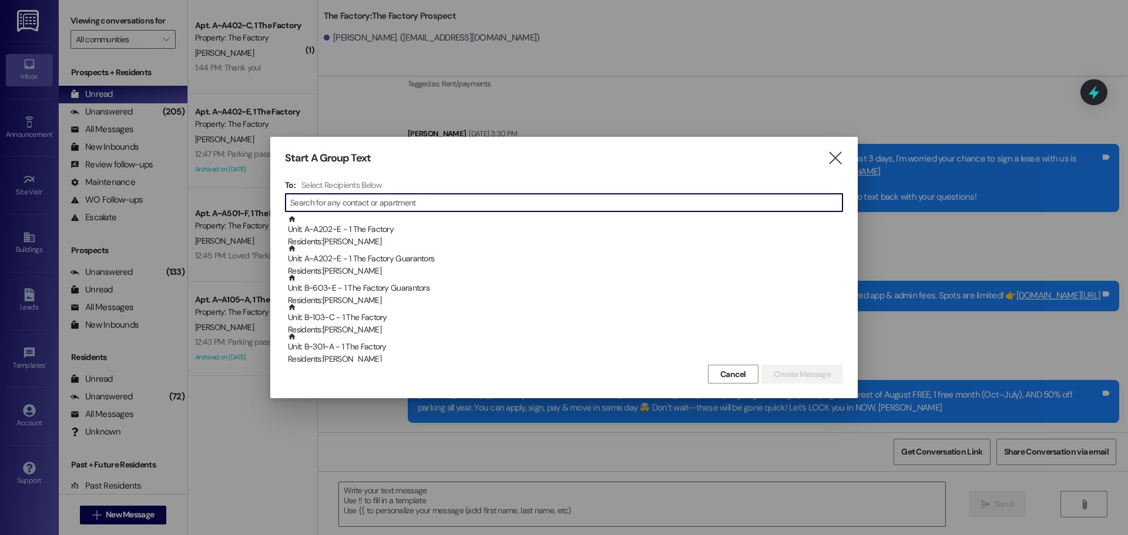
click at [305, 204] on input at bounding box center [566, 203] width 552 height 16
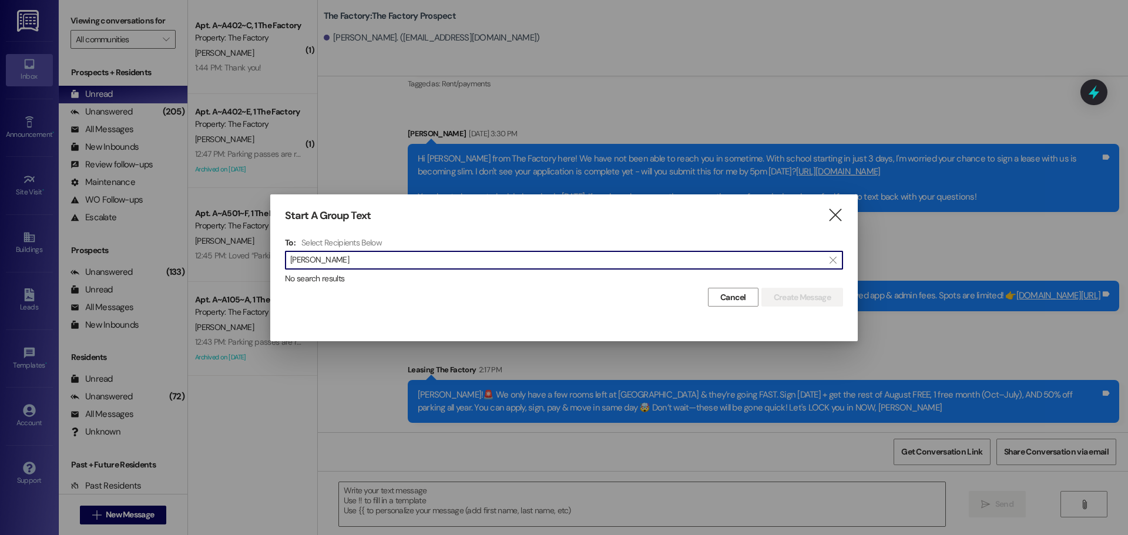
type input "[PERSON_NAME]"
click at [851, 215] on div "Start A Group Text  To: Select Recipients Below  [PERSON_NAME]  No search re…" at bounding box center [564, 259] width 588 height 128
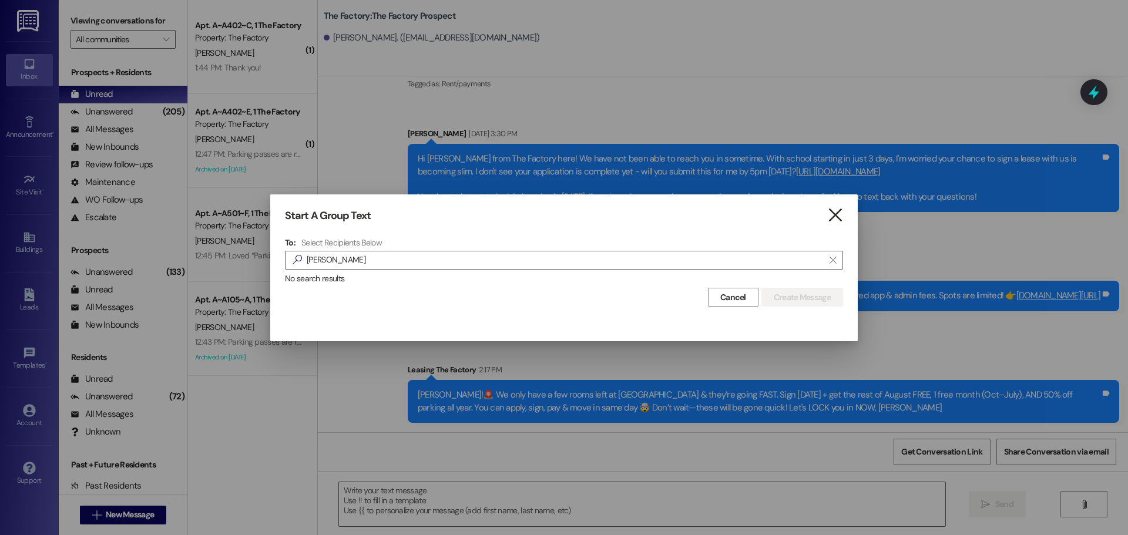
click at [835, 218] on icon "" at bounding box center [835, 215] width 16 height 12
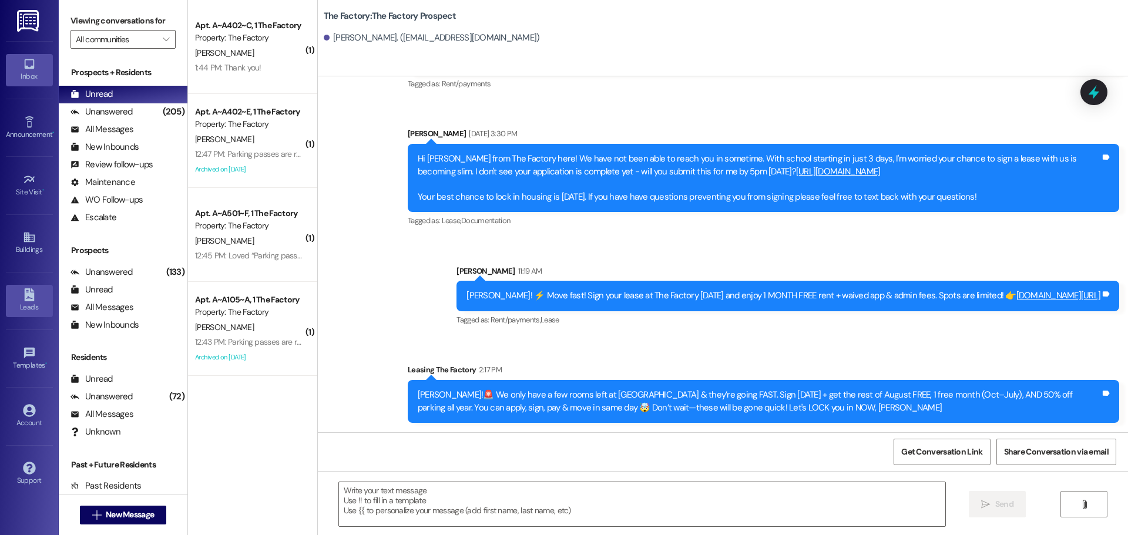
click at [31, 311] on div "Leads" at bounding box center [29, 307] width 59 height 12
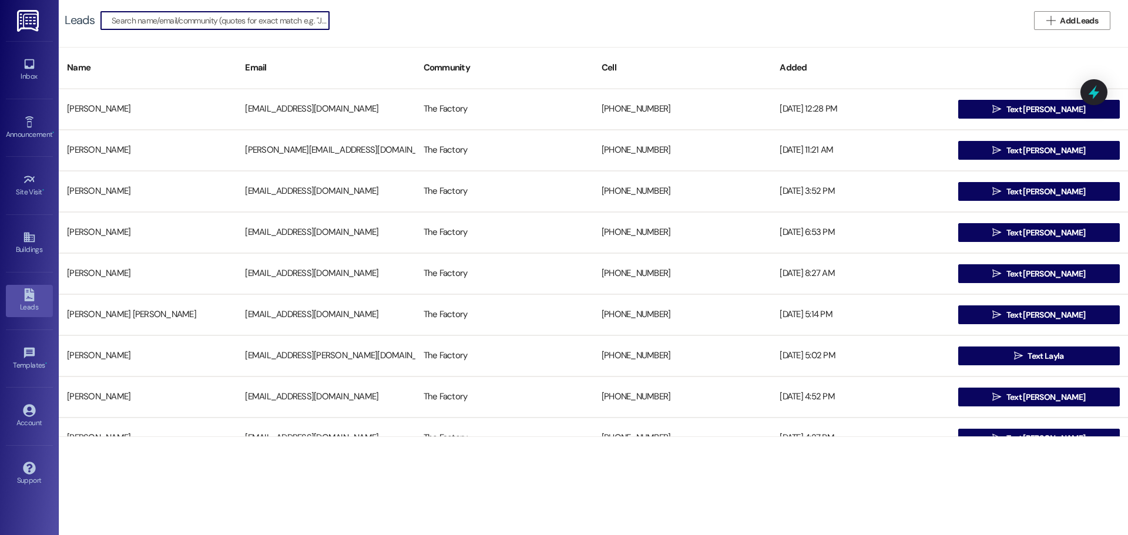
click at [145, 22] on input at bounding box center [220, 20] width 217 height 16
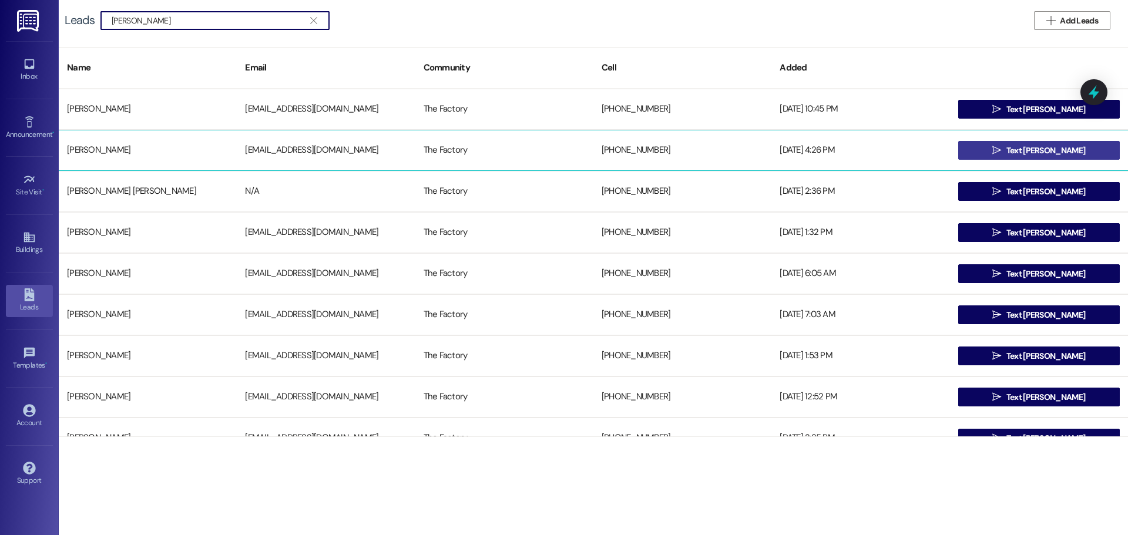
type input "[PERSON_NAME]"
click at [1041, 147] on span "Text [PERSON_NAME]" at bounding box center [1046, 151] width 79 height 12
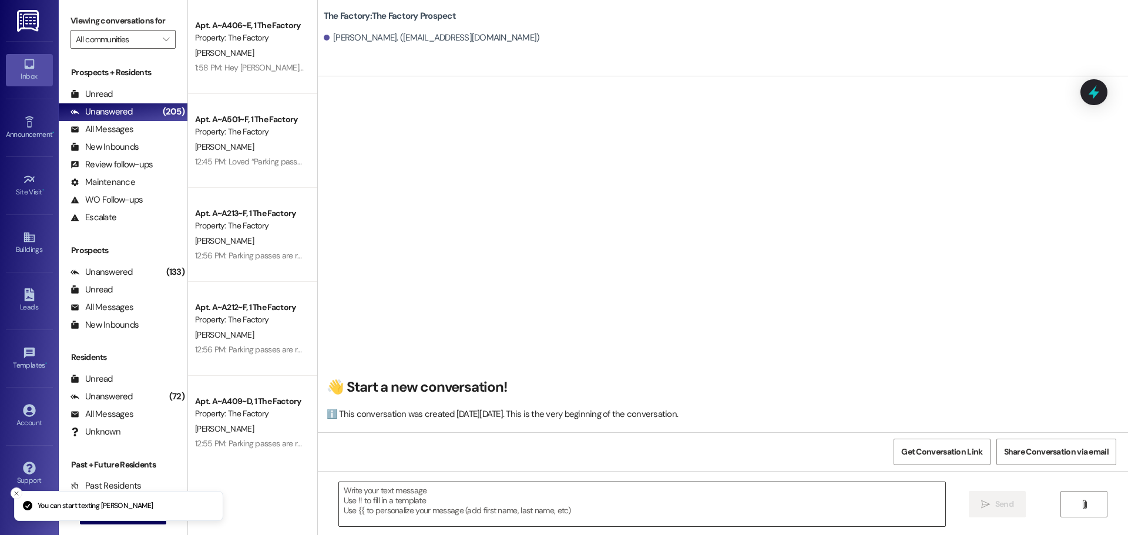
click at [339, 496] on textarea at bounding box center [642, 504] width 606 height 44
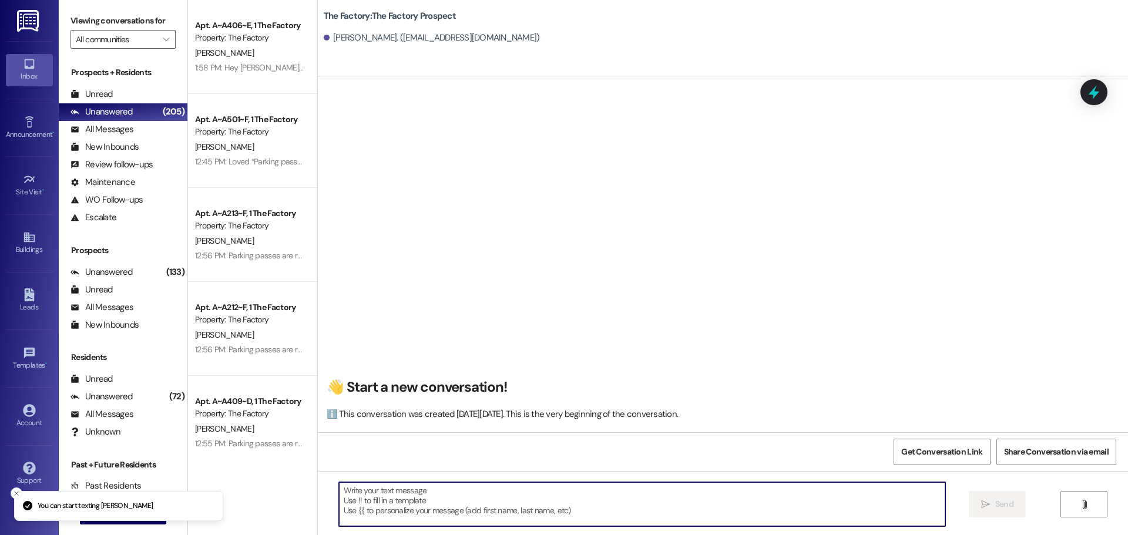
paste textarea "{{first_name}}!🚨 We only have a few rooms left at [GEOGRAPHIC_DATA] & they’re g…"
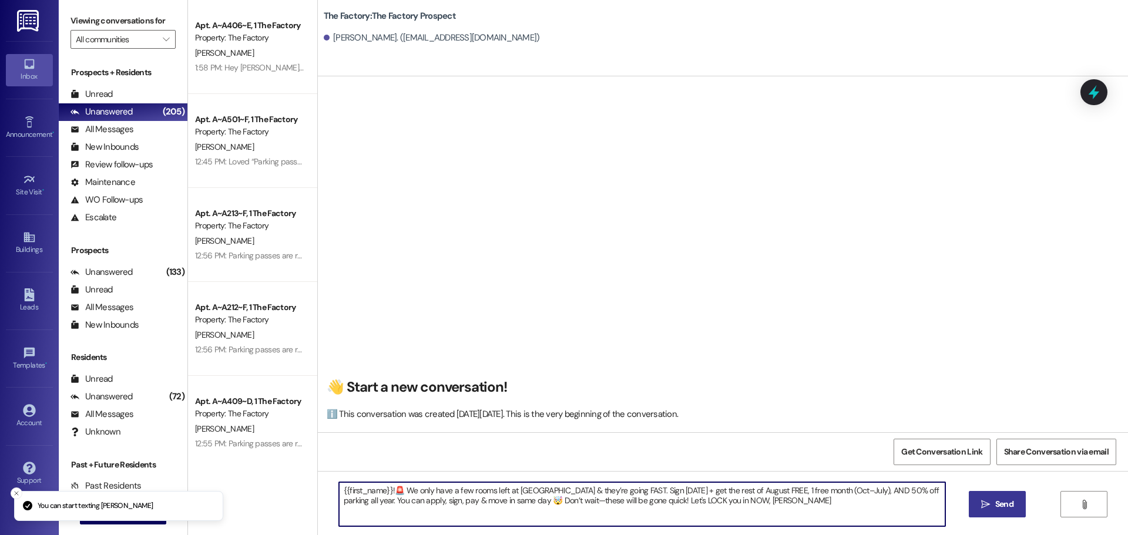
type textarea "{{first_name}}!🚨 We only have a few rooms left at [GEOGRAPHIC_DATA] & they’re g…"
click at [995, 508] on span "Send" at bounding box center [1004, 504] width 18 height 12
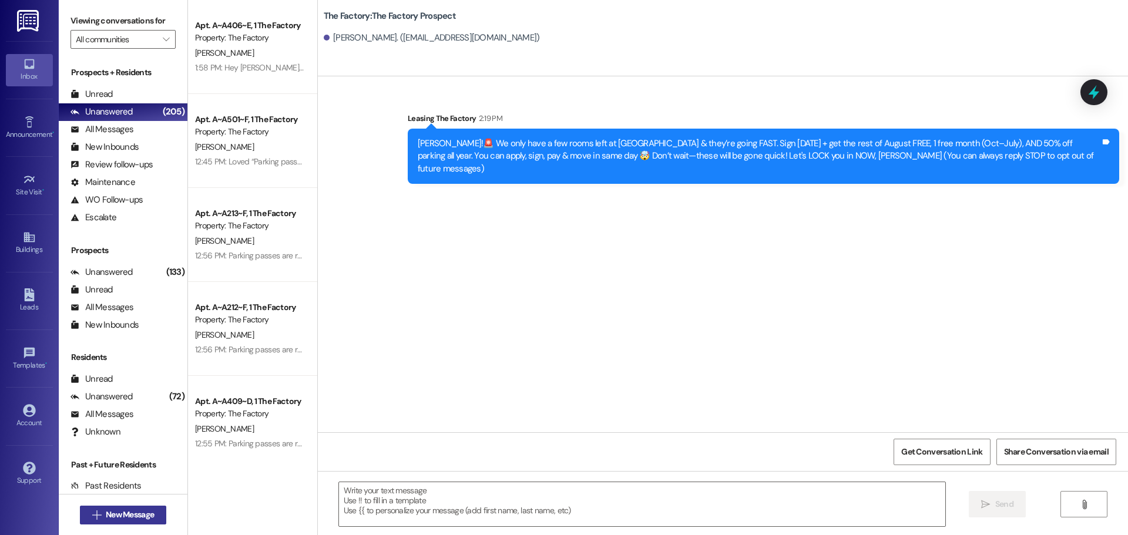
click at [141, 515] on span "New Message" at bounding box center [130, 515] width 48 height 12
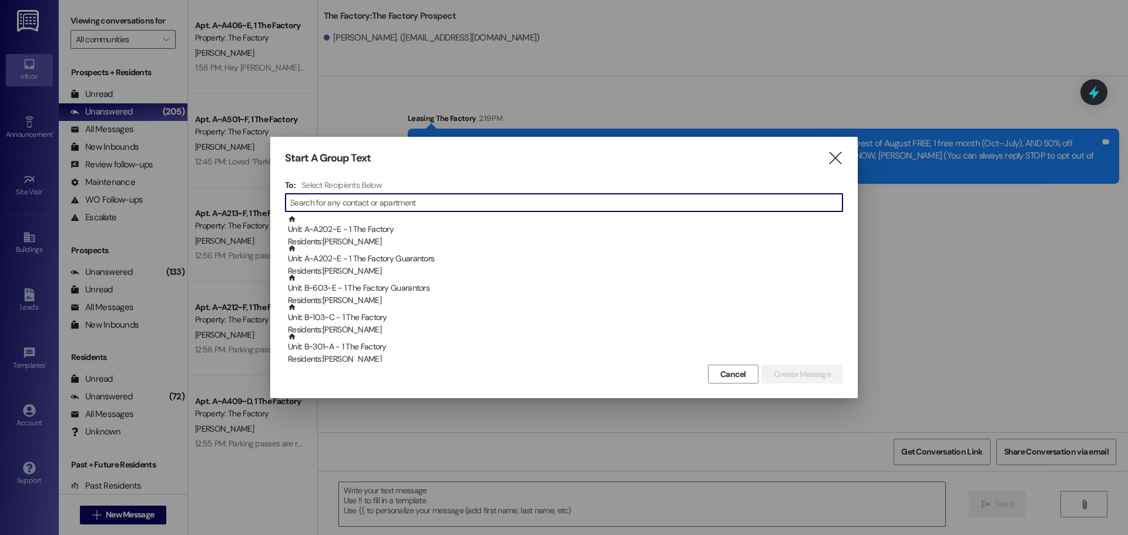
click at [351, 202] on input at bounding box center [566, 203] width 552 height 16
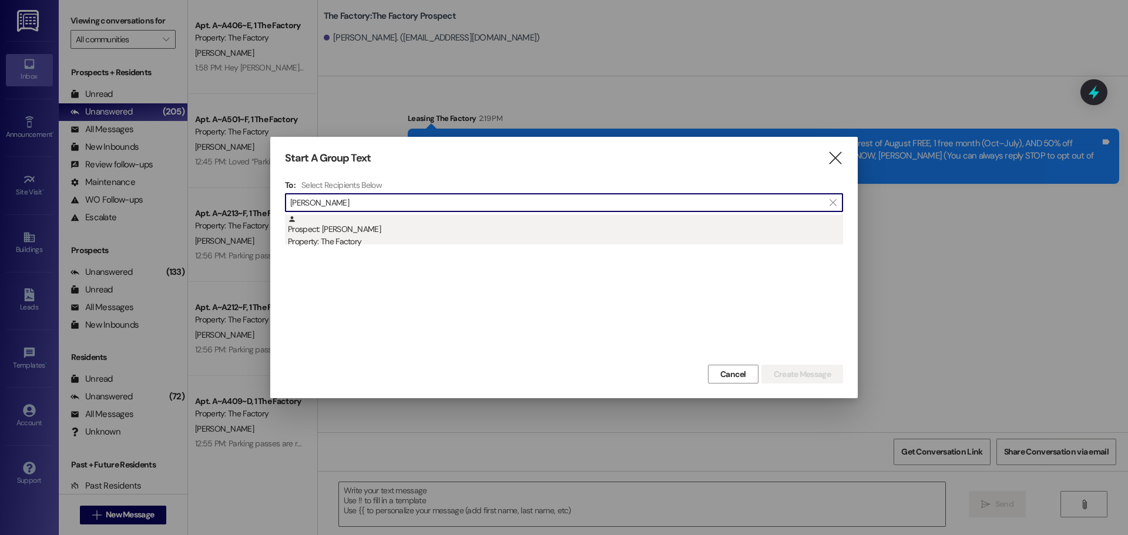
type input "[PERSON_NAME]"
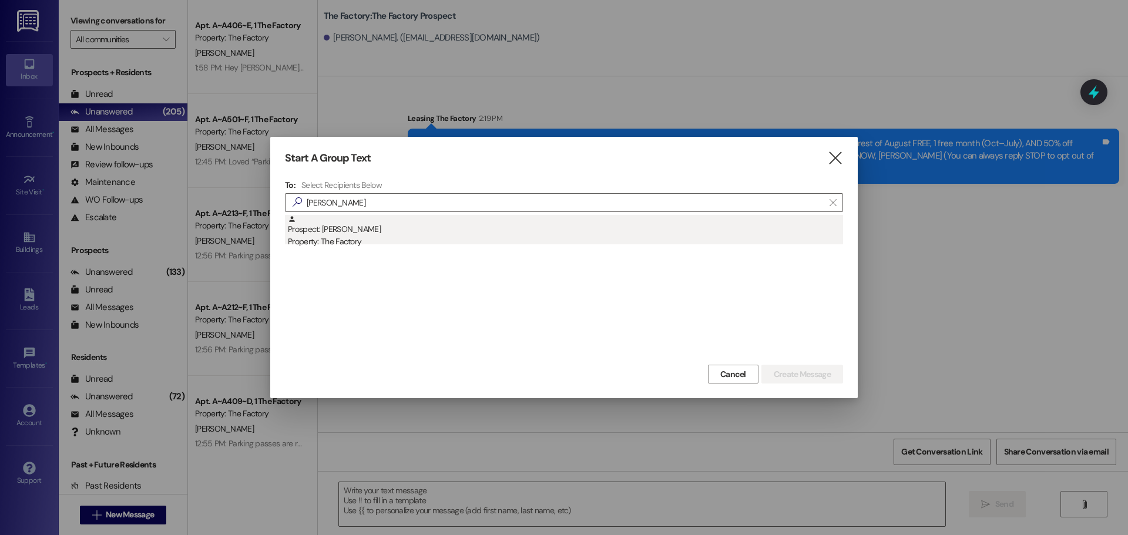
click at [358, 235] on div "Prospect: [PERSON_NAME] Property: The Factory" at bounding box center [565, 231] width 555 height 33
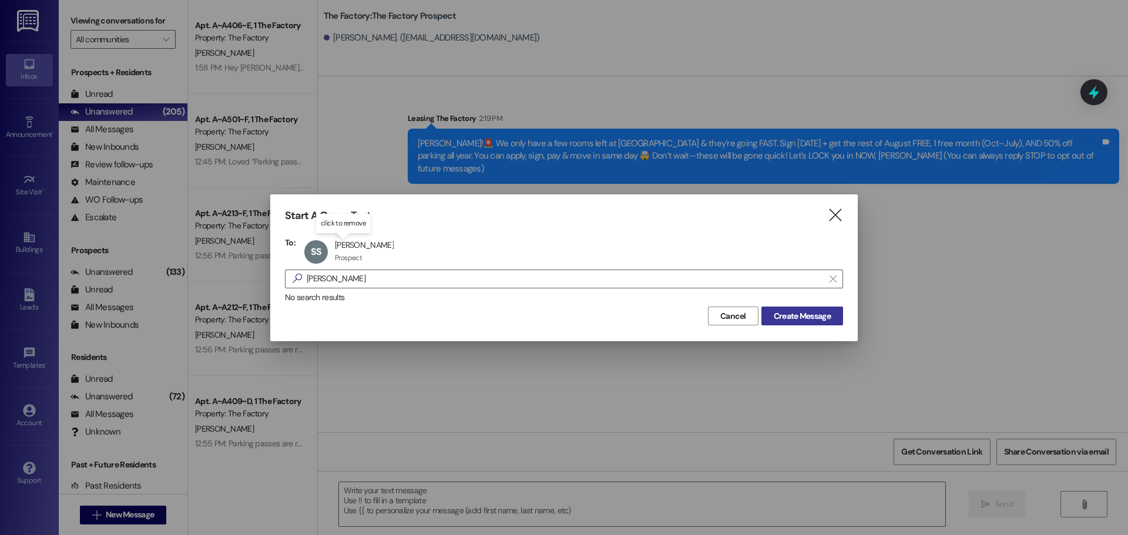
click at [812, 318] on span "Create Message" at bounding box center [802, 316] width 57 height 12
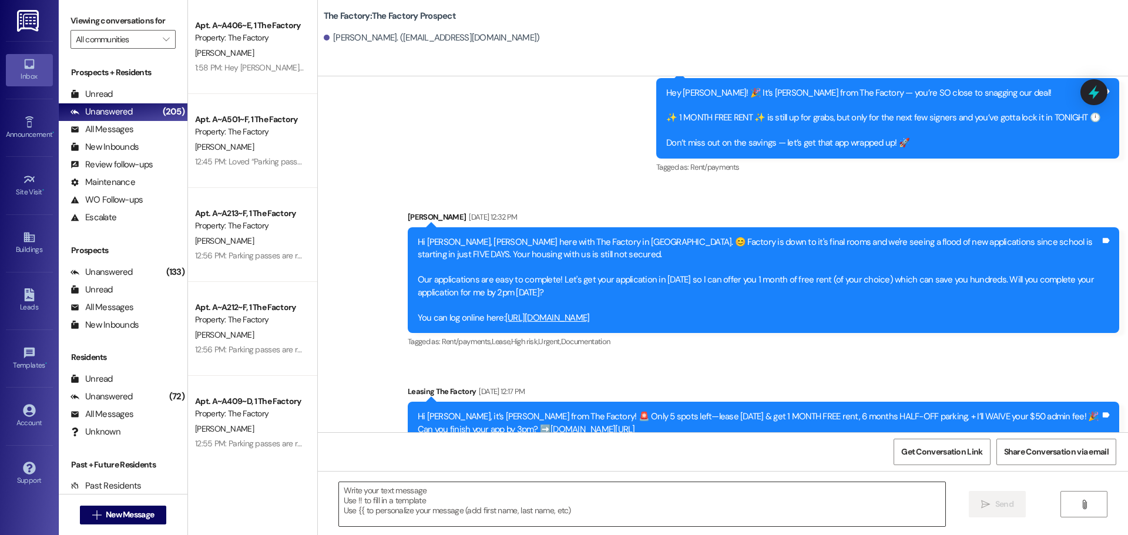
scroll to position [176, 0]
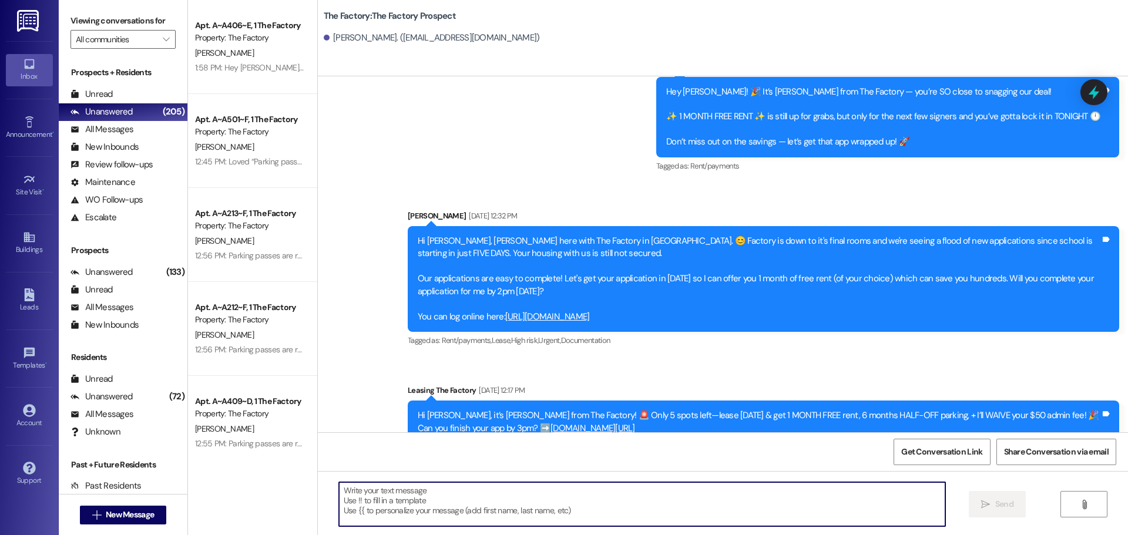
click at [339, 499] on textarea at bounding box center [642, 504] width 606 height 44
paste textarea "{{first_name}}!🚨 We only have a few rooms left at [GEOGRAPHIC_DATA] & they’re g…"
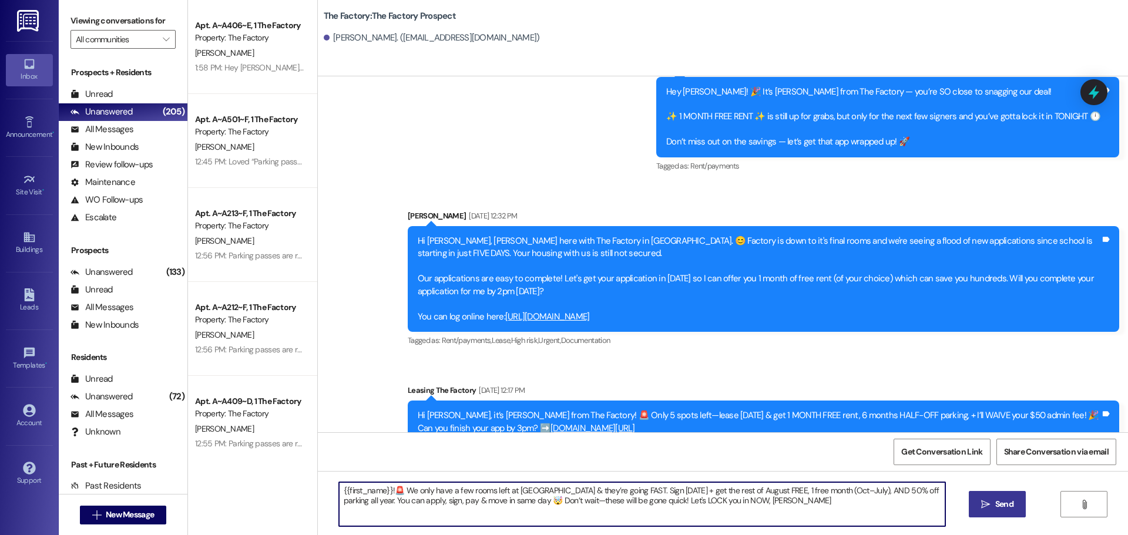
click at [726, 501] on textarea "{{first_name}}!🚨 We only have a few rooms left at [GEOGRAPHIC_DATA] & they’re g…" at bounding box center [642, 504] width 606 height 44
drag, startPoint x: 843, startPoint y: 501, endPoint x: 726, endPoint y: 501, distance: 116.9
click at [726, 501] on textarea "{{first_name}}!🚨 We only have a few rooms left at [GEOGRAPHIC_DATA] & they’re g…" at bounding box center [642, 504] width 606 height 44
click at [644, 499] on textarea "{{first_name}}!🚨 We only have a few rooms left at [GEOGRAPHIC_DATA] & they’re g…" at bounding box center [642, 504] width 606 height 44
paste textarea "Call me directly at [PHONE_NUMBER]"
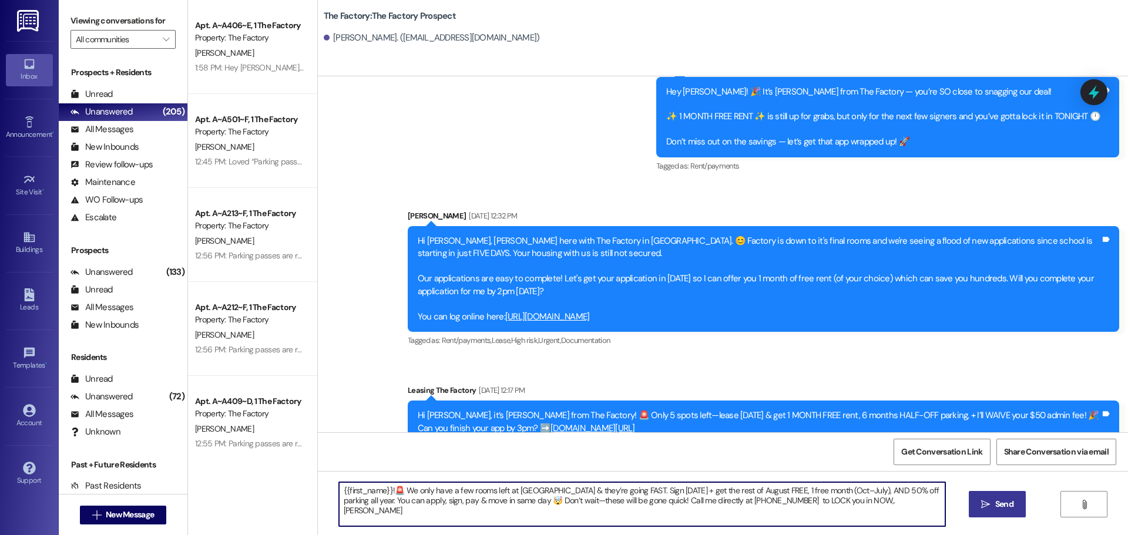
click at [763, 500] on textarea "{{first_name}}!🚨 We only have a few rooms left at [GEOGRAPHIC_DATA] & they’re g…" at bounding box center [642, 504] width 606 height 44
drag, startPoint x: 334, startPoint y: 489, endPoint x: 866, endPoint y: 504, distance: 532.0
click at [866, 504] on textarea "{{first_name}}!🚨 We only have a few rooms left at [GEOGRAPHIC_DATA] & they’re g…" at bounding box center [642, 504] width 606 height 44
type textarea "{{first_name}}!🚨 We only have a few rooms left at [GEOGRAPHIC_DATA] & they’re g…"
click at [993, 502] on span "Send" at bounding box center [1004, 504] width 23 height 12
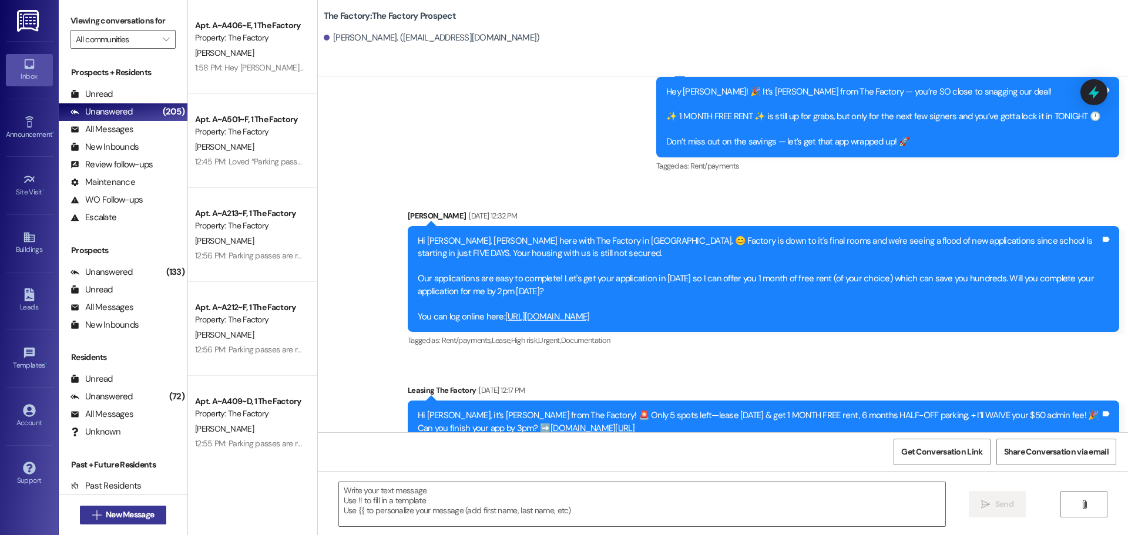
click at [155, 514] on button " New Message" at bounding box center [123, 515] width 87 height 19
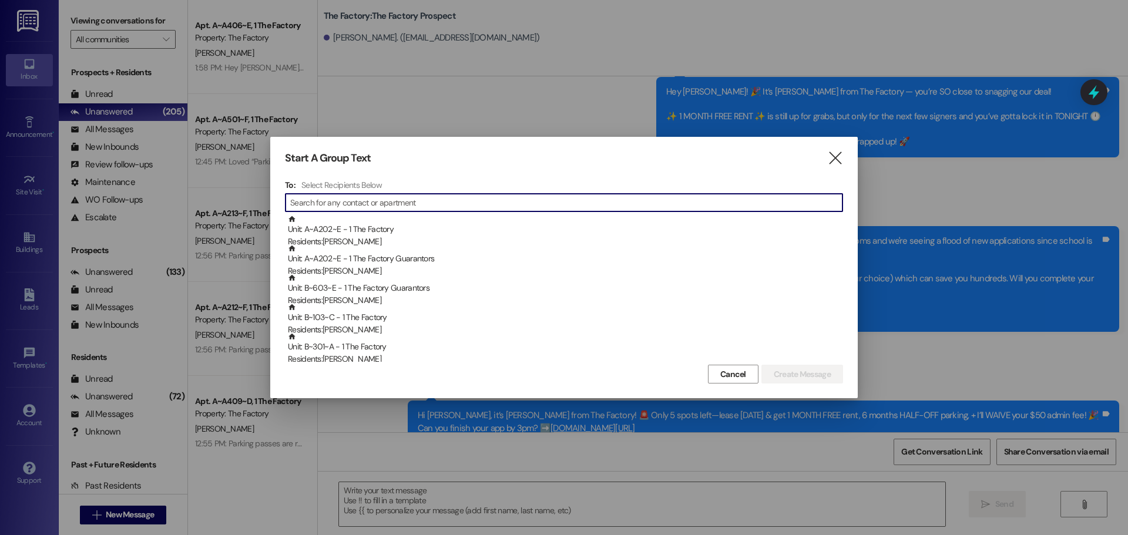
click at [347, 205] on input at bounding box center [566, 203] width 552 height 16
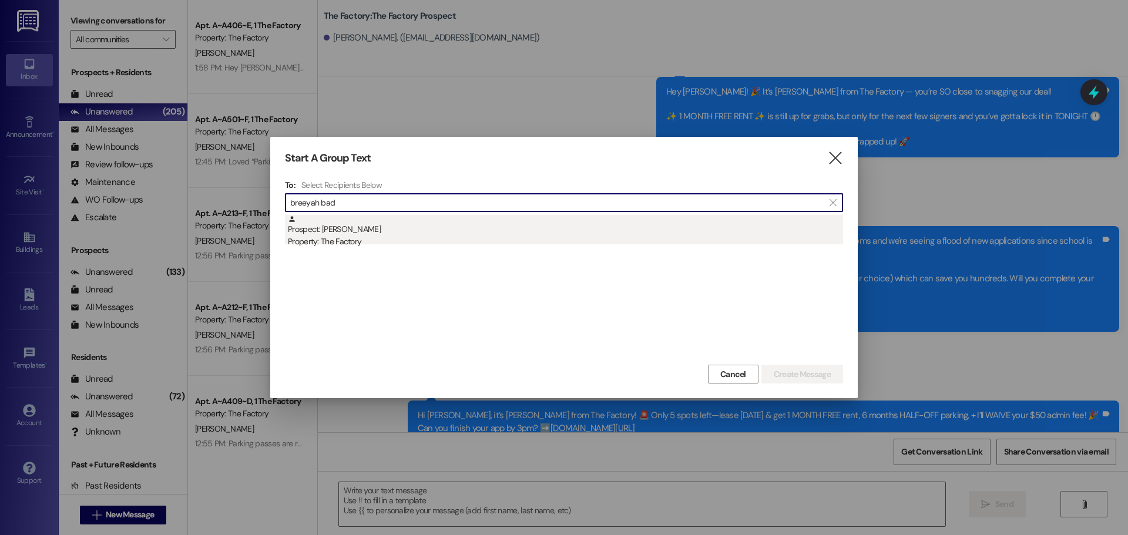
type input "breeyah bad"
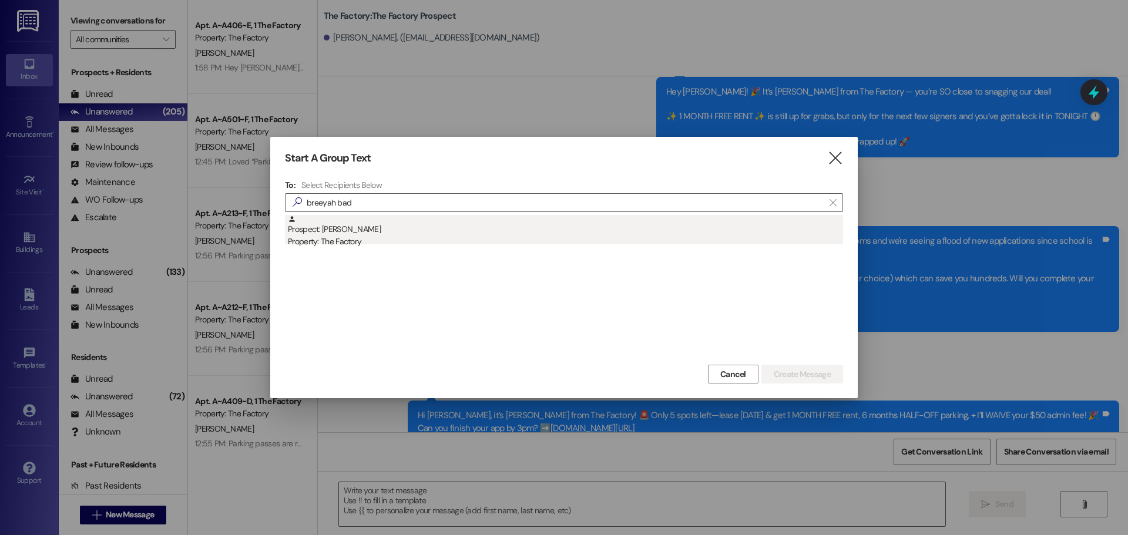
click at [368, 229] on div "Prospect: Breeyah badibanga Property: The Factory" at bounding box center [565, 231] width 555 height 33
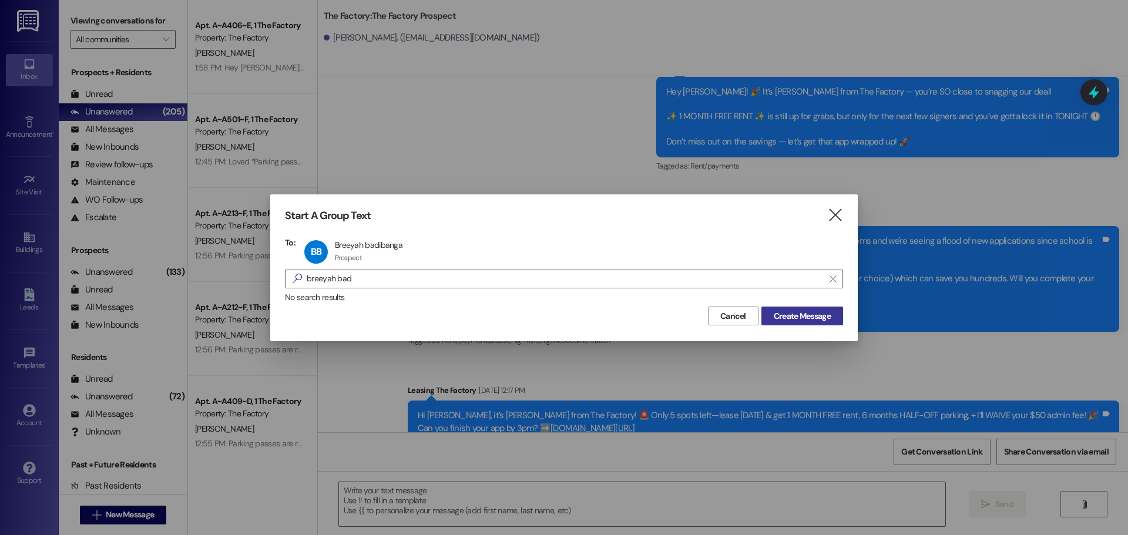
click at [825, 322] on button "Create Message" at bounding box center [803, 316] width 82 height 19
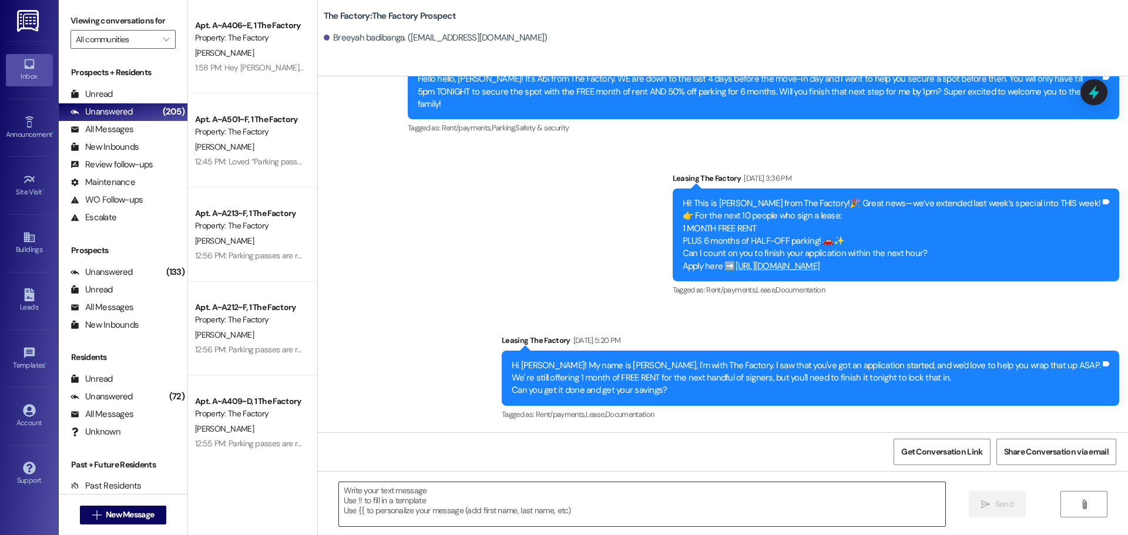
click at [339, 493] on textarea at bounding box center [642, 504] width 606 height 44
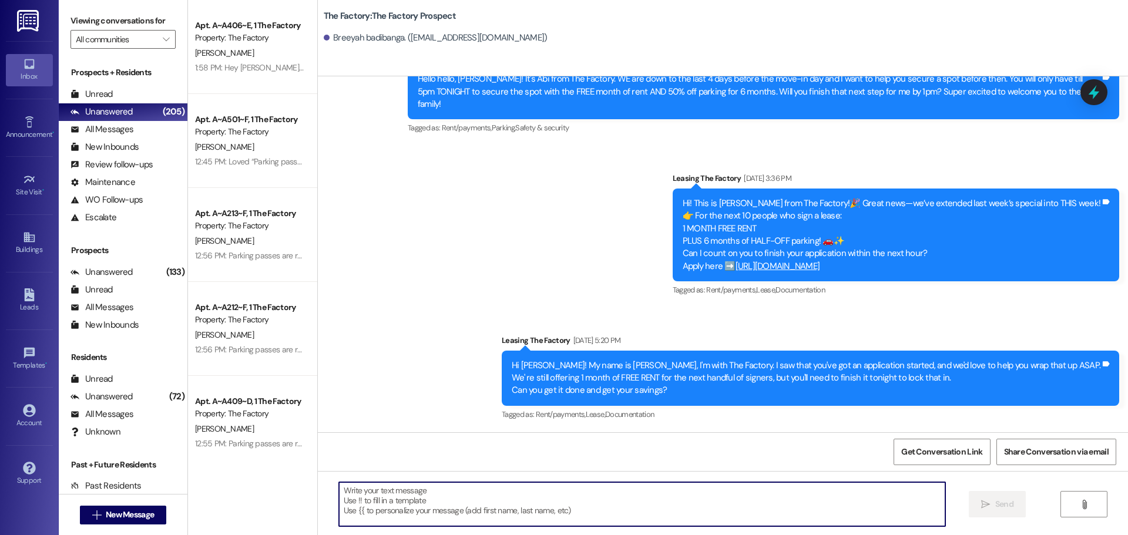
paste textarea "{{first_name}}!🚨 We only have a few rooms left at [GEOGRAPHIC_DATA] & they’re g…"
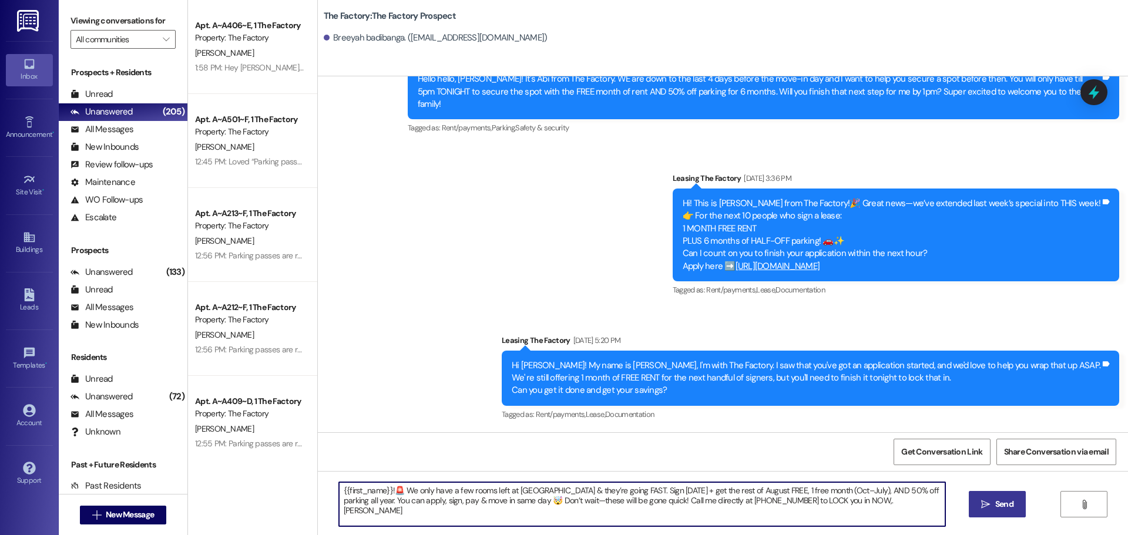
type textarea "{{first_name}}!🚨 We only have a few rooms left at [GEOGRAPHIC_DATA] & they’re g…"
click at [984, 508] on icon "" at bounding box center [985, 504] width 9 height 9
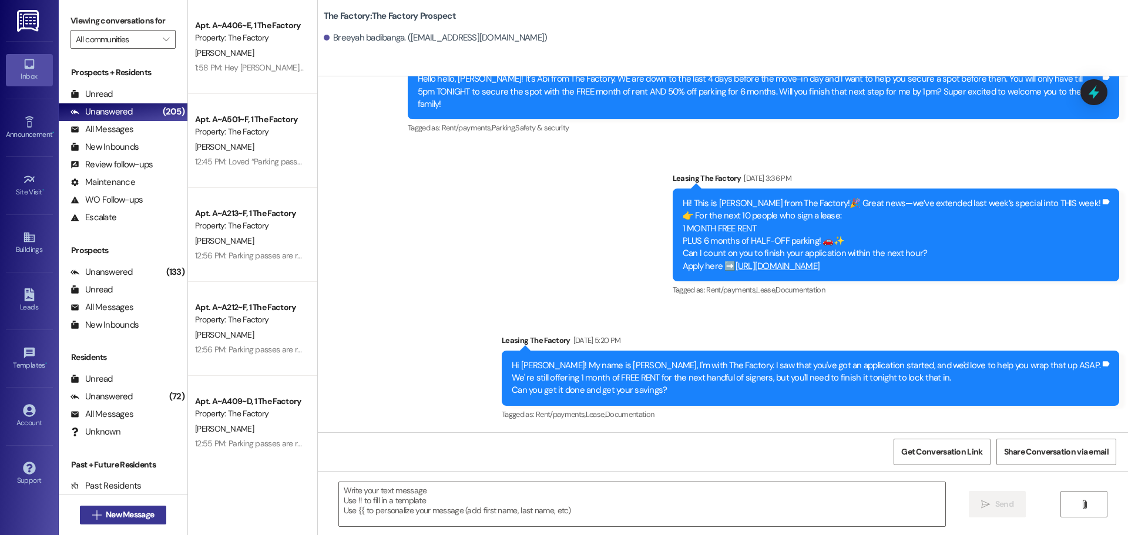
click at [135, 515] on span "New Message" at bounding box center [130, 515] width 48 height 12
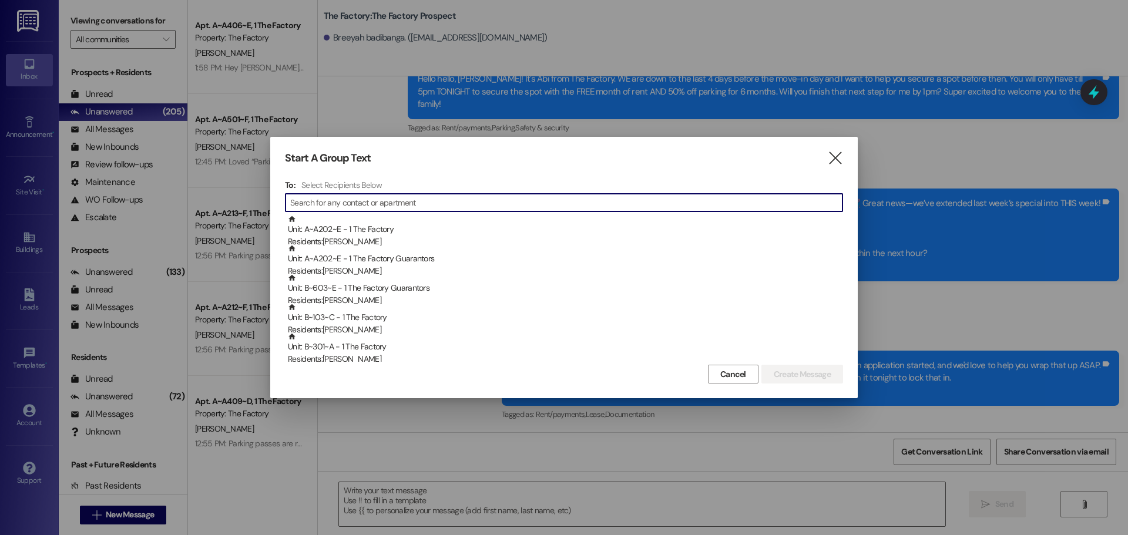
click at [327, 209] on input at bounding box center [566, 203] width 552 height 16
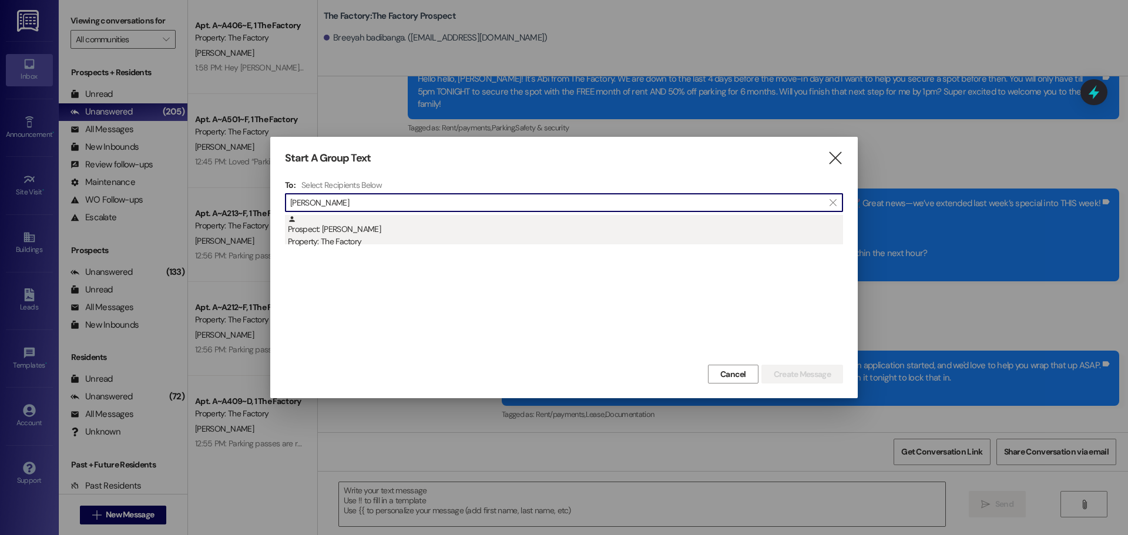
type input "[PERSON_NAME]"
click at [334, 232] on div "Prospect: [PERSON_NAME] Property: The Factory" at bounding box center [565, 231] width 555 height 33
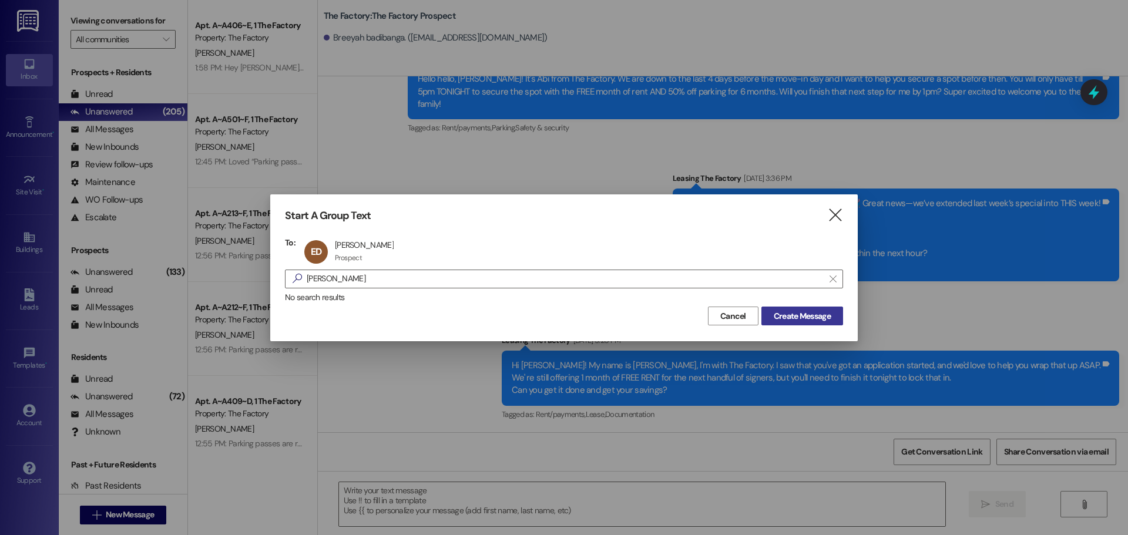
click at [812, 323] on button "Create Message" at bounding box center [803, 316] width 82 height 19
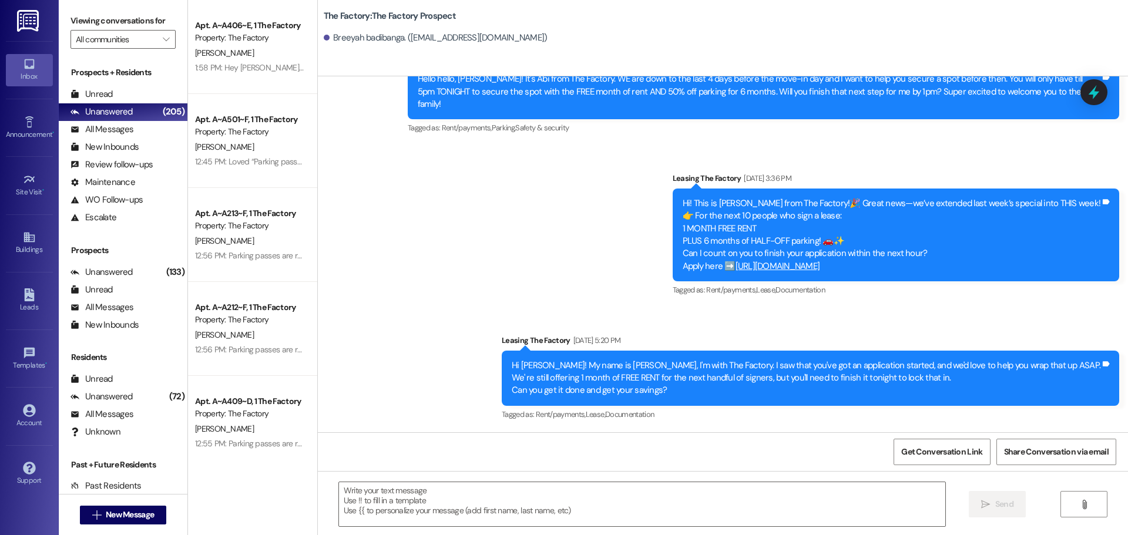
scroll to position [0, 0]
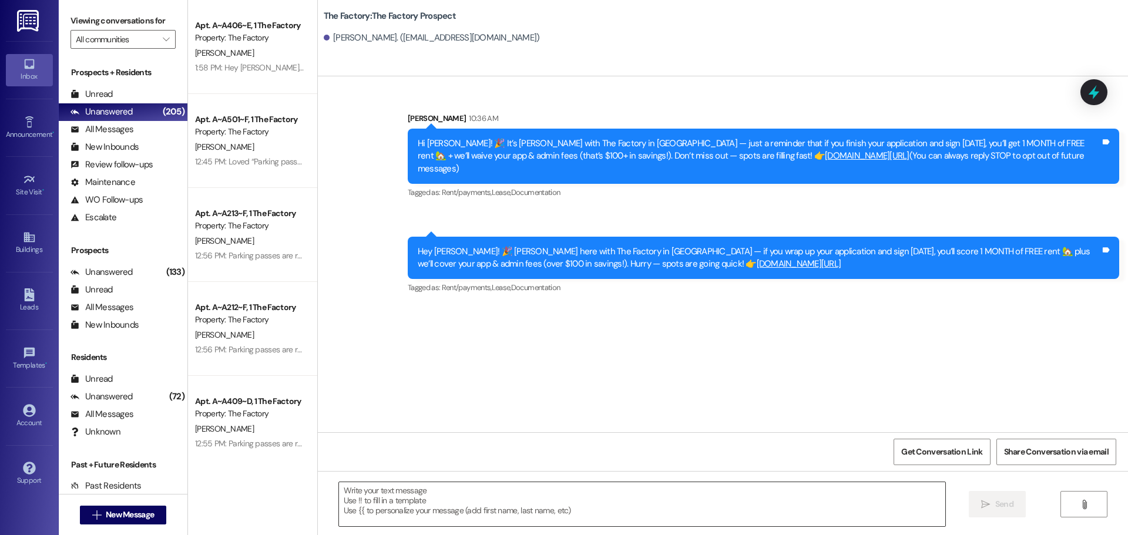
click at [340, 494] on textarea at bounding box center [642, 504] width 606 height 44
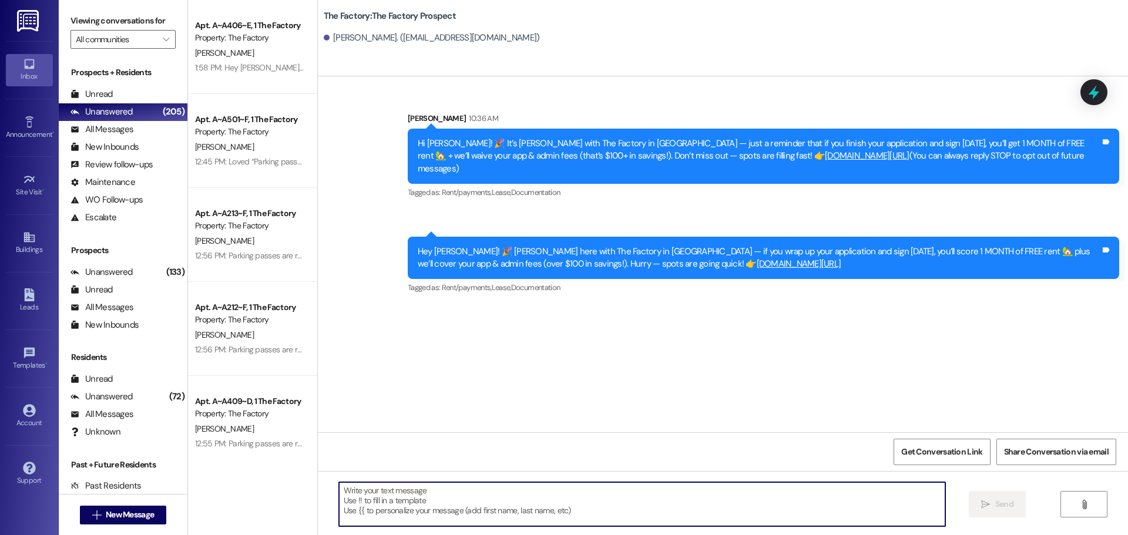
paste textarea "{{first_name}}!🚨 We only have a few rooms left at [GEOGRAPHIC_DATA] & they’re g…"
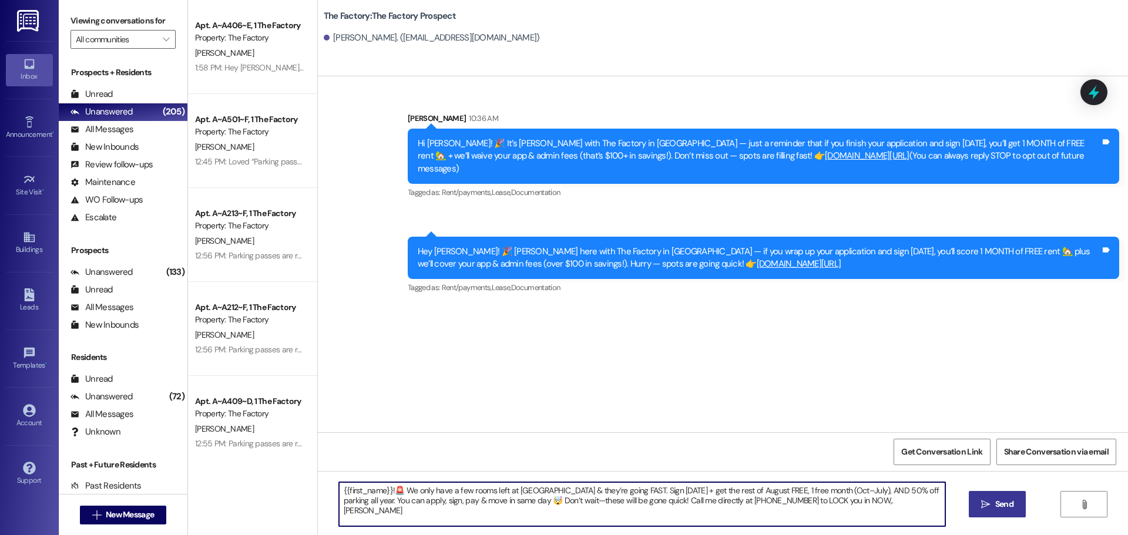
type textarea "{{first_name}}!🚨 We only have a few rooms left at [GEOGRAPHIC_DATA] & they’re g…"
click at [1004, 510] on span "Send" at bounding box center [1004, 504] width 18 height 12
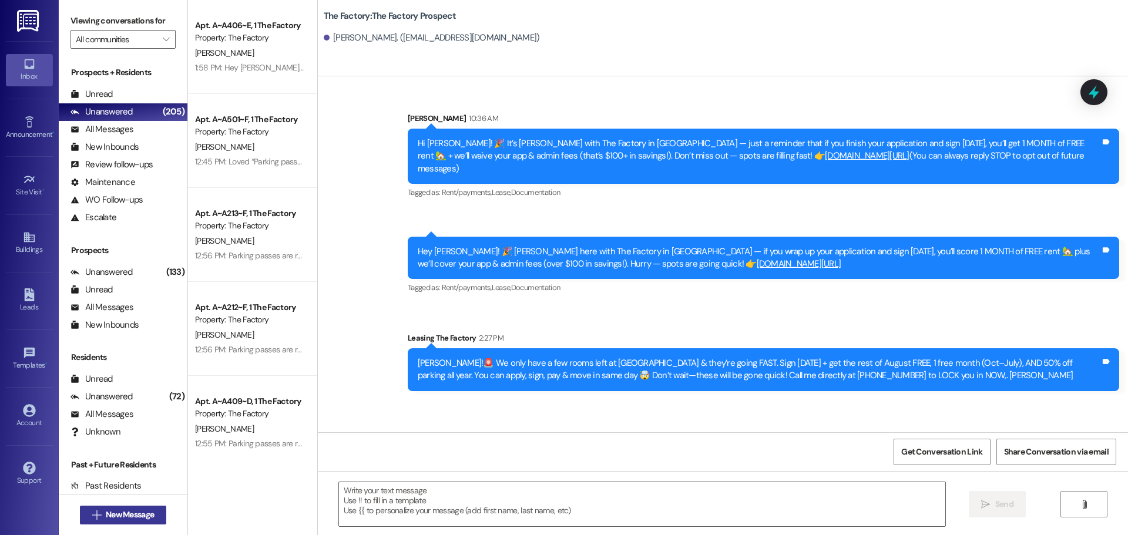
click at [129, 517] on span "New Message" at bounding box center [130, 515] width 48 height 12
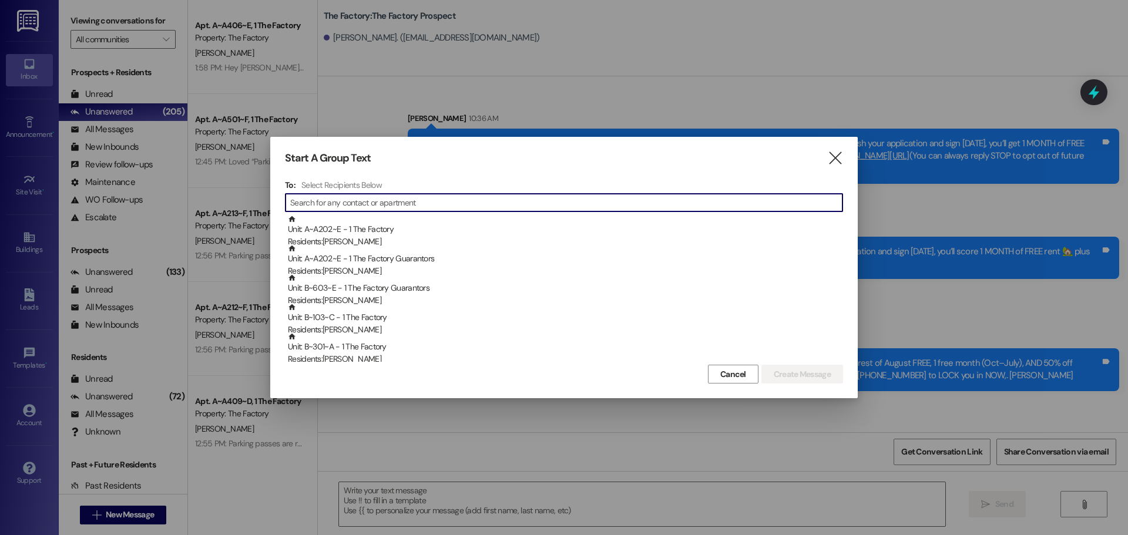
click at [360, 206] on input at bounding box center [566, 203] width 552 height 16
type input "m"
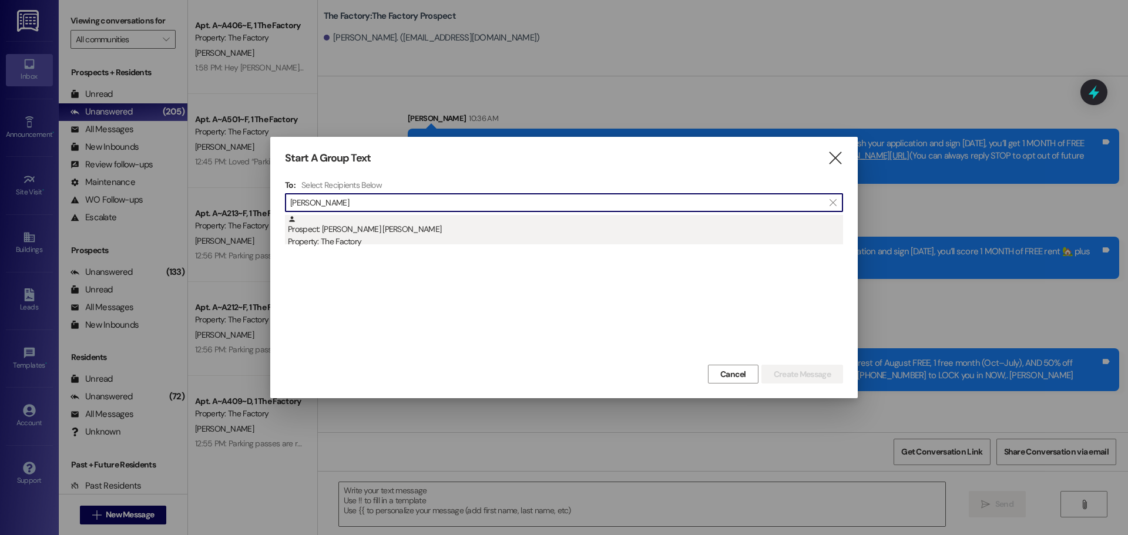
type input "[PERSON_NAME]"
click at [331, 234] on div "Prospect: [PERSON_NAME] [PERSON_NAME] Property: The Factory" at bounding box center [565, 231] width 555 height 33
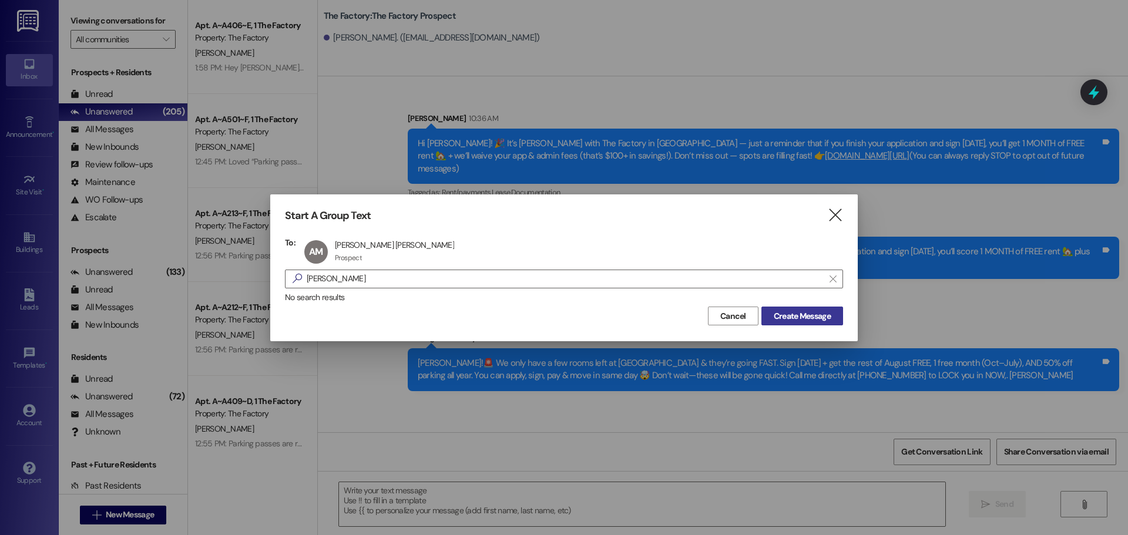
click at [803, 314] on span "Create Message" at bounding box center [802, 316] width 57 height 12
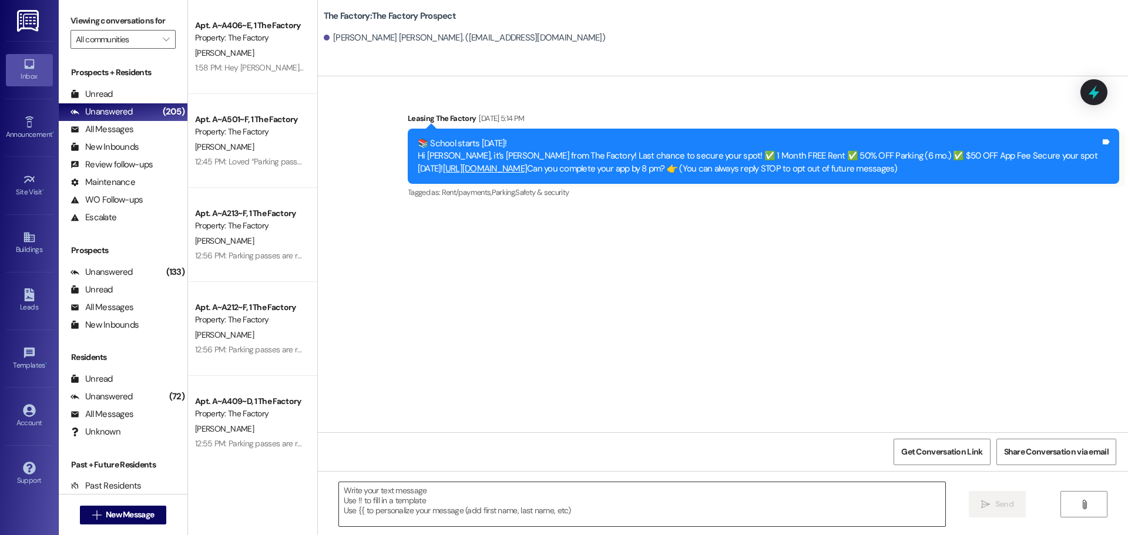
click at [339, 494] on textarea at bounding box center [642, 504] width 606 height 44
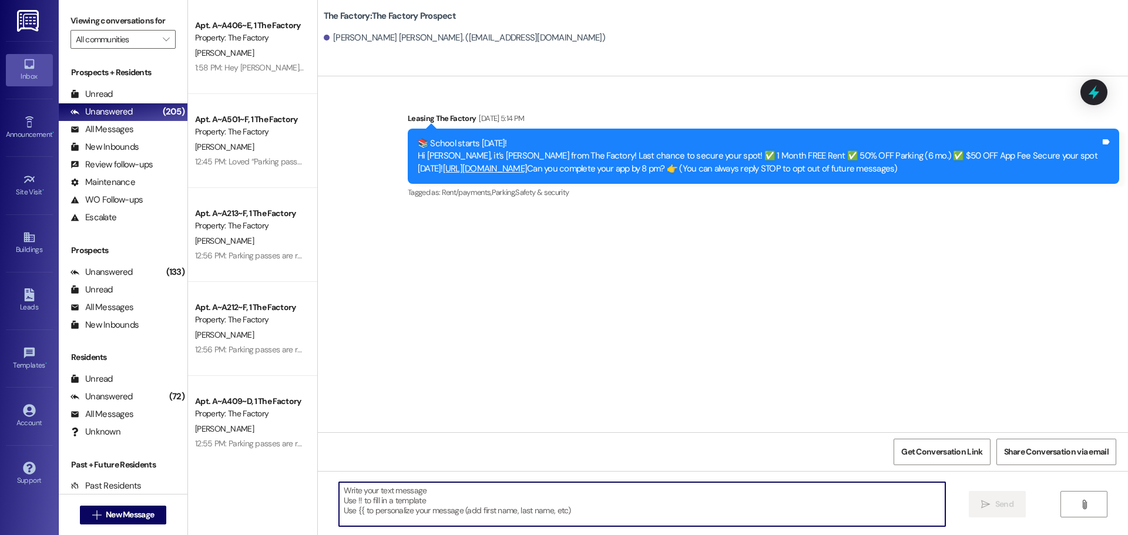
paste textarea "{{first_name}}!🚨 We only have a few rooms left at [GEOGRAPHIC_DATA] & they’re g…"
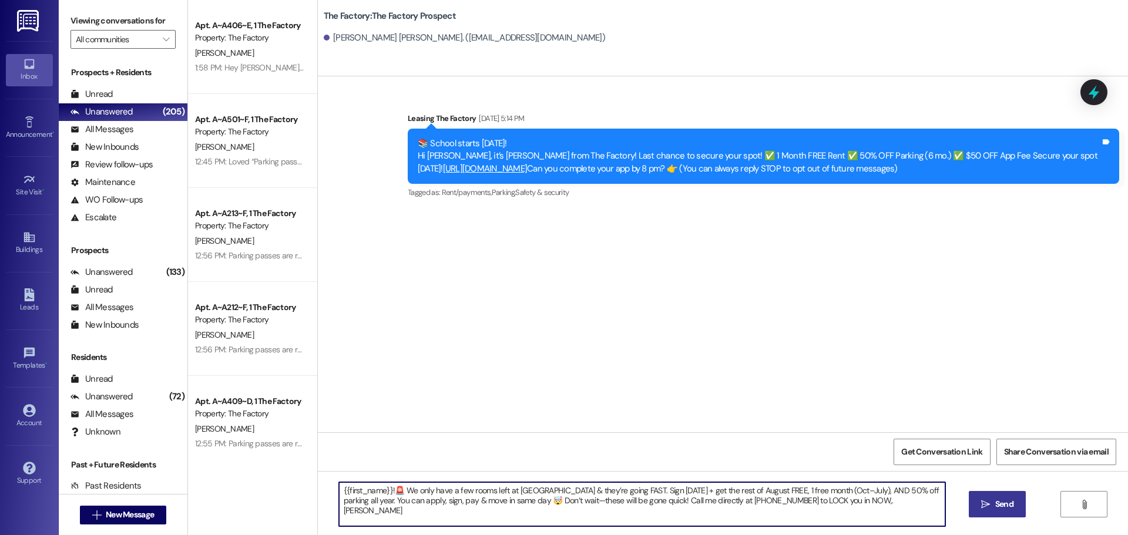
type textarea "{{first_name}}!🚨 We only have a few rooms left at [GEOGRAPHIC_DATA] & they’re g…"
drag, startPoint x: 996, startPoint y: 507, endPoint x: 984, endPoint y: 476, distance: 33.0
click at [1000, 504] on span "Send" at bounding box center [1004, 504] width 18 height 12
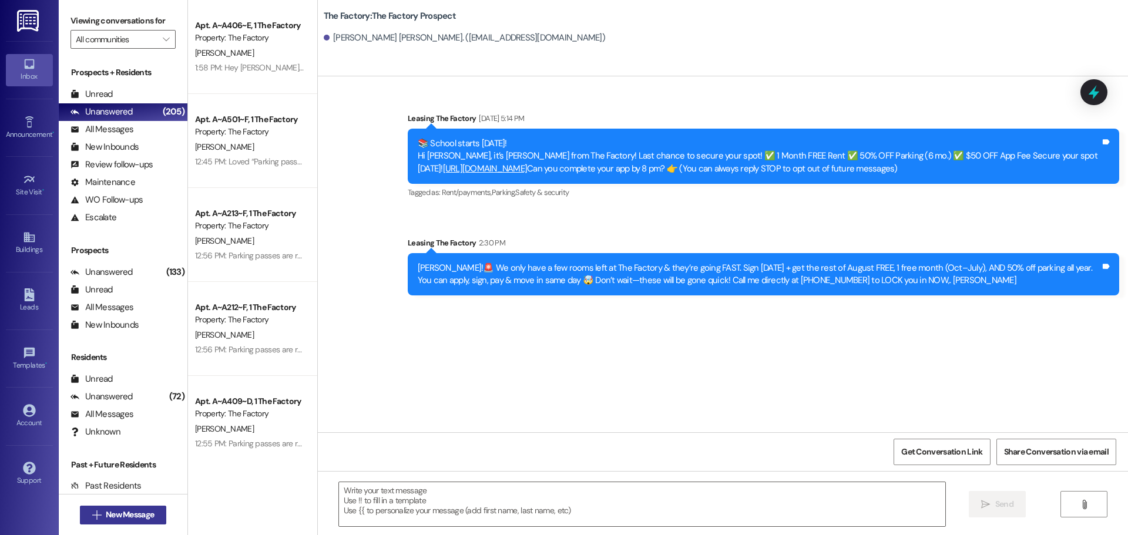
click at [127, 512] on span "New Message" at bounding box center [130, 515] width 48 height 12
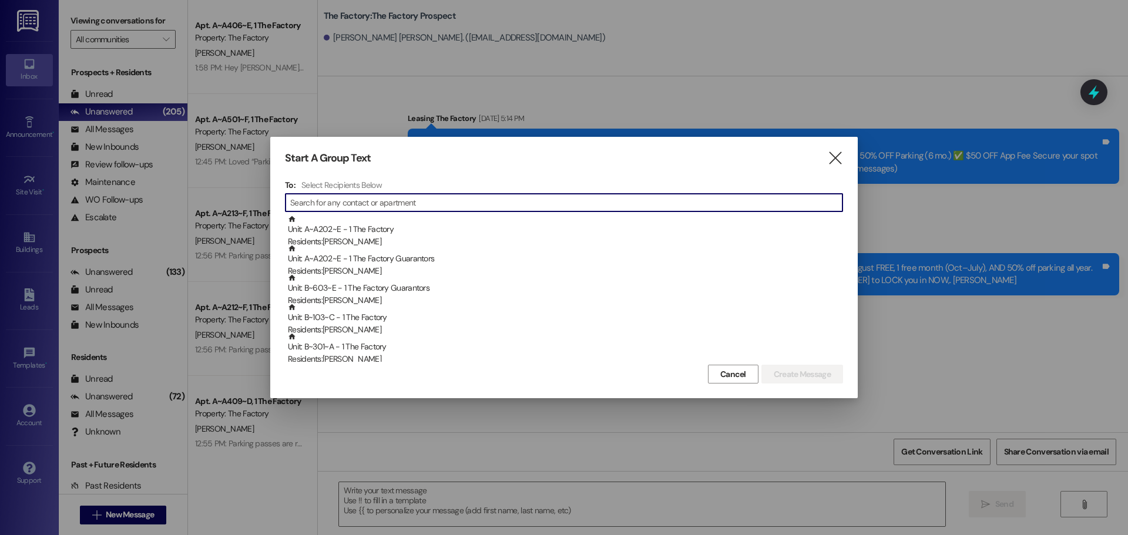
click at [336, 199] on input at bounding box center [566, 203] width 552 height 16
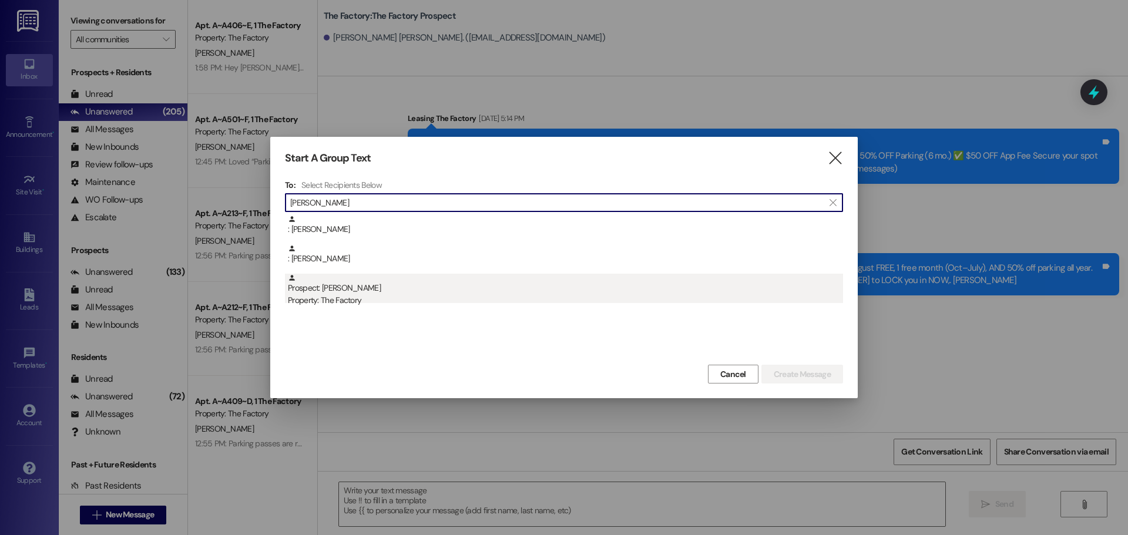
type input "david sho"
click at [303, 287] on div "Prospect: David Showell Property: The Factory" at bounding box center [565, 290] width 555 height 33
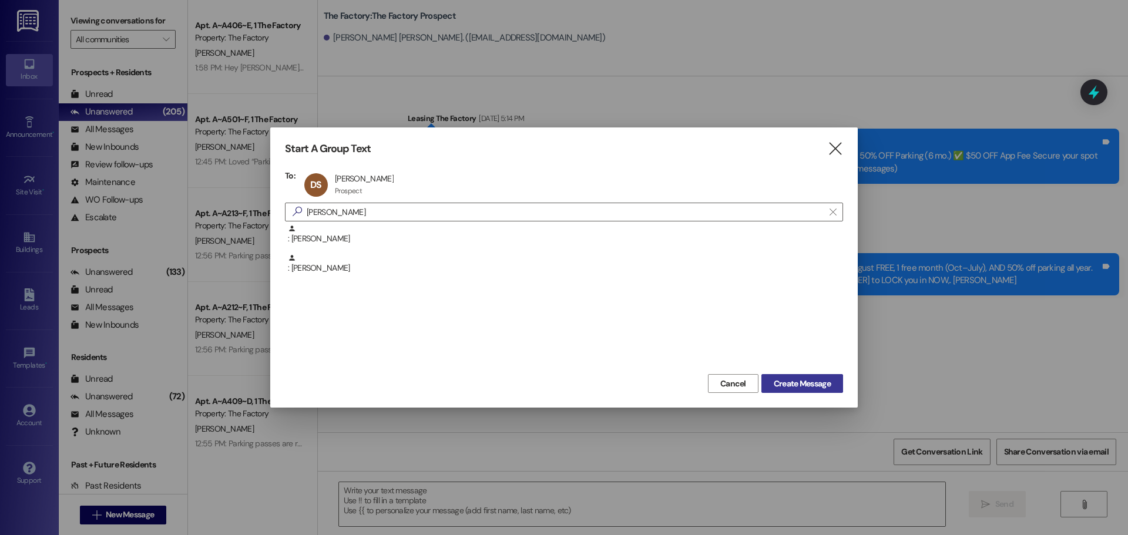
click at [813, 383] on span "Create Message" at bounding box center [802, 384] width 57 height 12
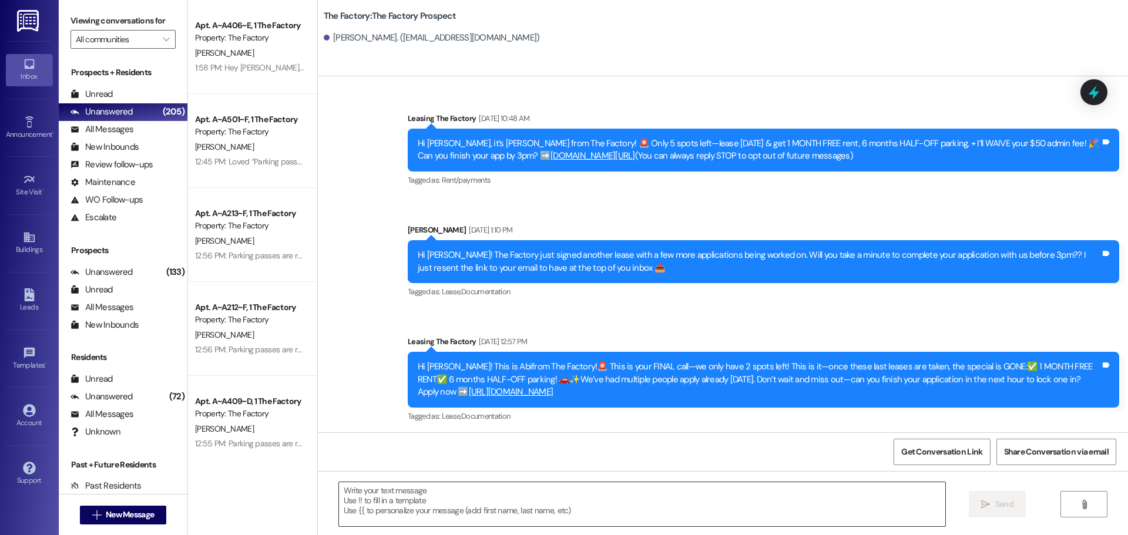
click at [340, 496] on textarea at bounding box center [642, 504] width 606 height 44
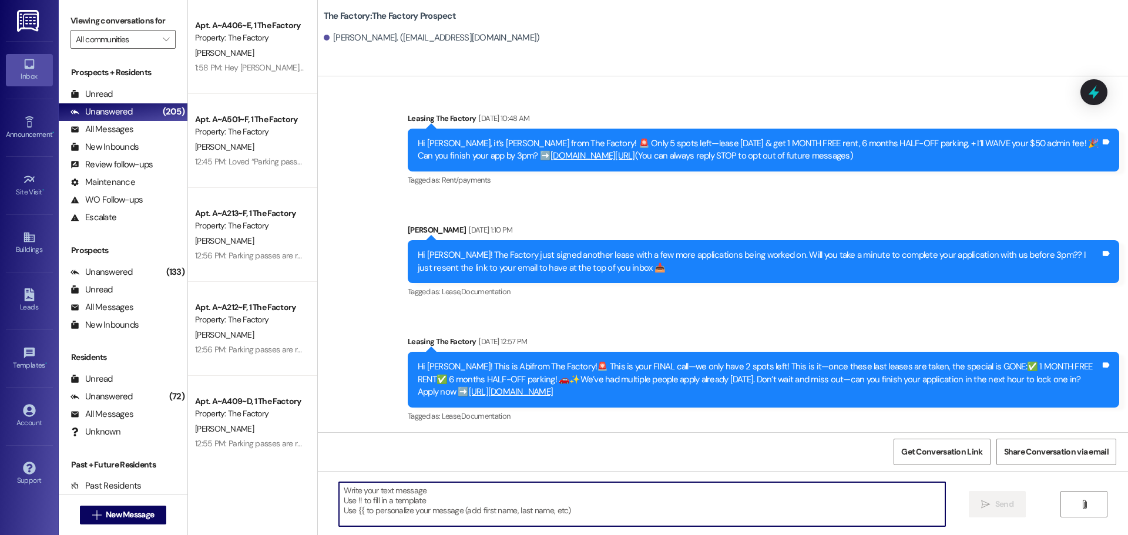
paste textarea "{{first_name}}!🚨 We only have a few rooms left at The Factory & they’re going F…"
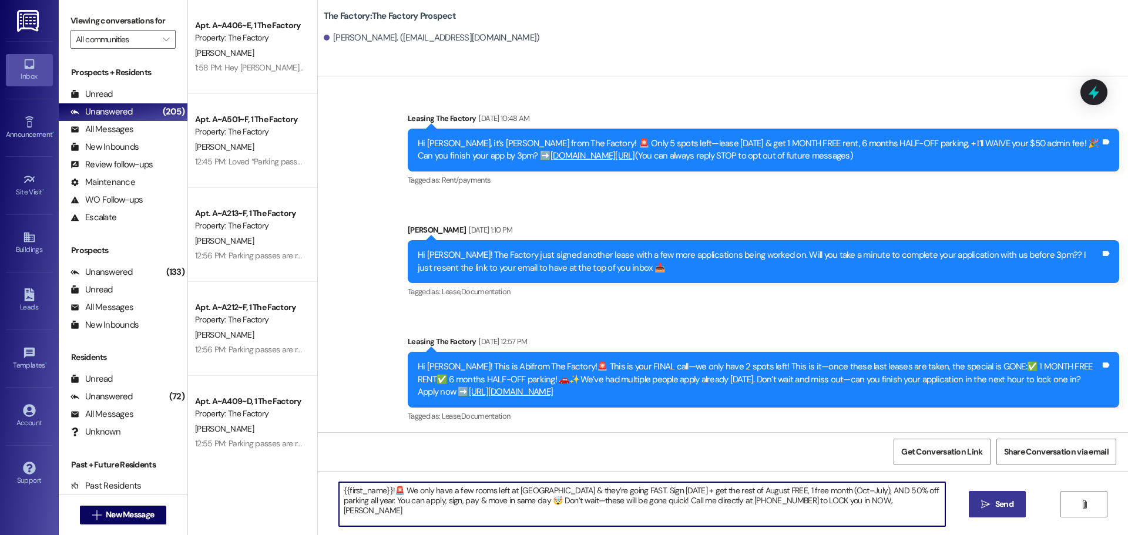
type textarea "{{first_name}}!🚨 We only have a few rooms left at The Factory & they’re going F…"
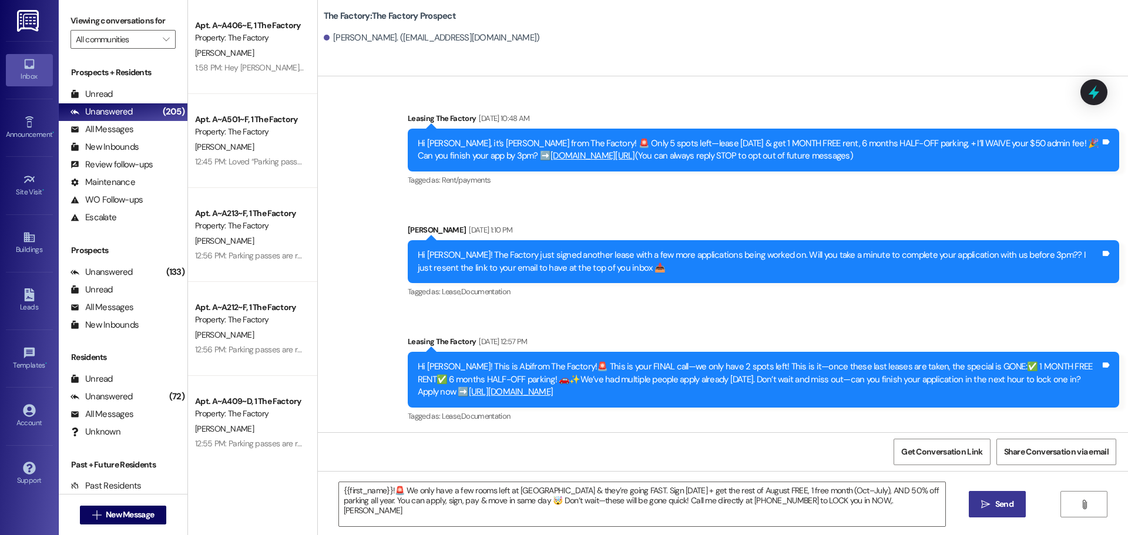
click at [997, 501] on span "Send" at bounding box center [1004, 504] width 18 height 12
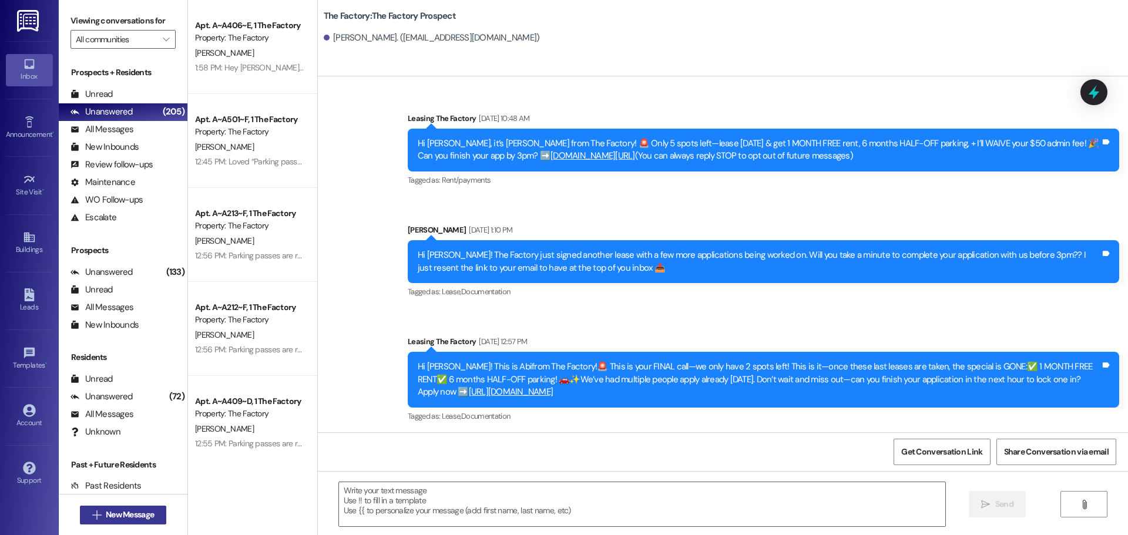
click at [145, 513] on span "New Message" at bounding box center [130, 515] width 48 height 12
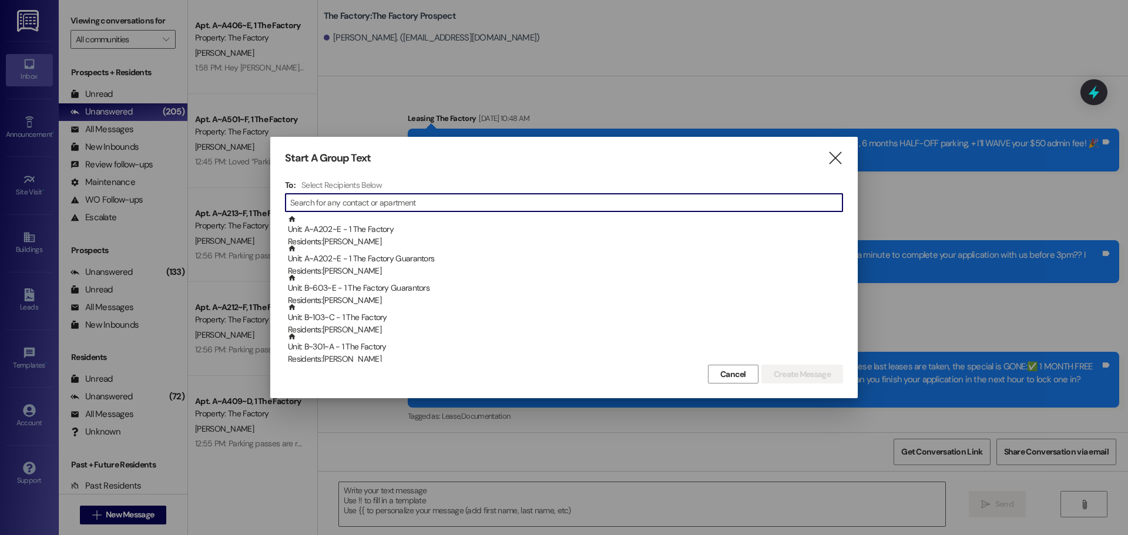
click at [387, 208] on input at bounding box center [566, 203] width 552 height 16
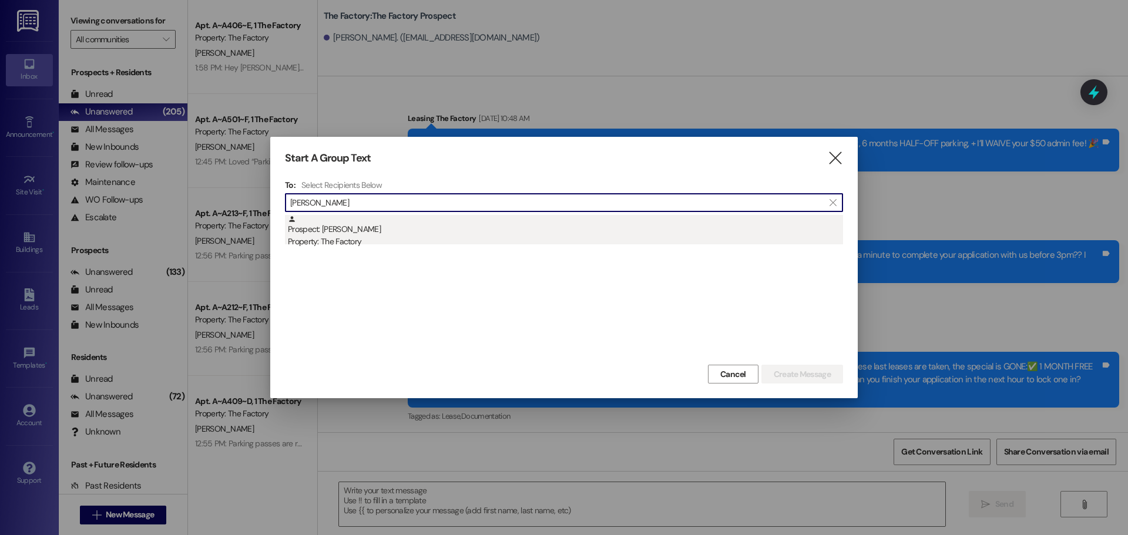
type input "nathaniel cra"
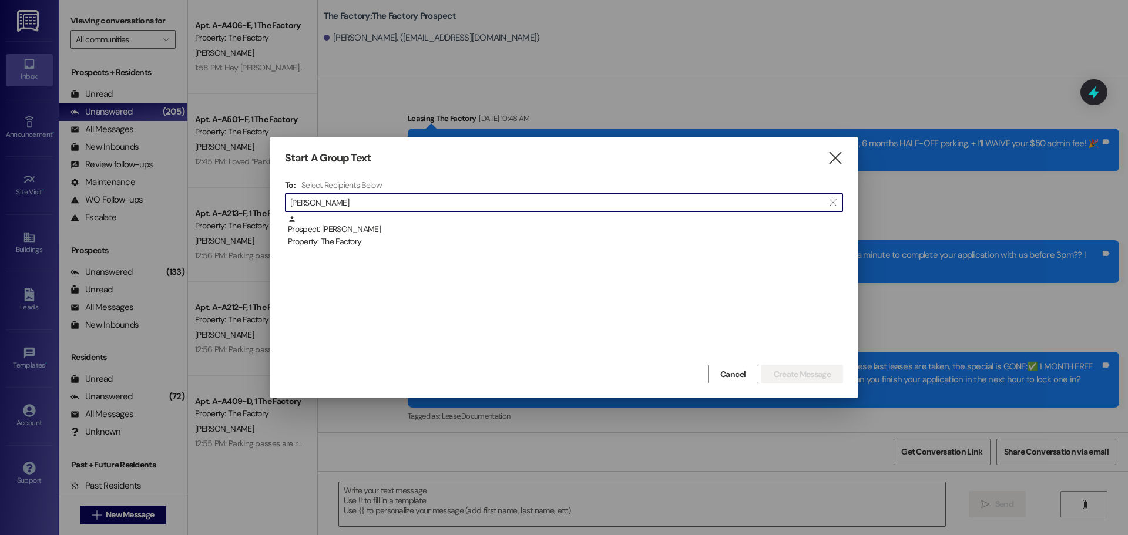
drag, startPoint x: 371, startPoint y: 233, endPoint x: 219, endPoint y: 251, distance: 153.2
click at [370, 233] on div "Prospect: Nathaniel Crane Property: The Factory" at bounding box center [565, 231] width 555 height 33
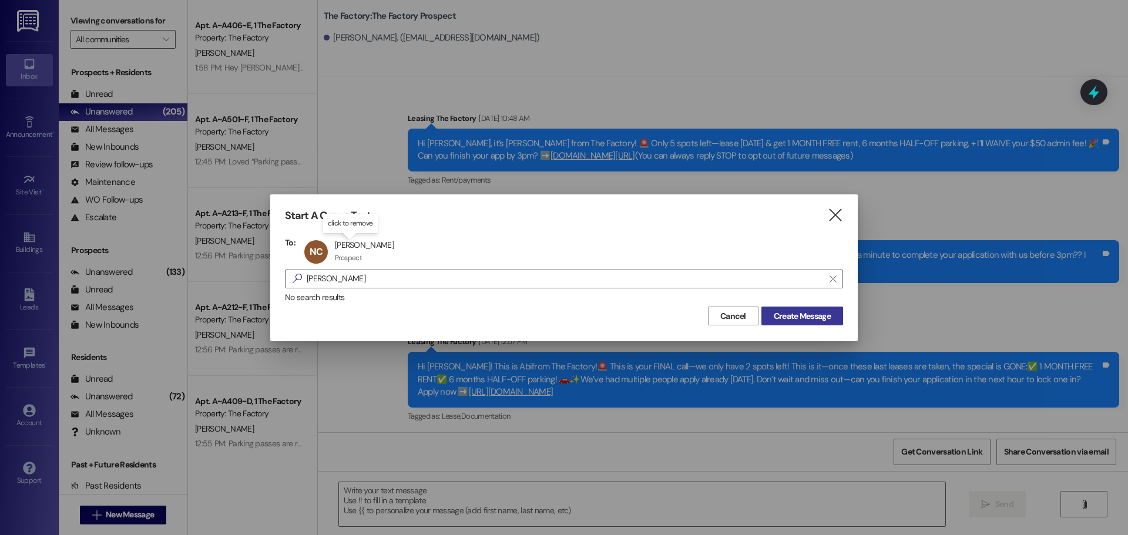
click at [786, 316] on span "Create Message" at bounding box center [802, 316] width 57 height 12
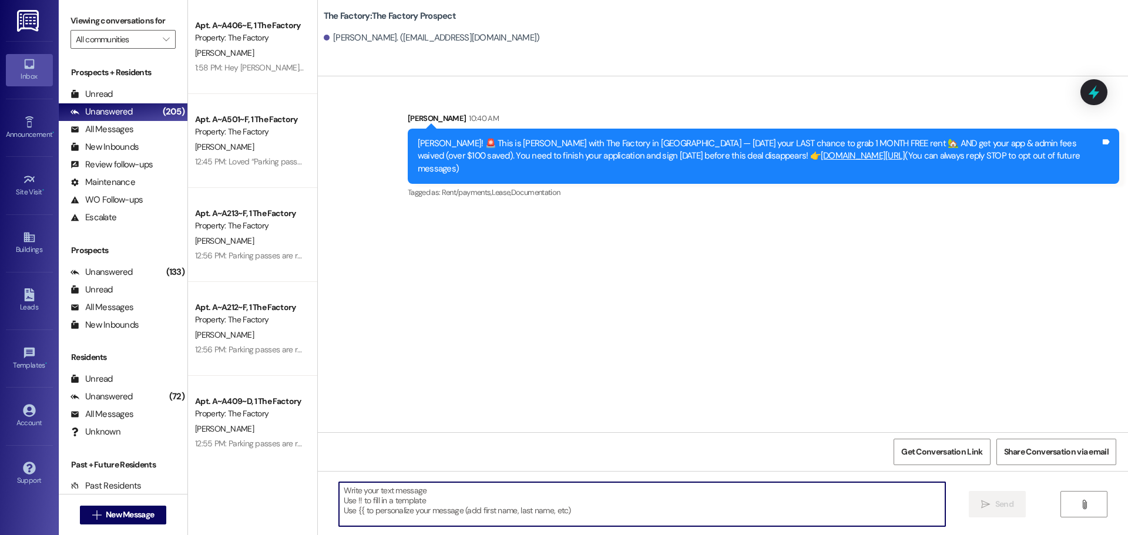
click at [339, 494] on textarea at bounding box center [642, 504] width 606 height 44
paste textarea "{{first_name}}!🚨 We only have a few rooms left at The Factory & they’re going F…"
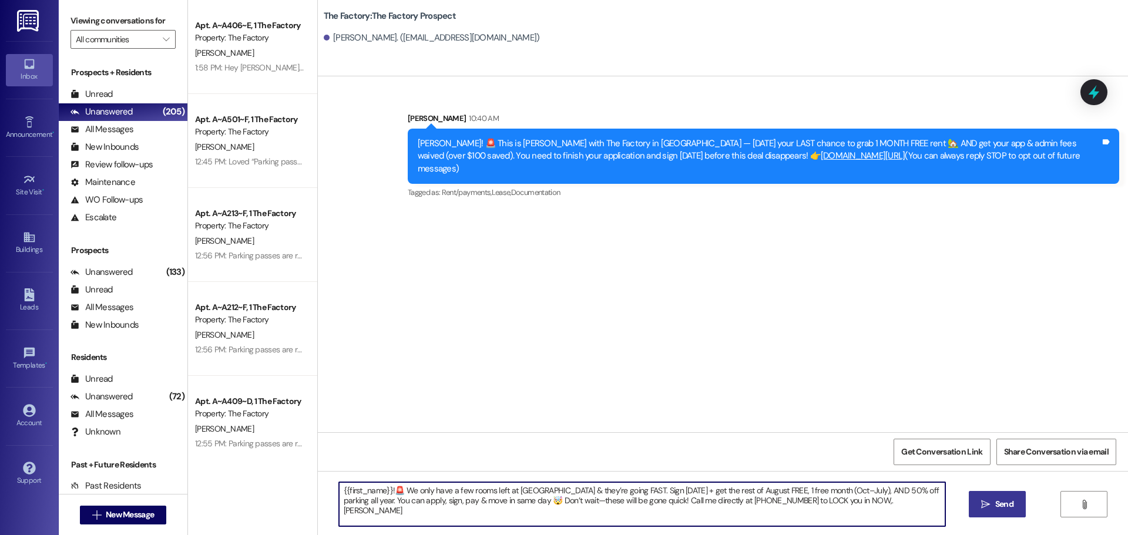
type textarea "{{first_name}}!🚨 We only have a few rooms left at The Factory & they’re going F…"
click at [993, 507] on span "Send" at bounding box center [1004, 504] width 23 height 12
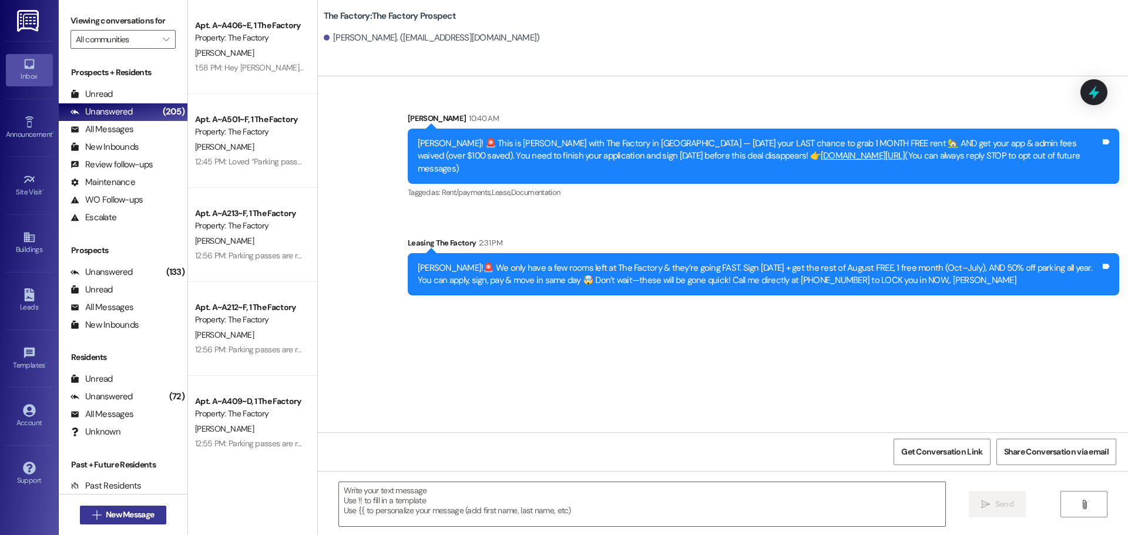
click at [150, 520] on span "New Message" at bounding box center [130, 515] width 48 height 12
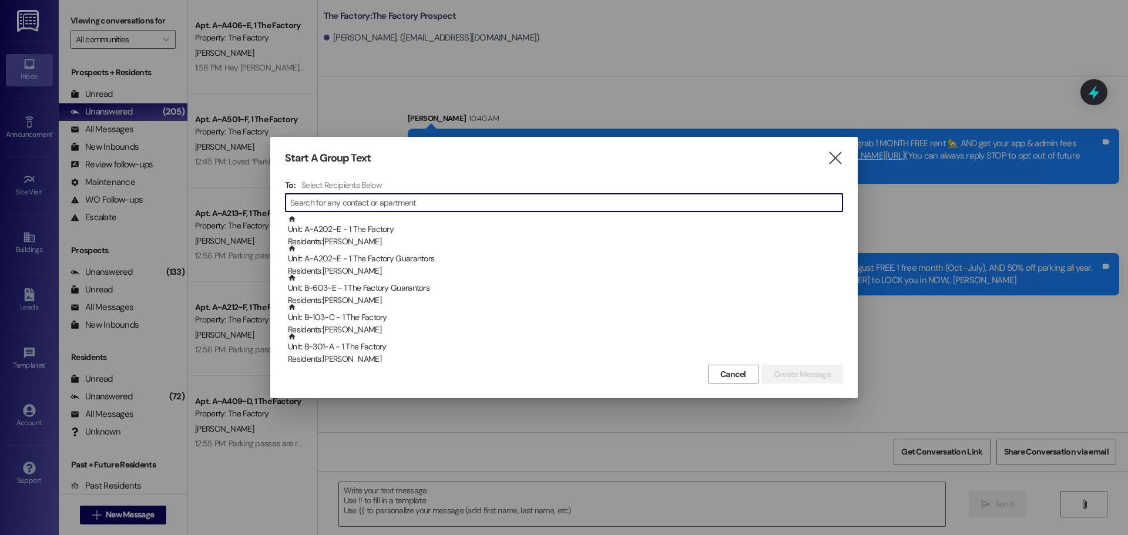
click at [319, 200] on input at bounding box center [566, 203] width 552 height 16
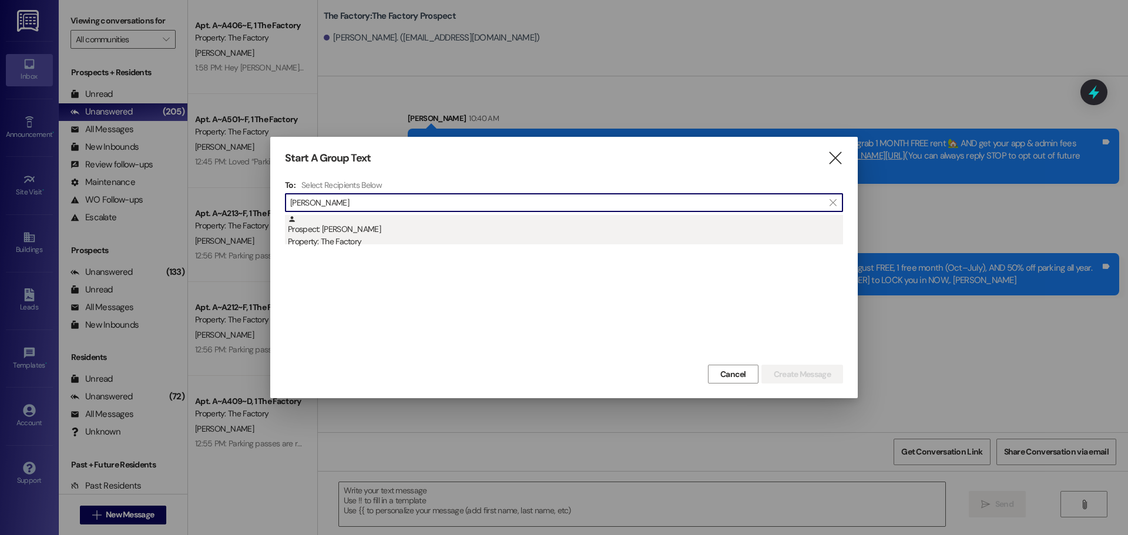
type input "caleb brock"
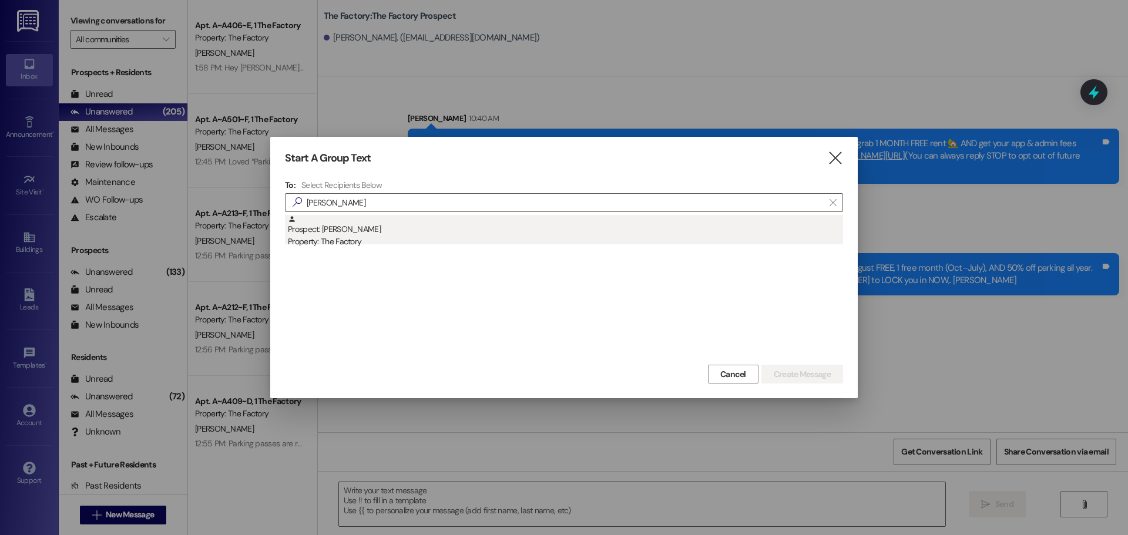
click at [333, 239] on div "Property: The Factory" at bounding box center [565, 242] width 555 height 12
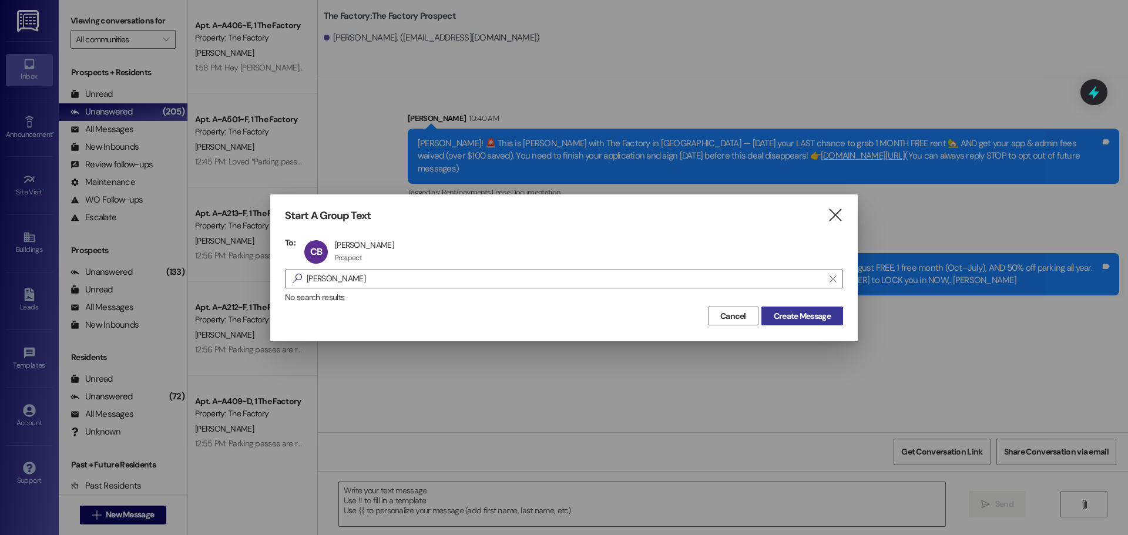
click at [818, 316] on span "Create Message" at bounding box center [802, 316] width 57 height 12
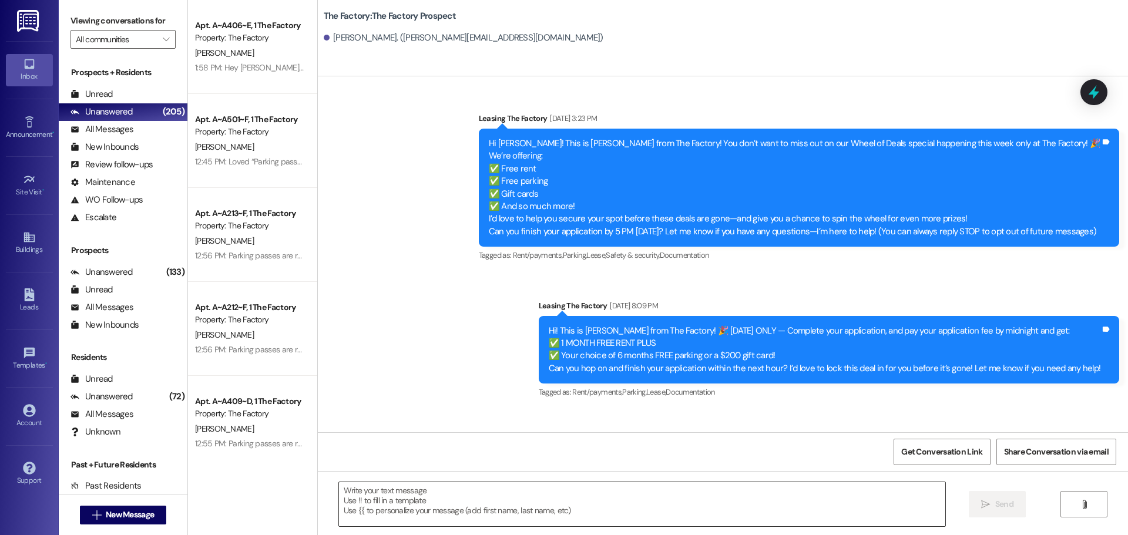
click at [342, 495] on textarea at bounding box center [642, 504] width 606 height 44
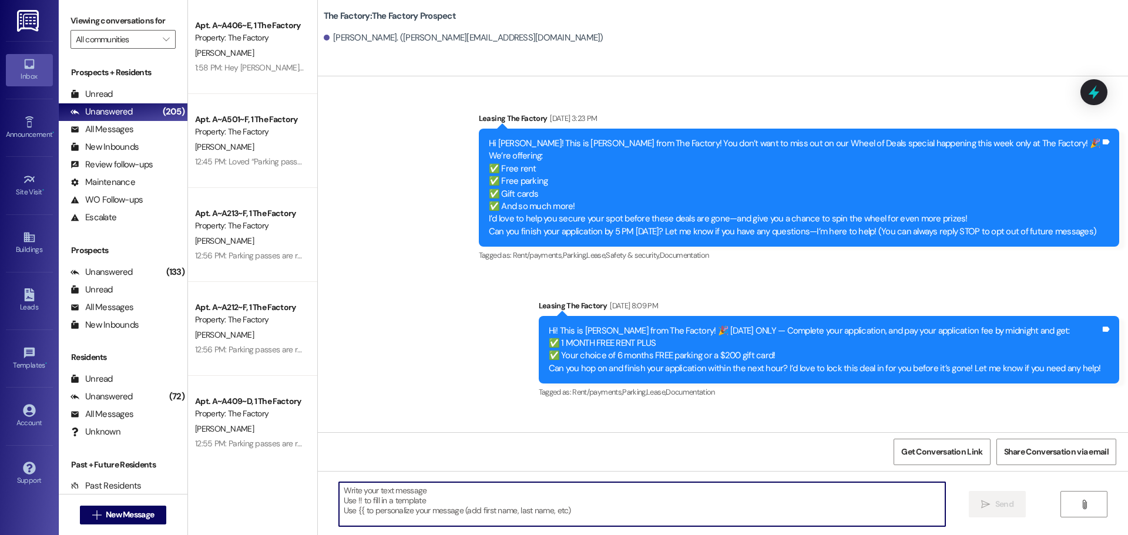
paste textarea "{{first_name}}!🚨 We only have a few rooms left at The Factory & they’re going F…"
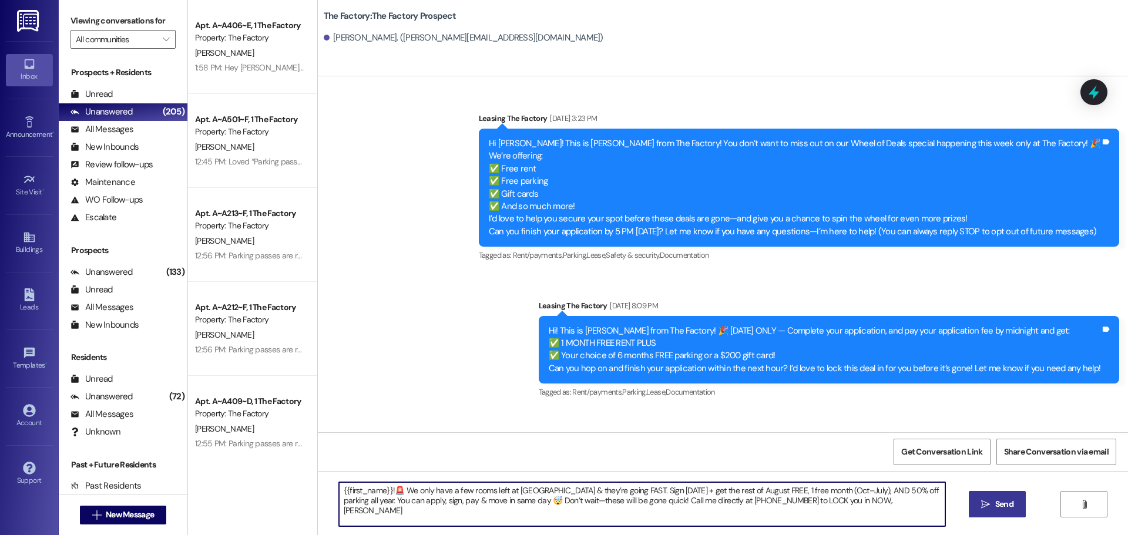
type textarea "{{first_name}}!🚨 We only have a few rooms left at The Factory & they’re going F…"
click at [1008, 505] on span "Send" at bounding box center [1004, 504] width 18 height 12
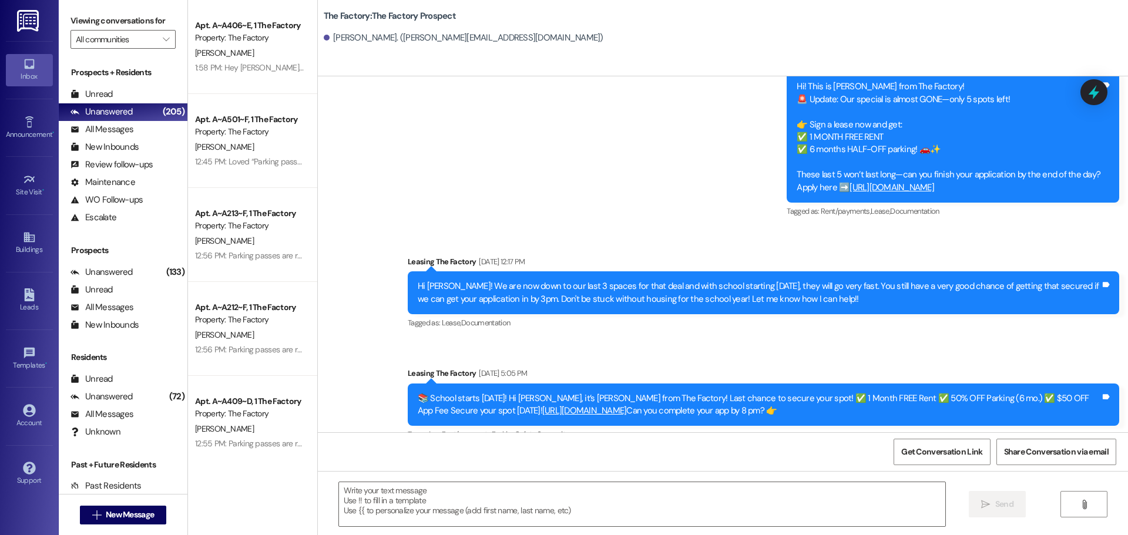
scroll to position [3653, 0]
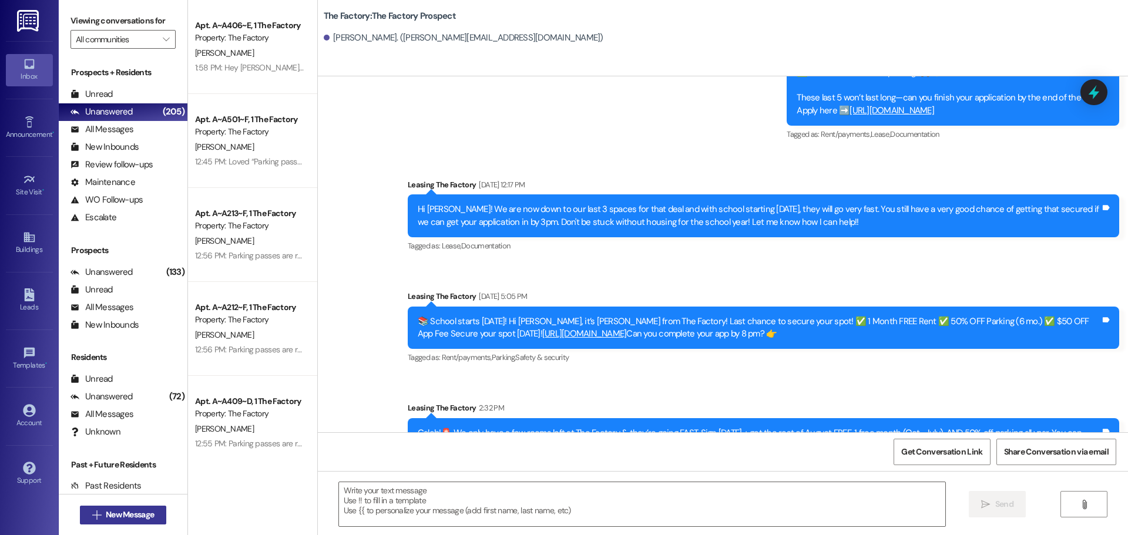
click at [141, 513] on span "New Message" at bounding box center [130, 515] width 48 height 12
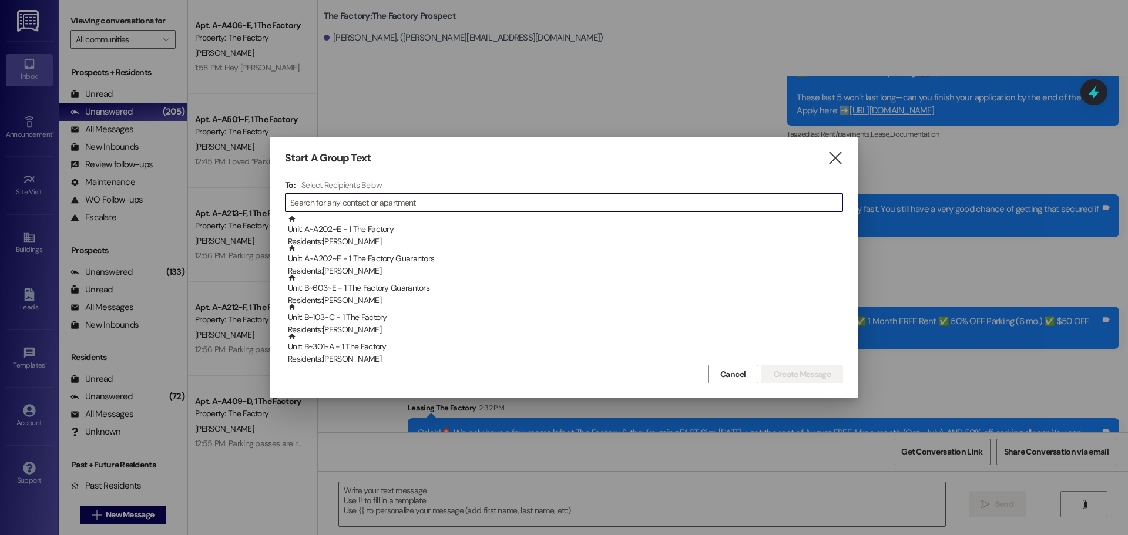
click at [351, 199] on input at bounding box center [566, 203] width 552 height 16
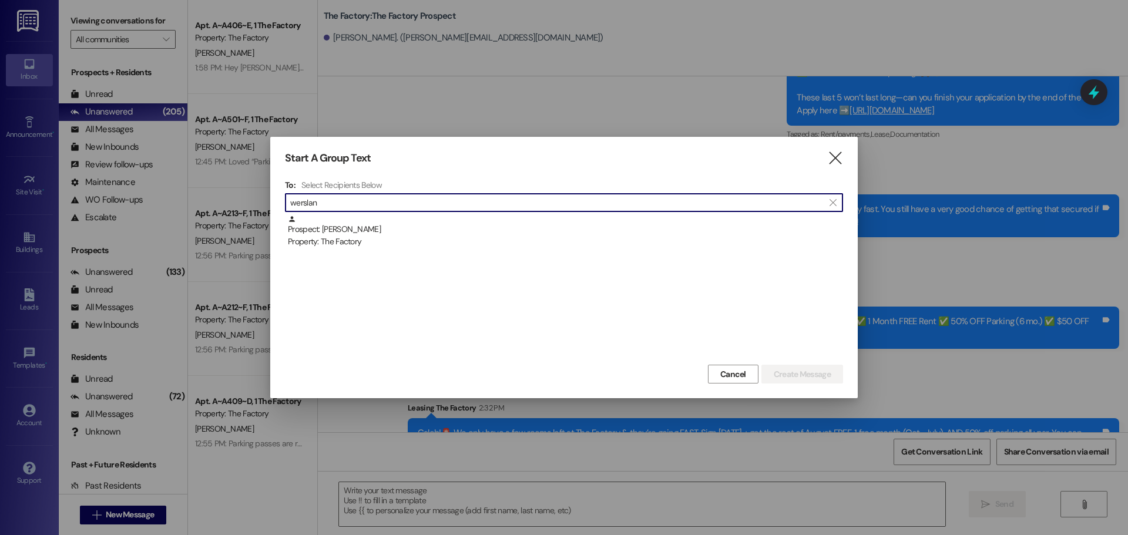
type input "werslan"
click at [385, 233] on div "Prospect: Magdalyn Wersland Property: The Factory" at bounding box center [565, 231] width 555 height 33
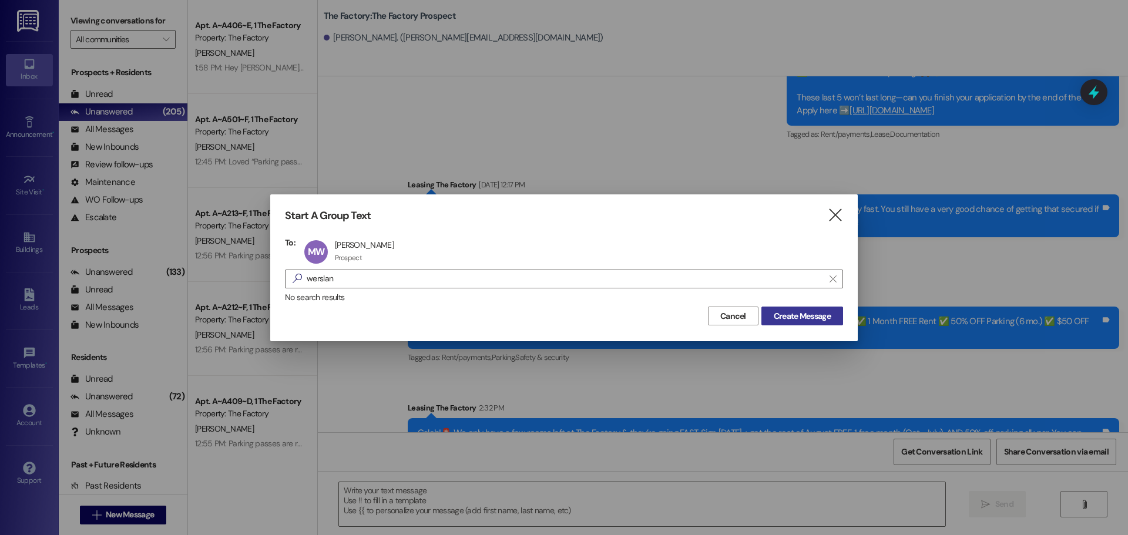
click at [807, 312] on span "Create Message" at bounding box center [802, 316] width 57 height 12
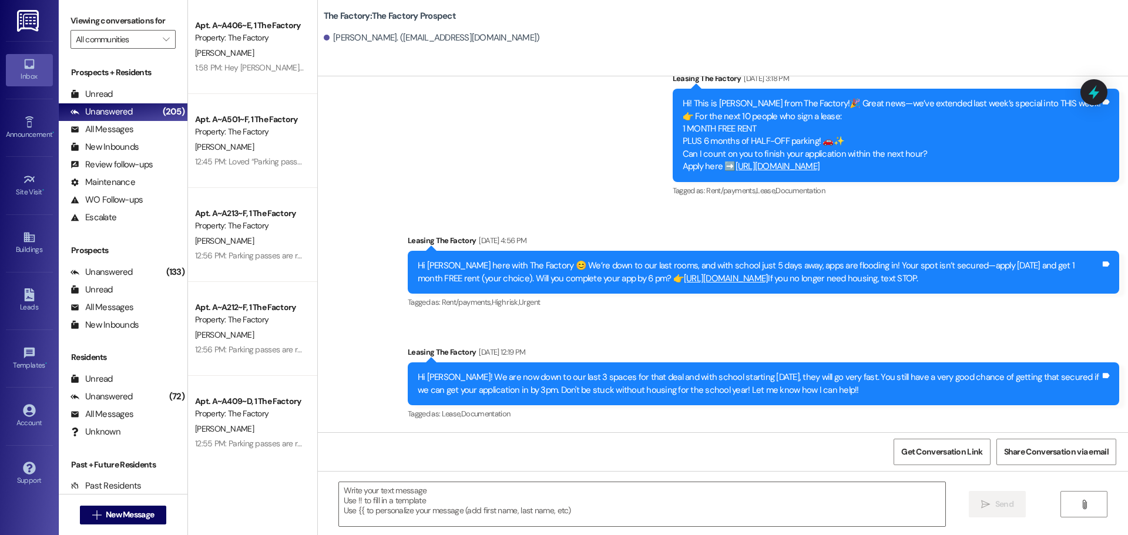
scroll to position [2881, 0]
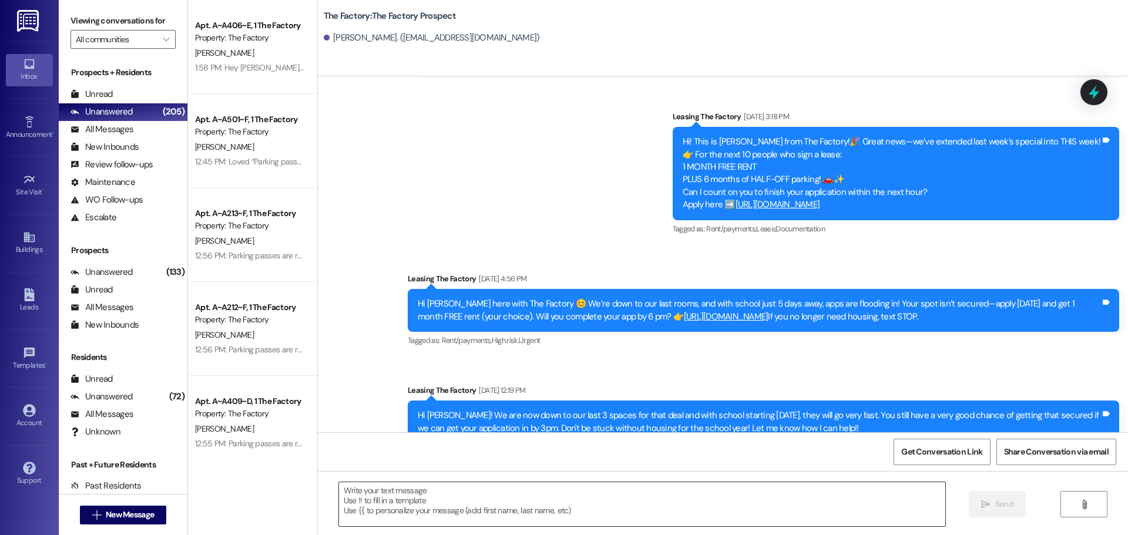
click at [339, 494] on textarea at bounding box center [642, 504] width 606 height 44
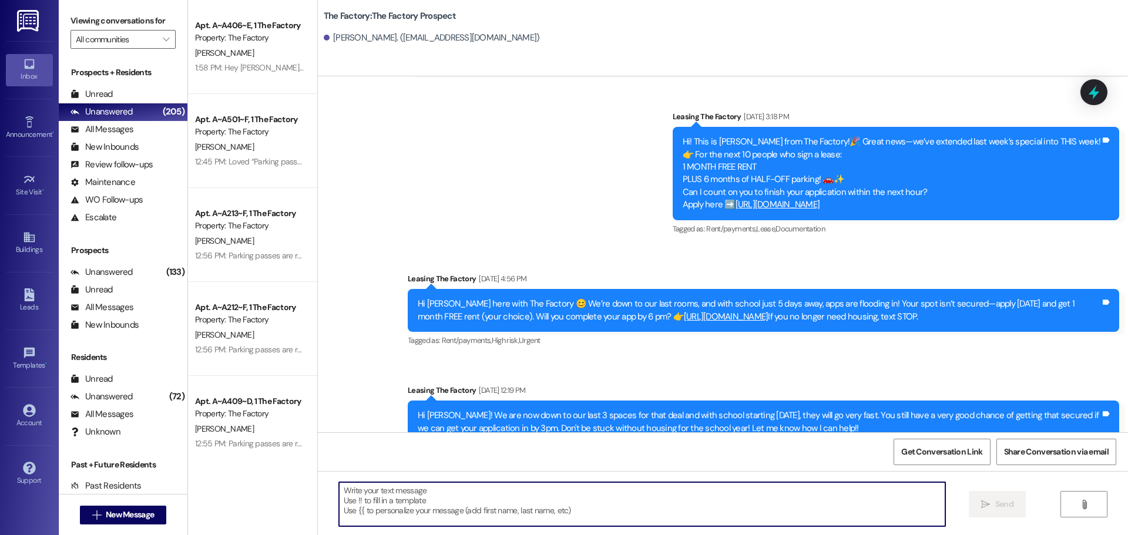
paste textarea "{{first_name}}!🚨 We only have a few rooms left at The Factory & they’re going F…"
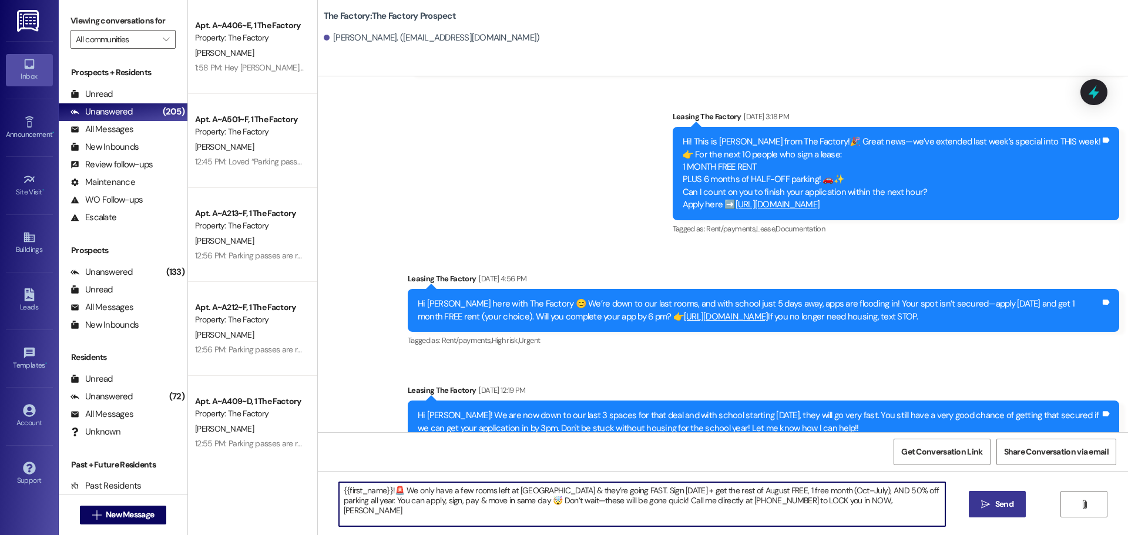
type textarea "{{first_name}}!🚨 We only have a few rooms left at The Factory & they’re going F…"
click at [984, 509] on span " Send" at bounding box center [997, 504] width 37 height 12
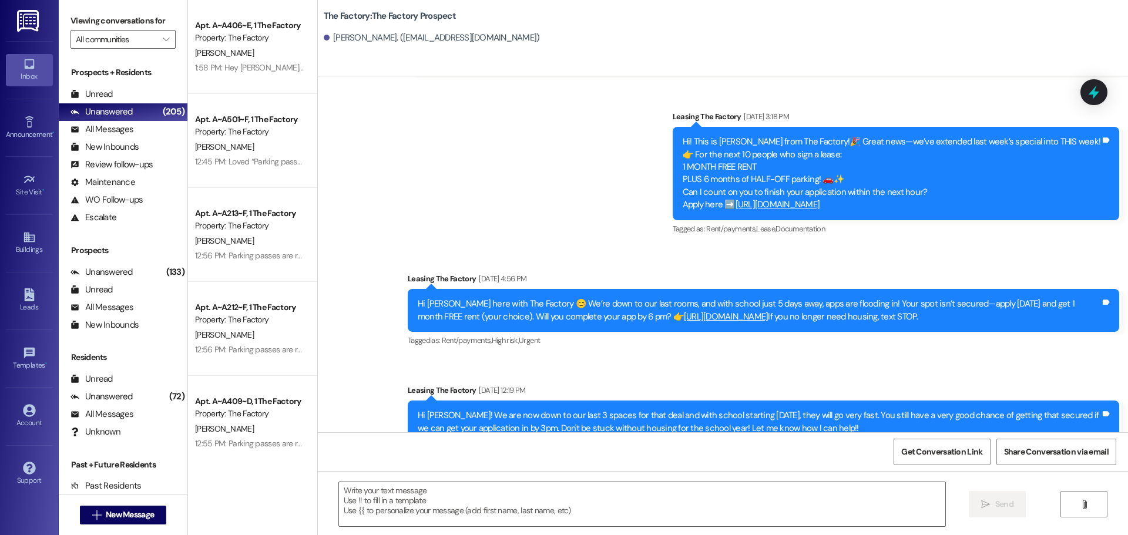
scroll to position [2975, 0]
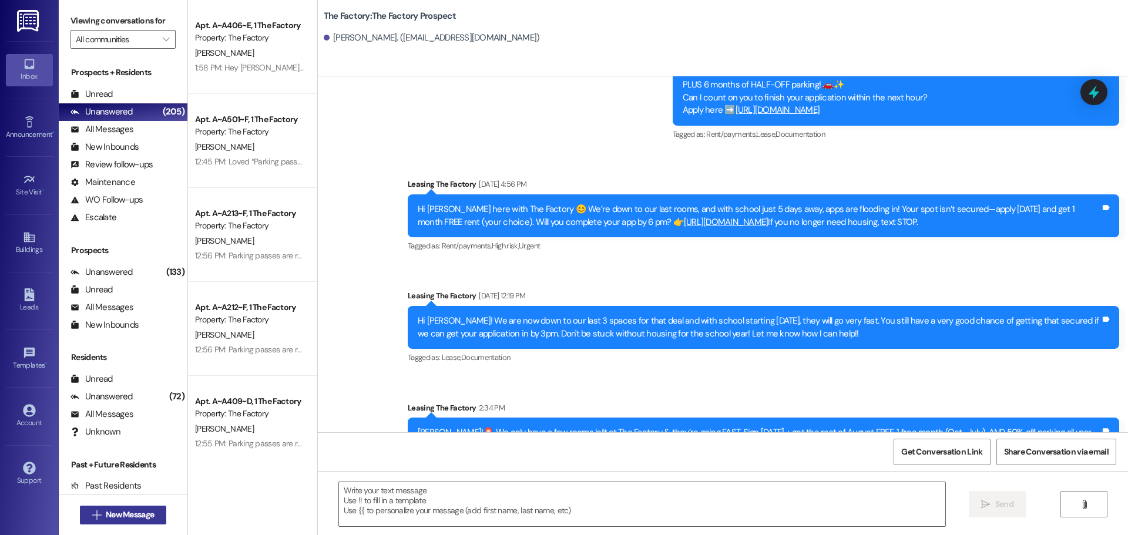
click at [143, 514] on span "New Message" at bounding box center [130, 515] width 48 height 12
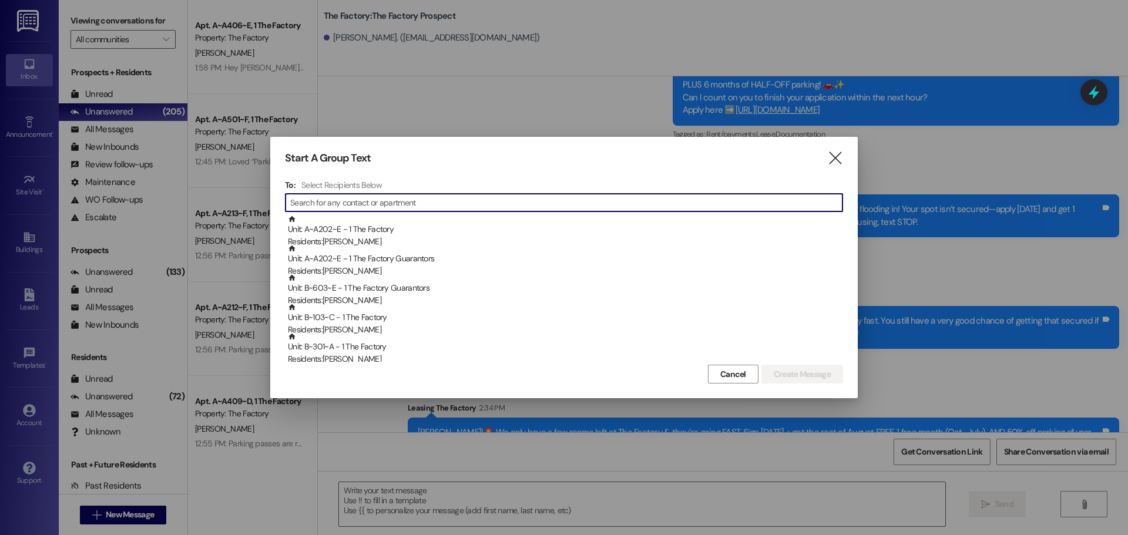
click at [331, 210] on input at bounding box center [566, 203] width 552 height 16
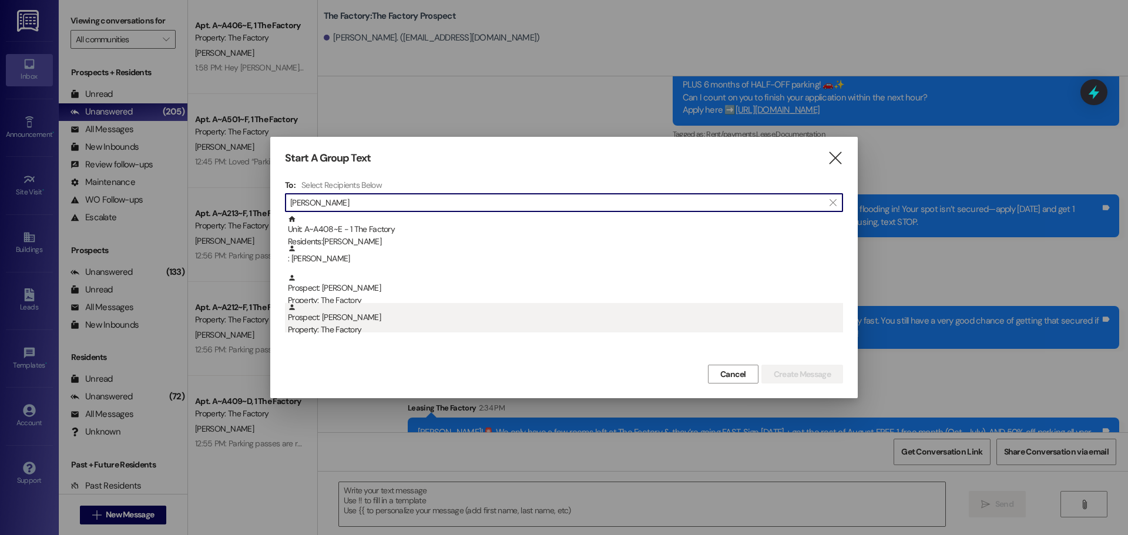
type input "william jones"
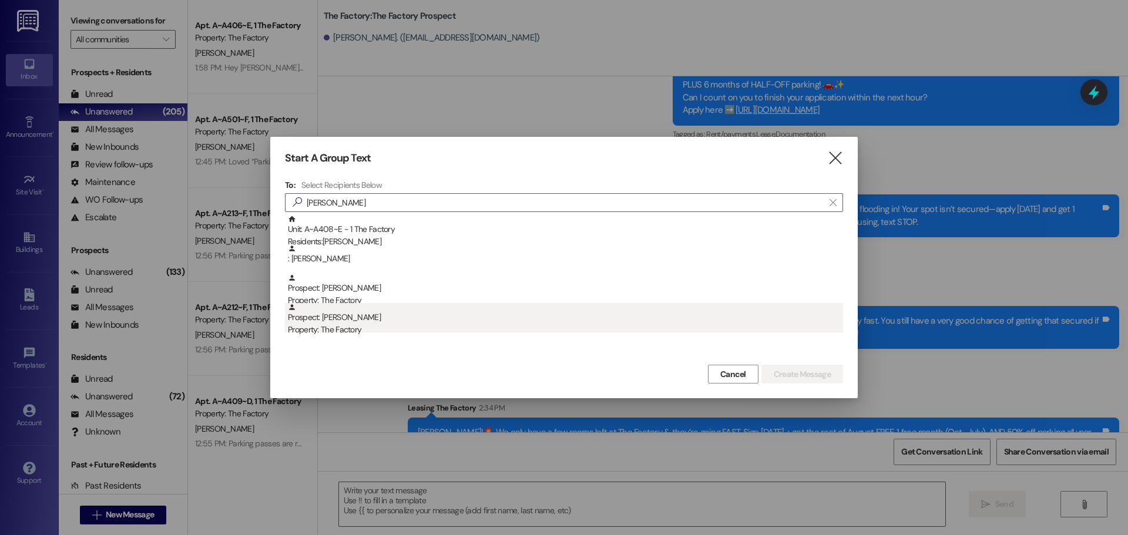
click at [328, 319] on div "Prospect: william jones Property: The Factory" at bounding box center [565, 319] width 555 height 33
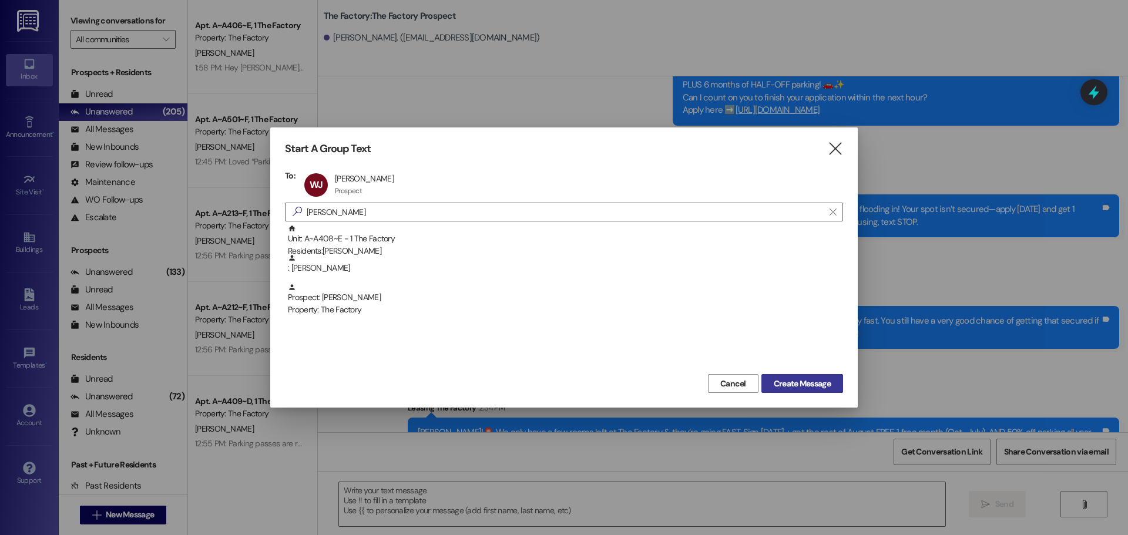
click at [783, 384] on span "Create Message" at bounding box center [802, 384] width 57 height 12
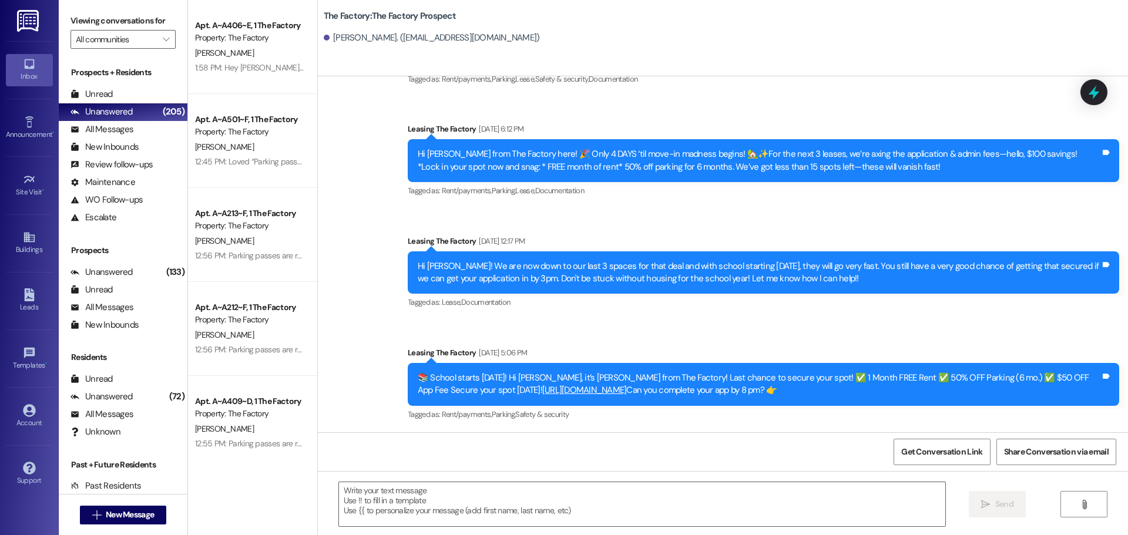
scroll to position [2665, 0]
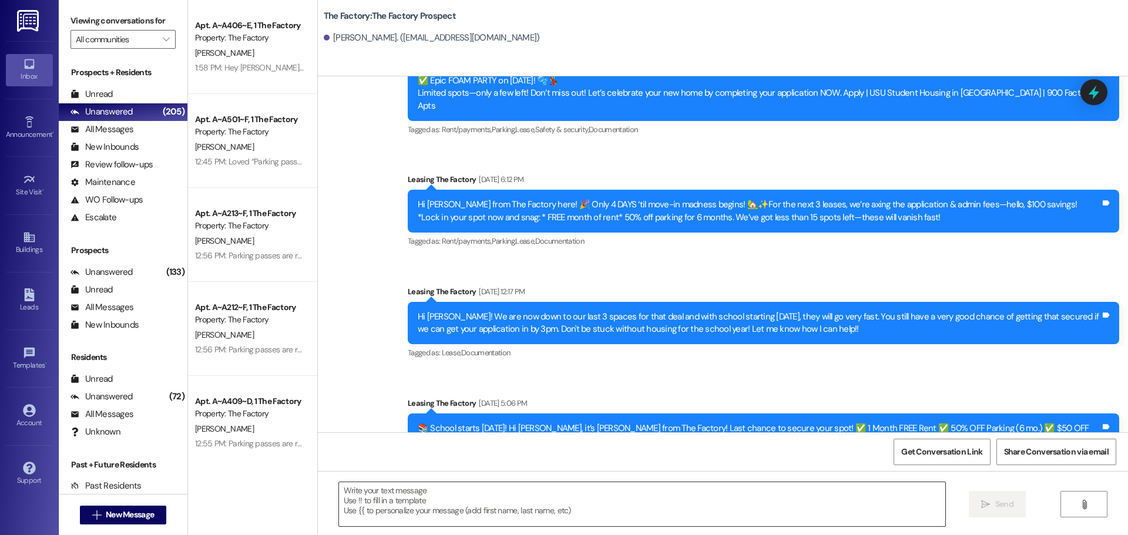
click at [339, 494] on textarea at bounding box center [642, 504] width 606 height 44
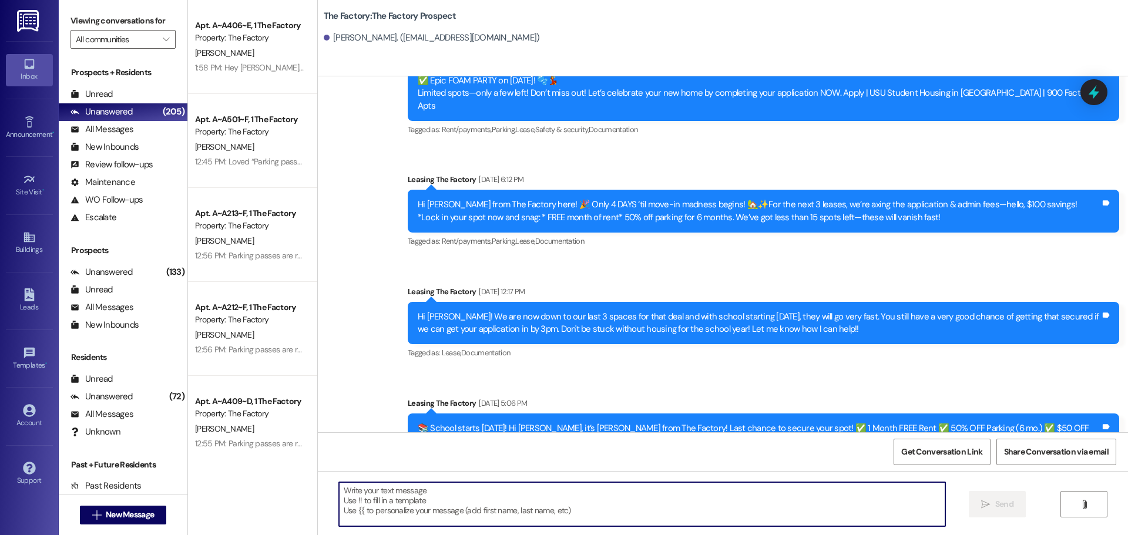
paste textarea "{{first_name}}!🚨 We only have a few rooms left at The Factory & they’re going F…"
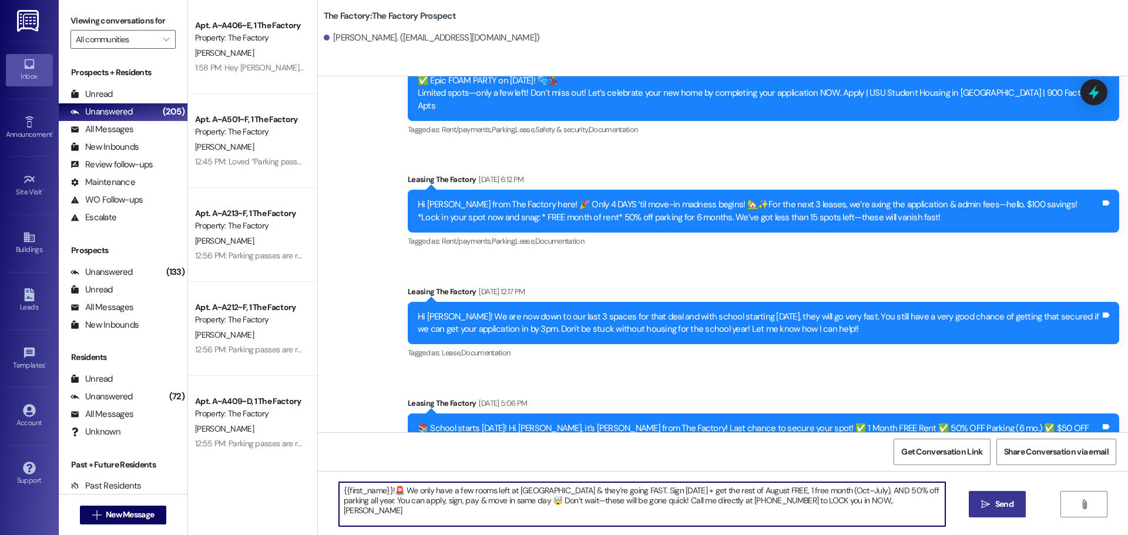
type textarea "{{first_name}}!🚨 We only have a few rooms left at The Factory & they’re going F…"
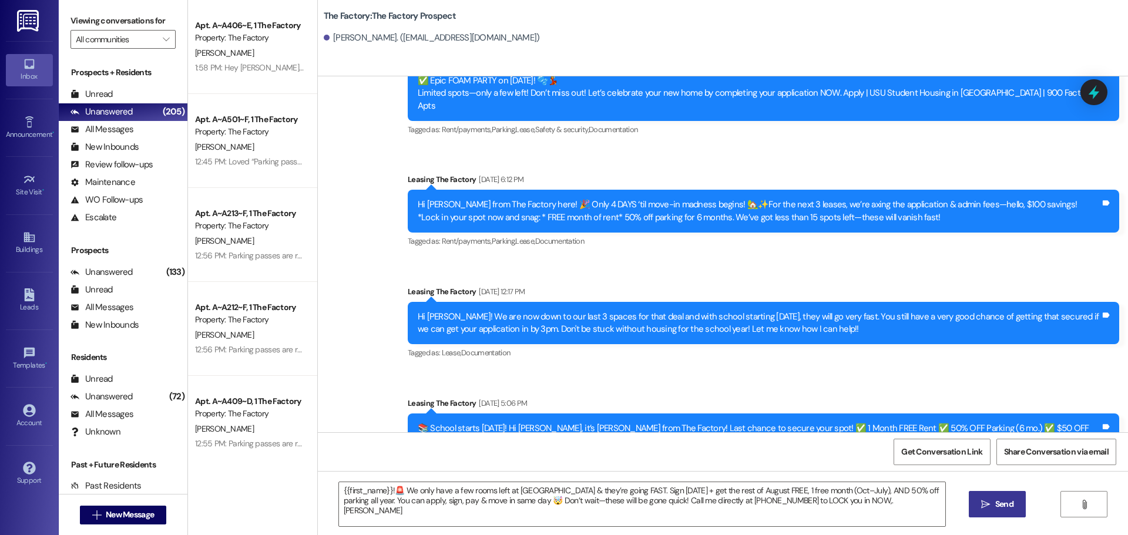
click at [1007, 505] on span "Send" at bounding box center [1004, 504] width 18 height 12
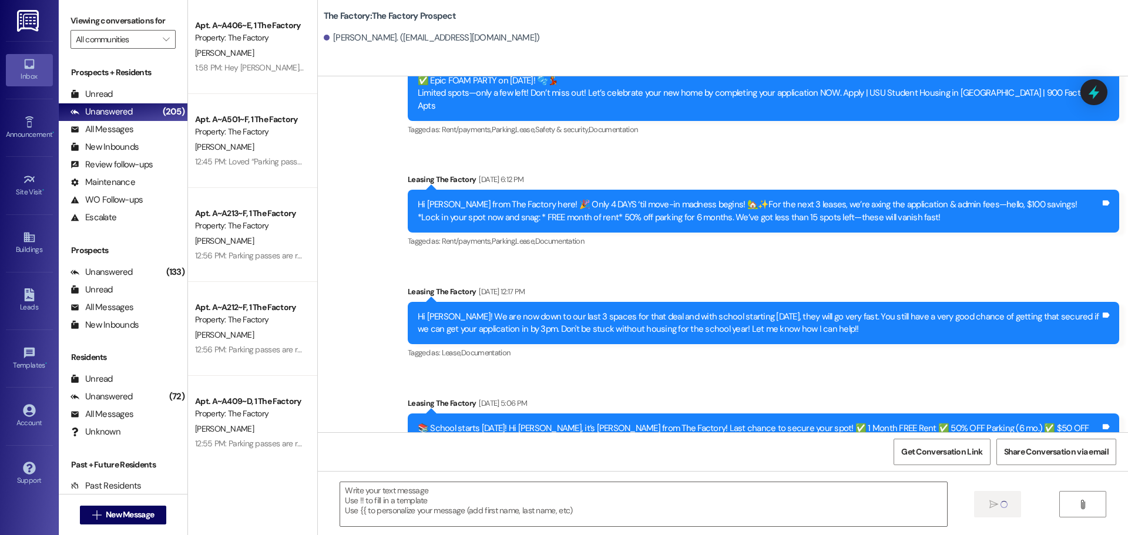
scroll to position [2759, 0]
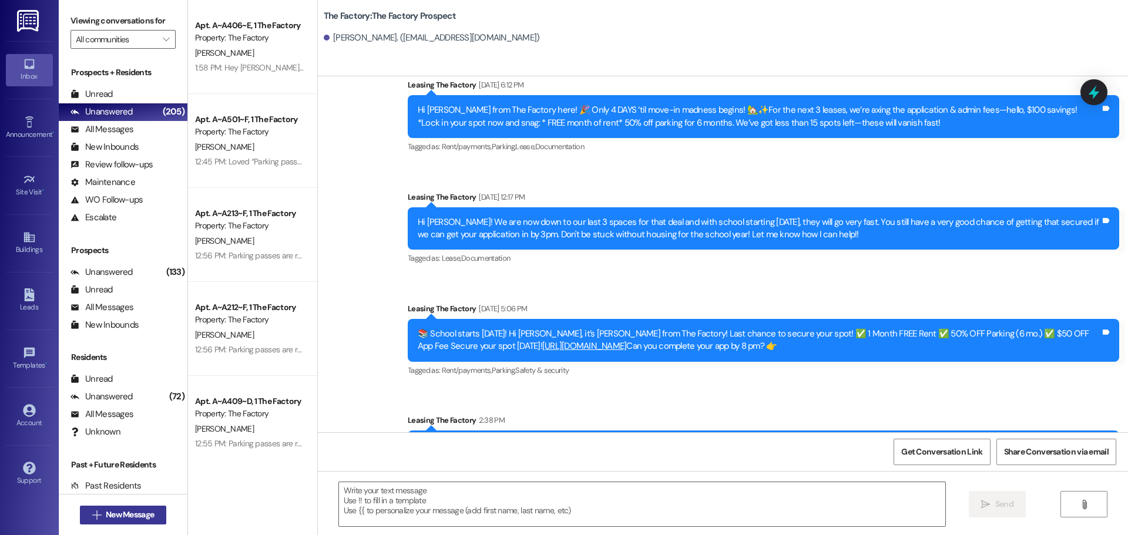
click at [138, 512] on span "New Message" at bounding box center [130, 515] width 48 height 12
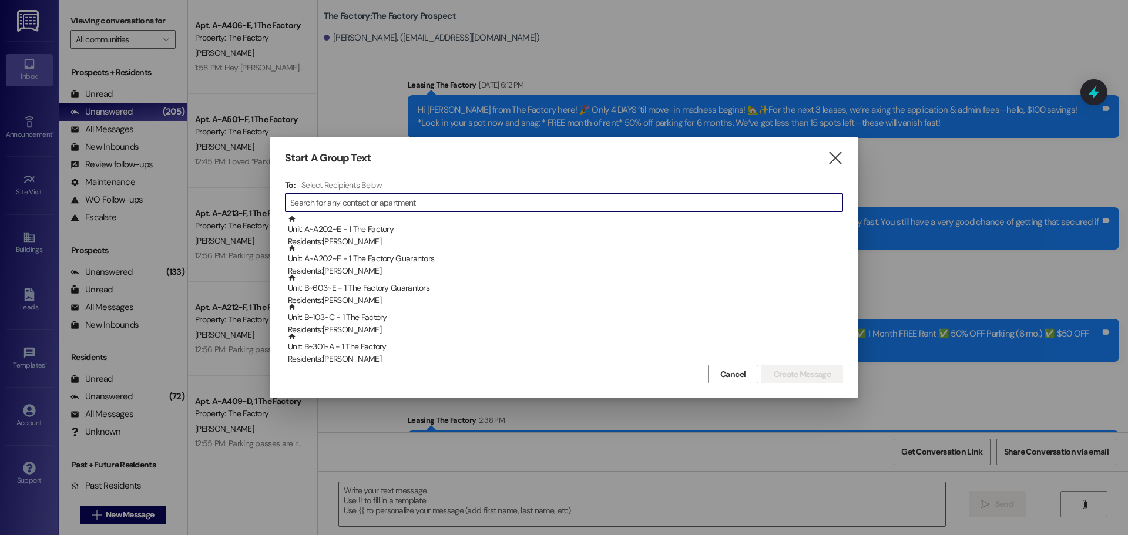
click at [325, 205] on input at bounding box center [566, 203] width 552 height 16
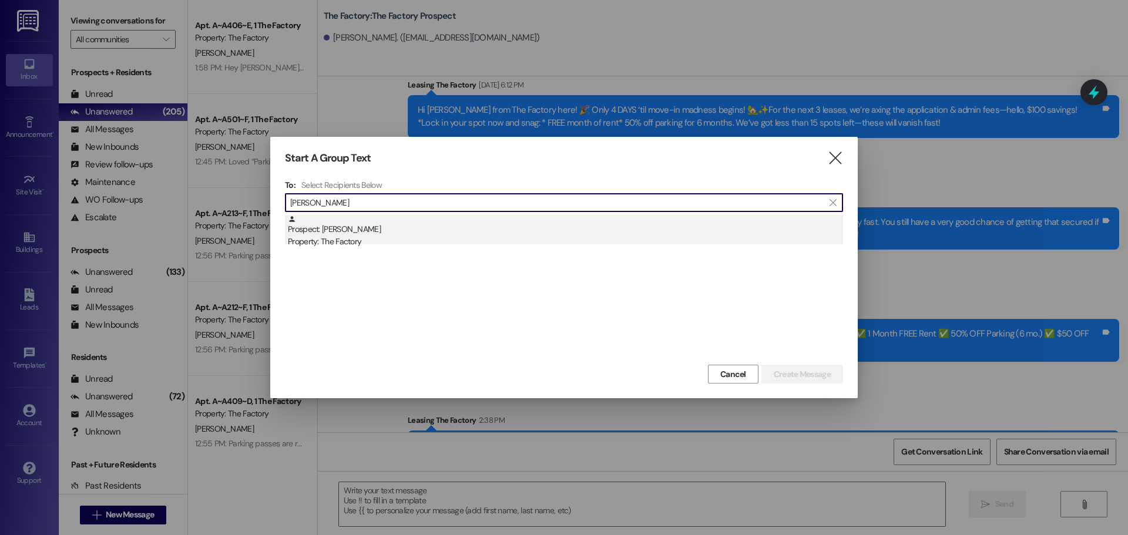
type input "sawyer wilso"
click at [350, 230] on div "Prospect: Sawyer Wilson Property: The Factory" at bounding box center [565, 231] width 555 height 33
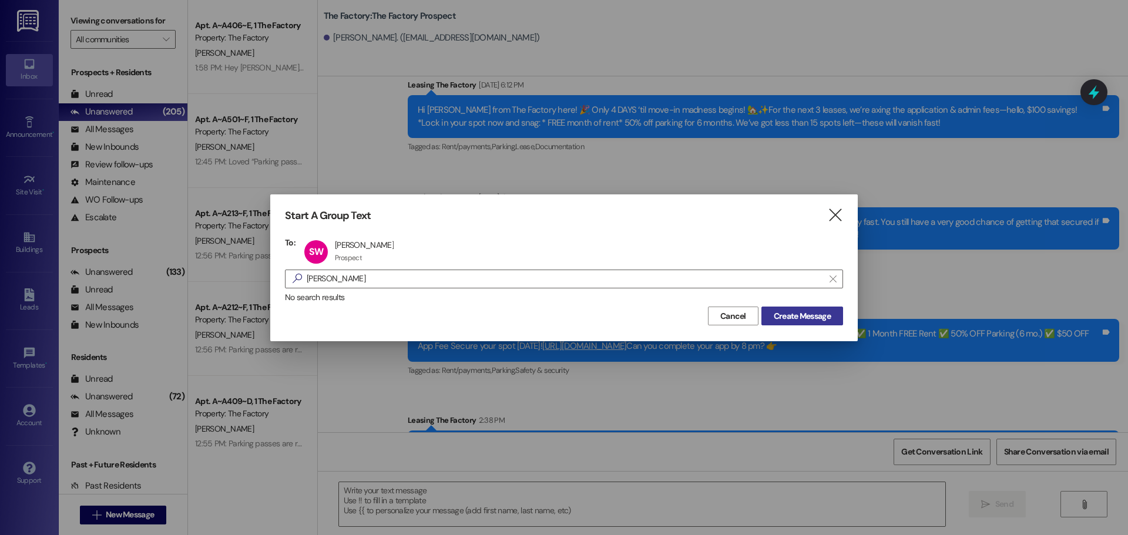
click at [789, 314] on span "Create Message" at bounding box center [802, 316] width 57 height 12
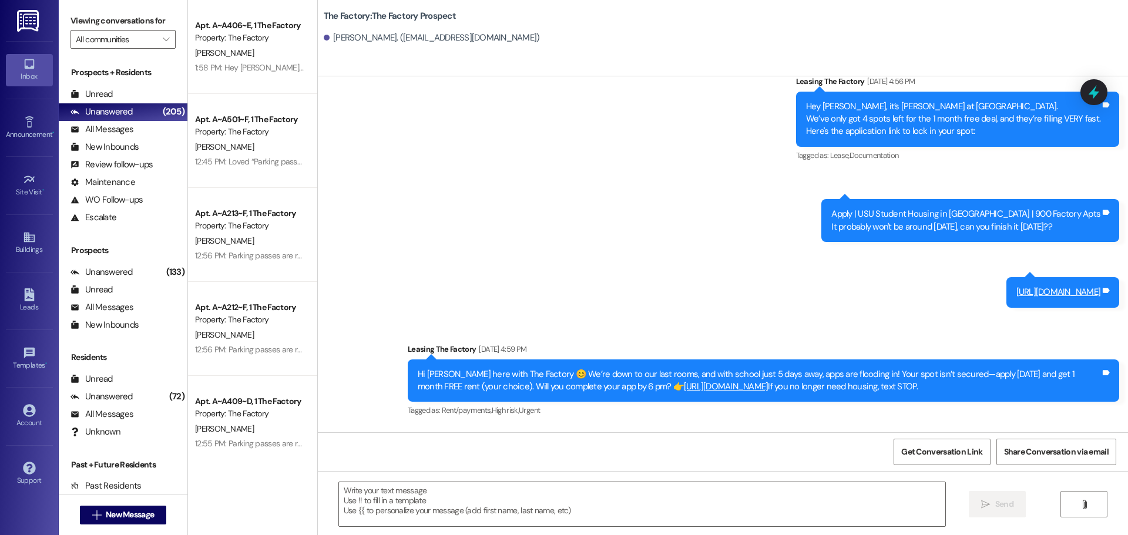
scroll to position [4405, 0]
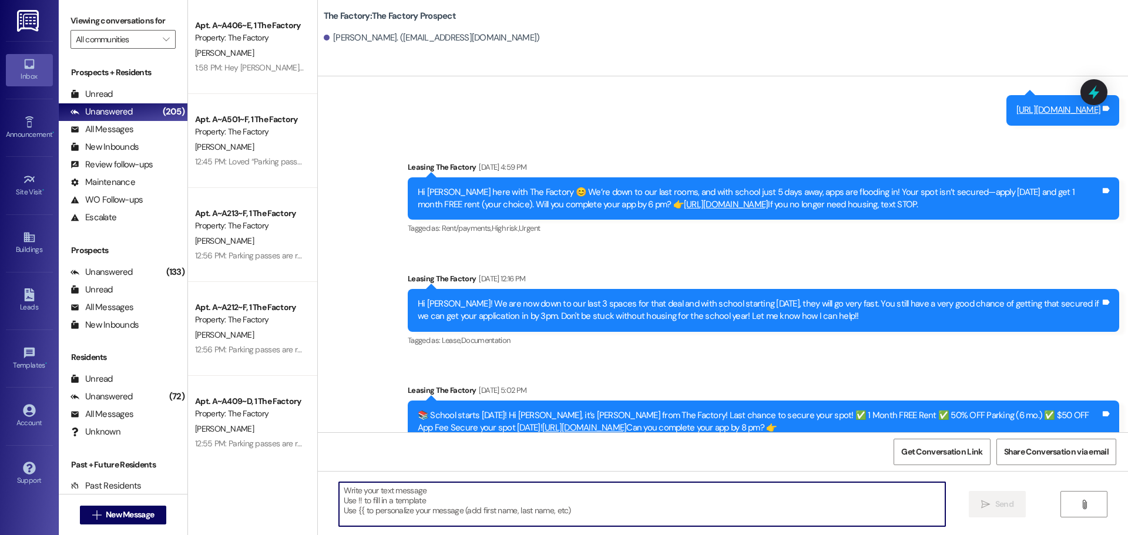
click at [339, 493] on textarea at bounding box center [642, 504] width 606 height 44
paste textarea "{{first_name}}!🚨 We only have a few rooms left at The Factory & they’re going F…"
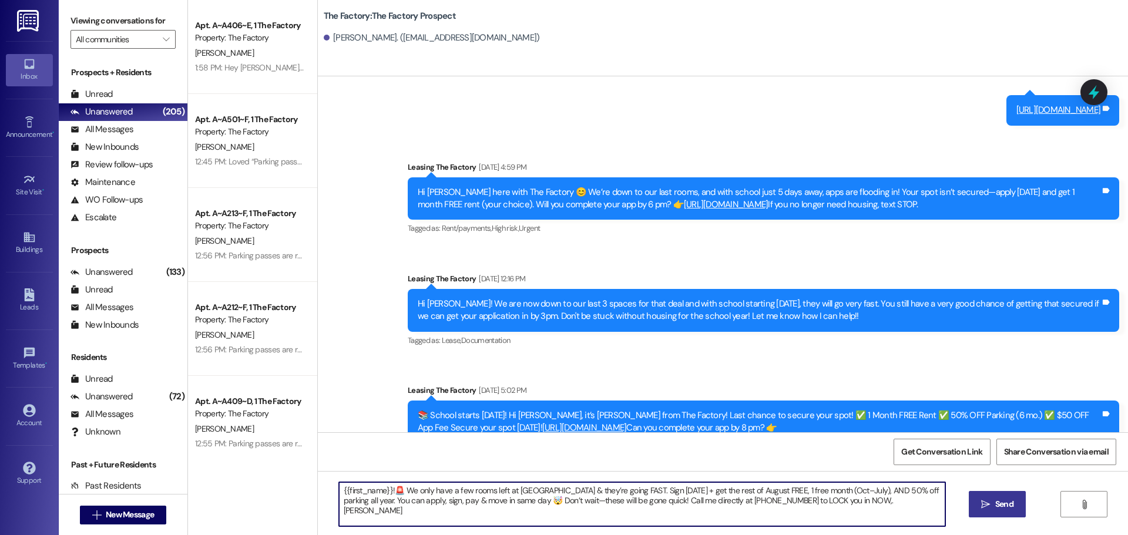
type textarea "{{first_name}}!🚨 We only have a few rooms left at The Factory & they’re going F…"
click at [990, 507] on span " Send" at bounding box center [997, 504] width 37 height 12
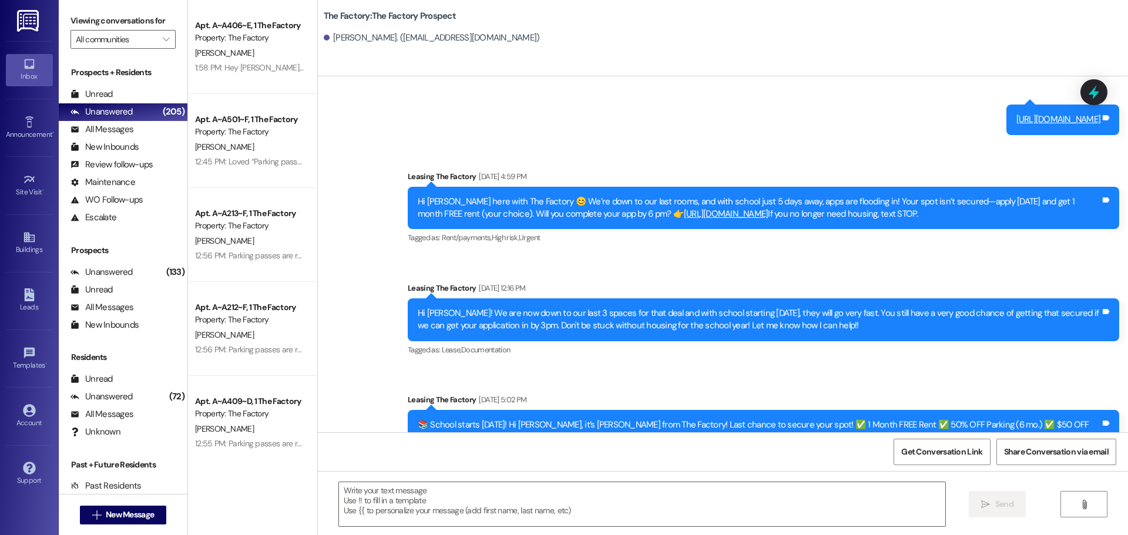
scroll to position [4499, 0]
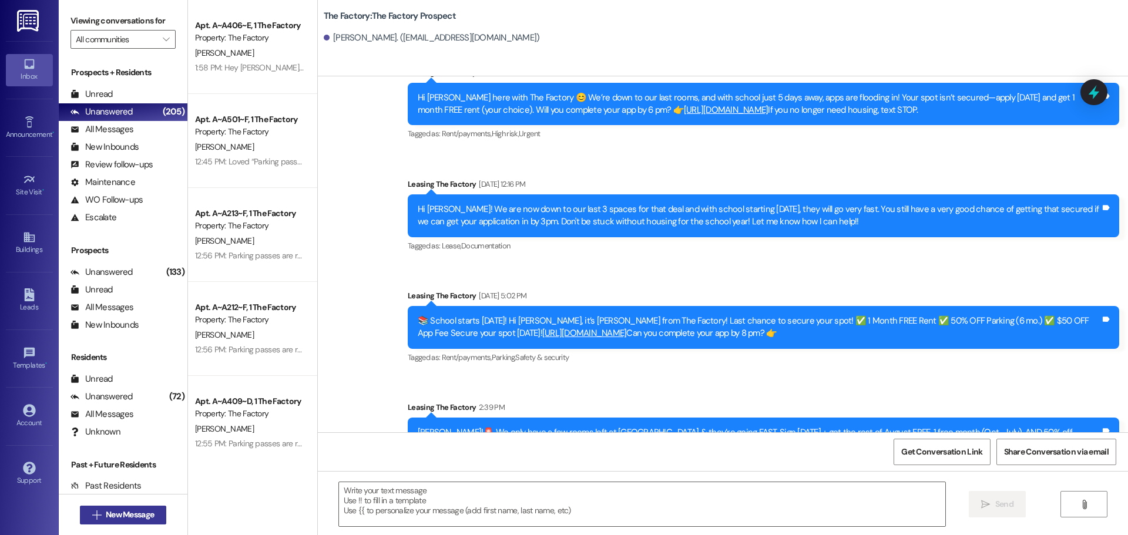
click at [149, 511] on span "New Message" at bounding box center [130, 515] width 48 height 12
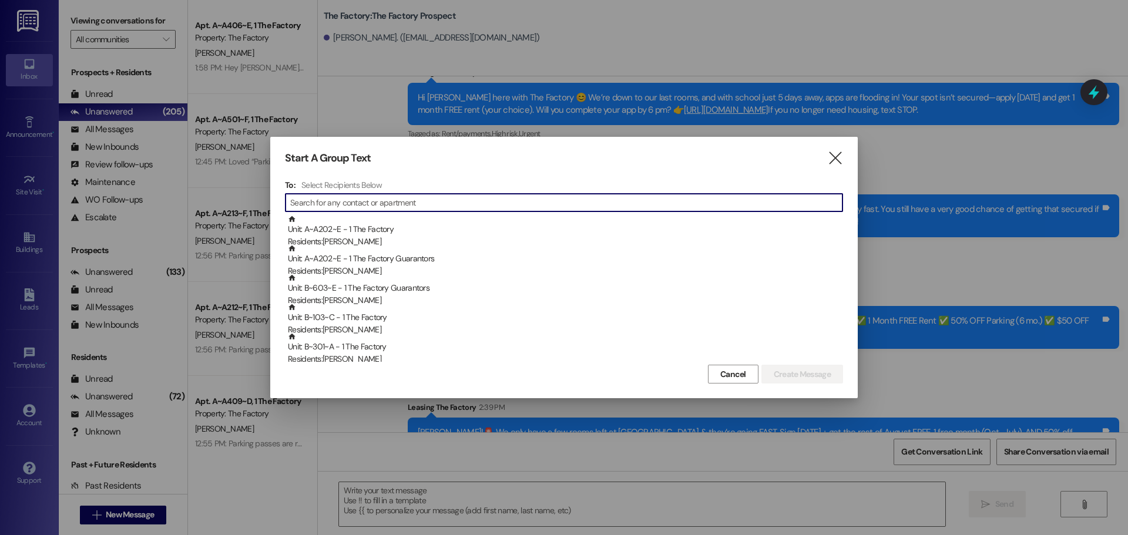
click at [318, 199] on input at bounding box center [566, 203] width 552 height 16
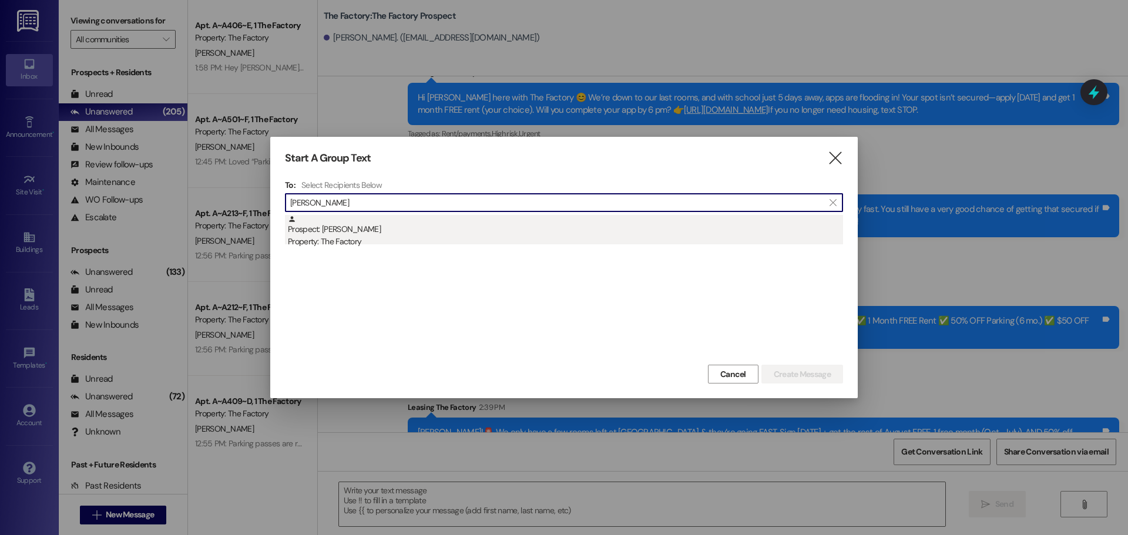
type input "Michael mad"
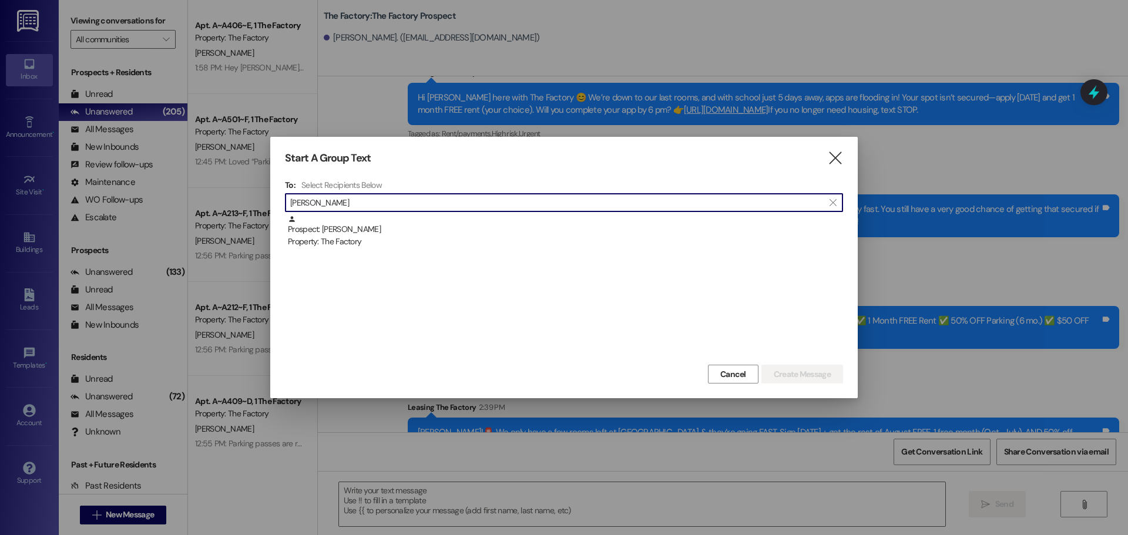
click at [348, 233] on div "Prospect: Michael Madsen Property: The Factory" at bounding box center [565, 231] width 555 height 33
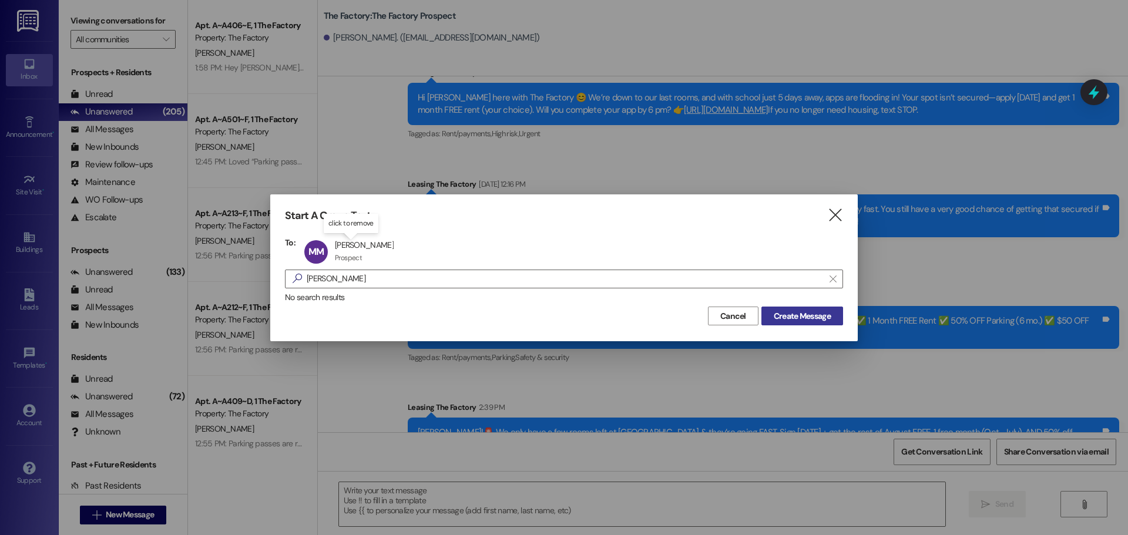
click at [797, 317] on span "Create Message" at bounding box center [802, 316] width 57 height 12
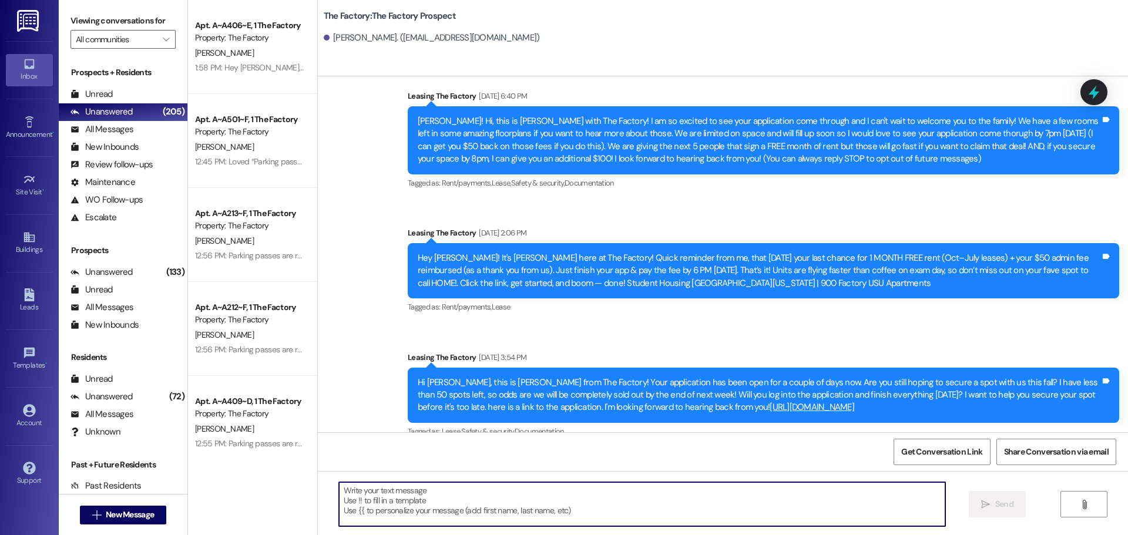
scroll to position [5, 0]
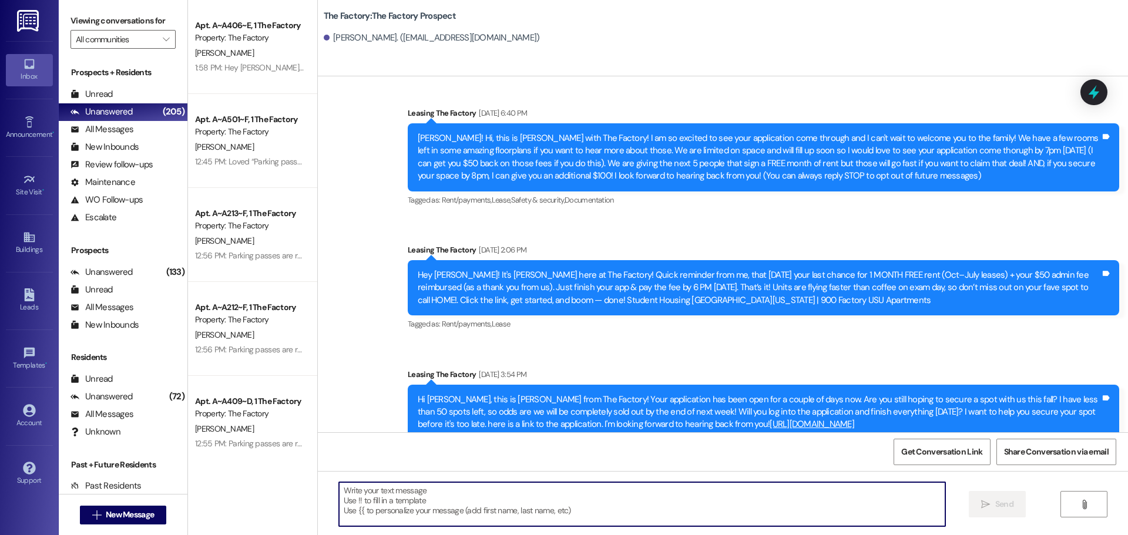
click at [339, 492] on textarea at bounding box center [642, 504] width 606 height 44
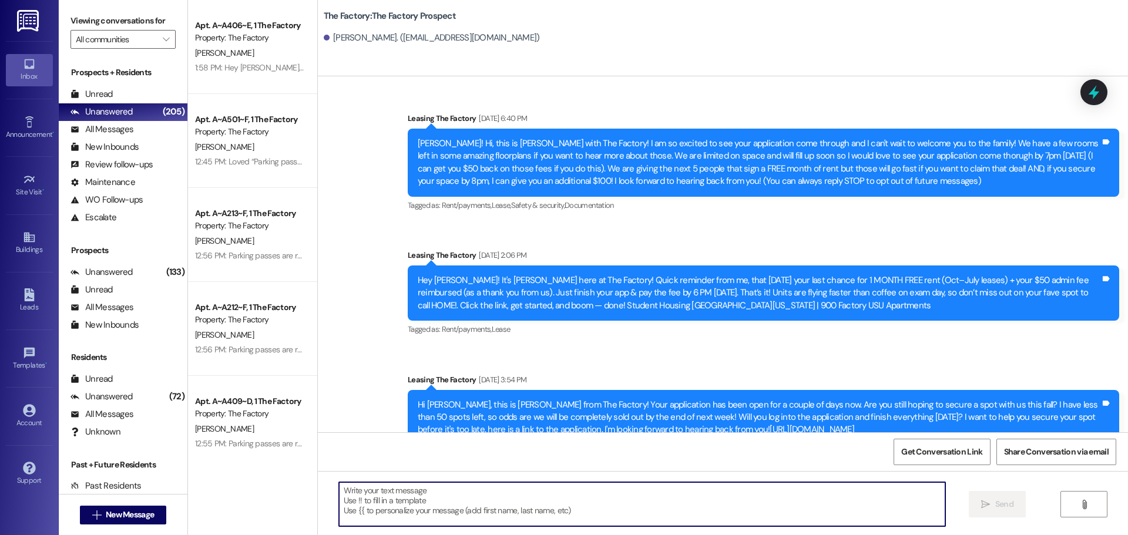
paste textarea "{{first_name}}!🚨 We only have a few rooms left at The Factory & they’re going F…"
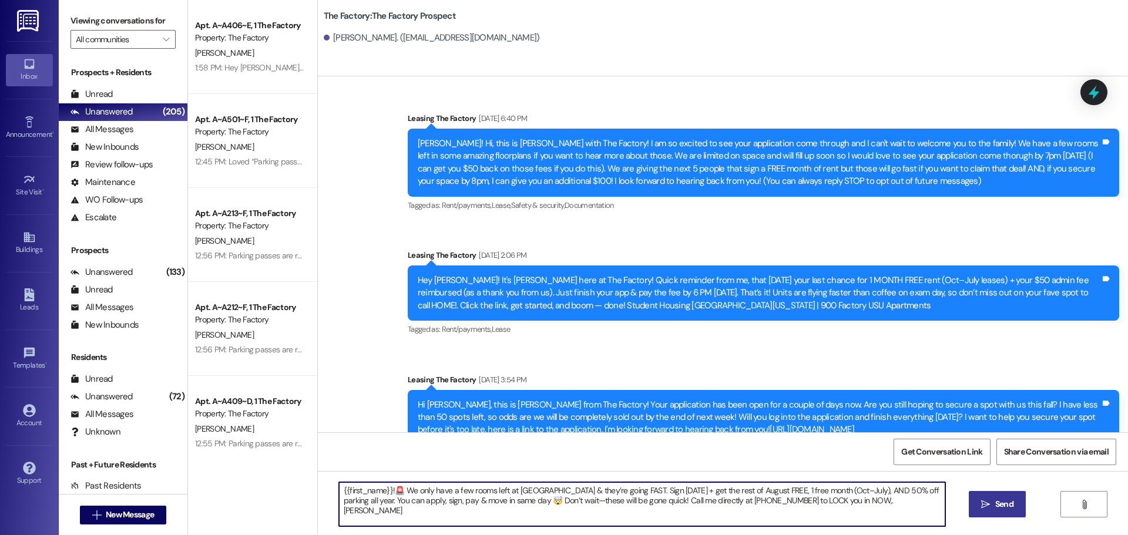
type textarea "{{first_name}}!🚨 We only have a few rooms left at The Factory & they’re going F…"
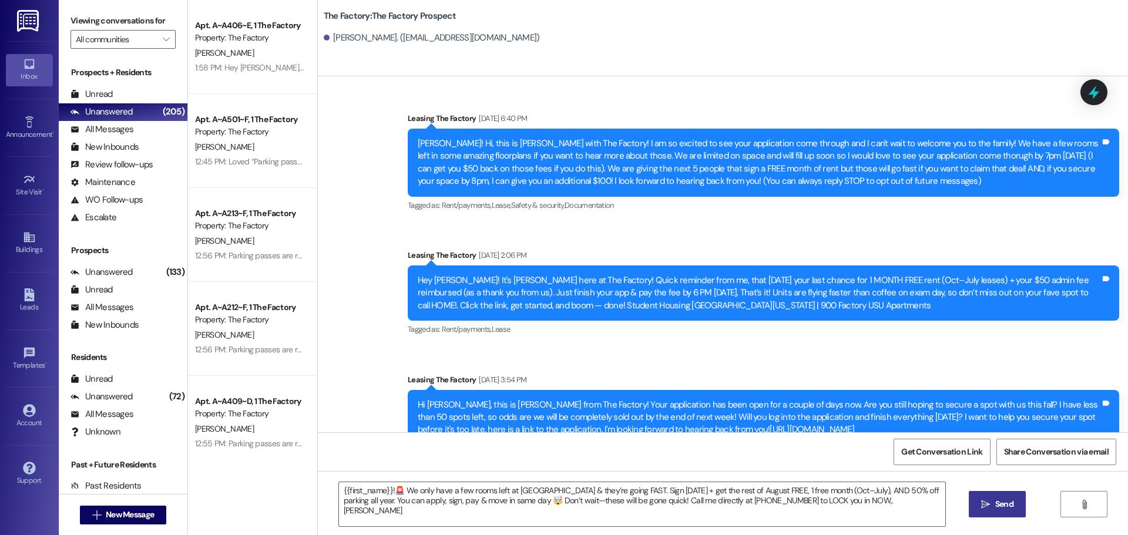
click at [1008, 511] on button " Send" at bounding box center [997, 504] width 57 height 26
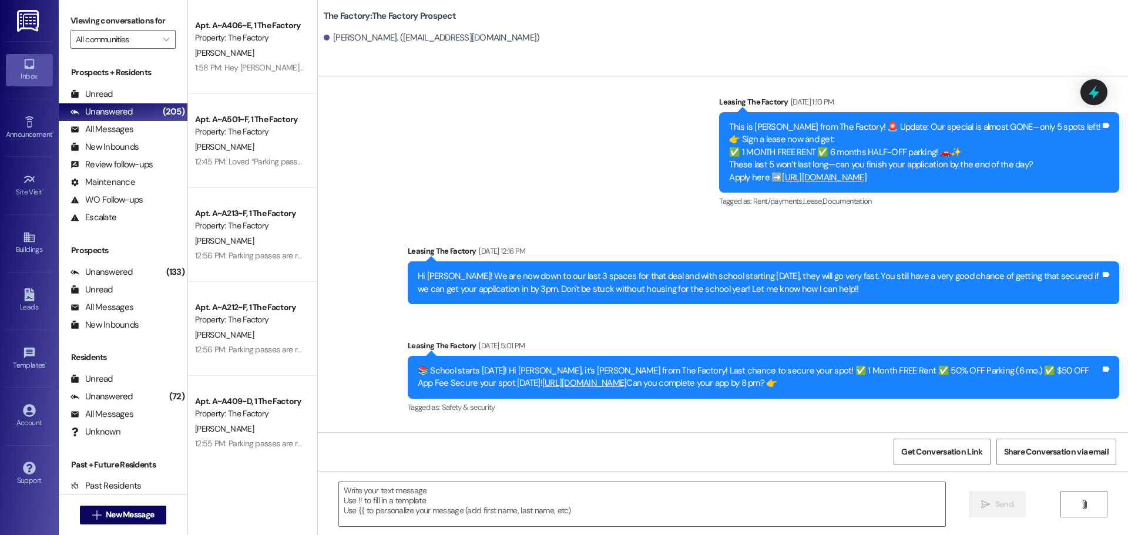
scroll to position [4257, 0]
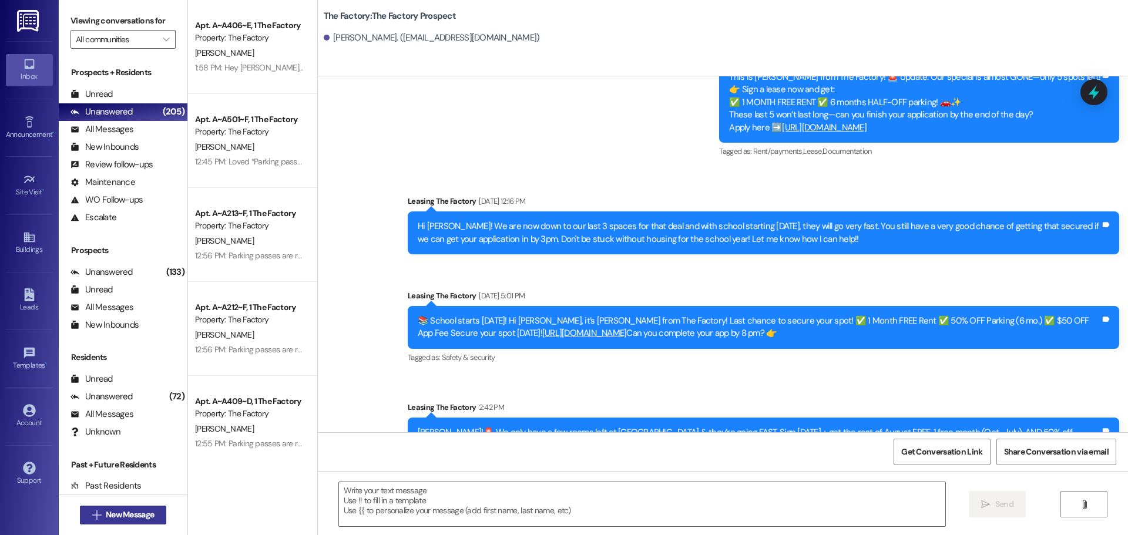
click at [115, 520] on span "New Message" at bounding box center [130, 515] width 48 height 12
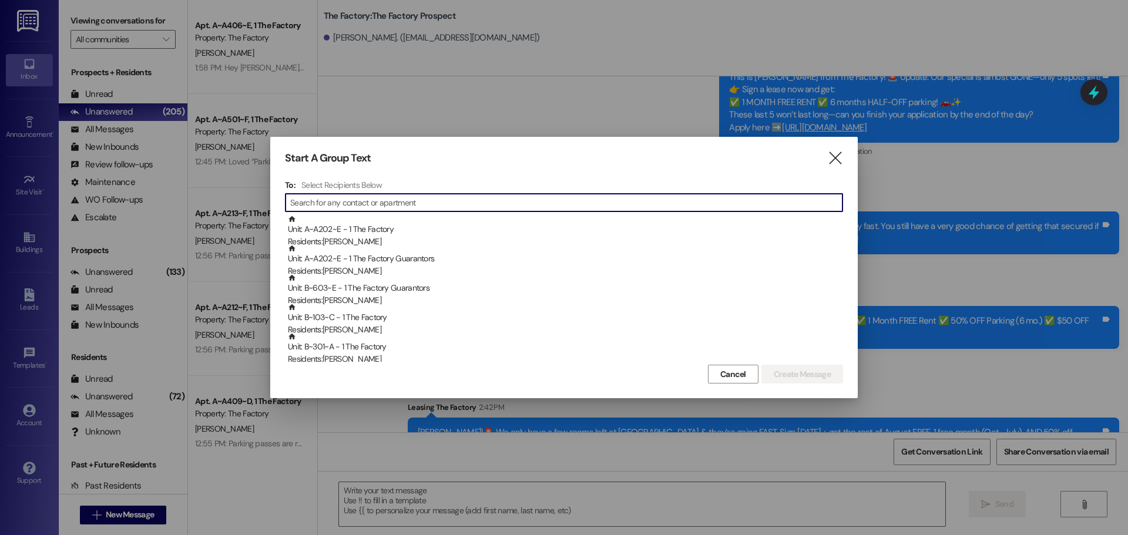
click at [324, 204] on input at bounding box center [566, 203] width 552 height 16
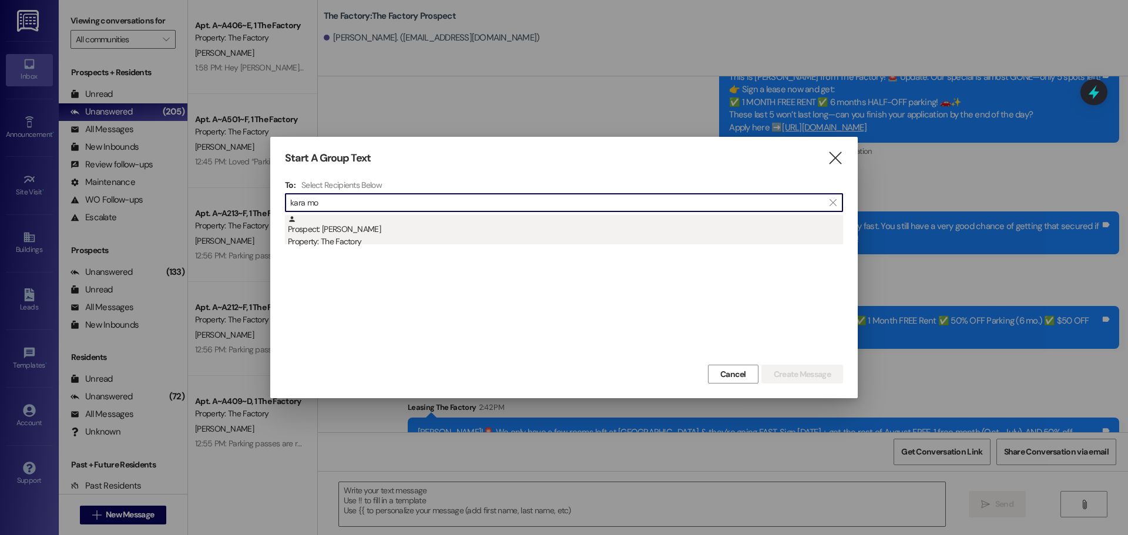
type input "kara mo"
click at [345, 240] on div "Property: The Factory" at bounding box center [565, 242] width 555 height 12
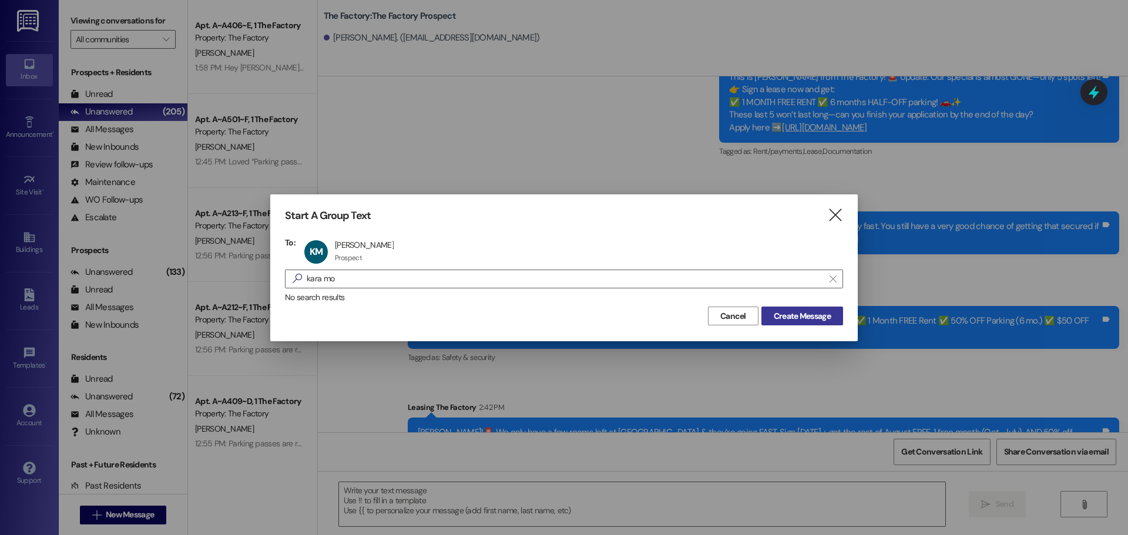
click at [805, 314] on span "Create Message" at bounding box center [802, 316] width 57 height 12
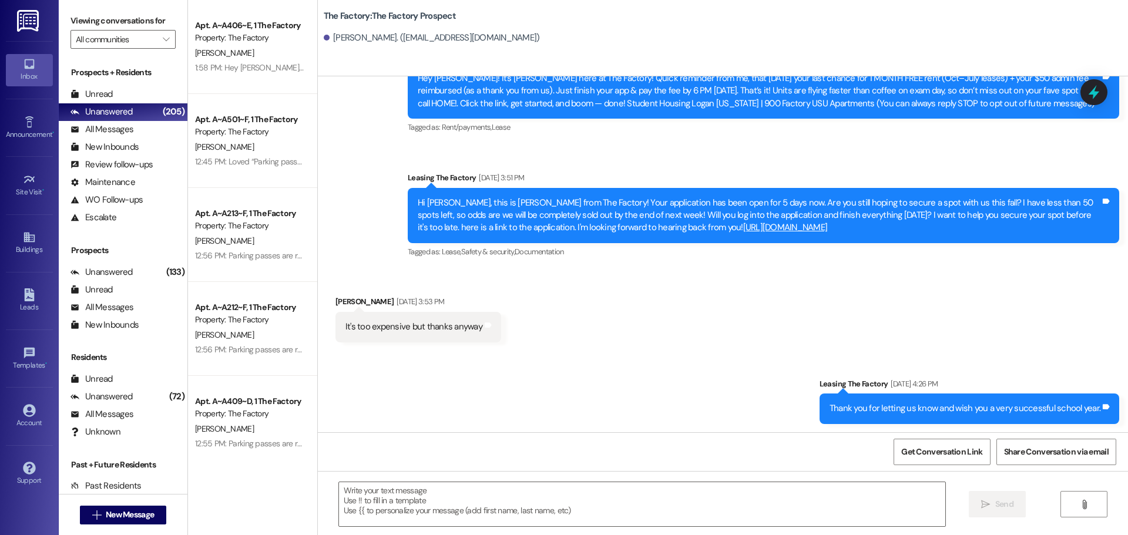
scroll to position [66, 0]
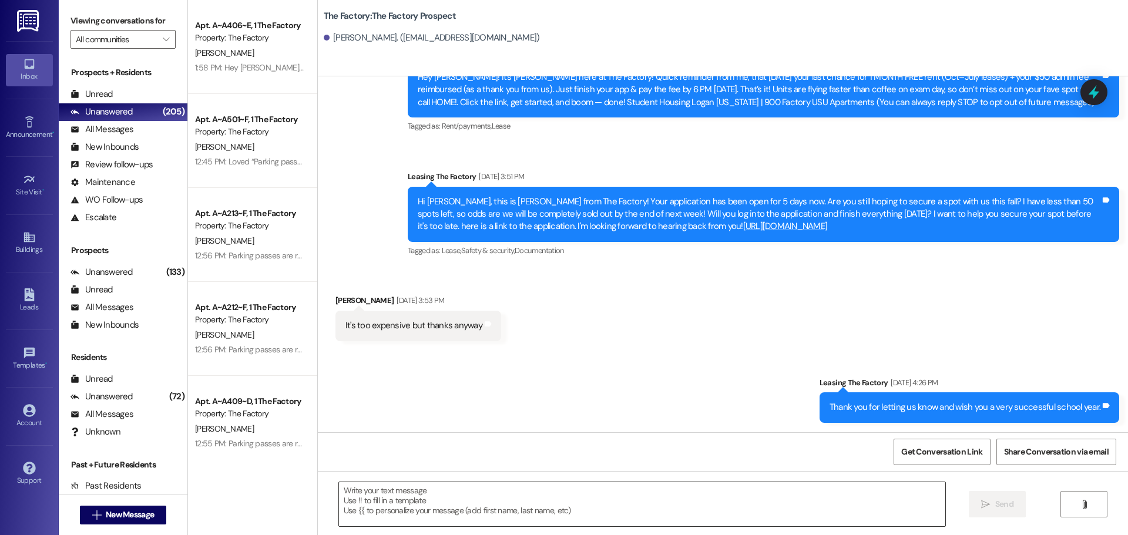
click at [339, 491] on textarea at bounding box center [642, 504] width 606 height 44
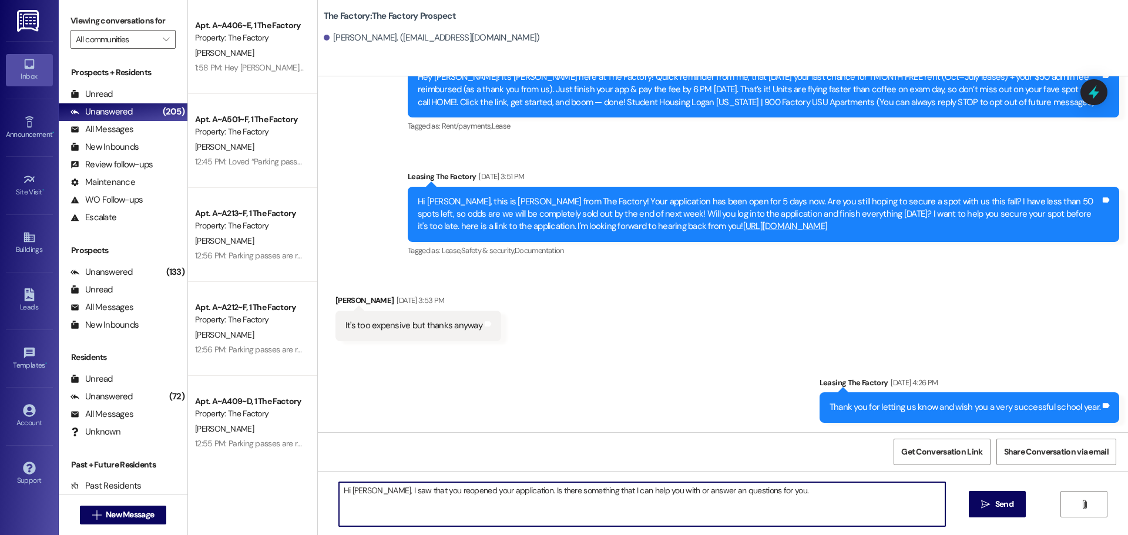
paste textarea "{{first_name}}!🚨 We only have a few rooms left at The Factory & they’re going F…"
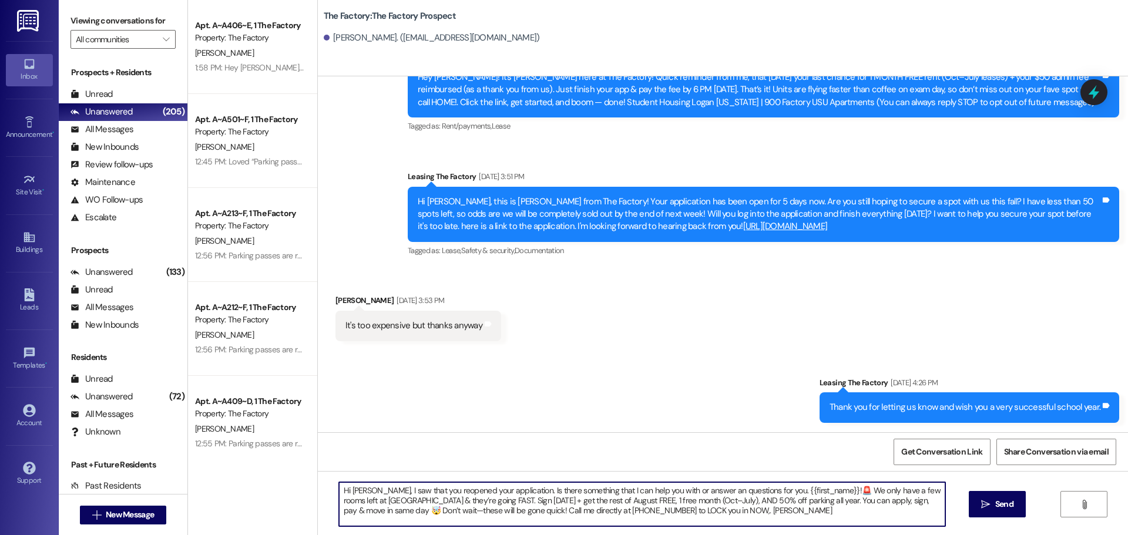
click at [755, 490] on textarea "Hi Kara, I saw that you reopened your application. Is there something that I ca…" at bounding box center [642, 504] width 606 height 44
type textarea "Hi Kara, I saw that you reopened your application. Is there something that I ca…"
drag, startPoint x: 989, startPoint y: 507, endPoint x: 940, endPoint y: 467, distance: 63.1
click at [986, 505] on icon "" at bounding box center [985, 504] width 9 height 9
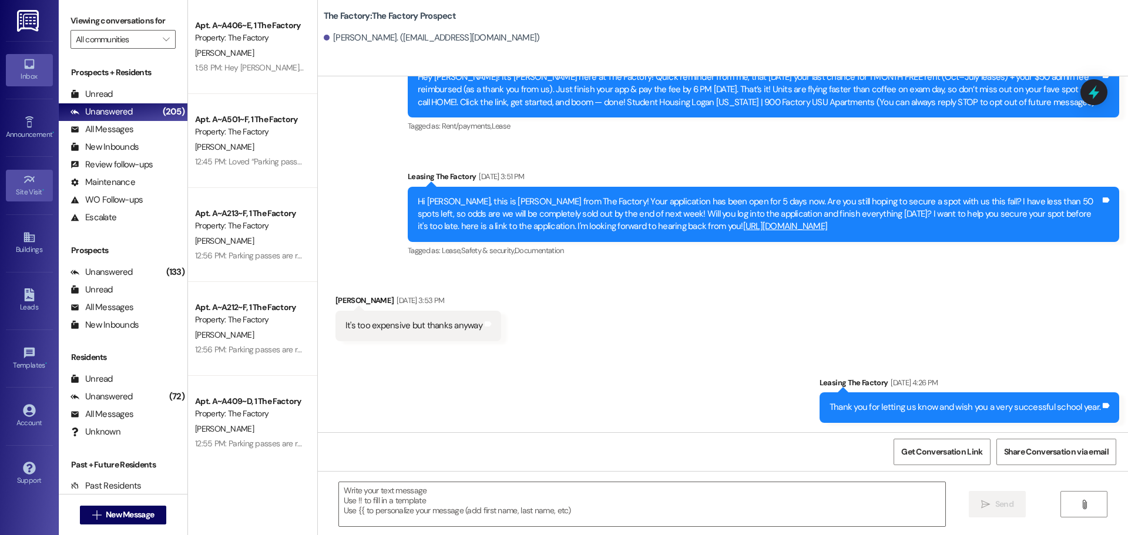
scroll to position [0, 0]
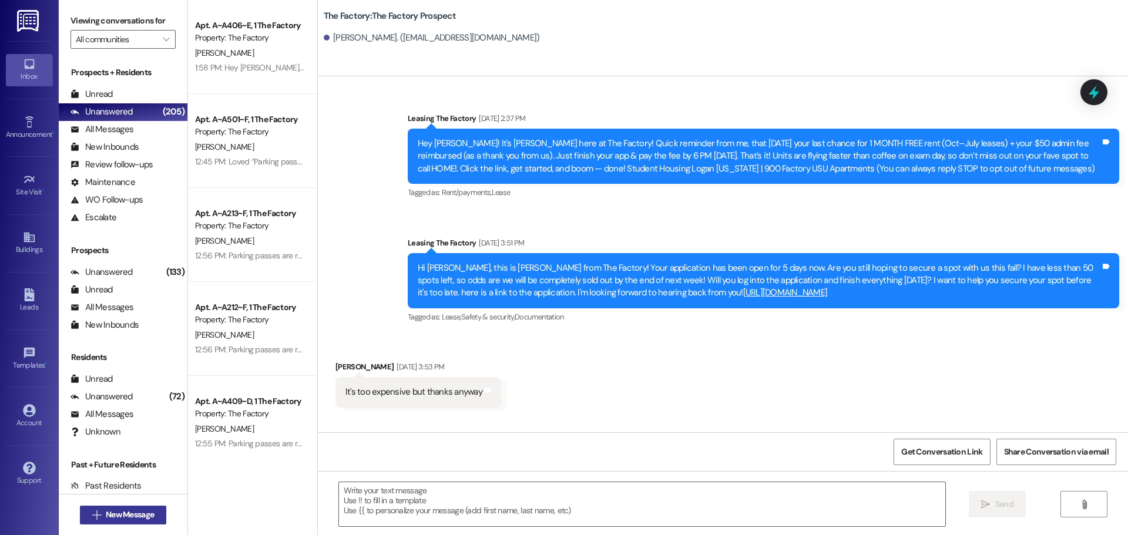
click at [139, 515] on span "New Message" at bounding box center [130, 515] width 48 height 12
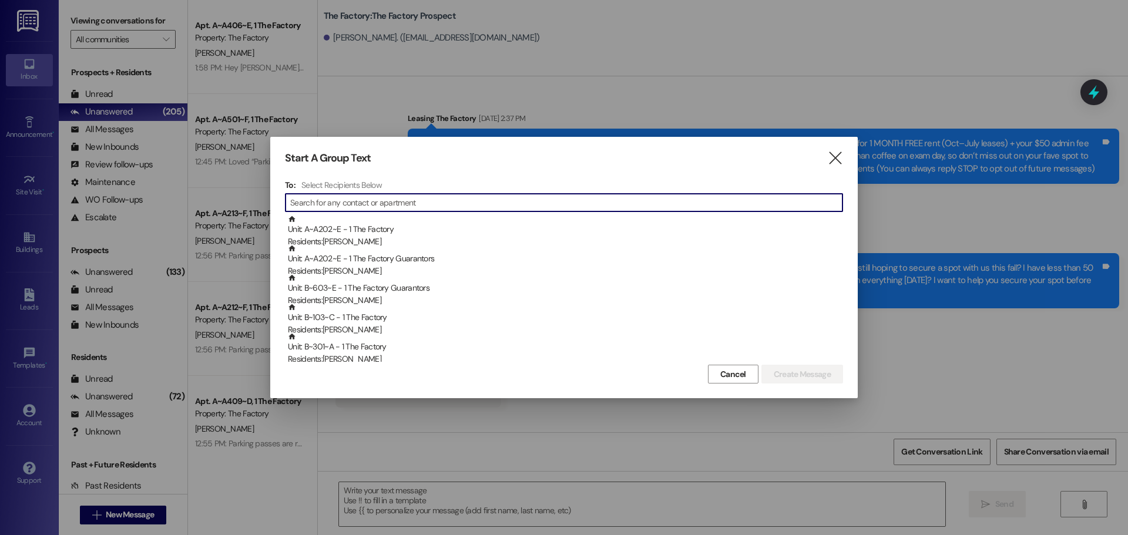
click at [365, 201] on input at bounding box center [566, 203] width 552 height 16
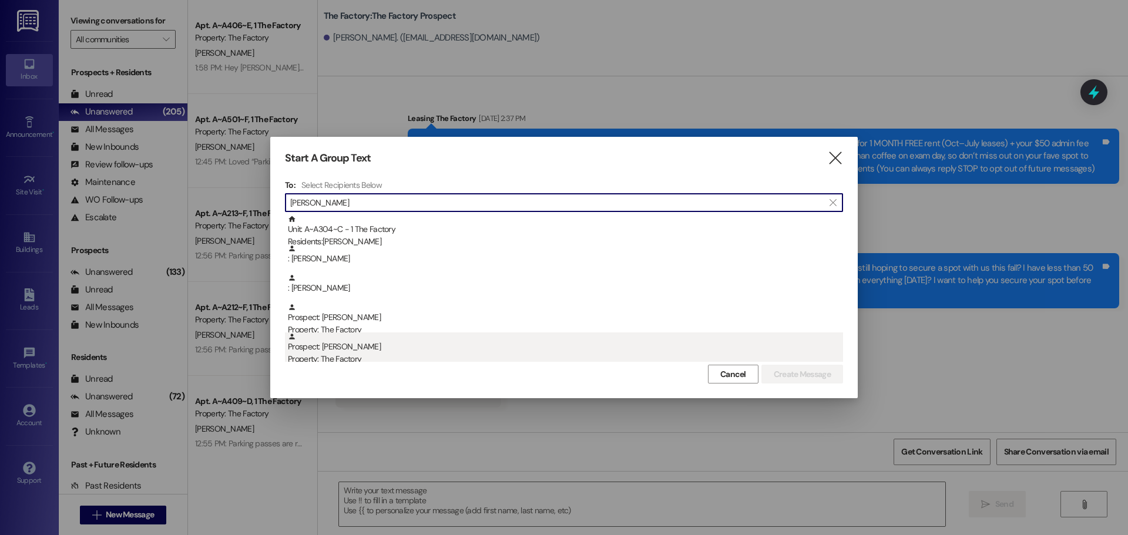
type input "gracie"
click at [359, 347] on div "Prospect: Gracie Norman Property: The Factory" at bounding box center [565, 349] width 555 height 33
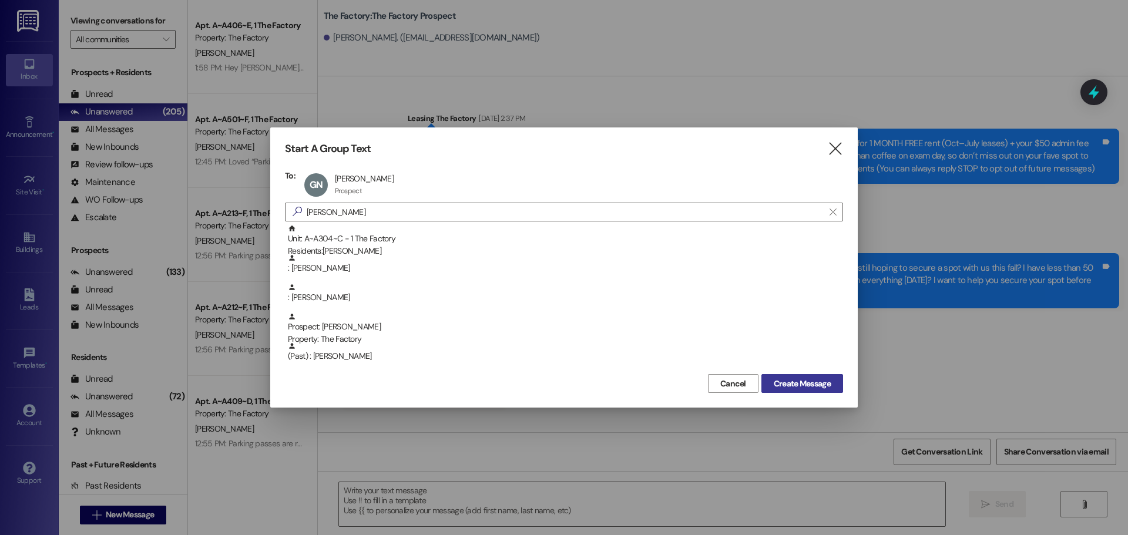
click at [785, 387] on span "Create Message" at bounding box center [802, 384] width 57 height 12
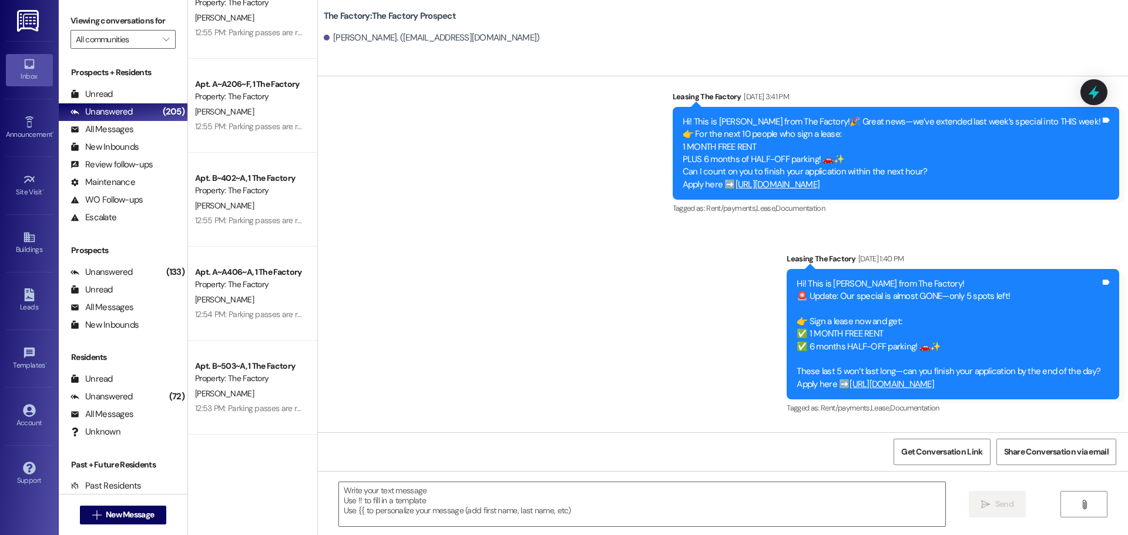
scroll to position [3820, 0]
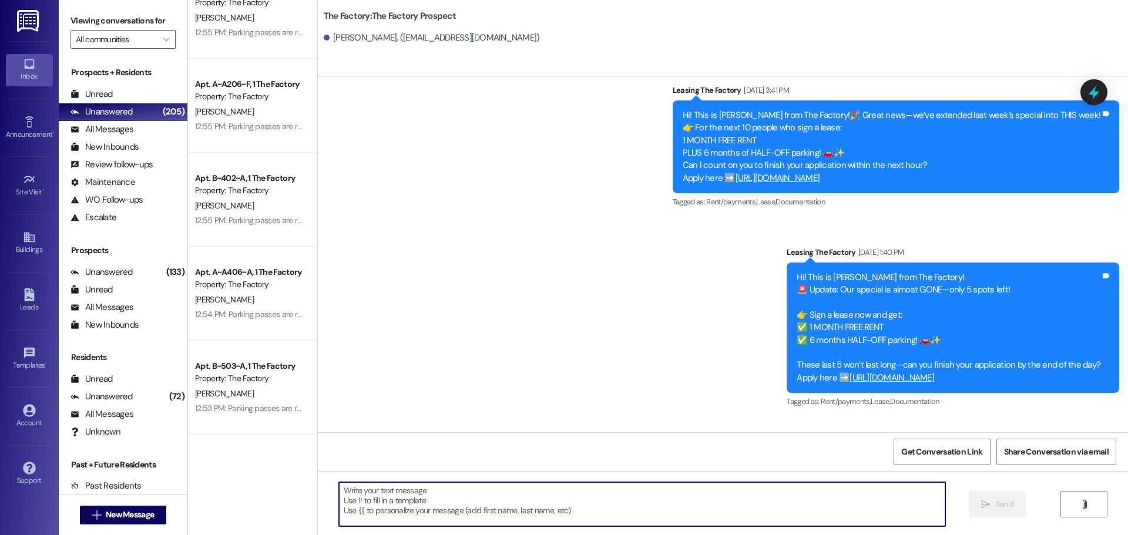
click at [339, 494] on textarea at bounding box center [642, 504] width 606 height 44
paste textarea "{{first_name}}!🚨 We only have a few rooms left at The Factory & they’re going F…"
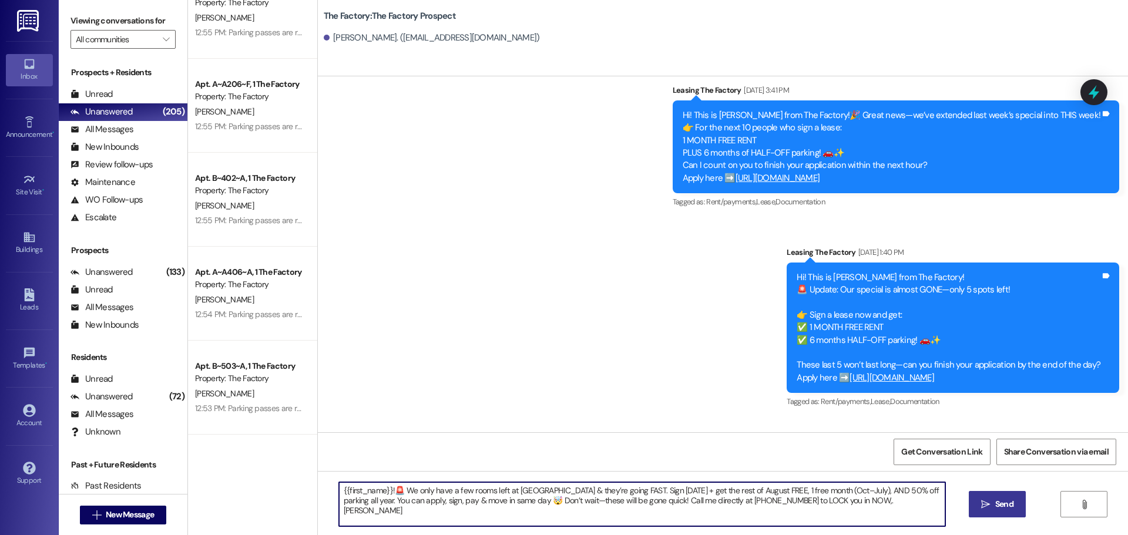
type textarea "{{first_name}}!🚨 We only have a few rooms left at The Factory & they’re going F…"
click at [977, 504] on button " Send" at bounding box center [997, 504] width 57 height 26
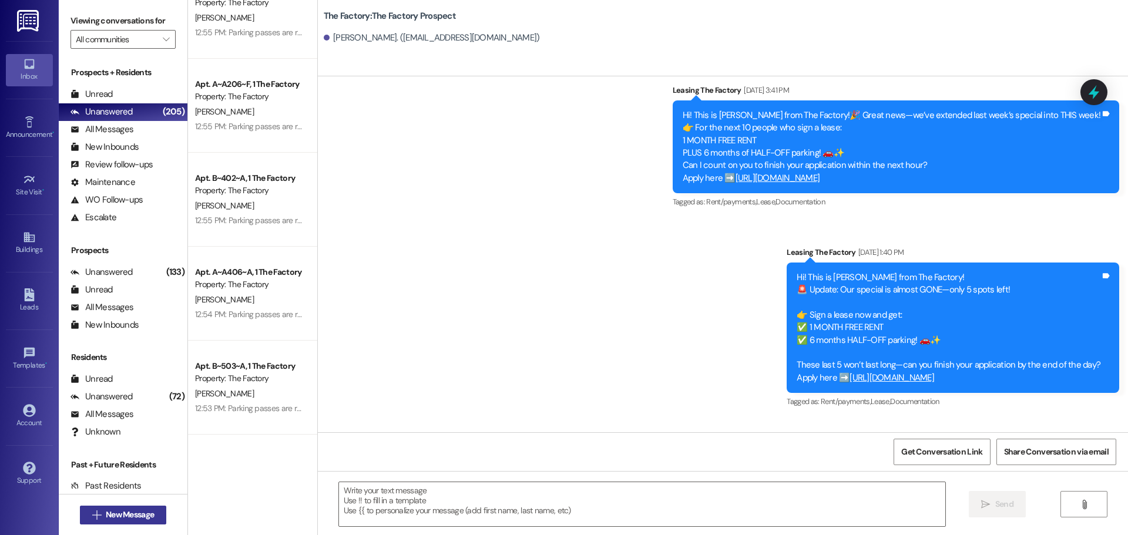
click at [143, 511] on span "New Message" at bounding box center [130, 515] width 48 height 12
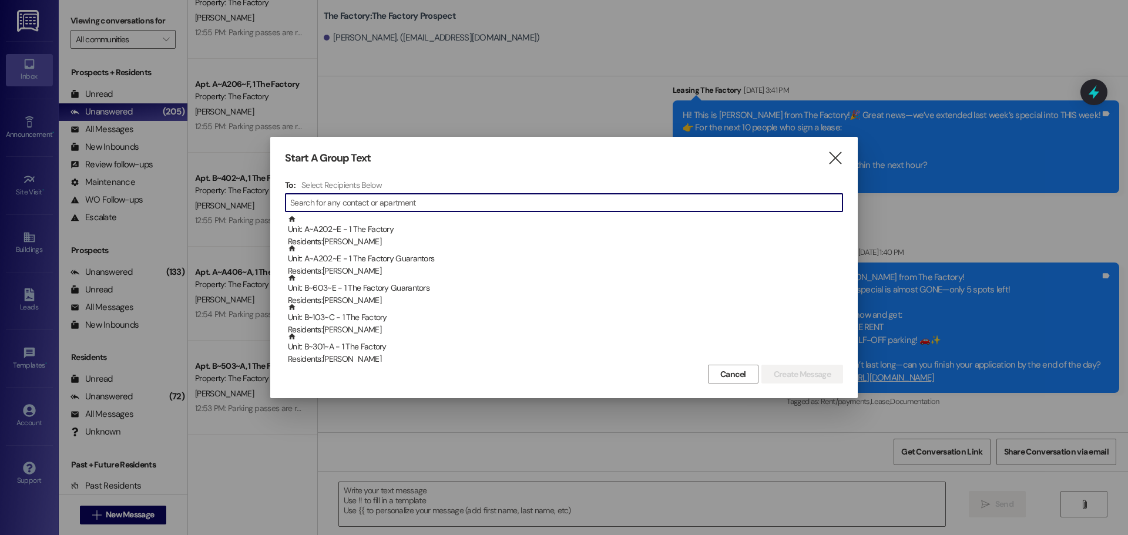
click at [329, 198] on input at bounding box center [566, 203] width 552 height 16
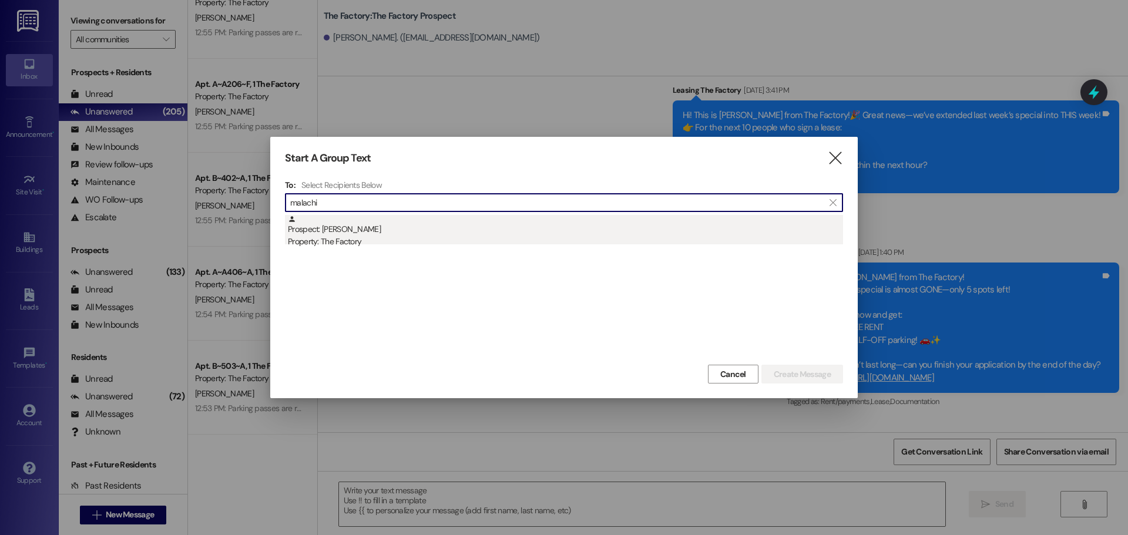
type input "malachi"
click at [366, 233] on div "Prospect: Malachi Fitzgerald Property: The Factory" at bounding box center [565, 231] width 555 height 33
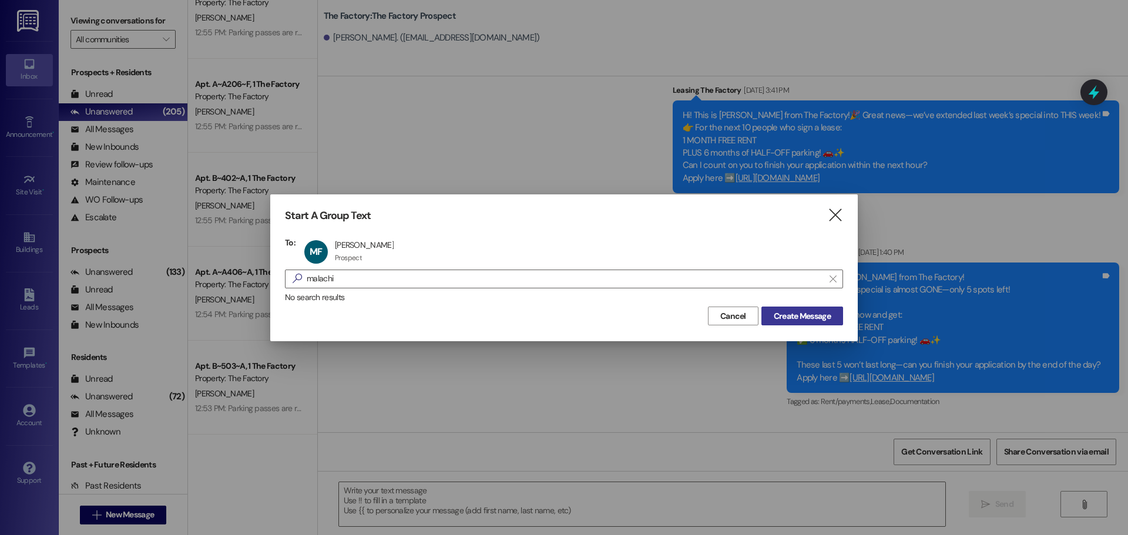
click at [782, 319] on span "Create Message" at bounding box center [802, 316] width 57 height 12
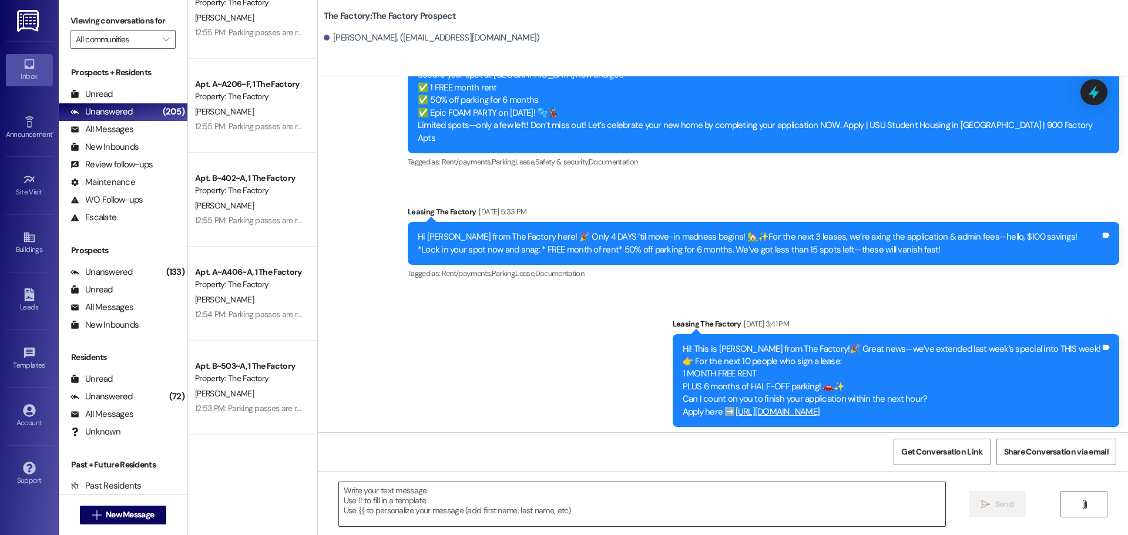
click at [339, 498] on textarea at bounding box center [642, 504] width 606 height 44
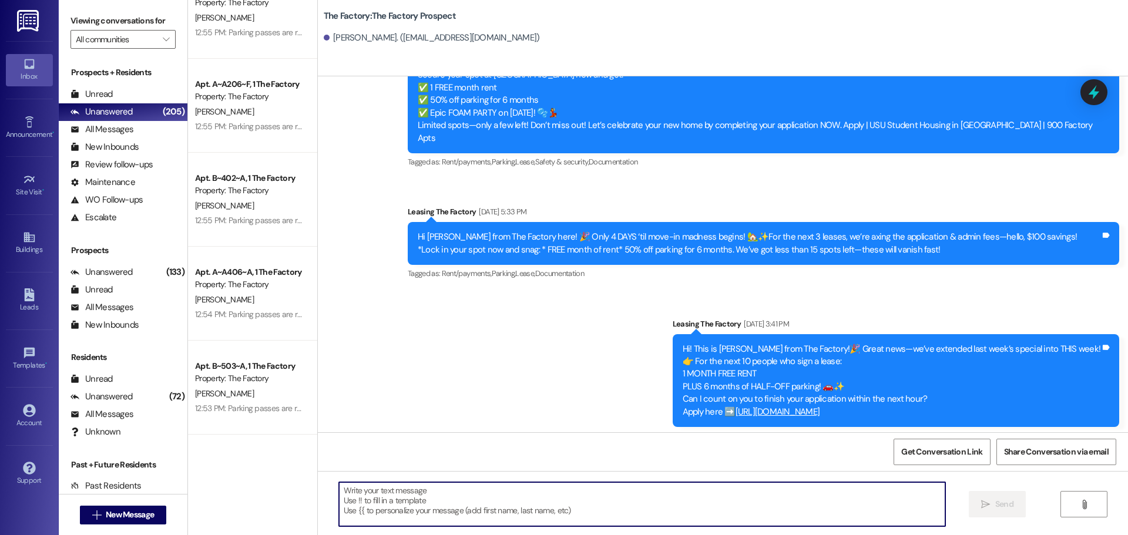
paste textarea "{{first_name}}!🚨 We only have a few rooms left at The Factory & they’re going F…"
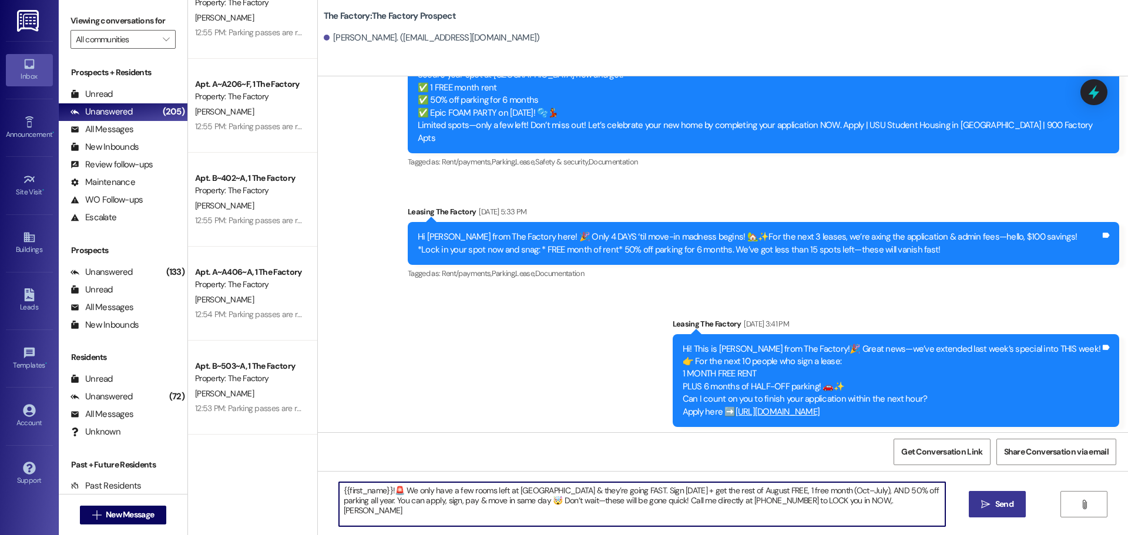
type textarea "{{first_name}}!🚨 We only have a few rooms left at The Factory & they’re going F…"
click at [985, 509] on span " Send" at bounding box center [997, 504] width 37 height 12
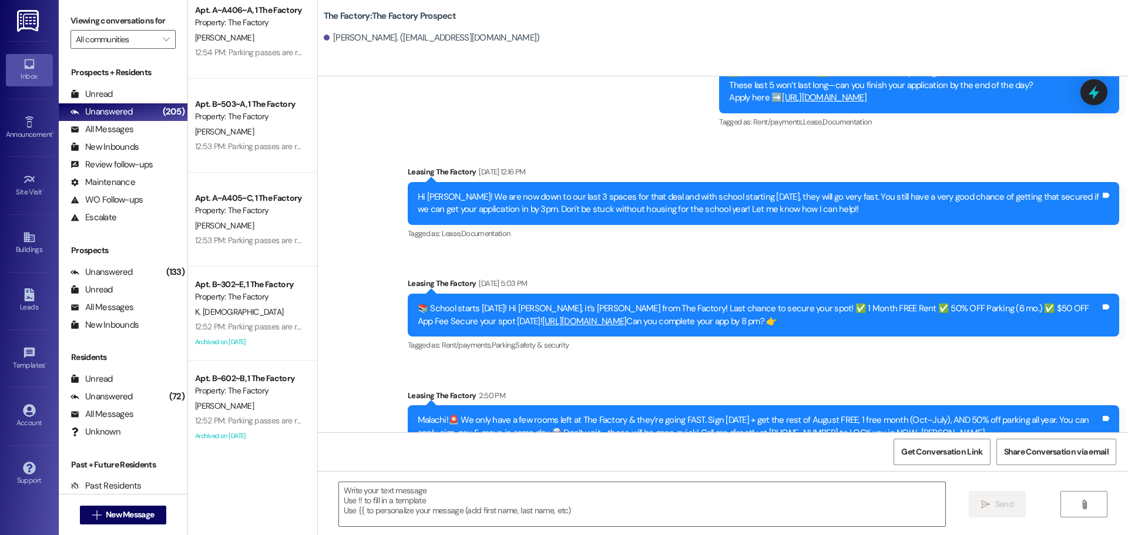
scroll to position [705, 0]
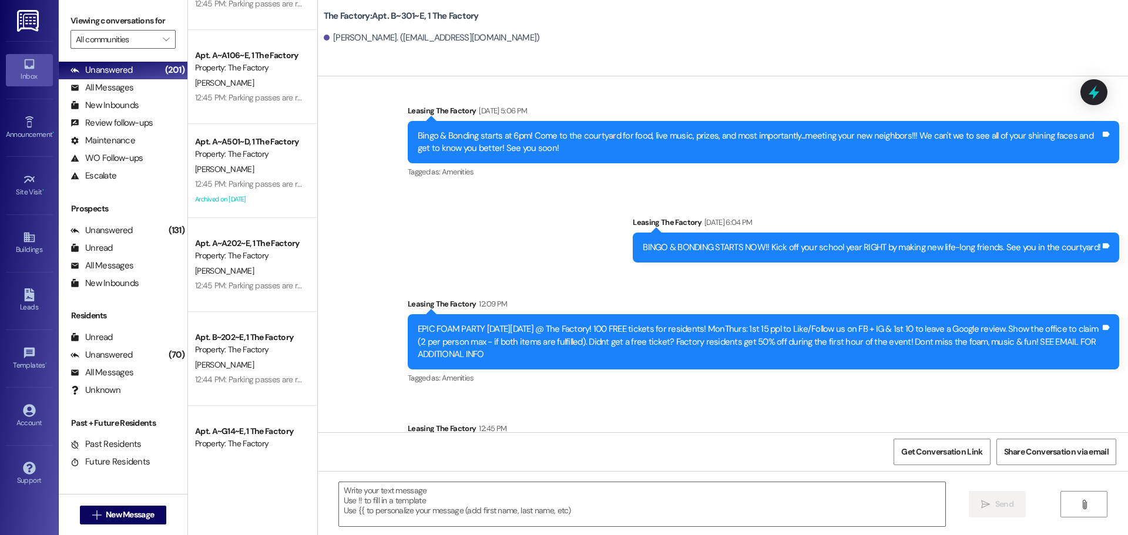
scroll to position [3897, 0]
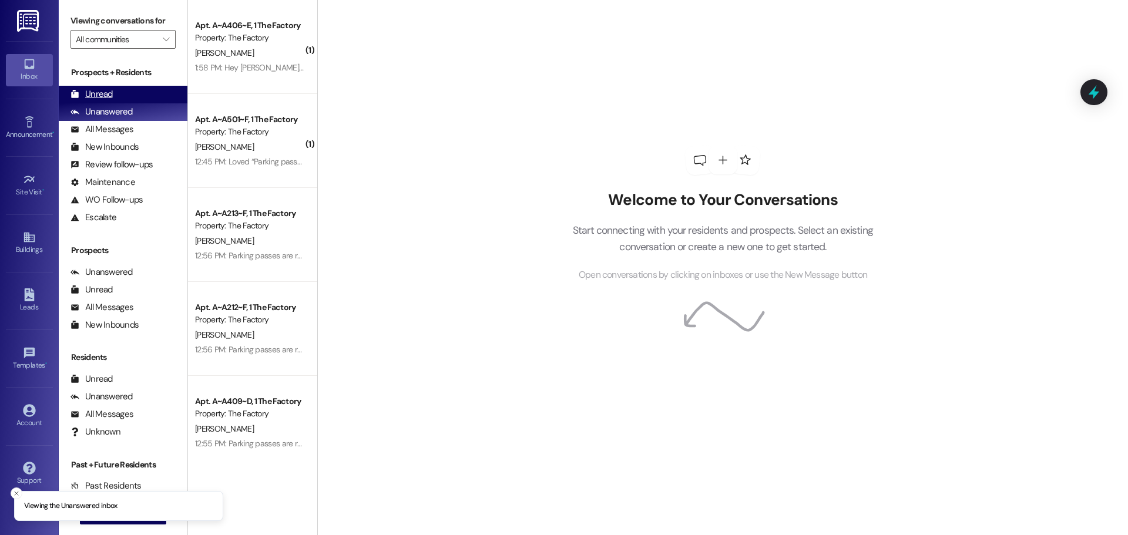
click at [108, 92] on div "Unread" at bounding box center [92, 94] width 42 height 12
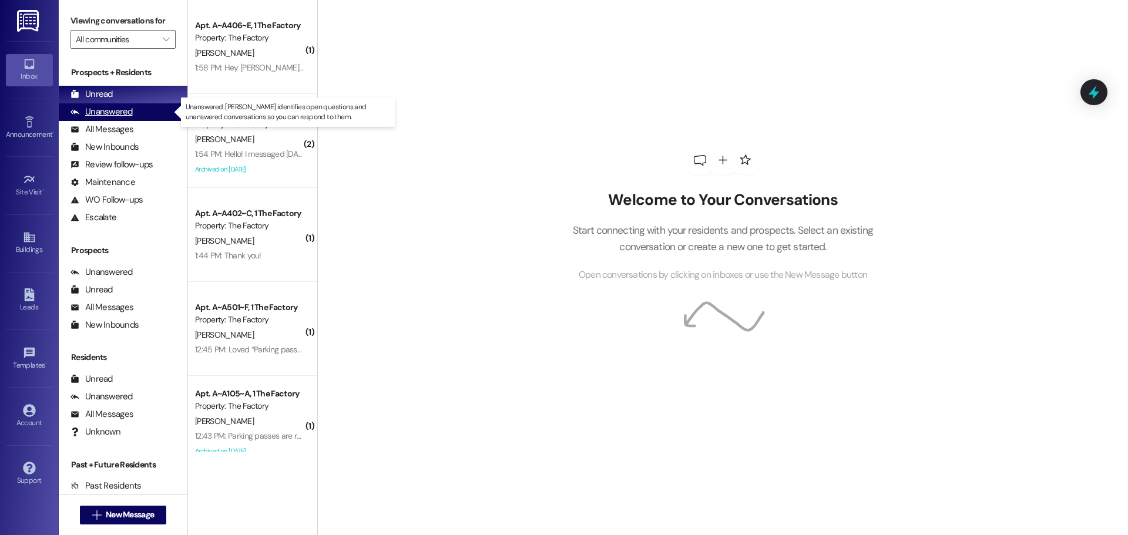
click at [105, 112] on div "Unanswered" at bounding box center [102, 112] width 62 height 12
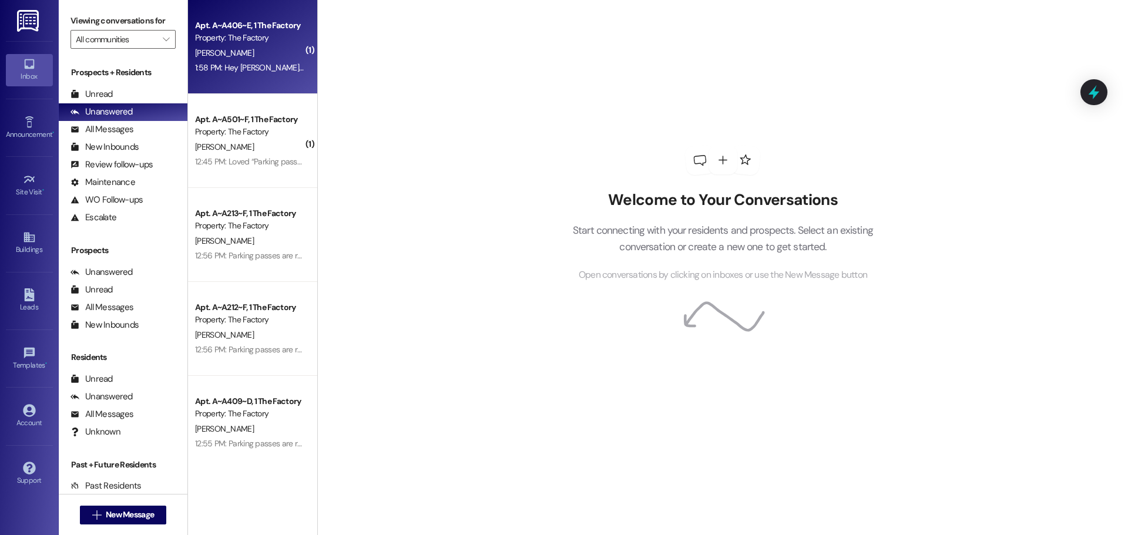
click at [233, 64] on div "1:58 PM: Hey [PERSON_NAME], am I good to come into and move in? 1:58 PM: Hey [P…" at bounding box center [311, 67] width 233 height 11
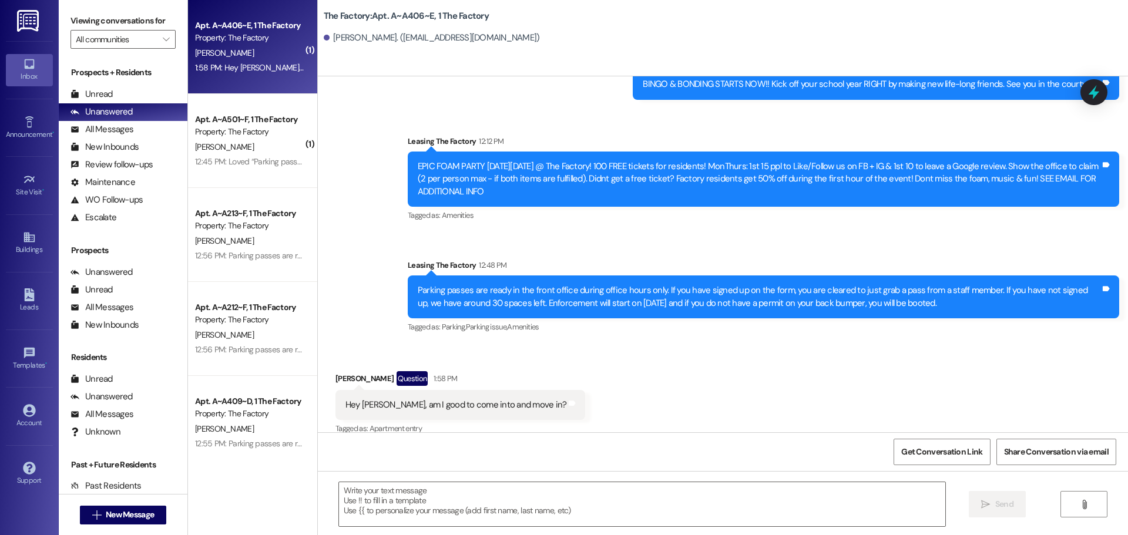
scroll to position [1075, 0]
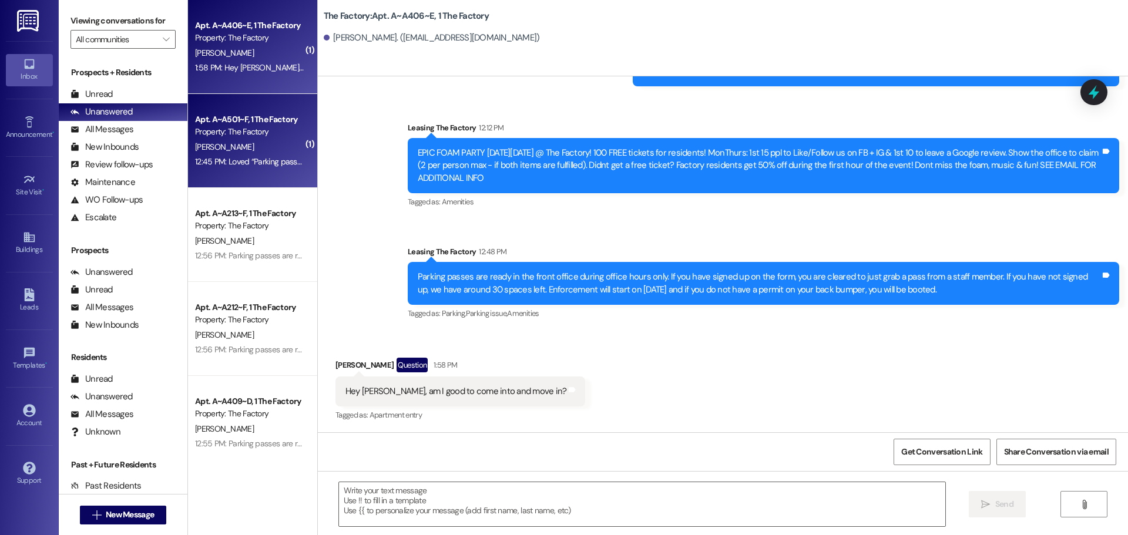
click at [238, 143] on div "[PERSON_NAME]" at bounding box center [249, 147] width 111 height 15
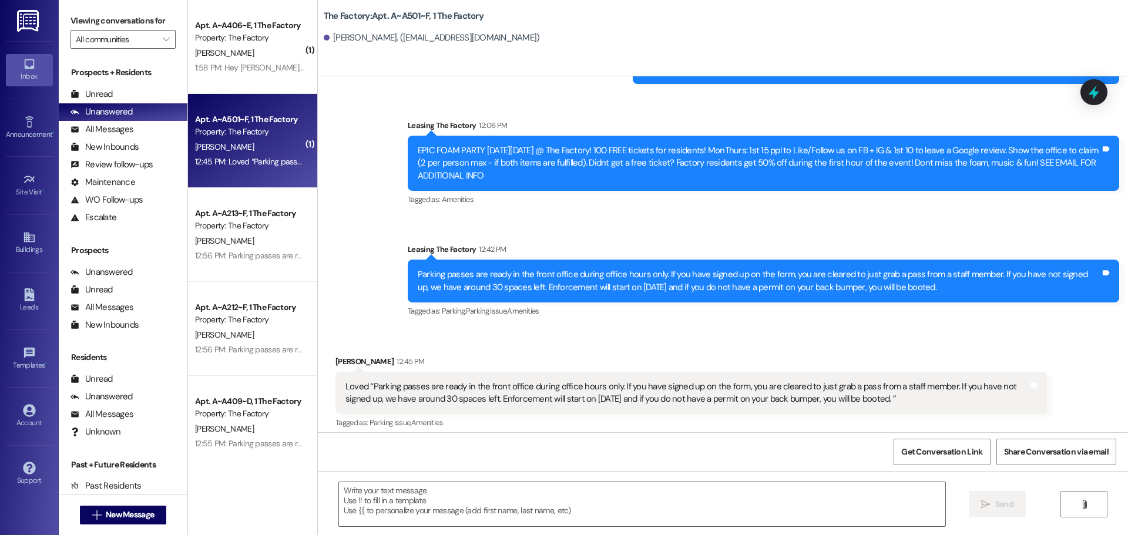
scroll to position [1582, 0]
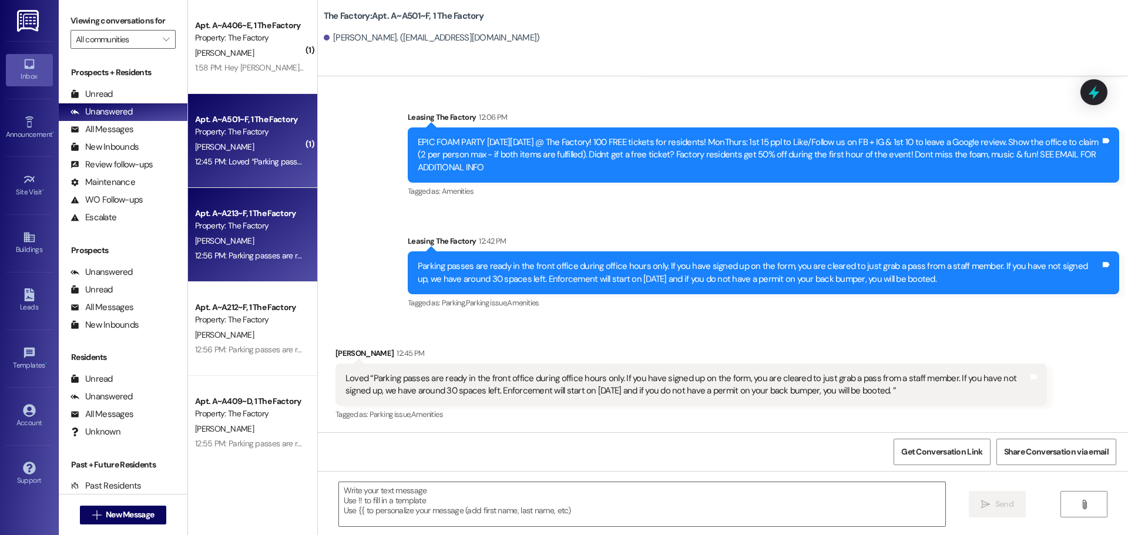
click at [246, 236] on div "[PERSON_NAME]" at bounding box center [249, 241] width 111 height 15
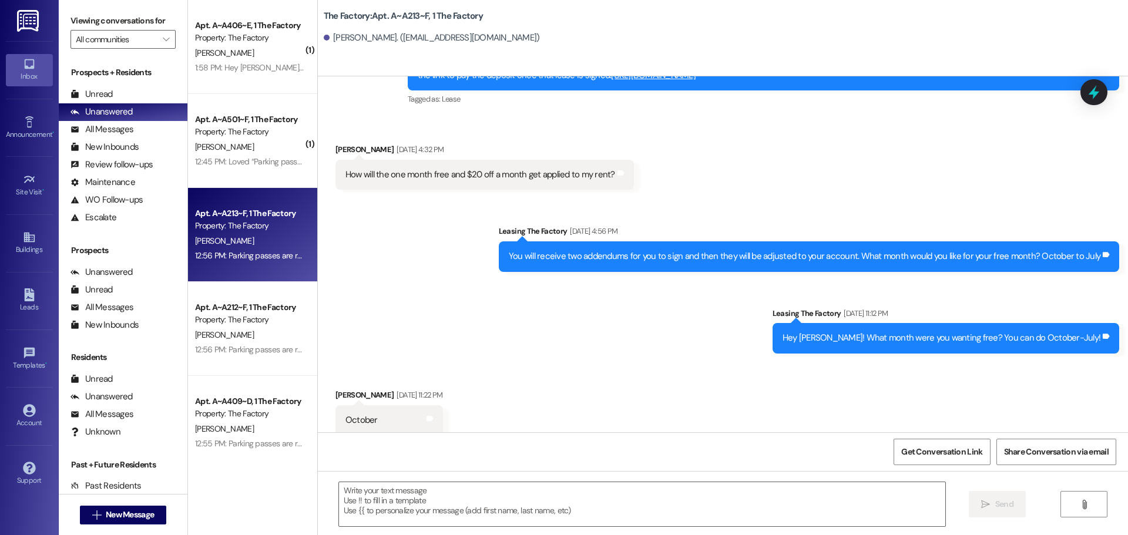
scroll to position [963, 0]
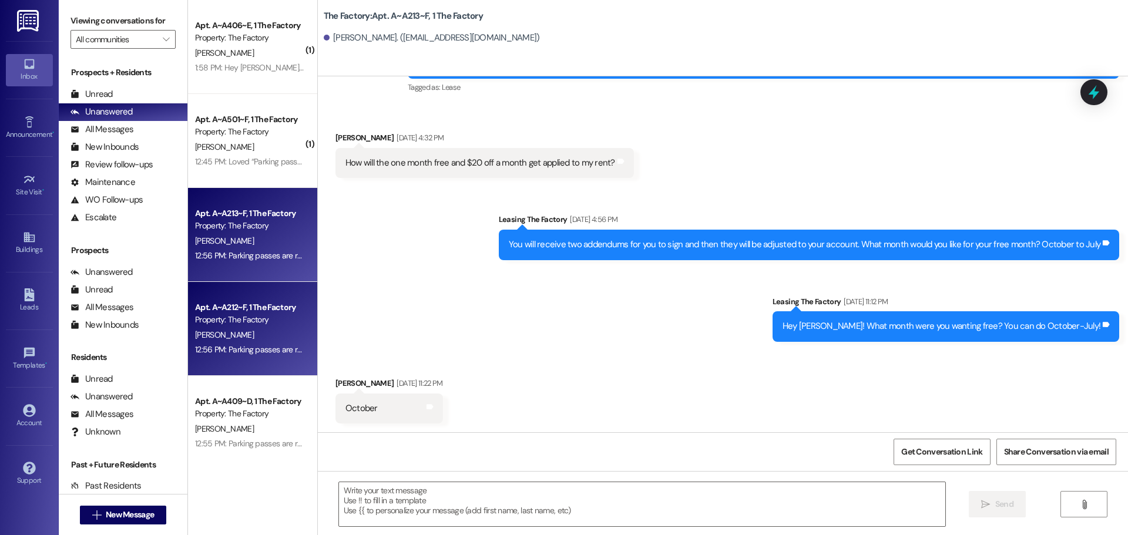
click at [260, 318] on div "Property: The Factory" at bounding box center [249, 320] width 109 height 12
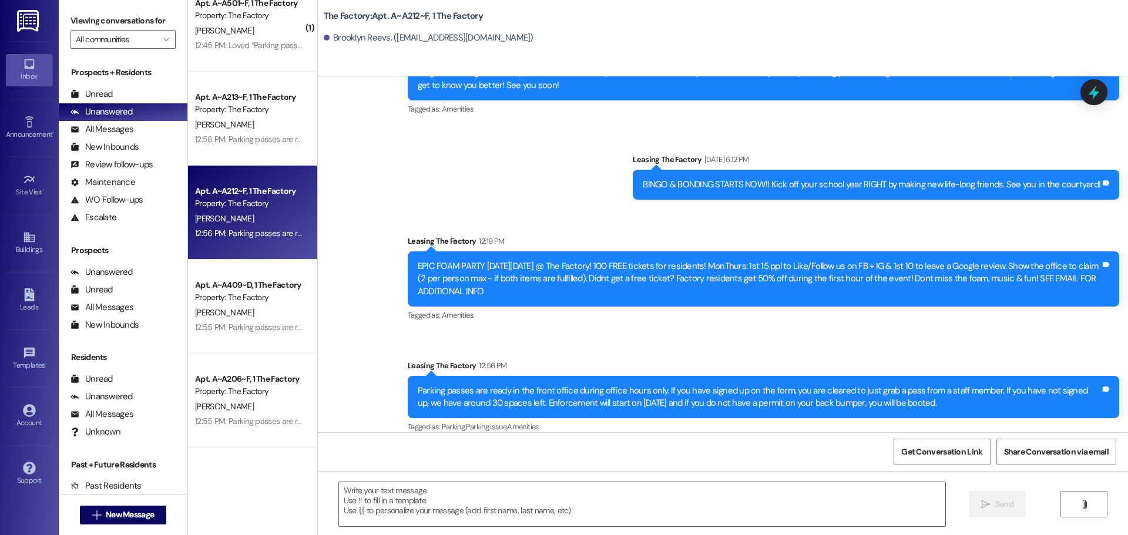
scroll to position [118, 0]
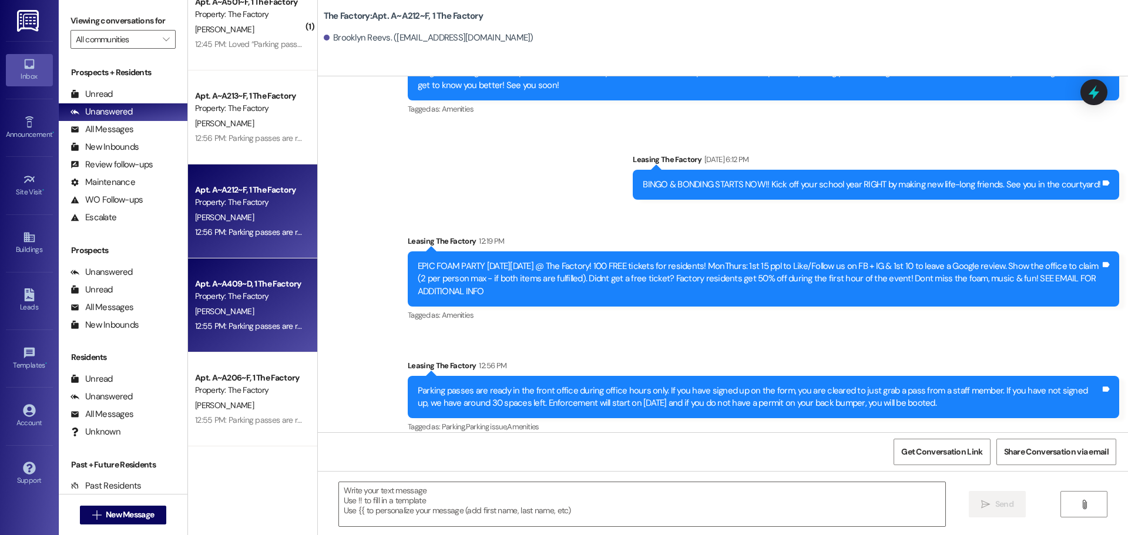
click at [268, 306] on div "[PERSON_NAME]" at bounding box center [249, 311] width 111 height 15
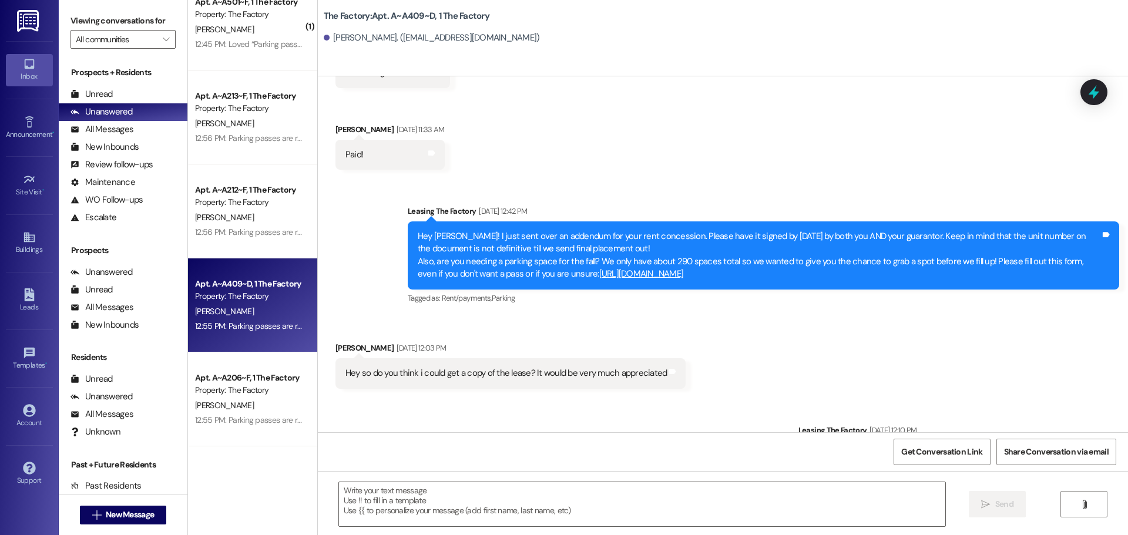
scroll to position [2604, 0]
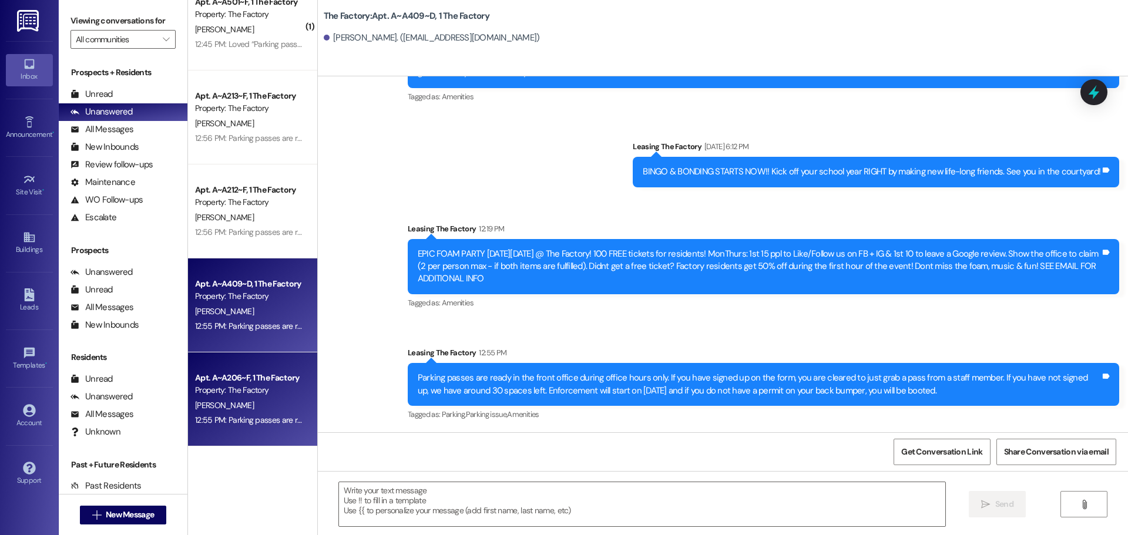
click at [263, 393] on div "Property: The Factory" at bounding box center [249, 390] width 109 height 12
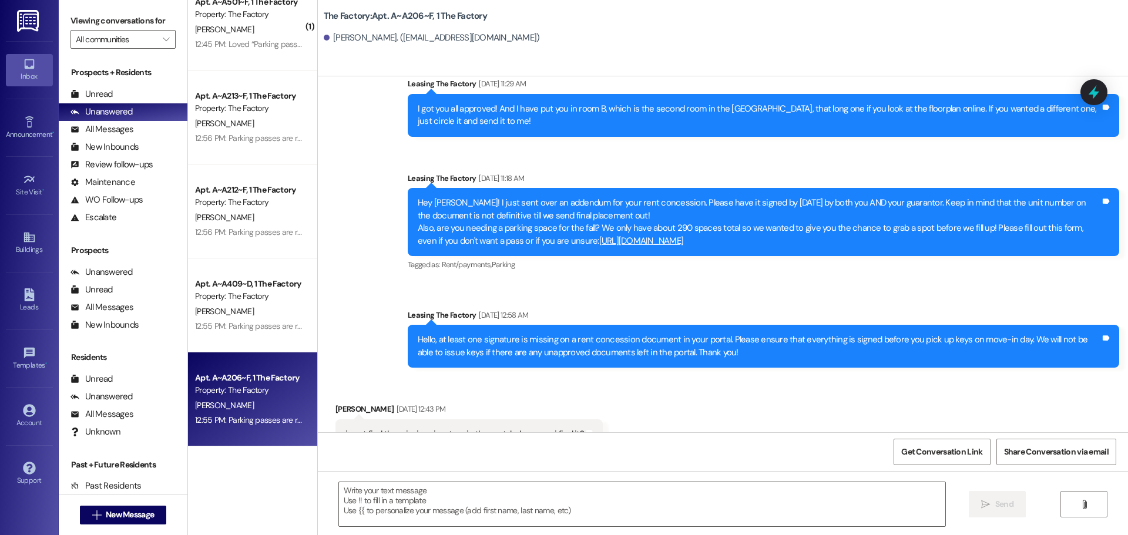
scroll to position [2695, 0]
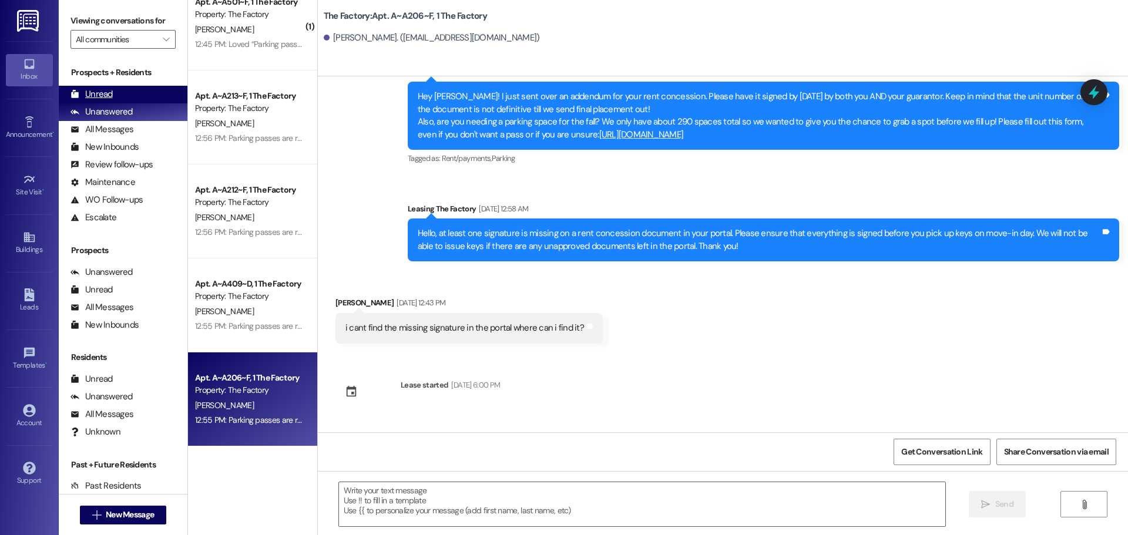
click at [111, 96] on div "Unread" at bounding box center [92, 94] width 42 height 12
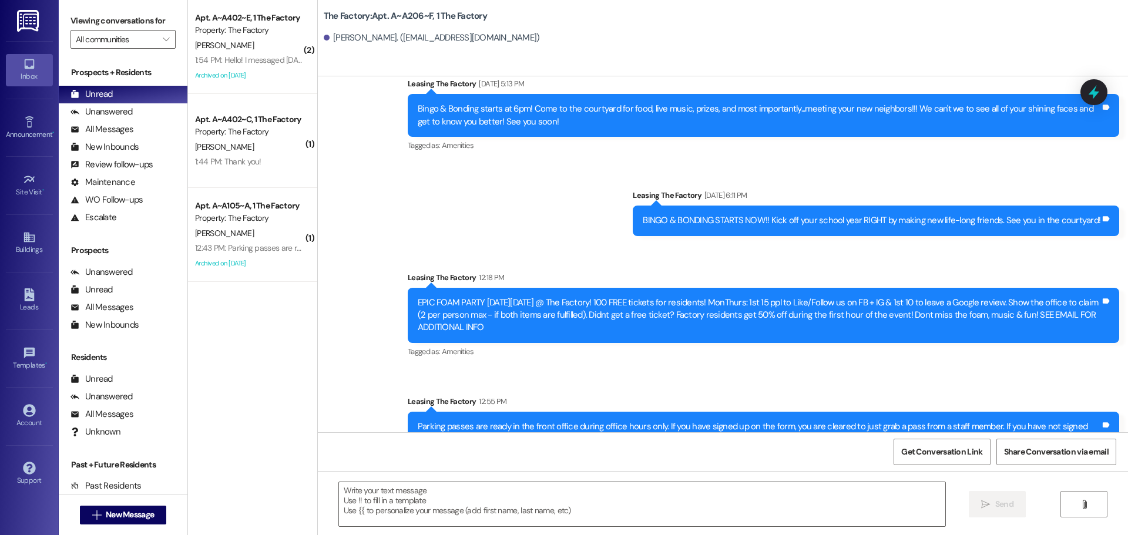
scroll to position [3227, 0]
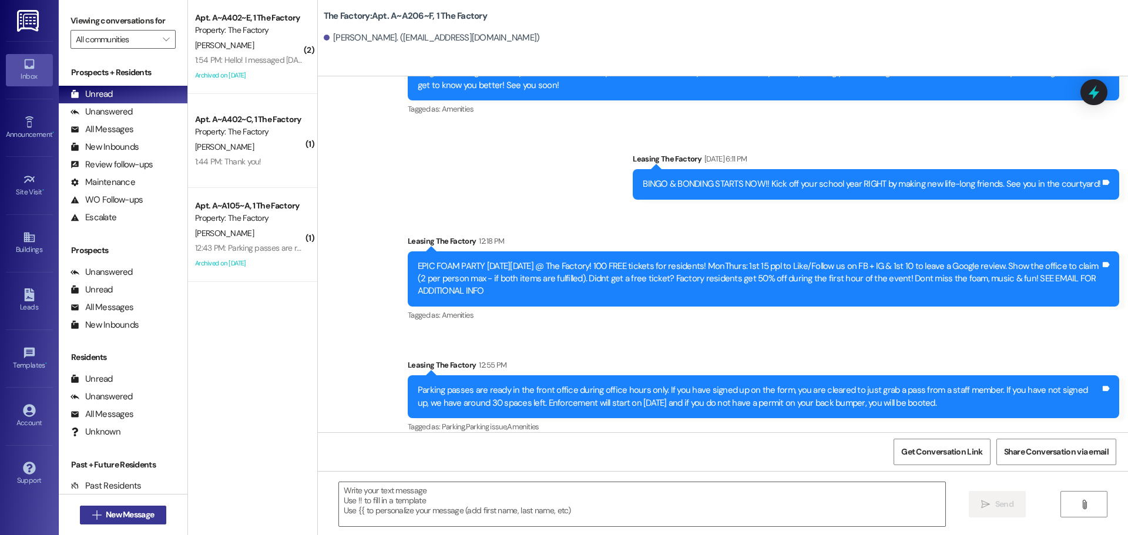
click at [108, 516] on span "New Message" at bounding box center [130, 515] width 48 height 12
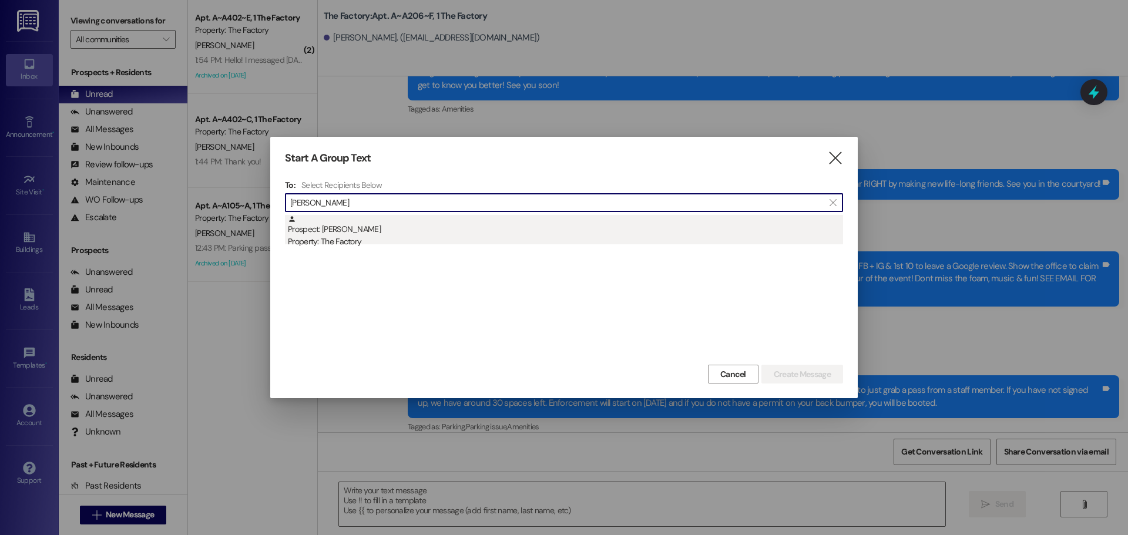
type input "[PERSON_NAME]"
click at [321, 233] on div "Prospect: [PERSON_NAME] Property: The Factory" at bounding box center [565, 231] width 555 height 33
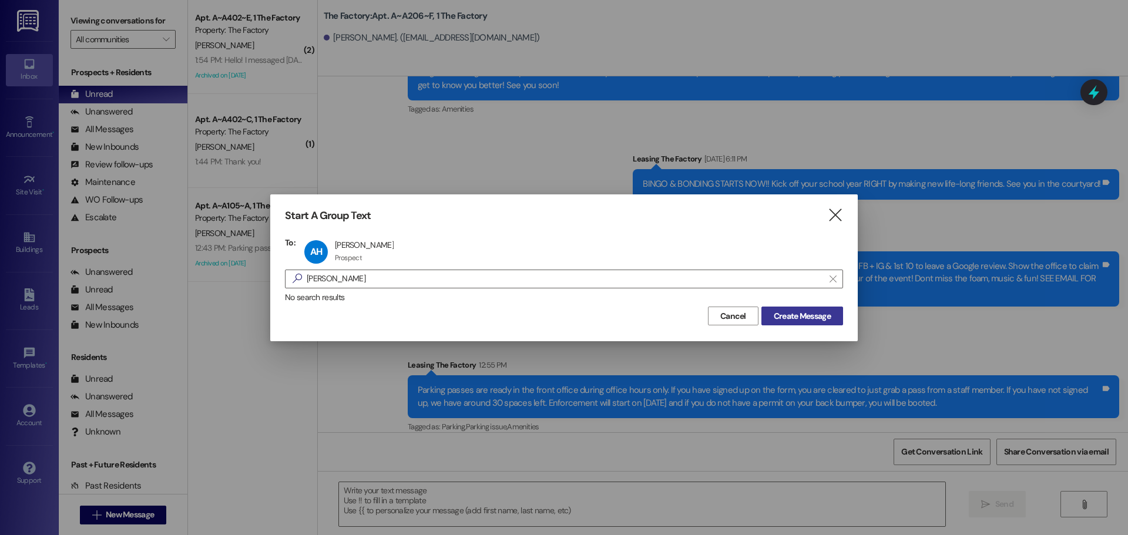
click at [785, 317] on span "Create Message" at bounding box center [802, 316] width 57 height 12
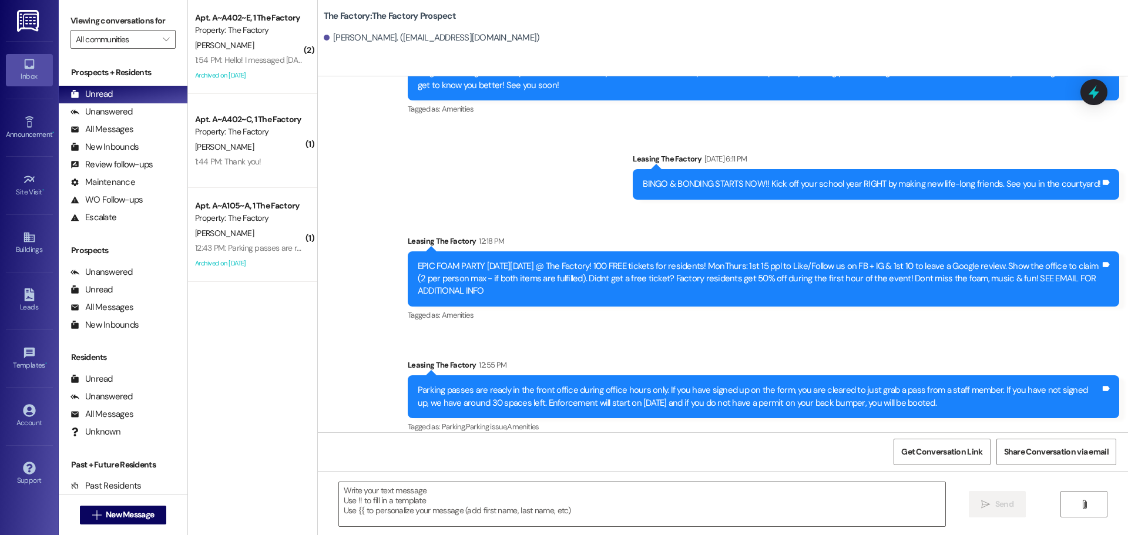
scroll to position [246, 0]
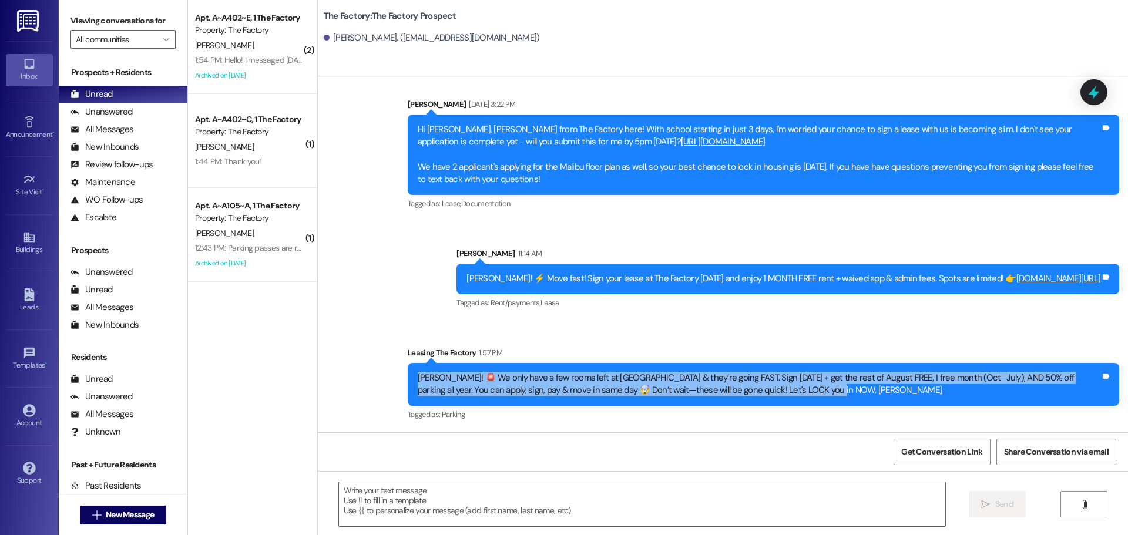
drag, startPoint x: 408, startPoint y: 378, endPoint x: 792, endPoint y: 394, distance: 384.0
click at [792, 394] on div "[PERSON_NAME]! 🚨 We only have a few rooms left at [GEOGRAPHIC_DATA] & they’re g…" at bounding box center [759, 384] width 685 height 25
copy div "[PERSON_NAME]! 🚨 We only have a few rooms left at [GEOGRAPHIC_DATA] & they’re g…"
